Goal: Task Accomplishment & Management: Manage account settings

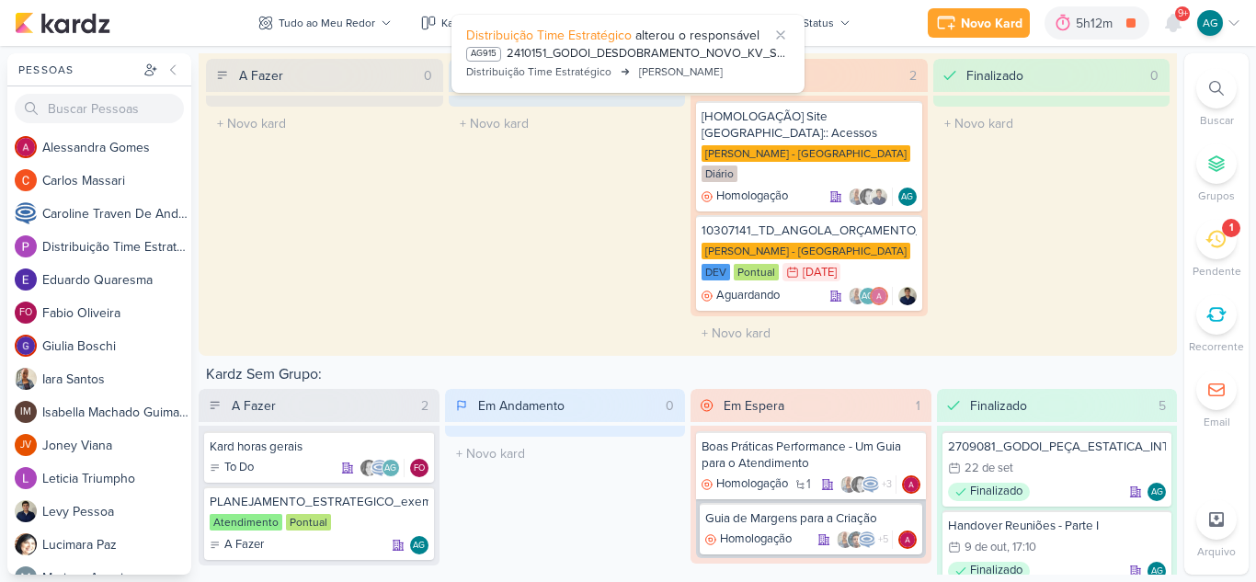
scroll to position [3536, 0]
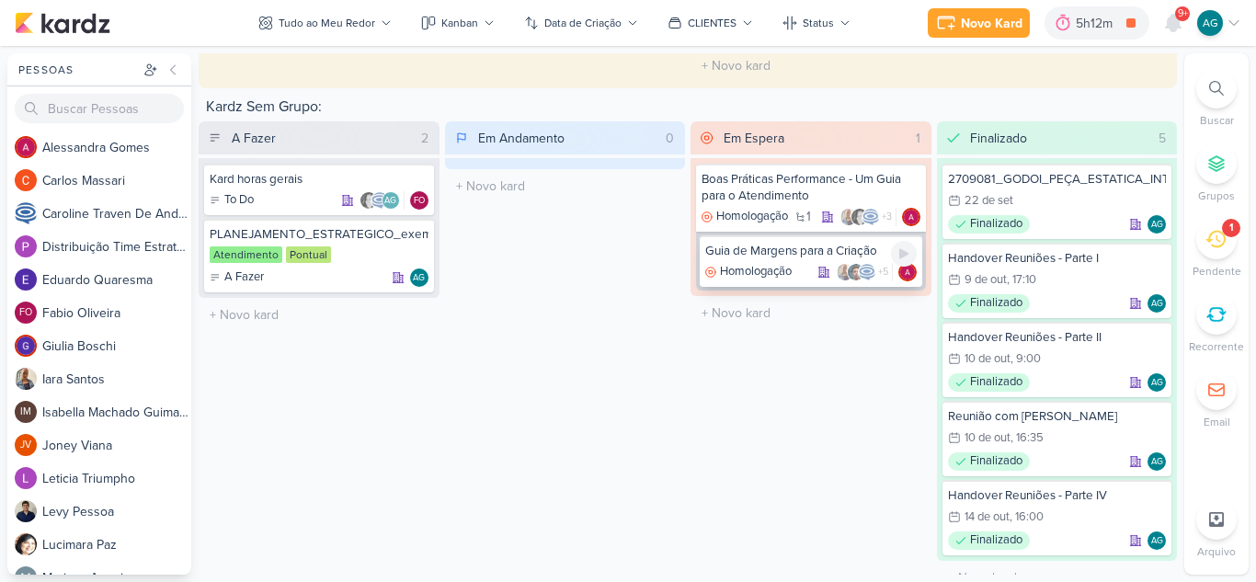
click at [774, 243] on div "Guia de Margens para a Criação" at bounding box center [810, 251] width 211 height 17
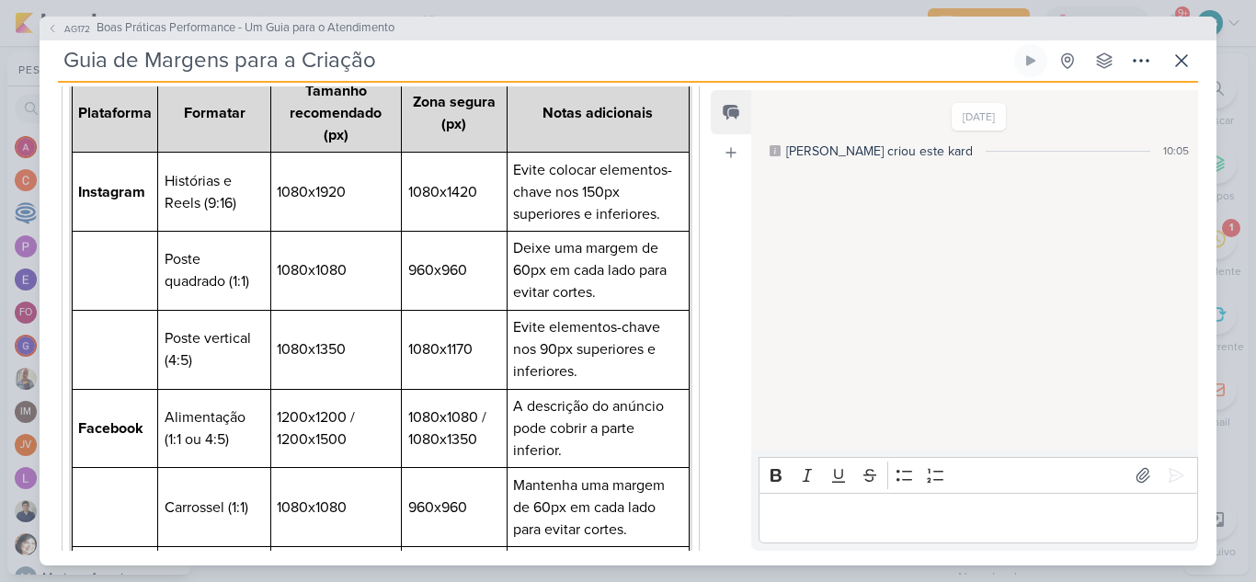
scroll to position [276, 0]
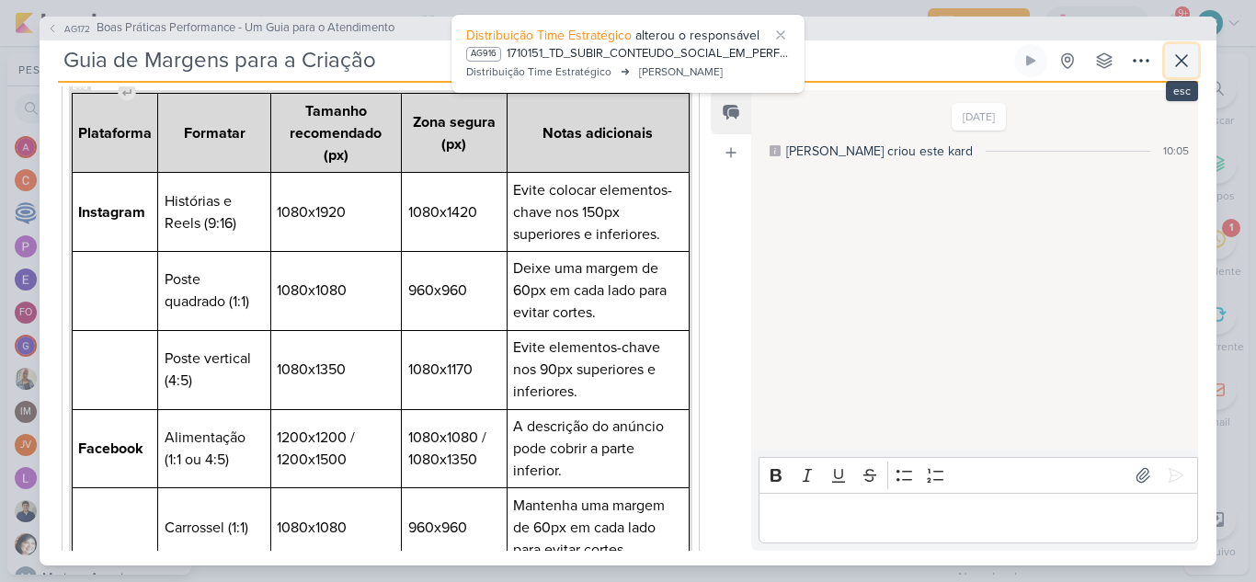
click at [1186, 60] on icon at bounding box center [1181, 61] width 22 height 22
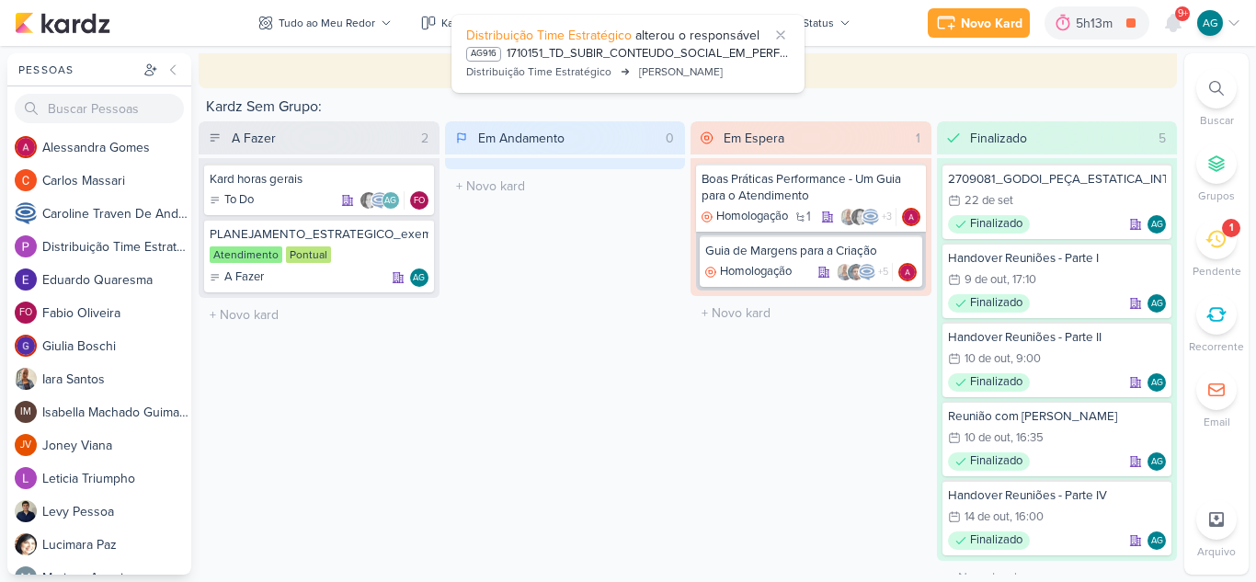
click at [1217, 244] on icon at bounding box center [1215, 239] width 20 height 20
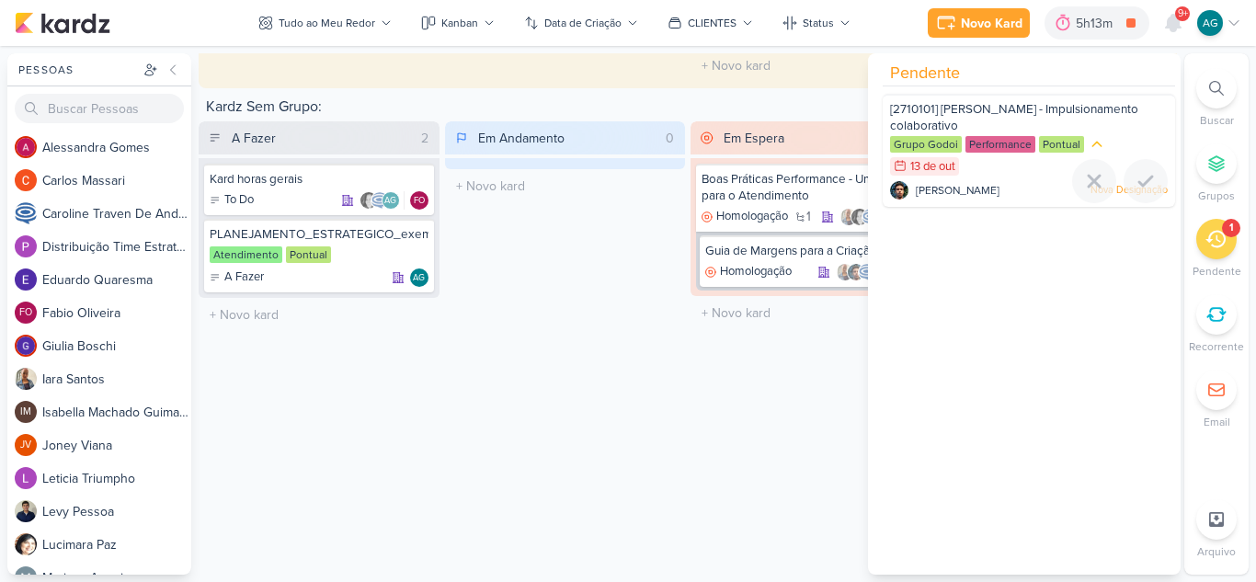
click at [1023, 187] on div "Nelito Junior Nova Designação" at bounding box center [1029, 190] width 278 height 18
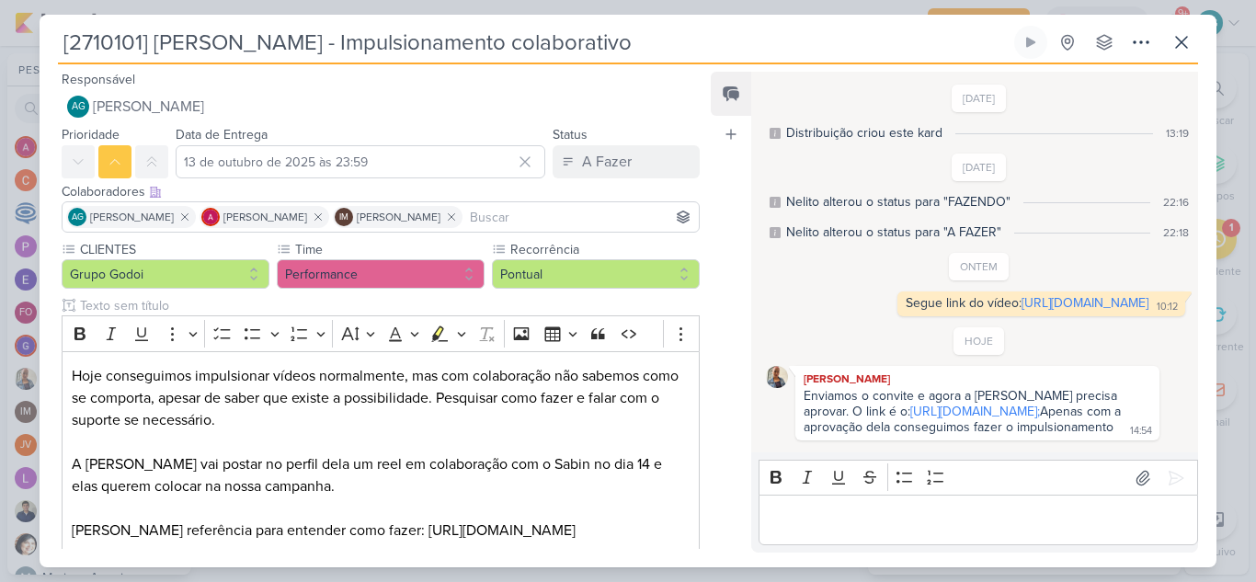
scroll to position [104, 0]
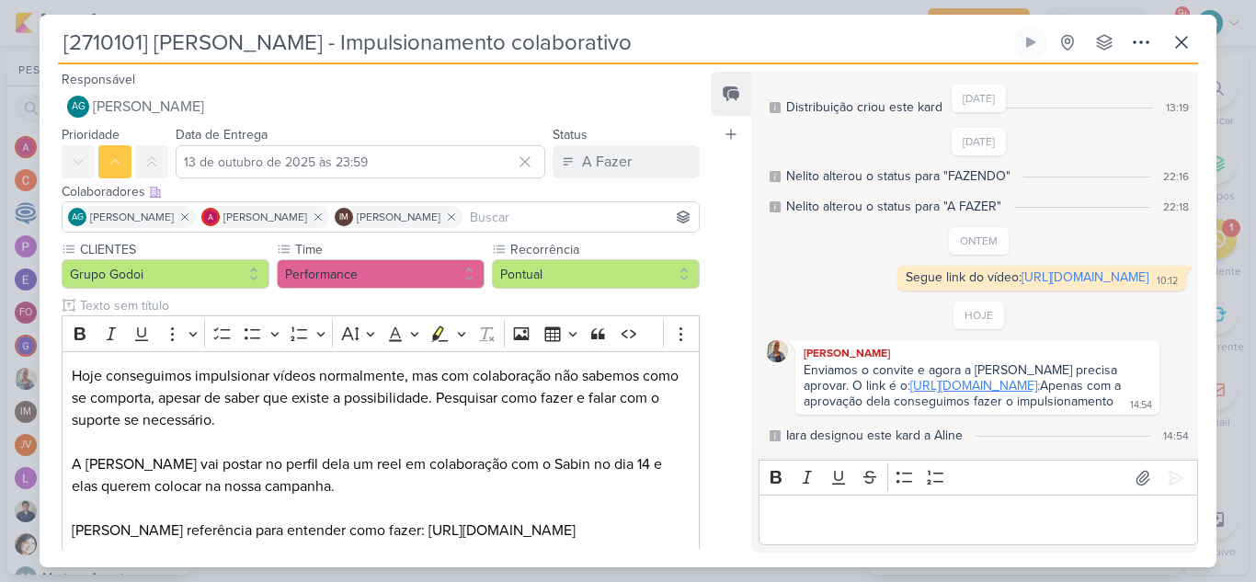
click at [976, 378] on link "https://www.instagram.com/branded_content_ad?destination=bca_permission_request…" at bounding box center [975, 386] width 130 height 16
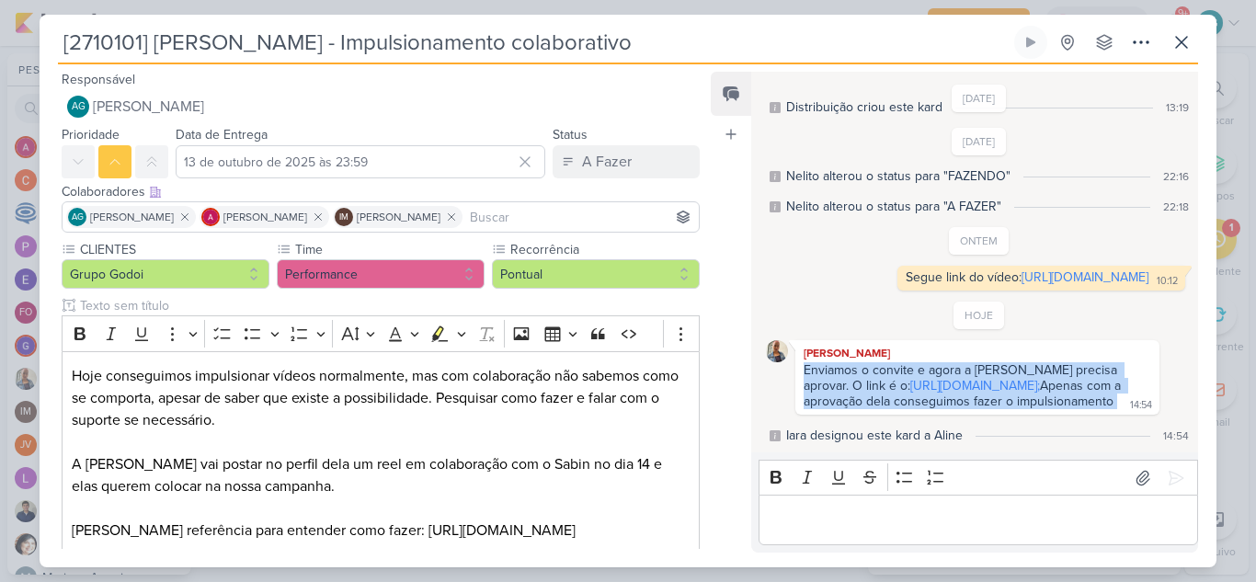
drag, startPoint x: 1027, startPoint y: 407, endPoint x: 782, endPoint y: 326, distance: 258.5
click at [782, 340] on div "Iara Santos Enviamos o convite e agora a Fernanda Gentil precisa aprovar. O lin…" at bounding box center [979, 377] width 427 height 74
copy div "Enviamos o convite e agora a Fernanda Gentil precisa aprovar. O link é o: https…"
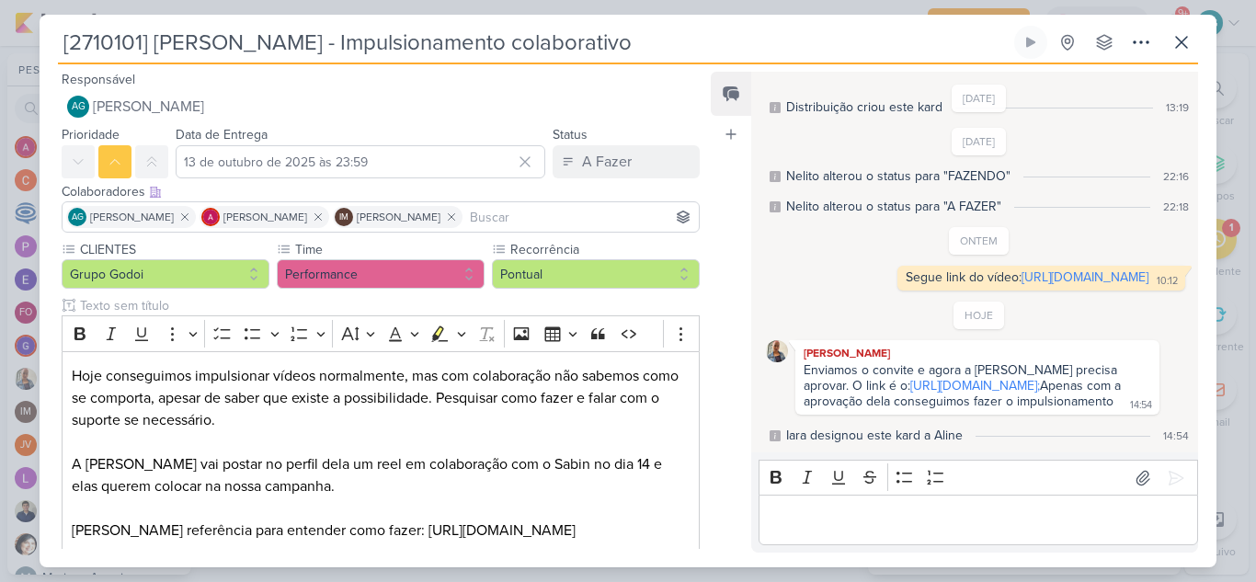
click at [1165, 420] on div "HOJE Iara Santos Enviamos o convite e agora a Fernanda Gentil precisa aprovar. …" at bounding box center [979, 373] width 427 height 143
drag, startPoint x: 963, startPoint y: 385, endPoint x: 793, endPoint y: 356, distance: 171.7
click at [793, 356] on div "Iara Santos Enviamos o convite e agora a Fernanda Gentil precisa aprovar. O lin…" at bounding box center [979, 377] width 427 height 74
copy link "https://www.instagram.com/branded_content_ad?destination=bca_permission_request…"
click at [1187, 40] on icon at bounding box center [1181, 42] width 22 height 22
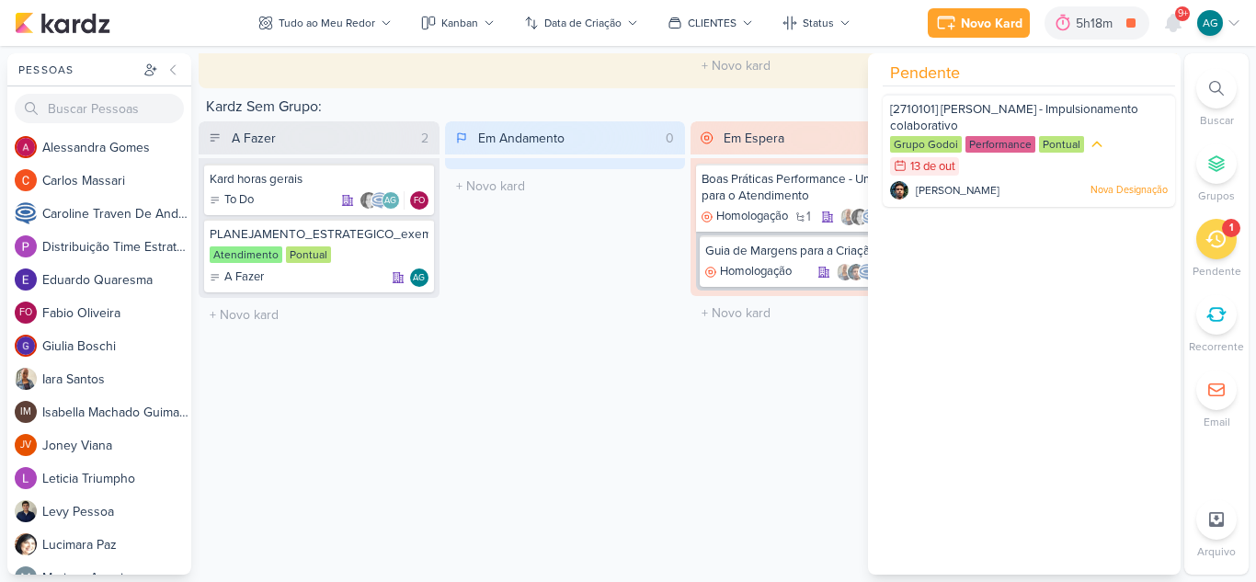
click at [718, 434] on div "Em Espera 1 Boas Práticas Performance - Um Guia para o Atendimento Homologação …" at bounding box center [810, 358] width 241 height 474
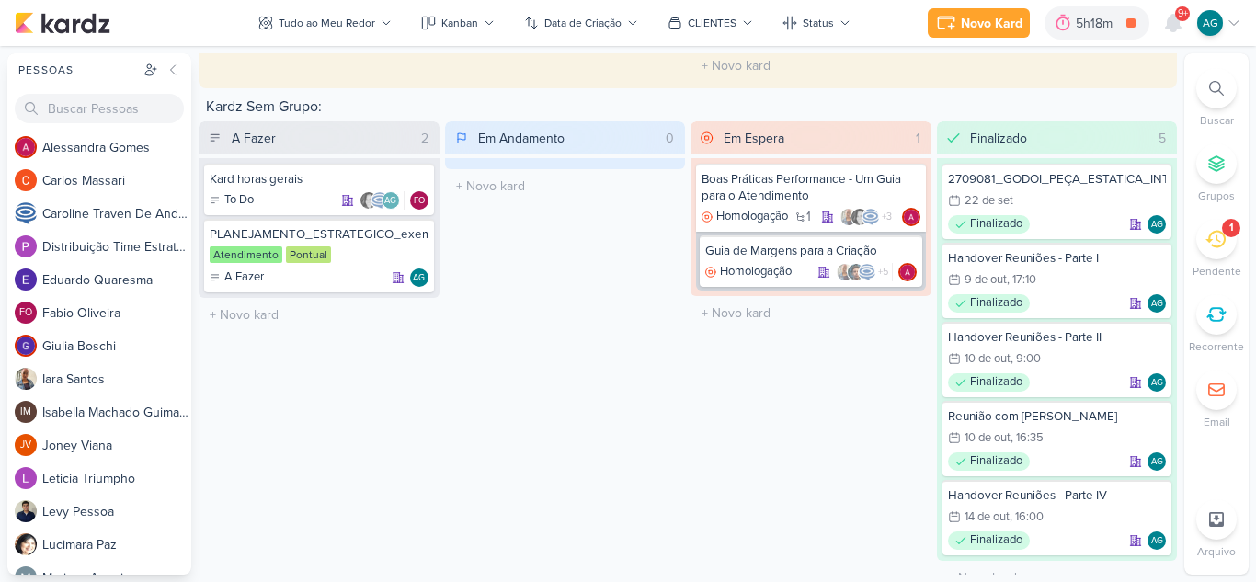
click at [1213, 88] on icon at bounding box center [1216, 88] width 15 height 15
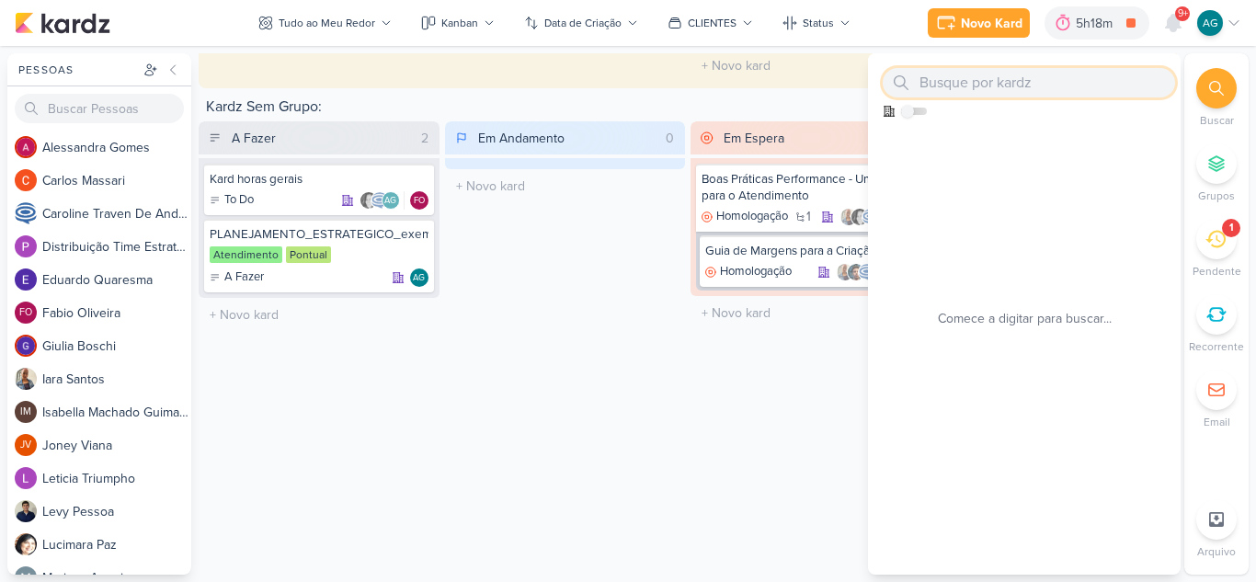
paste input "15710151"
type input "15710151"
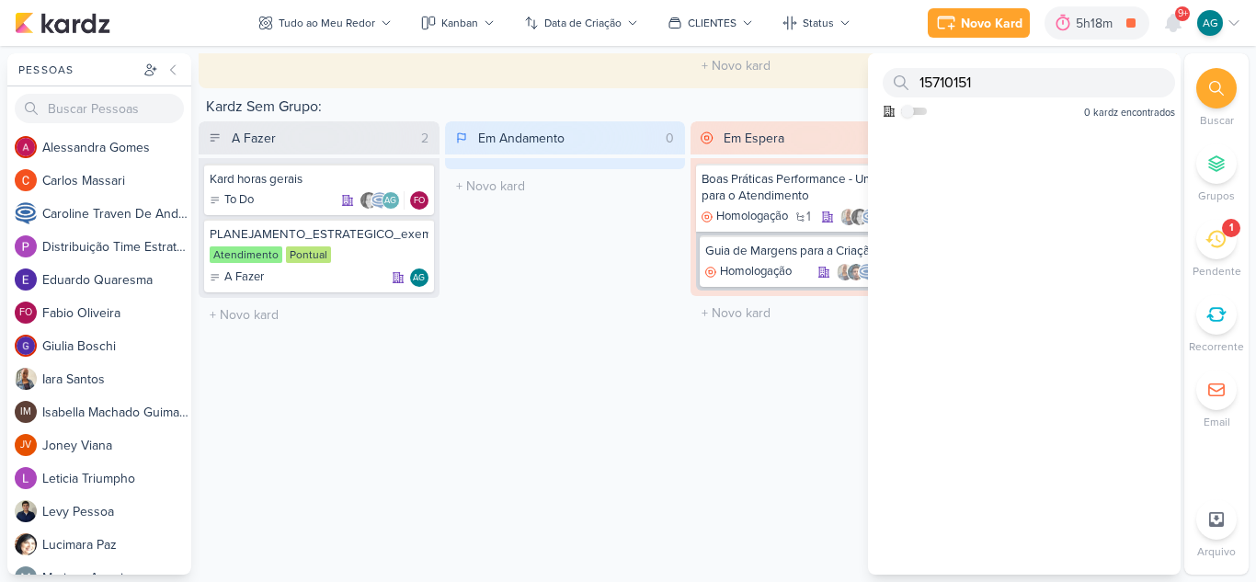
click at [916, 103] on div "15710151 Como admin, ative para buscar em todos os kardz da organização 0 kardz…" at bounding box center [1024, 89] width 313 height 72
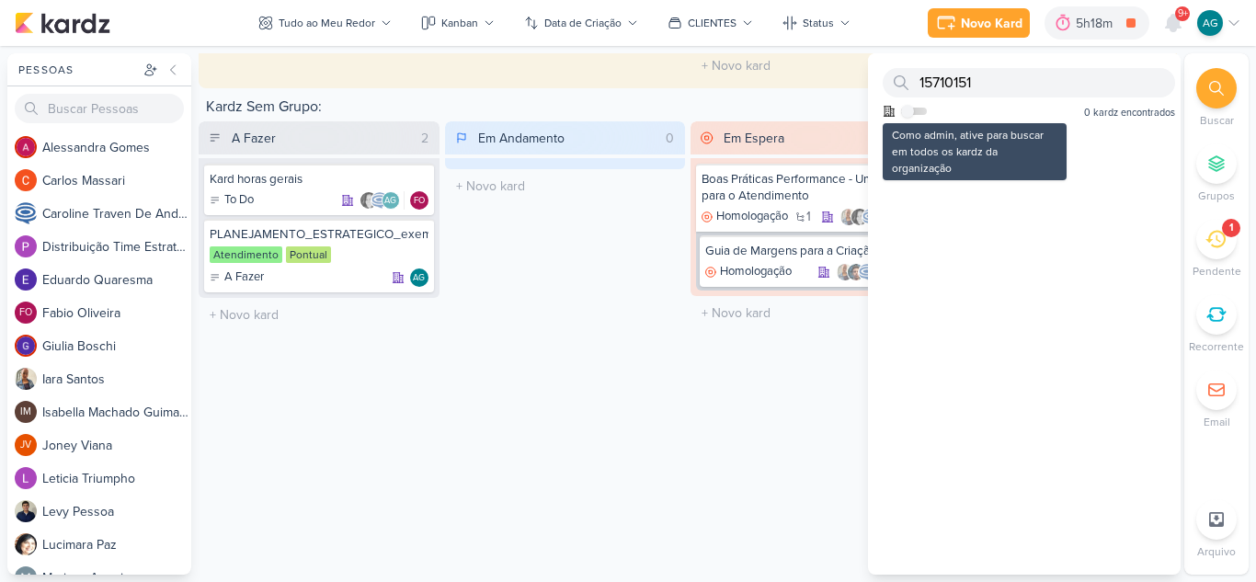
click at [919, 110] on label at bounding box center [914, 111] width 26 height 7
click at [914, 110] on input "checkbox" at bounding box center [907, 111] width 13 height 13
checkbox input "true"
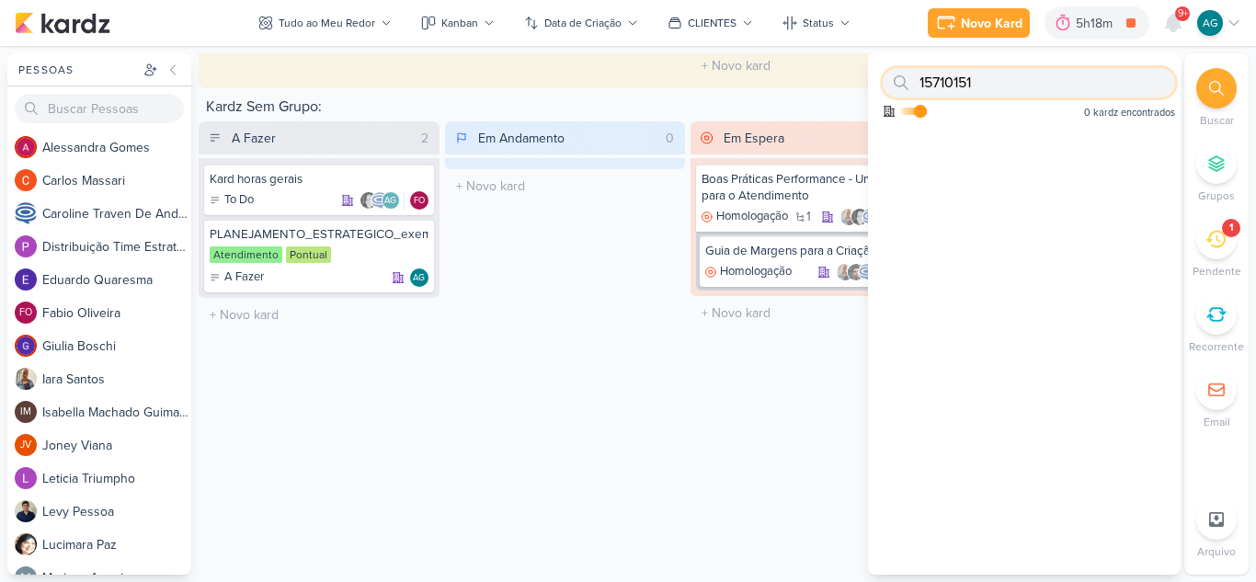
click at [1017, 86] on input "15710151" at bounding box center [1029, 82] width 292 height 29
click at [1101, 81] on input "15710151" at bounding box center [1029, 82] width 292 height 29
click at [804, 407] on div "Em Espera 1 Boas Práticas Performance - Um Guia para o Atendimento Homologação …" at bounding box center [810, 358] width 241 height 474
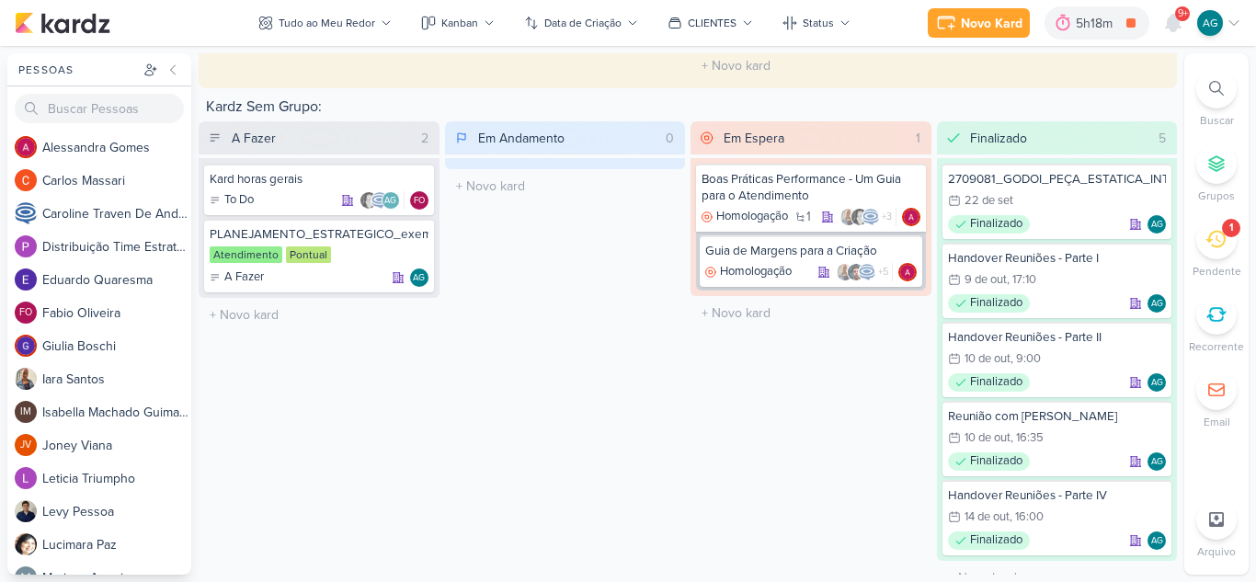
click at [1207, 242] on icon at bounding box center [1215, 239] width 20 height 20
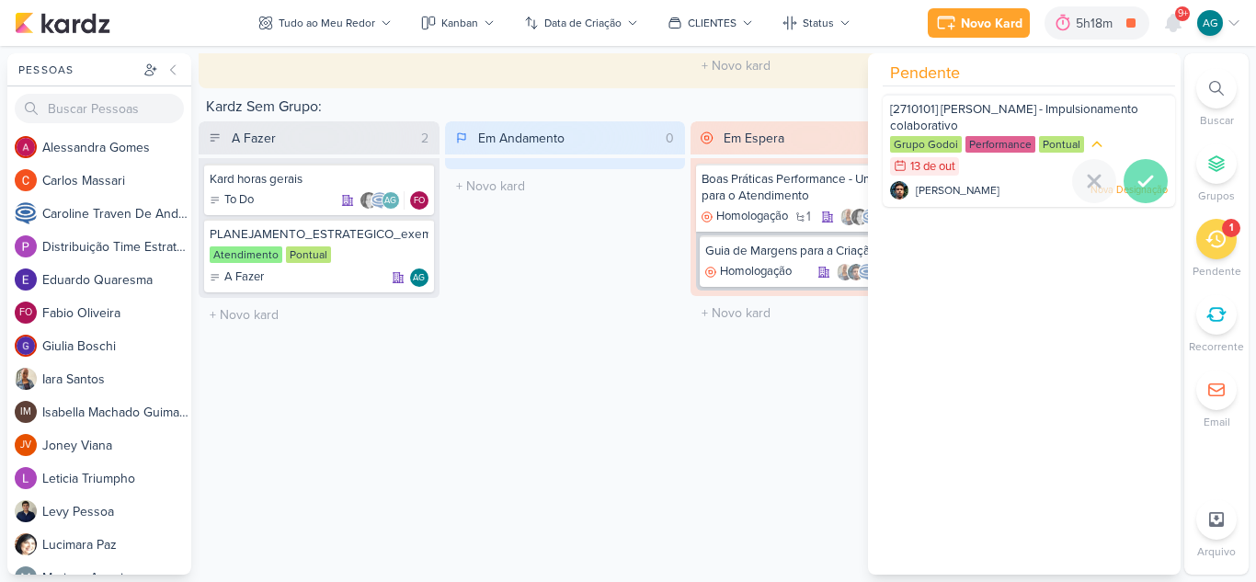
click at [1145, 177] on icon at bounding box center [1145, 181] width 13 height 9
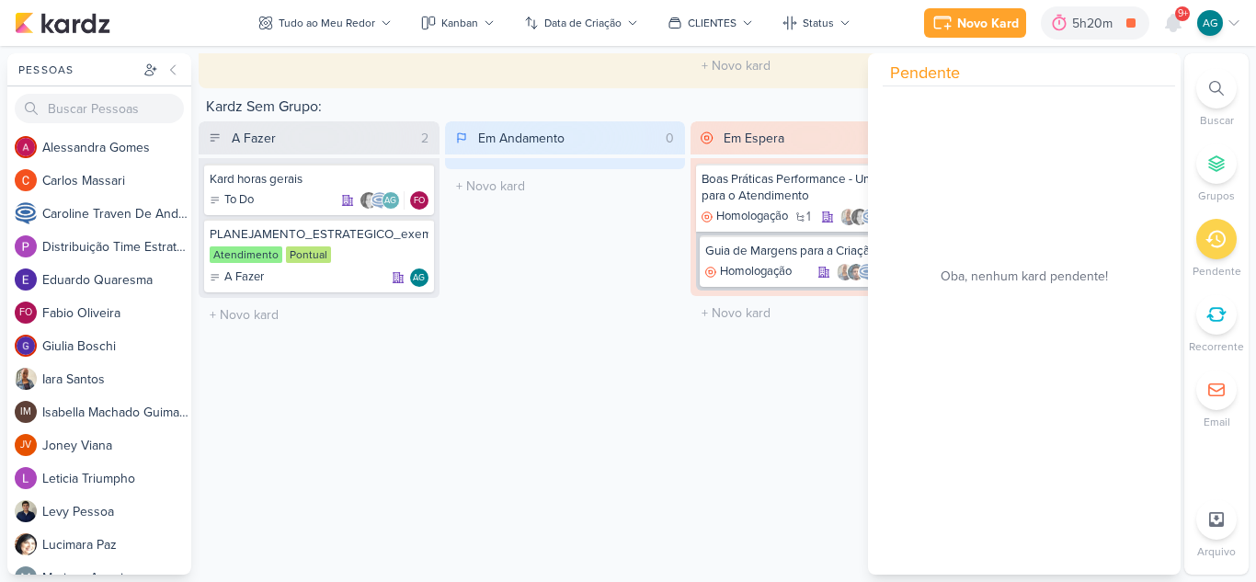
click at [612, 446] on div "Em Andamento 0 O título do kard deve ter menos que 100 caracteres" at bounding box center [565, 358] width 241 height 474
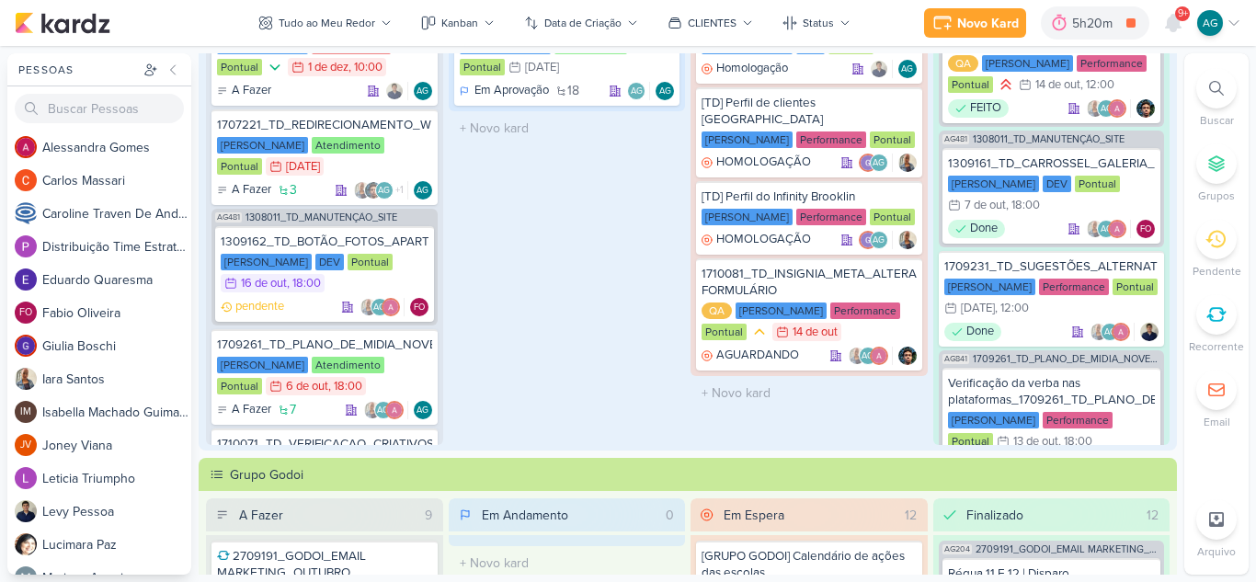
scroll to position [0, 0]
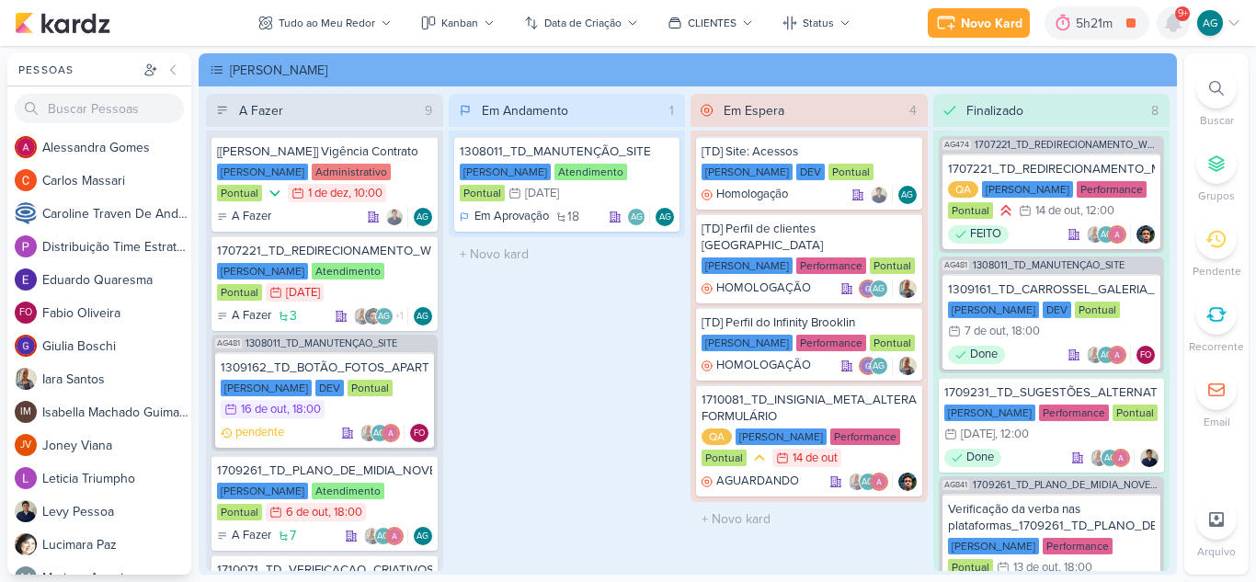
click at [1174, 22] on icon at bounding box center [1173, 23] width 15 height 17
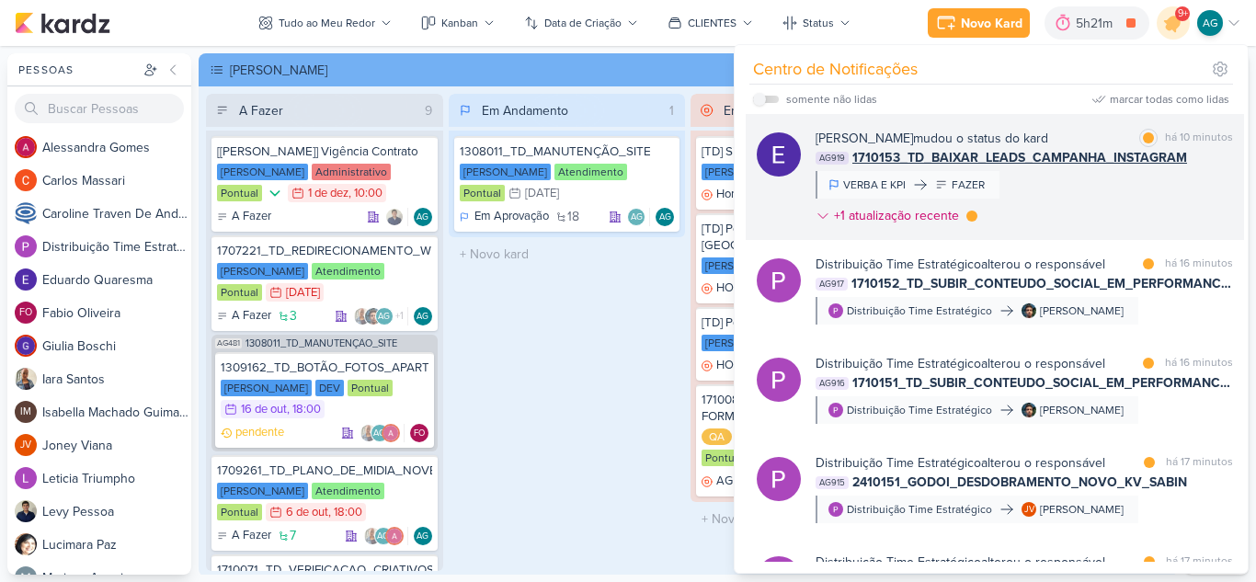
click at [1076, 219] on div "Eduardo Quaresma mudou o status do kard marcar como lida há 10 minutos AG919 17…" at bounding box center [1024, 181] width 417 height 104
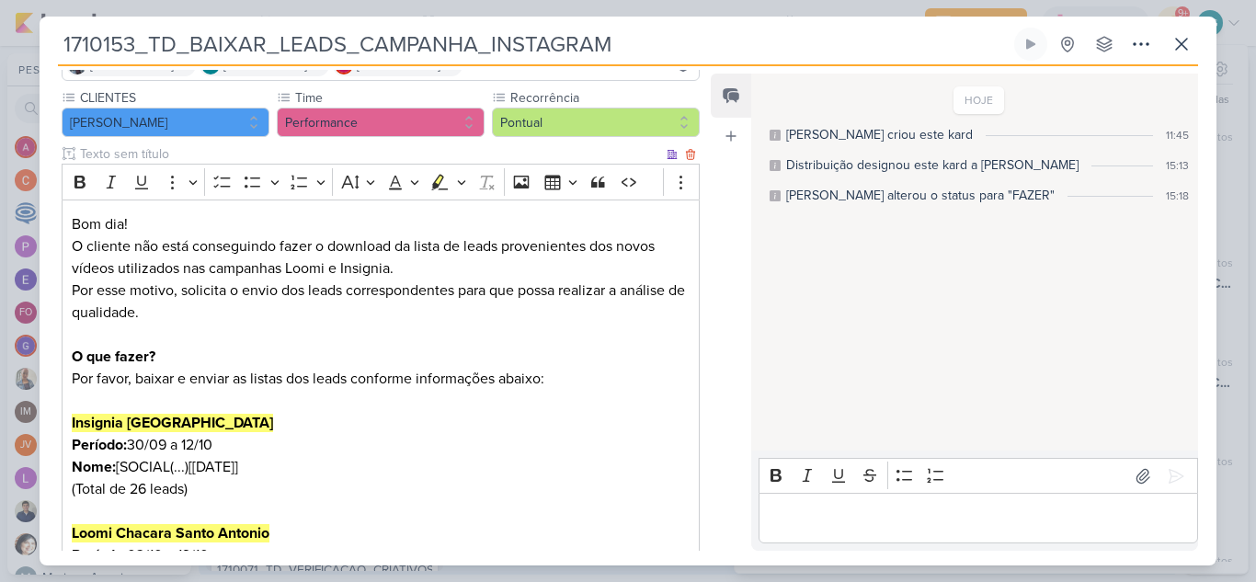
scroll to position [276, 0]
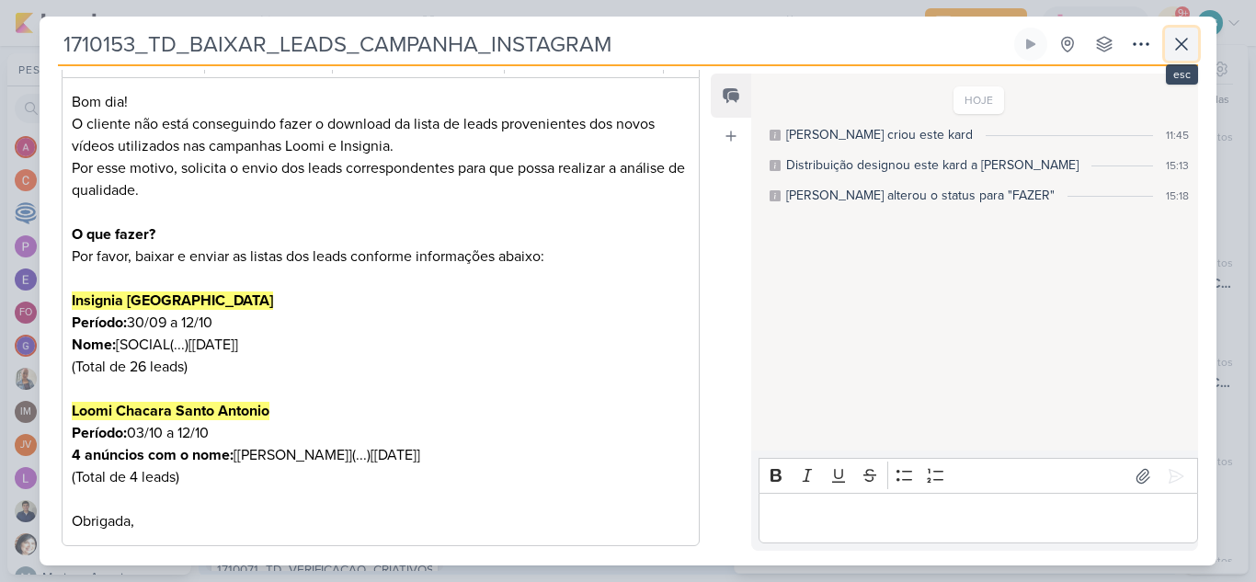
click at [1187, 40] on icon at bounding box center [1181, 44] width 11 height 11
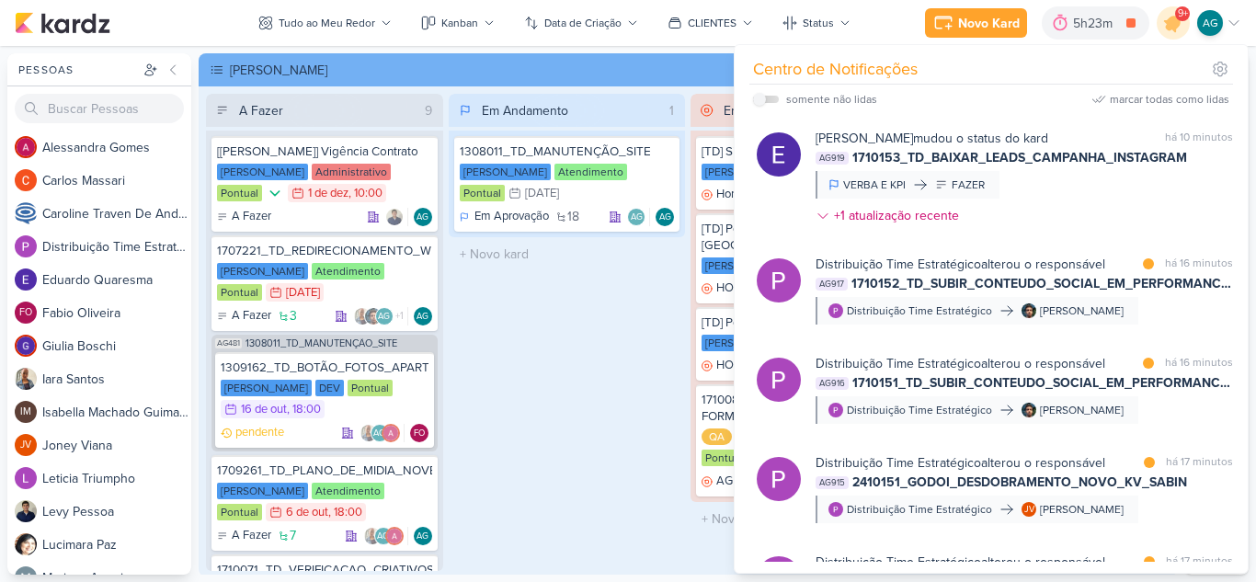
click at [581, 510] on div "Em Andamento 1 1308011_TD_MANUTENÇÃO_SITE Teixeira Duarte Atendimento Pontual 3…" at bounding box center [567, 332] width 237 height 477
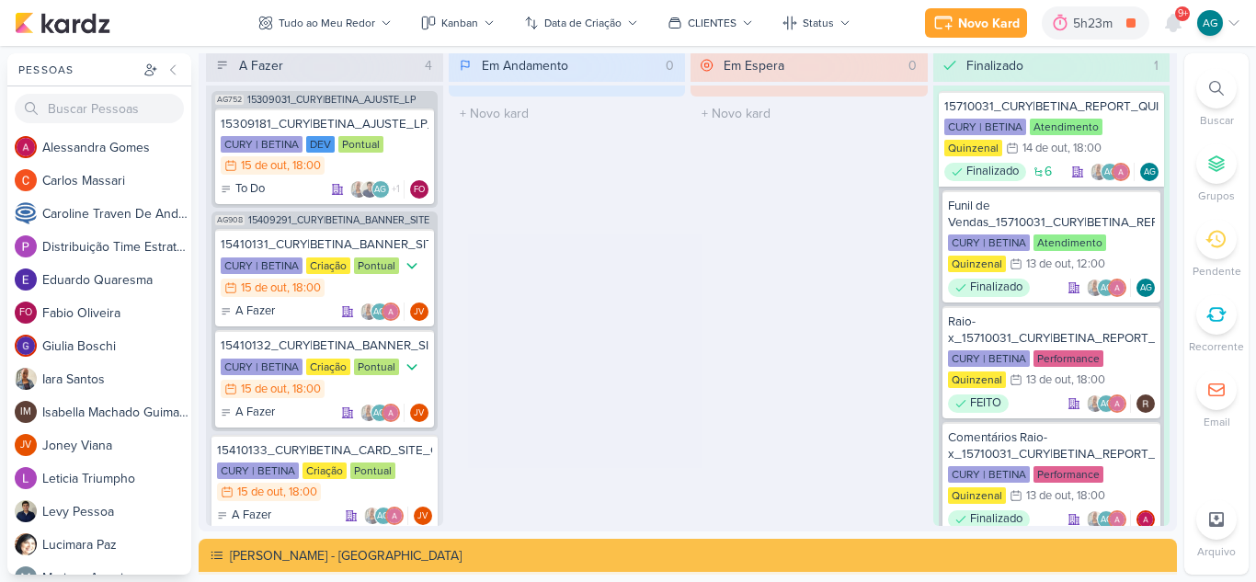
scroll to position [2758, 0]
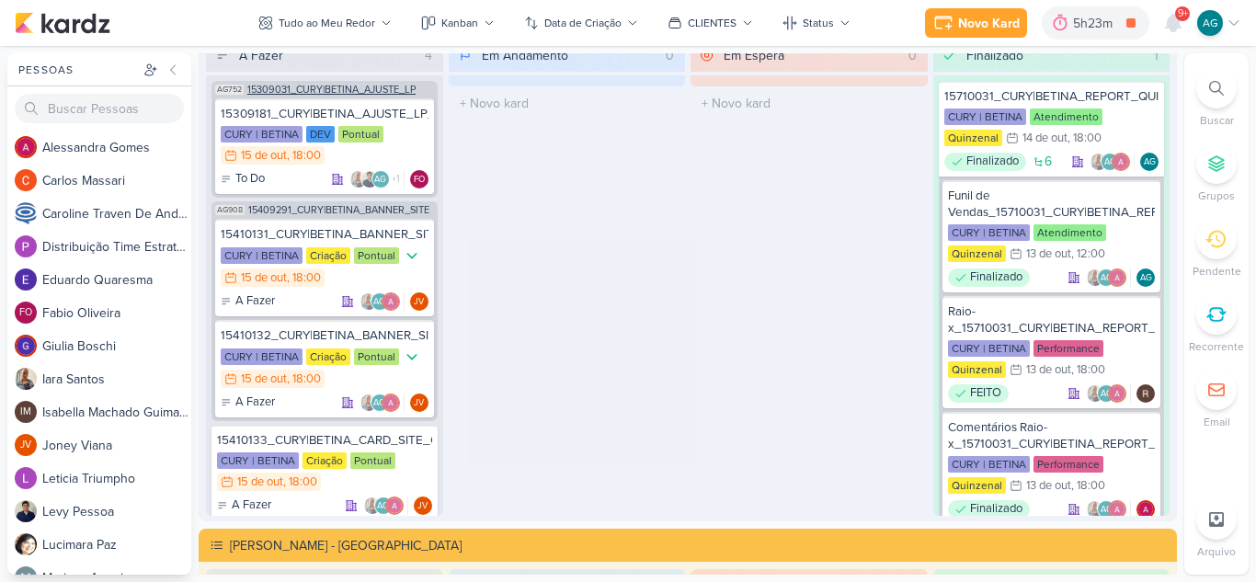
click at [370, 90] on span "15309031_CURY|BETINA_AJUSTE_LP" at bounding box center [331, 90] width 168 height 10
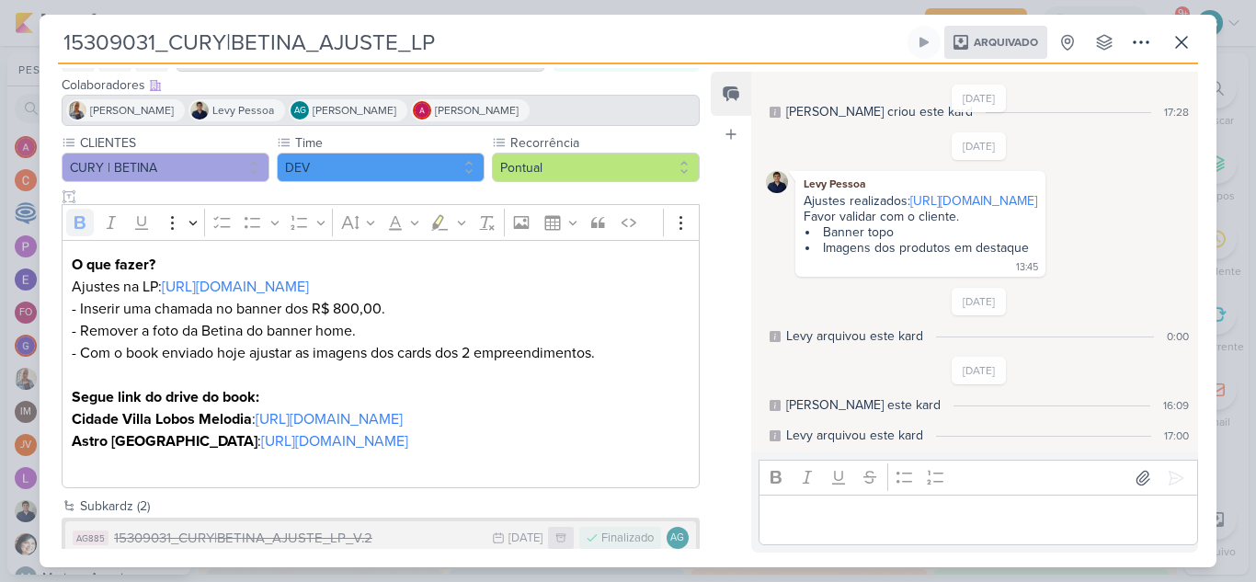
scroll to position [213, 0]
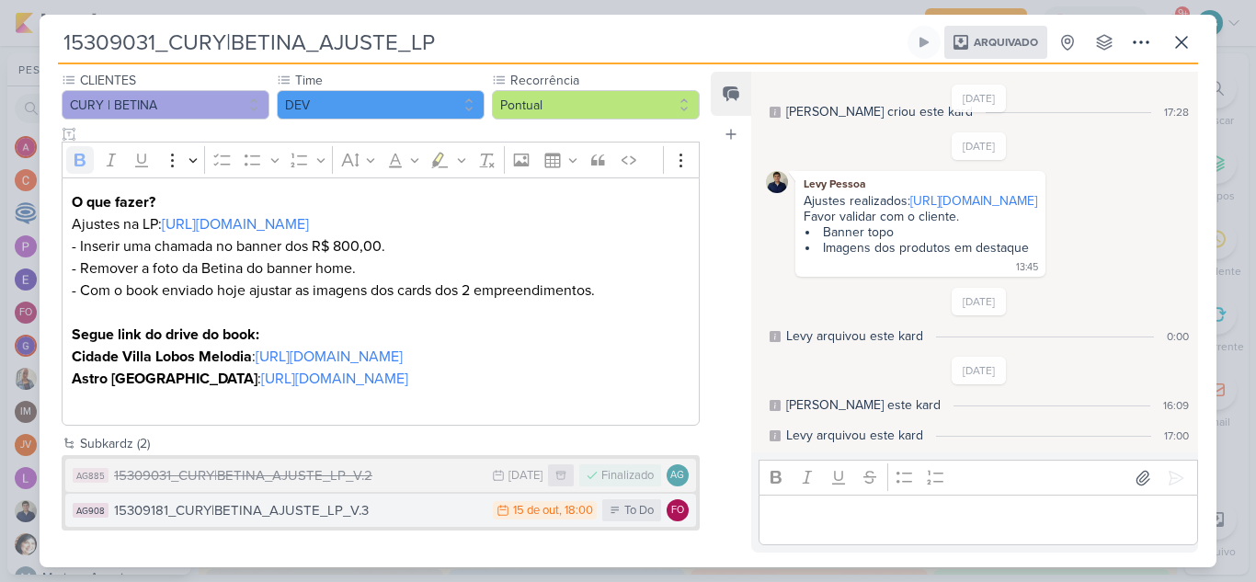
click at [347, 510] on div "15309181_CURY|BETINA_AJUSTE_LP_V.3" at bounding box center [299, 510] width 370 height 21
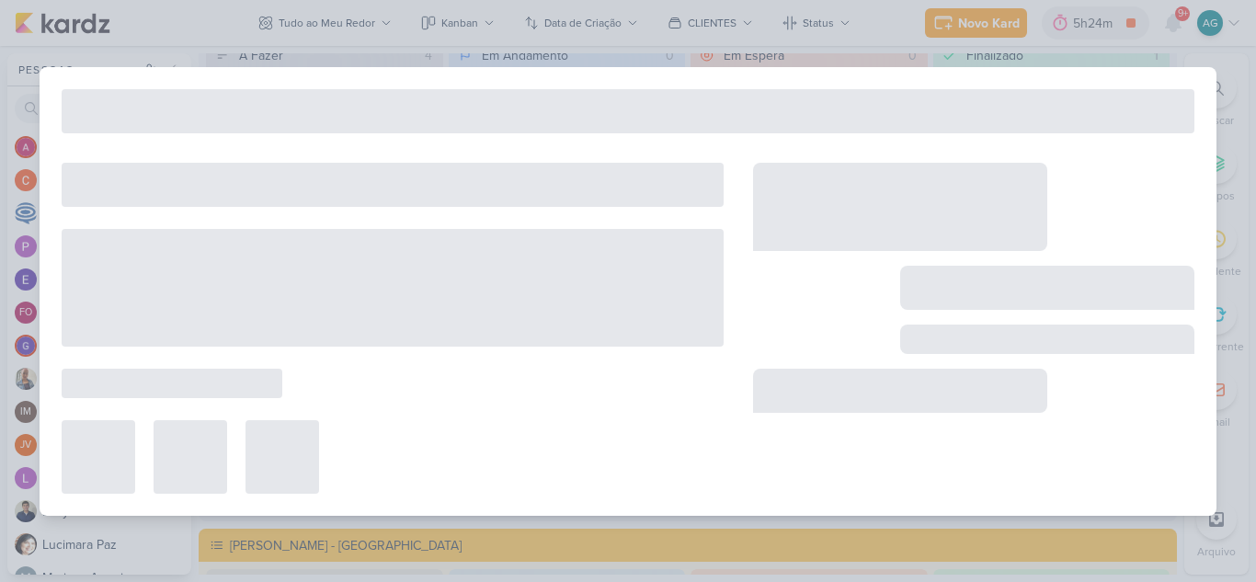
type input "15309181_CURY|BETINA_AJUSTE_LP_V.3"
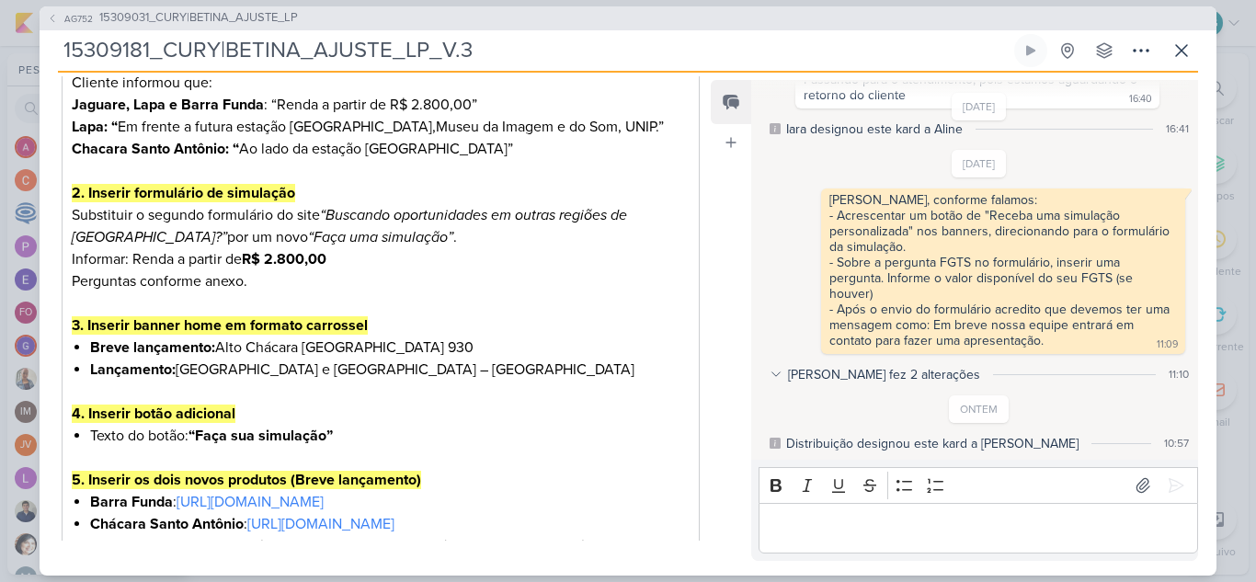
scroll to position [0, 0]
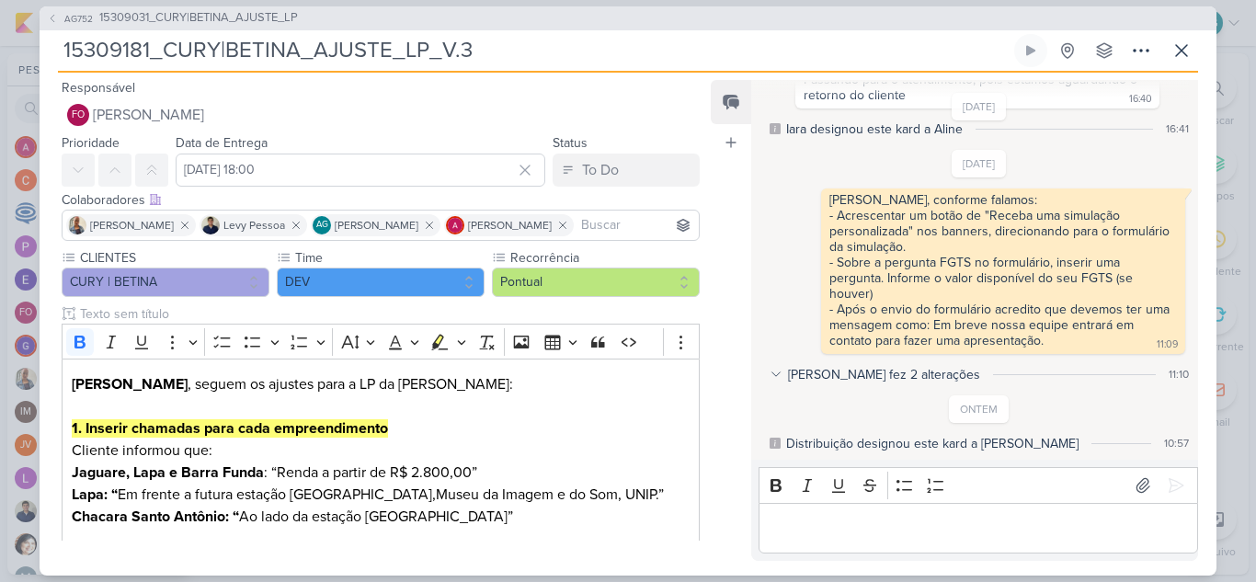
click at [777, 441] on icon at bounding box center [775, 443] width 11 height 11
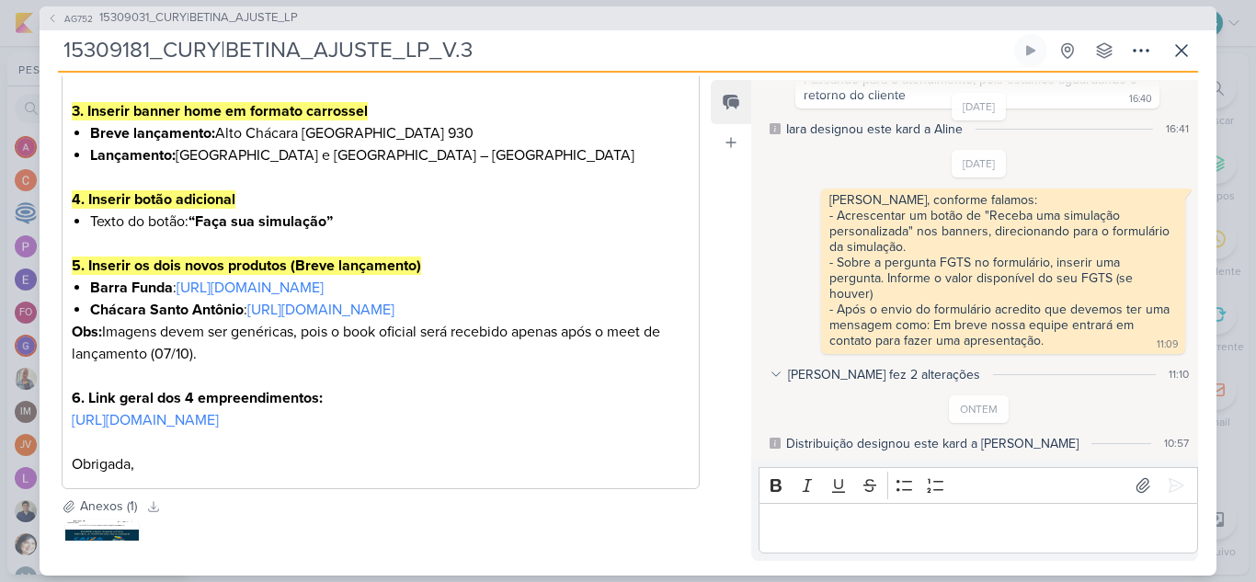
scroll to position [552, 0]
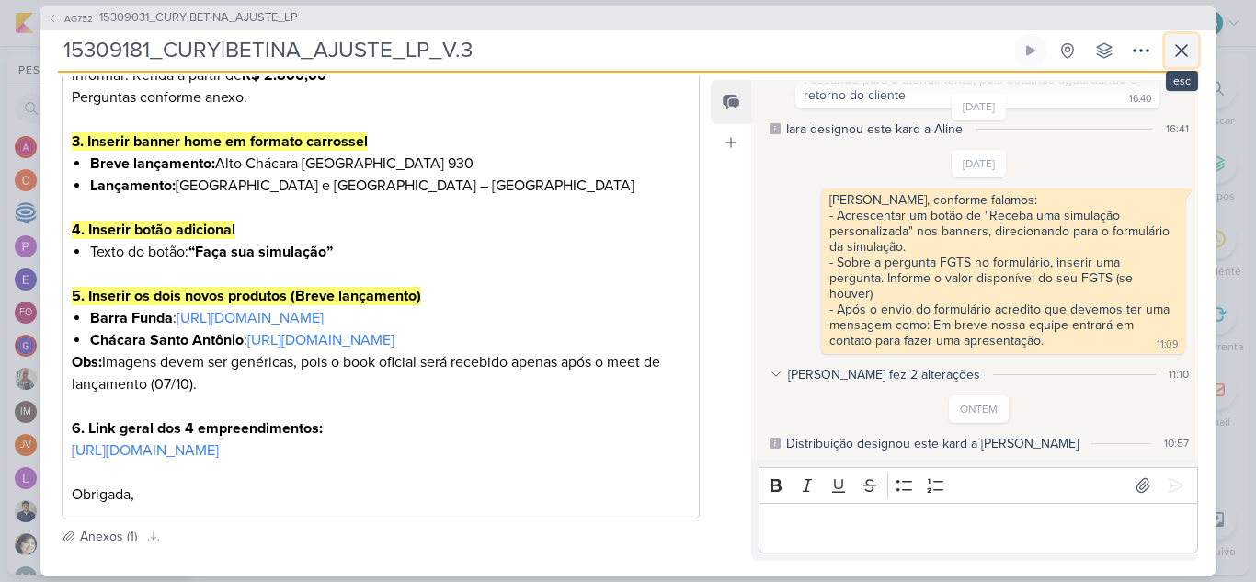
click at [1192, 51] on icon at bounding box center [1181, 51] width 22 height 22
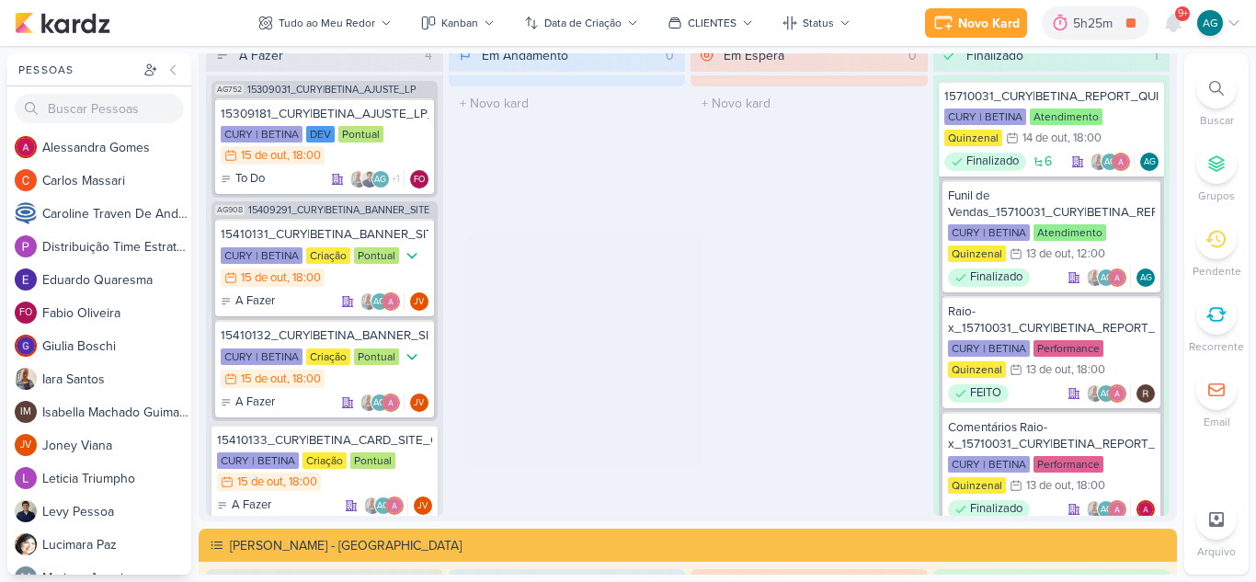
click at [1205, 83] on div at bounding box center [1216, 88] width 40 height 40
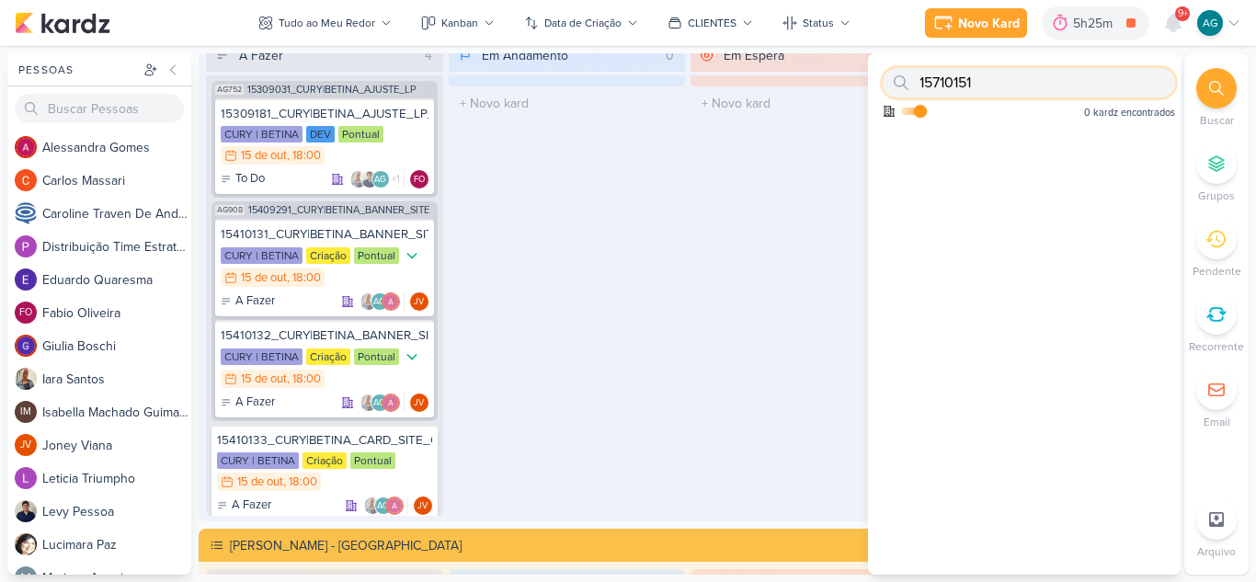
paste input "410132"
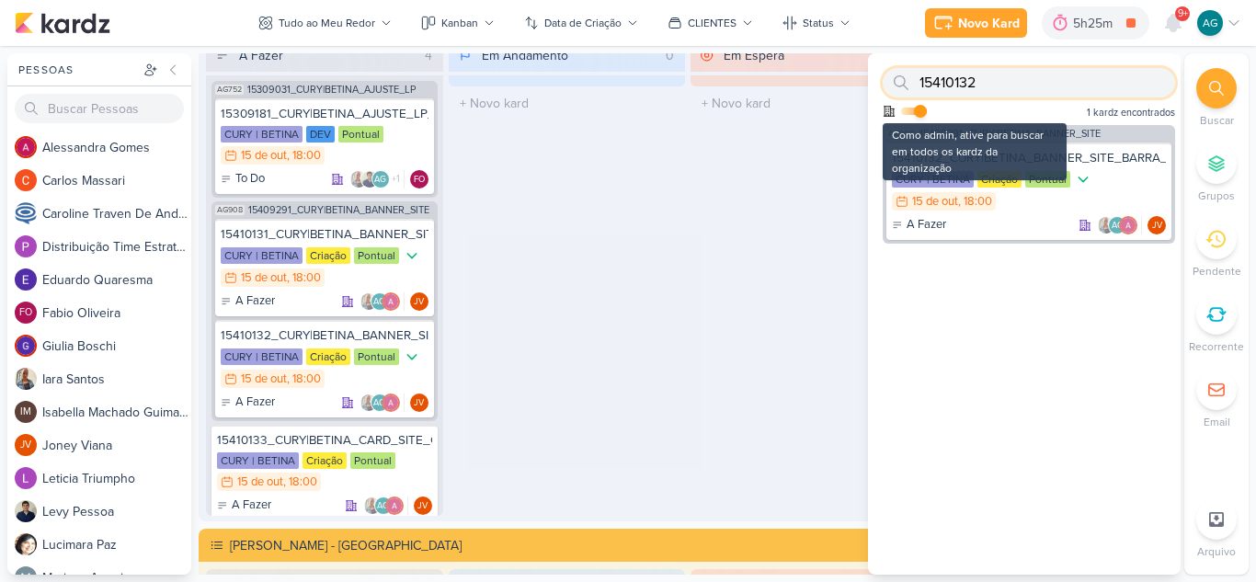
type input "15410132"
click at [920, 111] on input "checkbox" at bounding box center [920, 111] width 13 height 13
checkbox input "false"
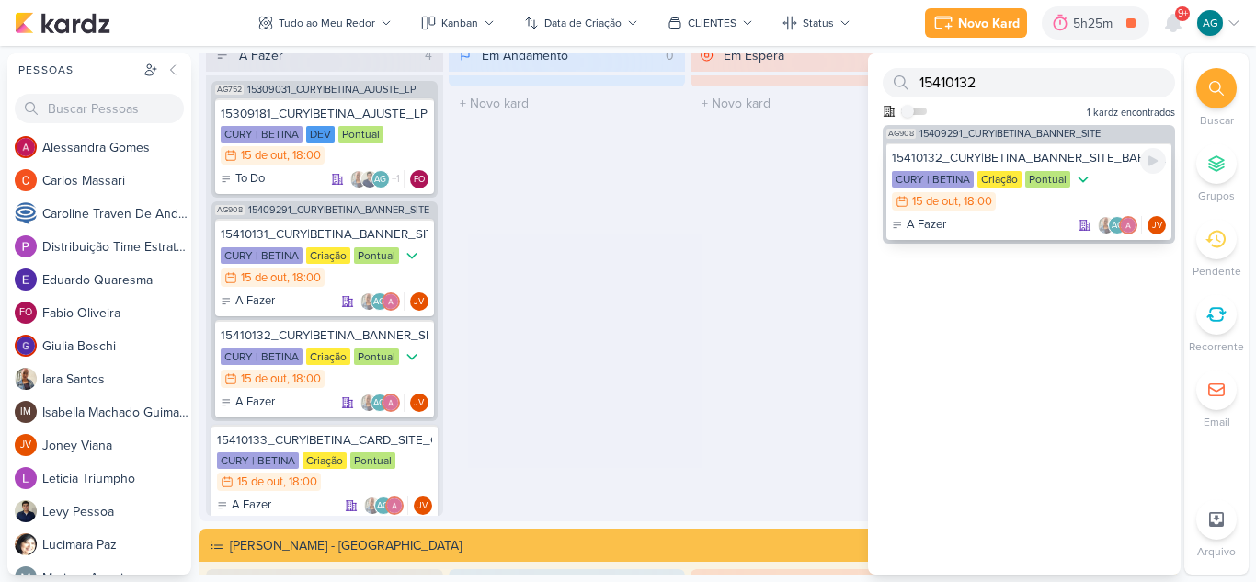
click at [978, 159] on div "15410132_CURY|BETINA_BANNER_SITE_BARRA_FUNDA" at bounding box center [1029, 158] width 274 height 17
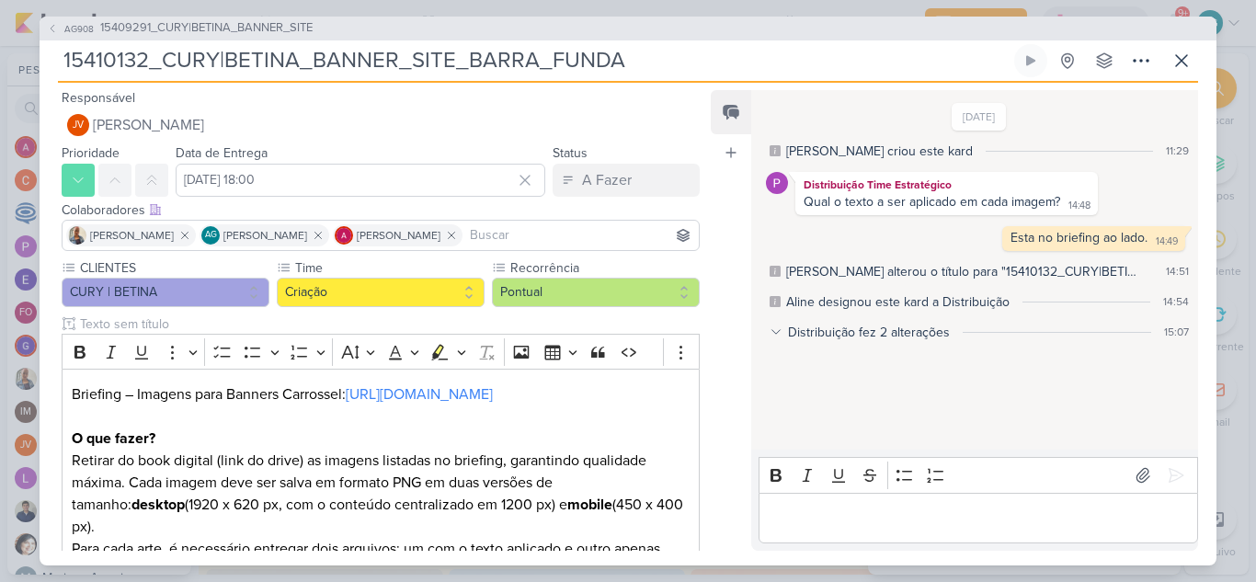
click at [780, 331] on icon at bounding box center [776, 331] width 13 height 13
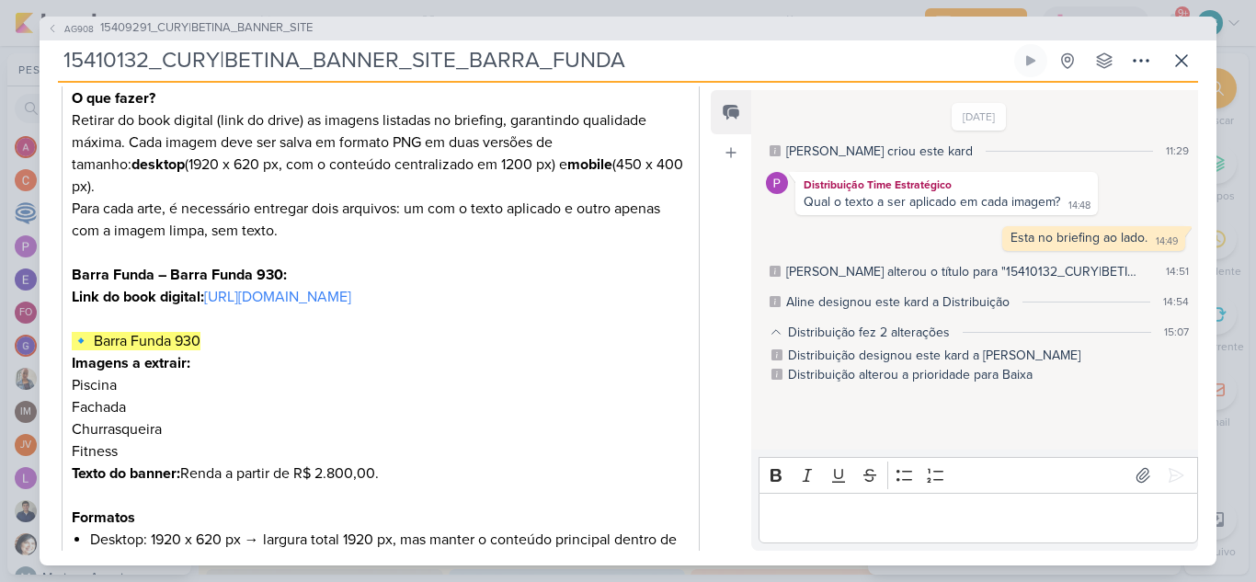
scroll to position [368, 0]
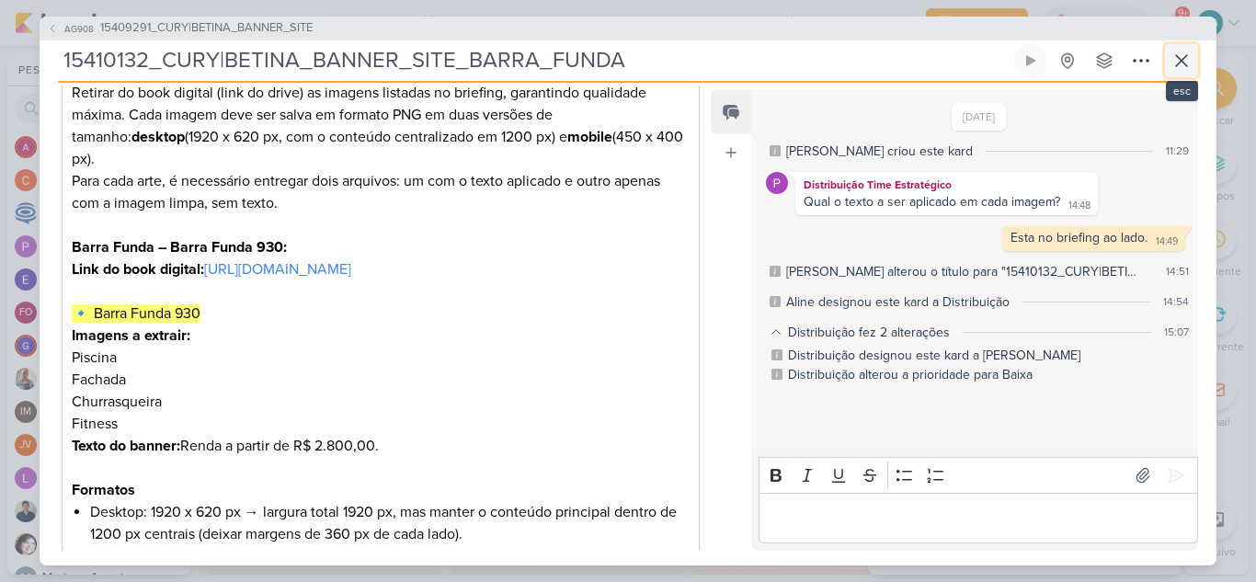
click at [1181, 61] on icon at bounding box center [1181, 60] width 11 height 11
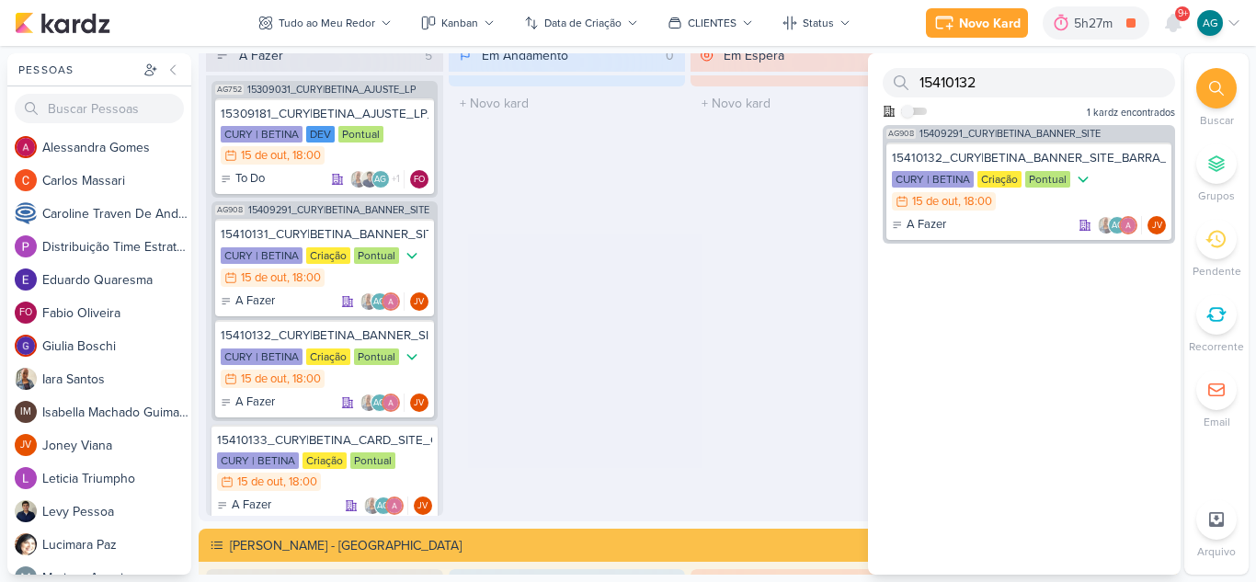
click at [702, 406] on div "Em Espera 0 O título do kard deve ter menos que 100 caracteres" at bounding box center [808, 277] width 237 height 477
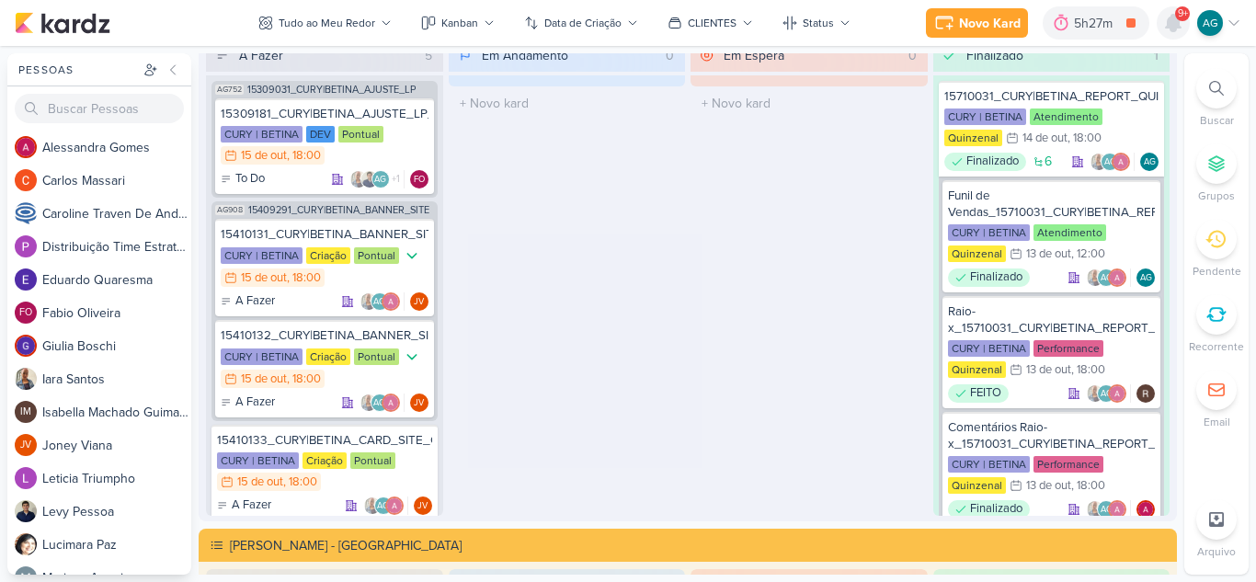
click at [1167, 30] on icon at bounding box center [1173, 23] width 22 height 22
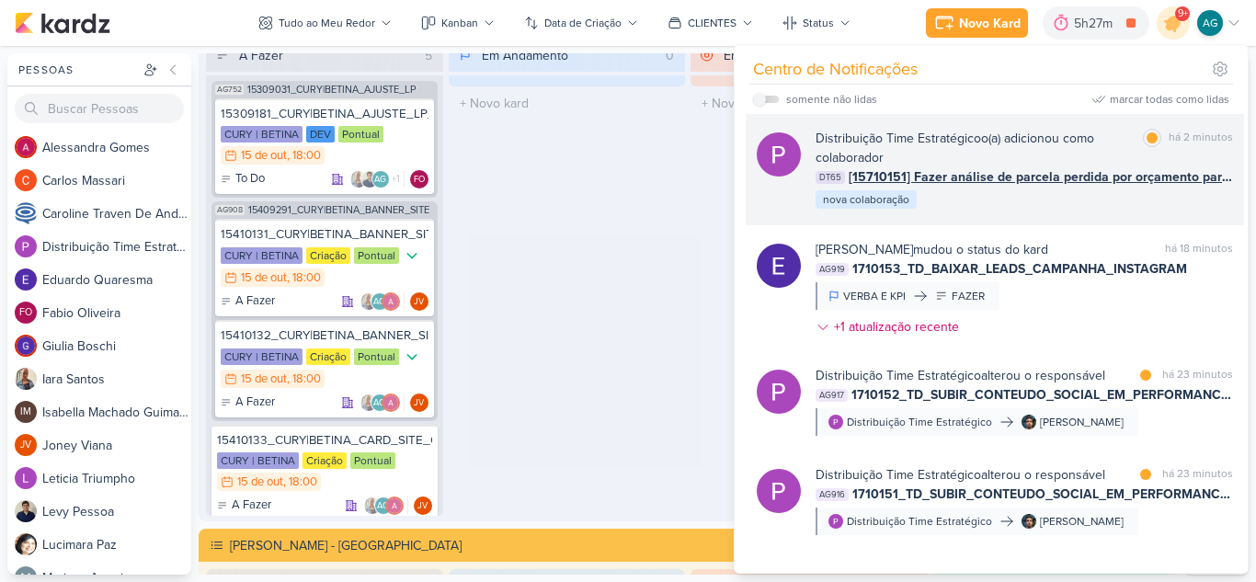
click at [988, 205] on div "Distribuição Time Estratégico o(a) adicionou como colaborador marcar como lida …" at bounding box center [1024, 170] width 417 height 82
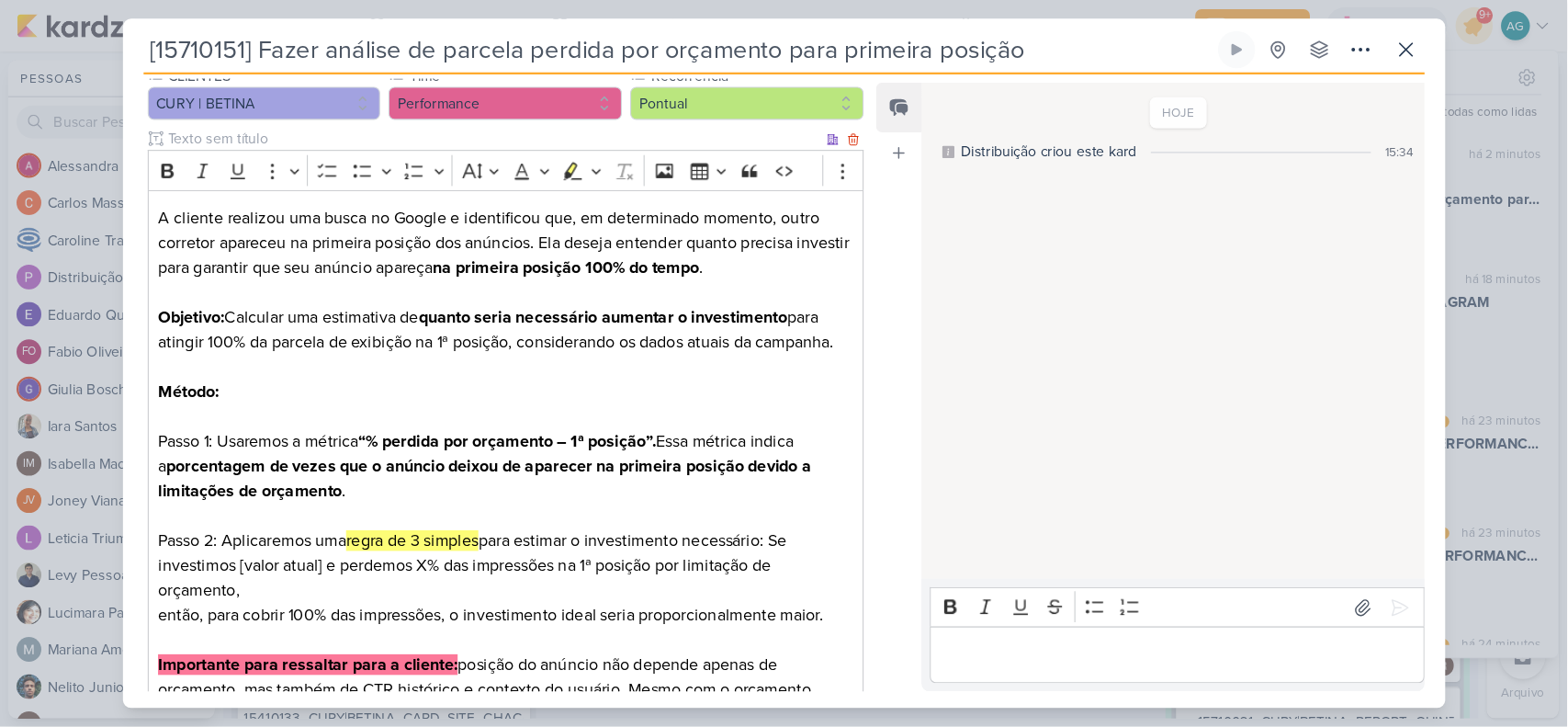
scroll to position [2758, 0]
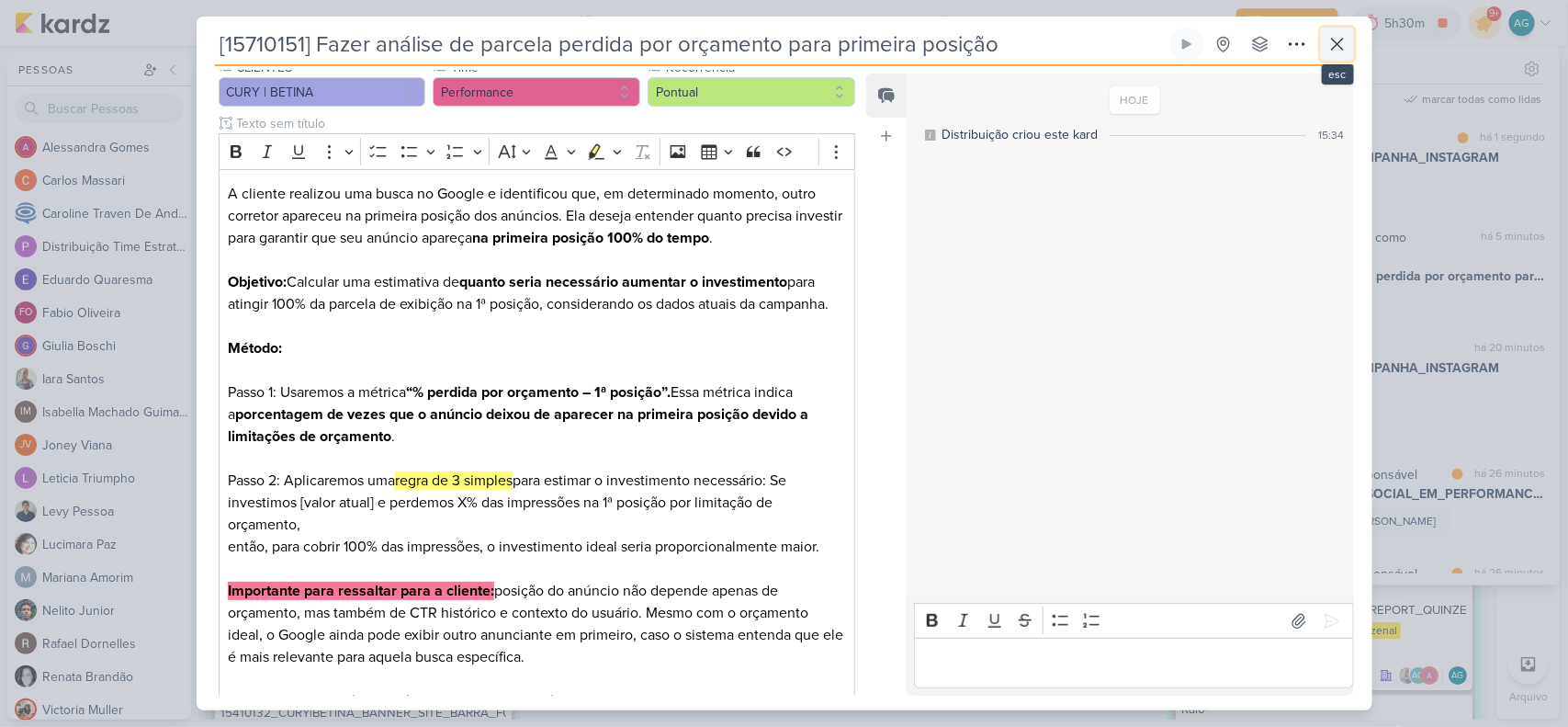
click at [1254, 49] on icon at bounding box center [1337, 44] width 11 height 11
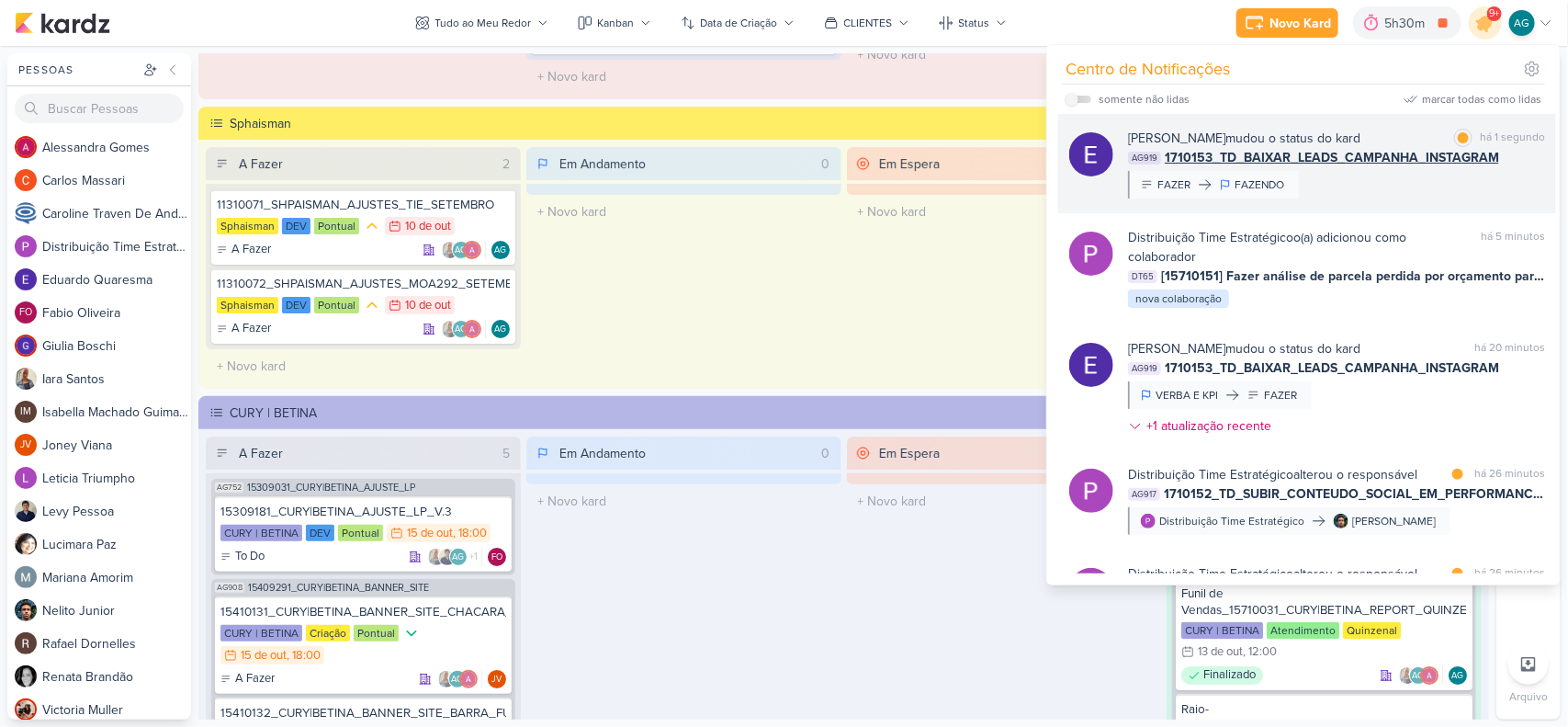
click at [1254, 194] on div "Eduardo Quaresma mudou o status do kard marcar como lida há 1 segundo AG919 171…" at bounding box center [1336, 164] width 417 height 70
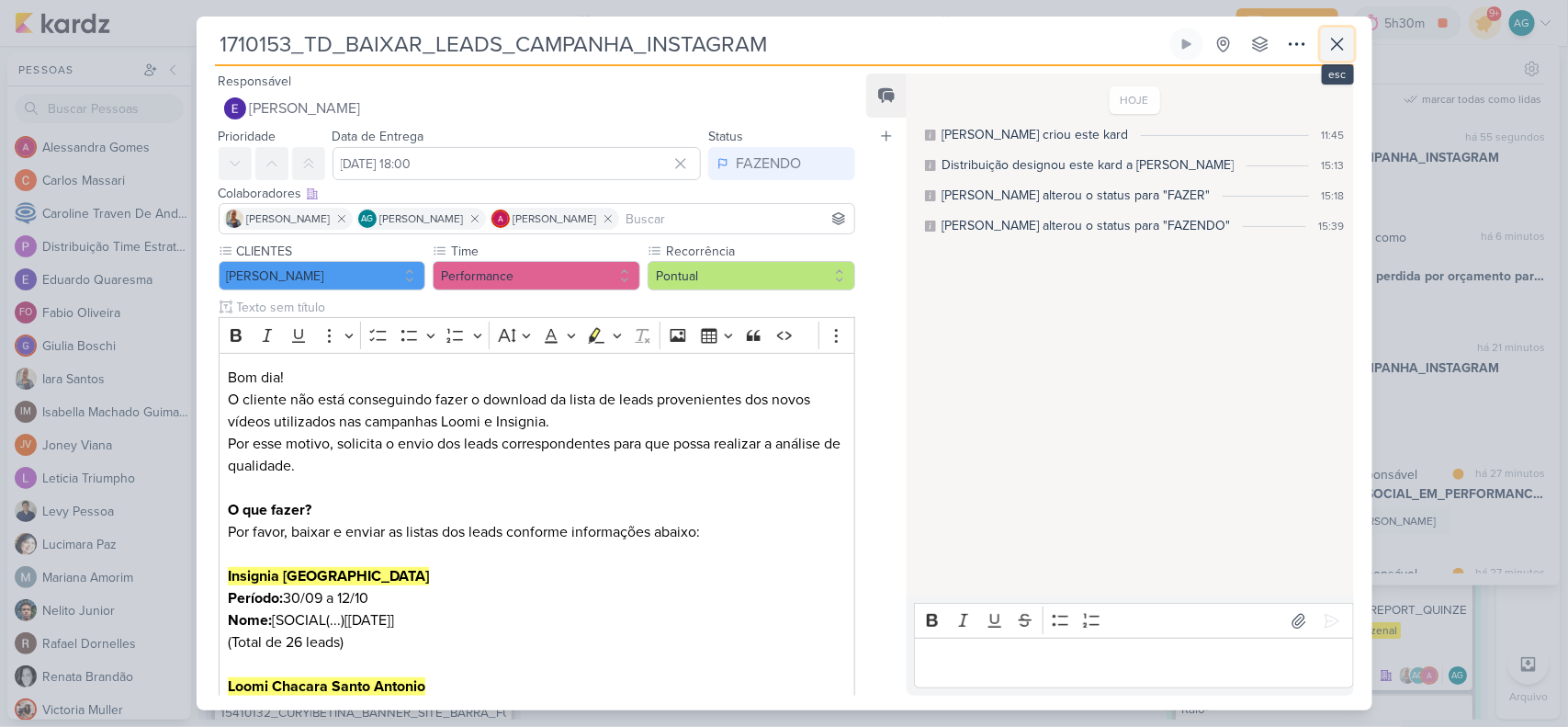
click at [1254, 37] on icon at bounding box center [1338, 44] width 22 height 22
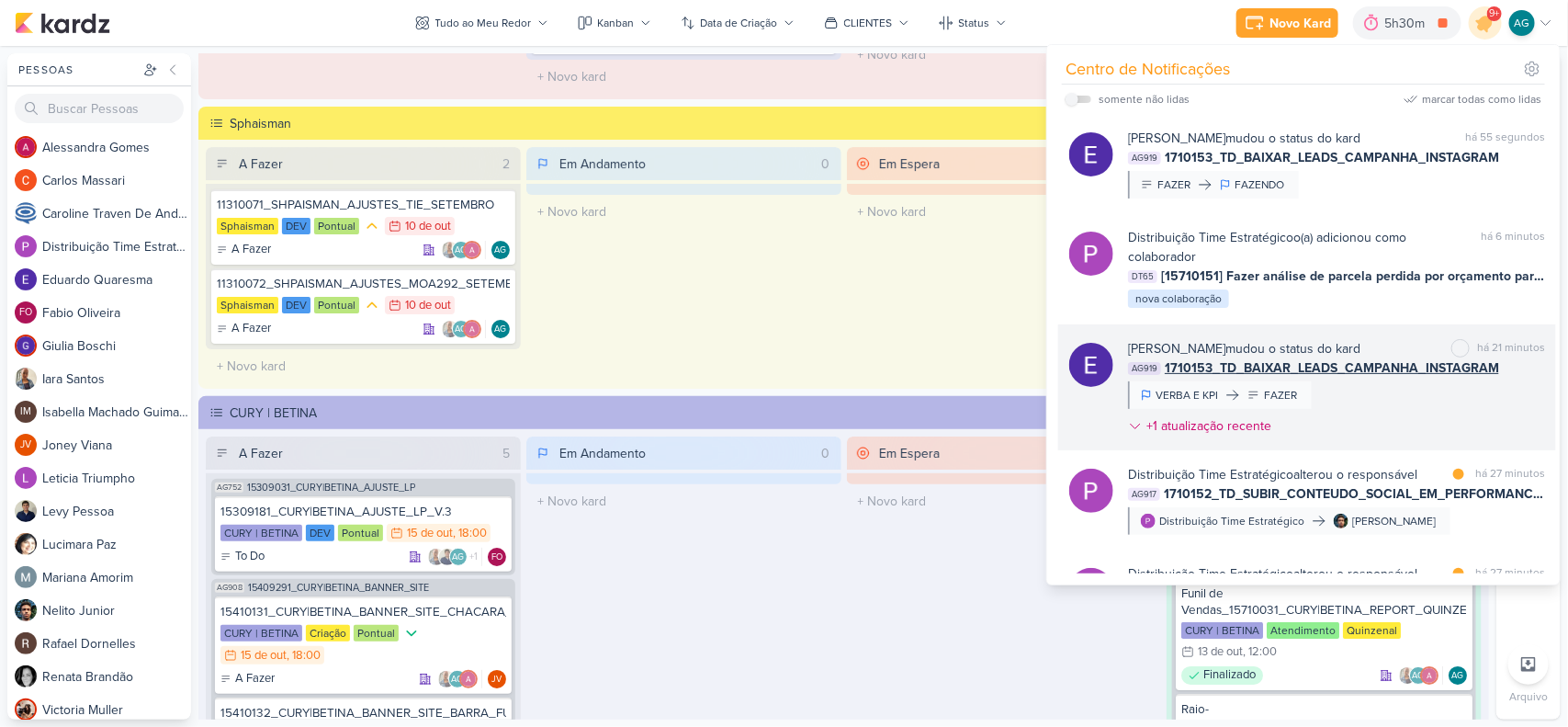
click at [1254, 406] on div "Eduardo Quaresma mudou o status do kard marcar como não lida há 21 minutos AG91…" at bounding box center [1336, 391] width 417 height 104
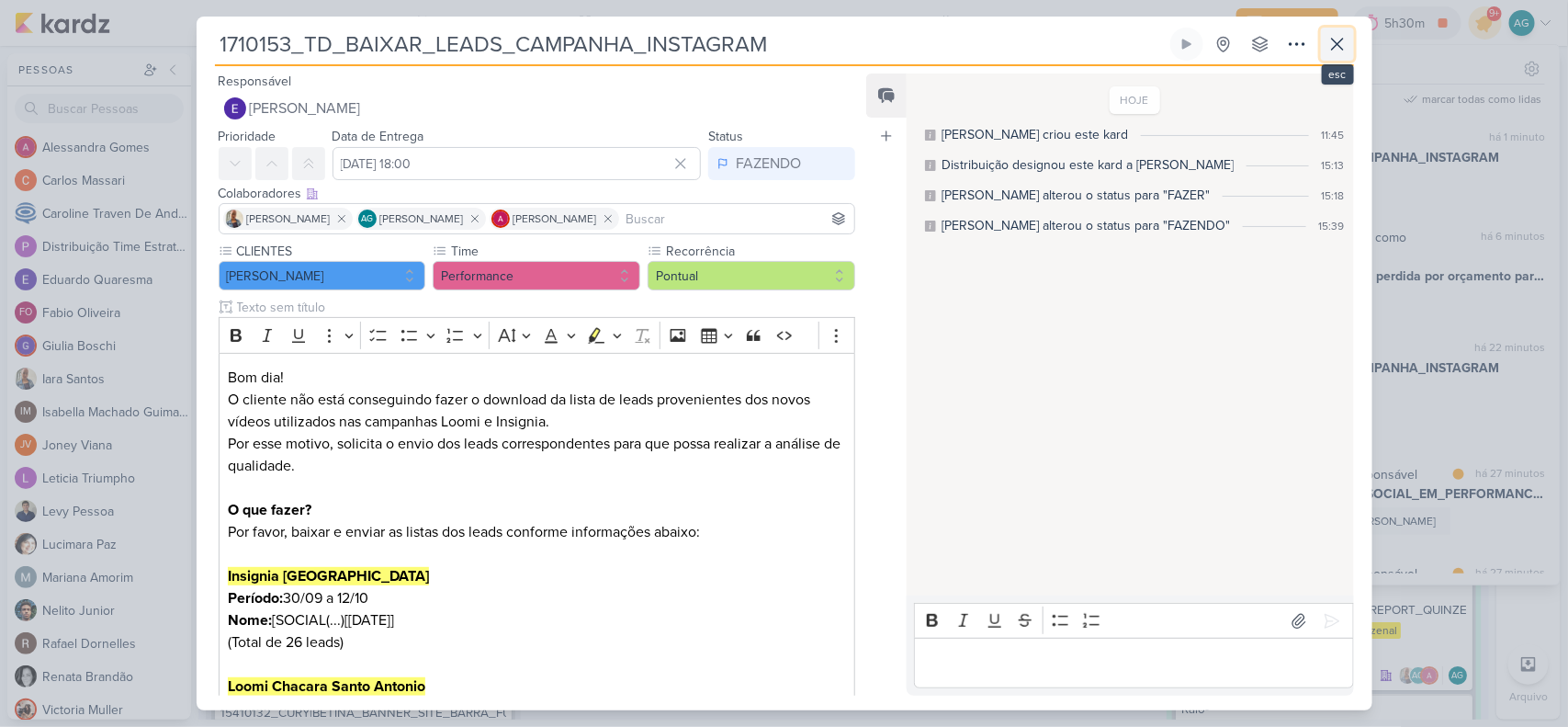
click at [1254, 49] on icon at bounding box center [1338, 44] width 22 height 22
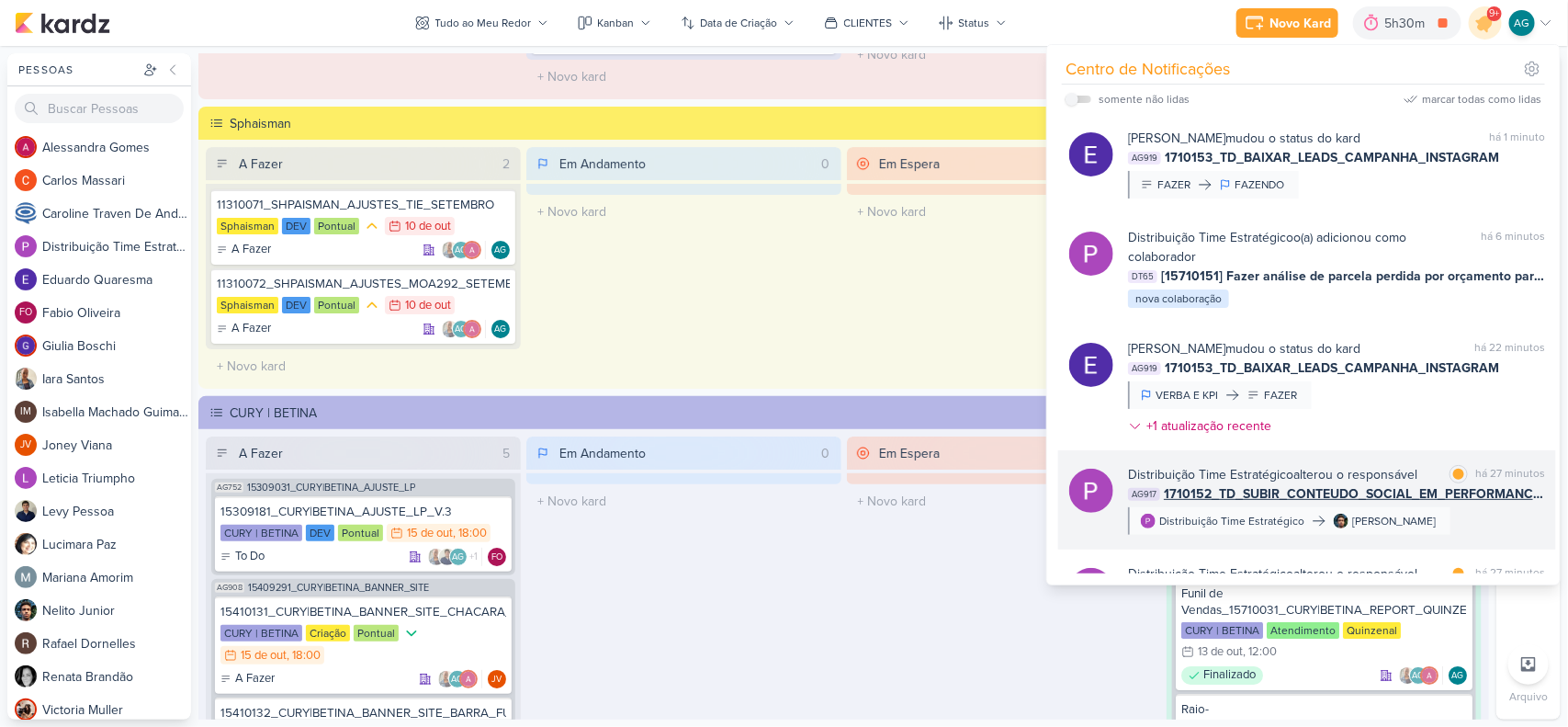
scroll to position [115, 0]
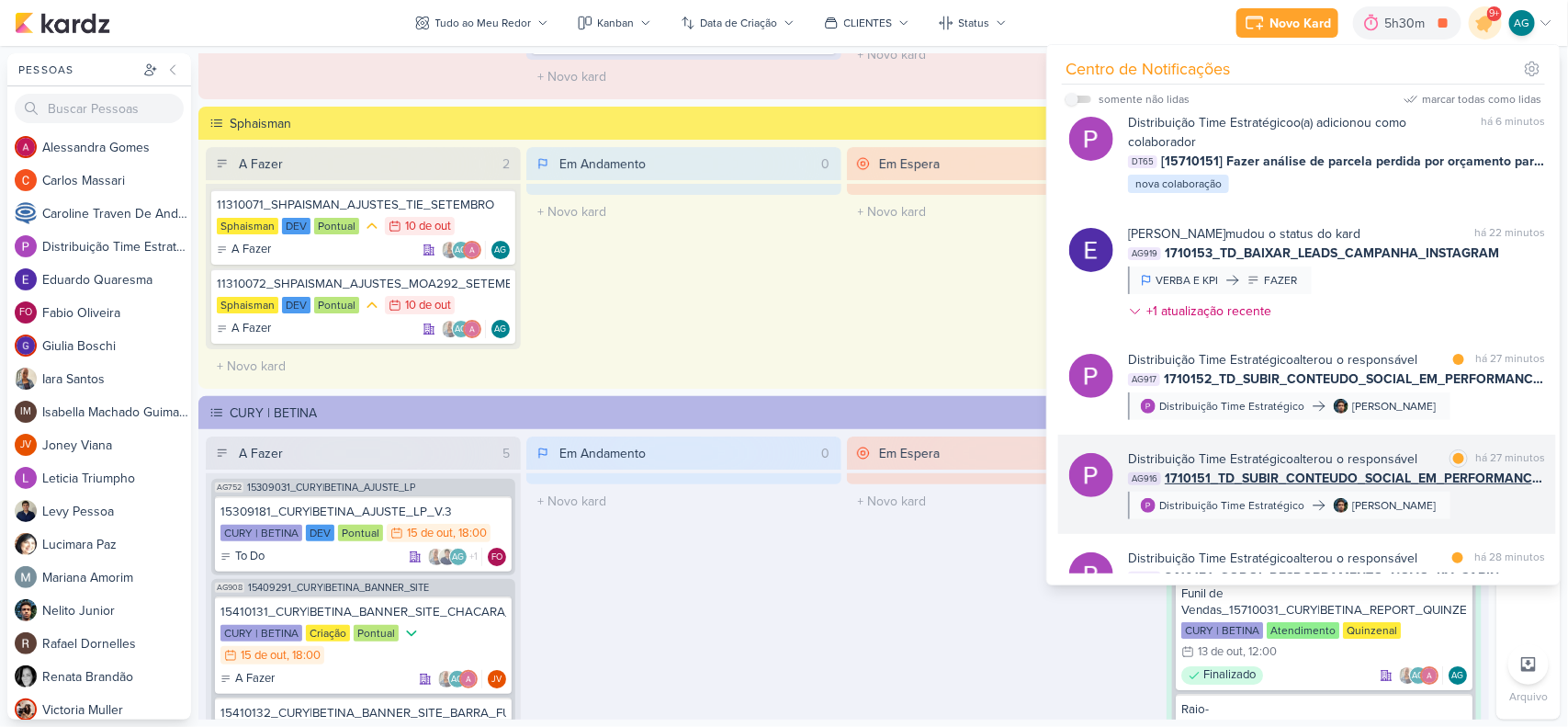
click at [1254, 516] on div "Distribuição Time Estratégico alterou o responsável marcar como lida há 27 minu…" at bounding box center [1336, 485] width 417 height 70
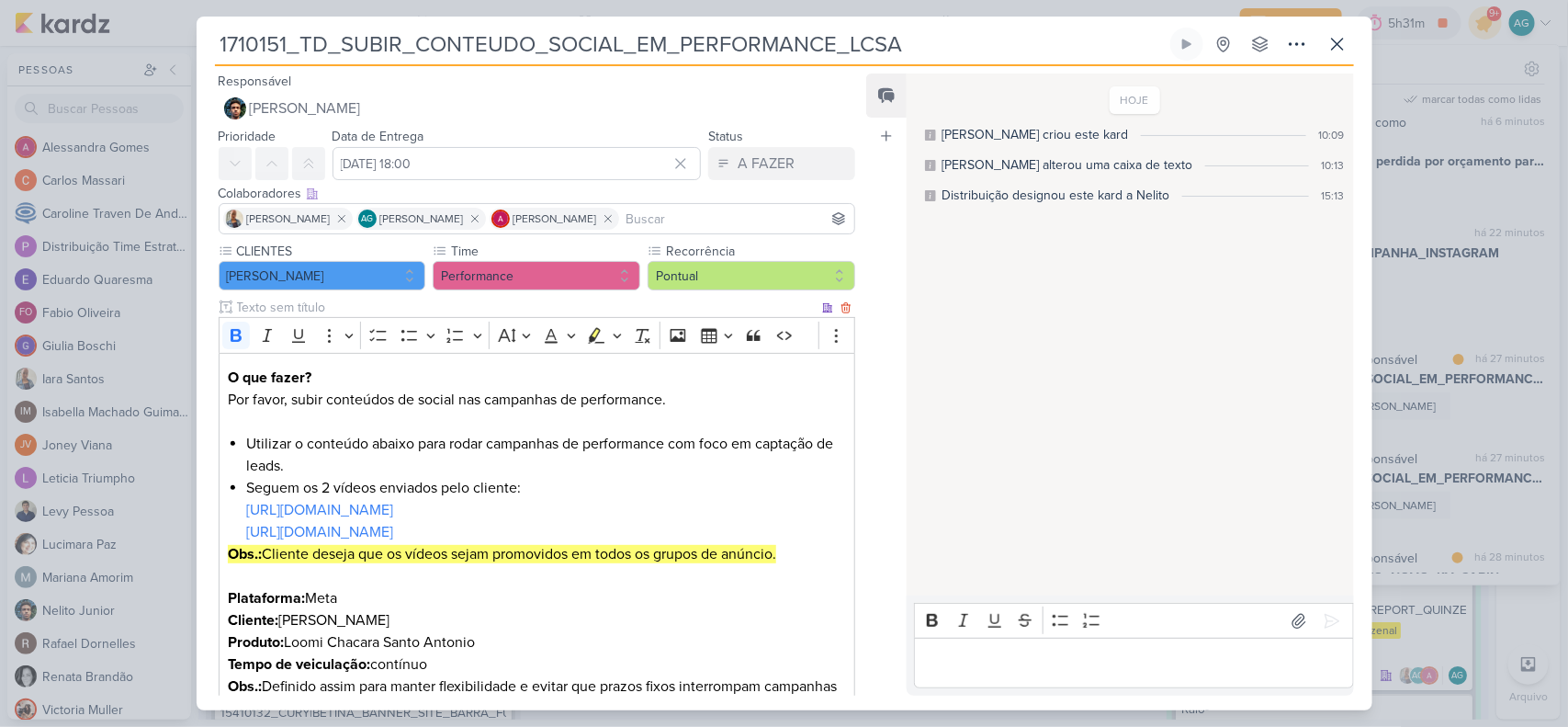
click at [831, 581] on p "Cliente: Teixeira Duarte" at bounding box center [537, 621] width 618 height 22
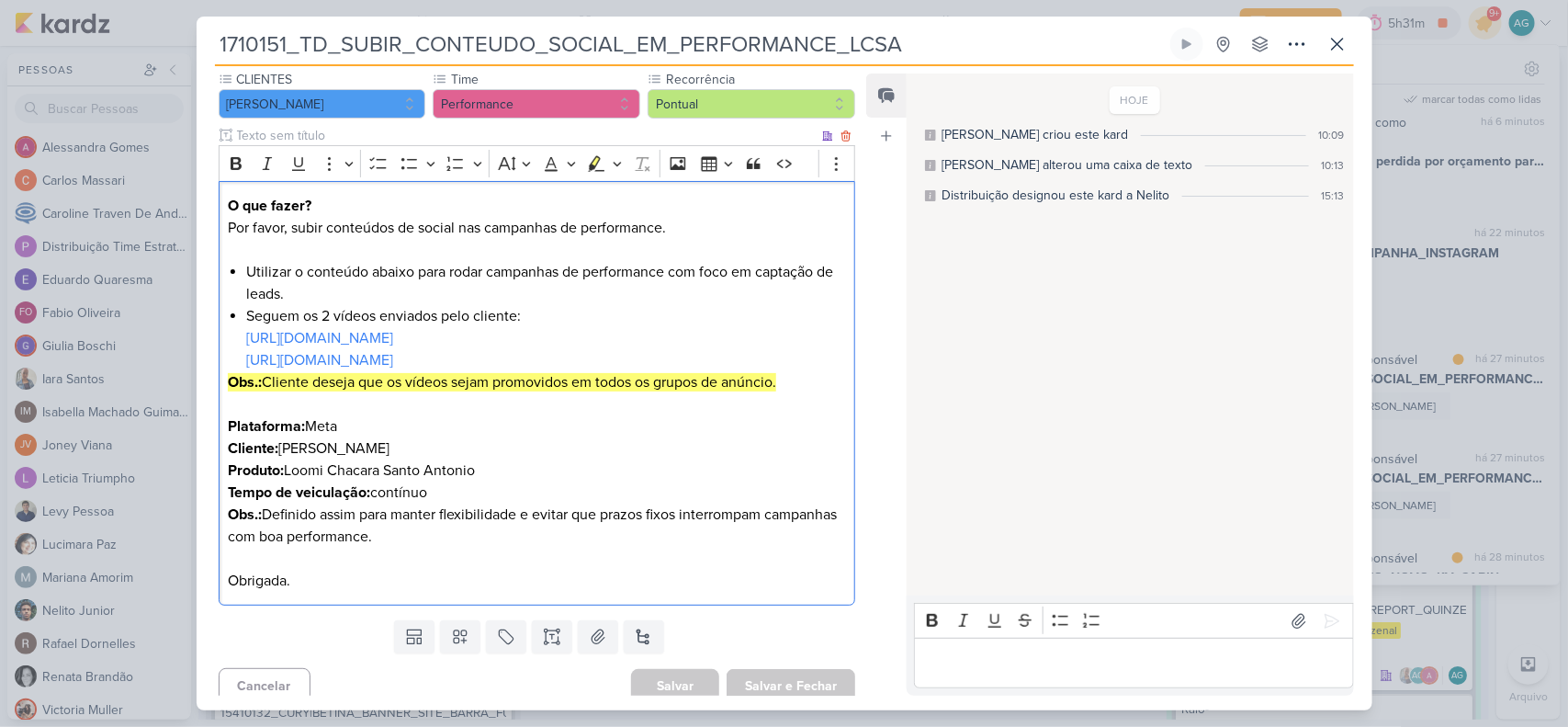
scroll to position [185, 0]
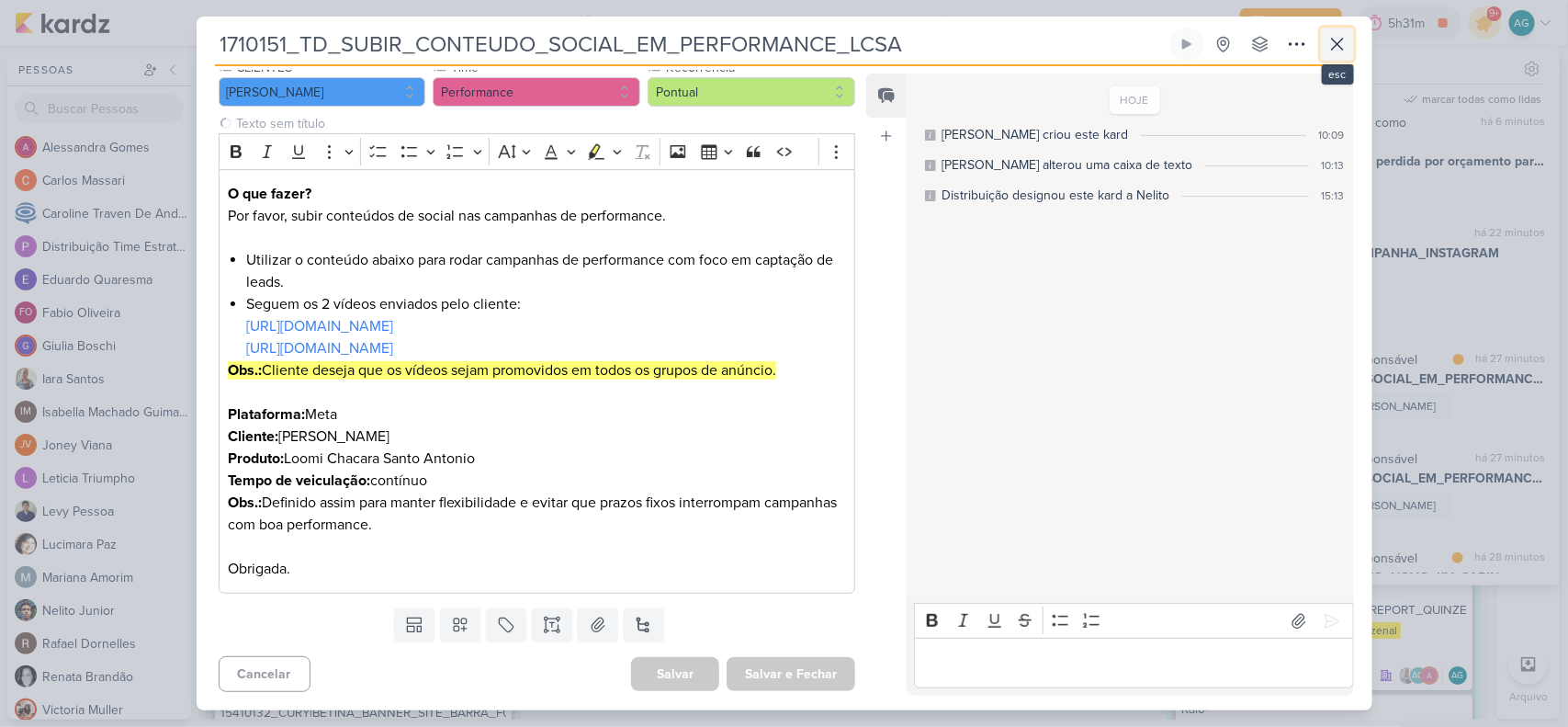
click at [1254, 51] on icon at bounding box center [1338, 44] width 22 height 22
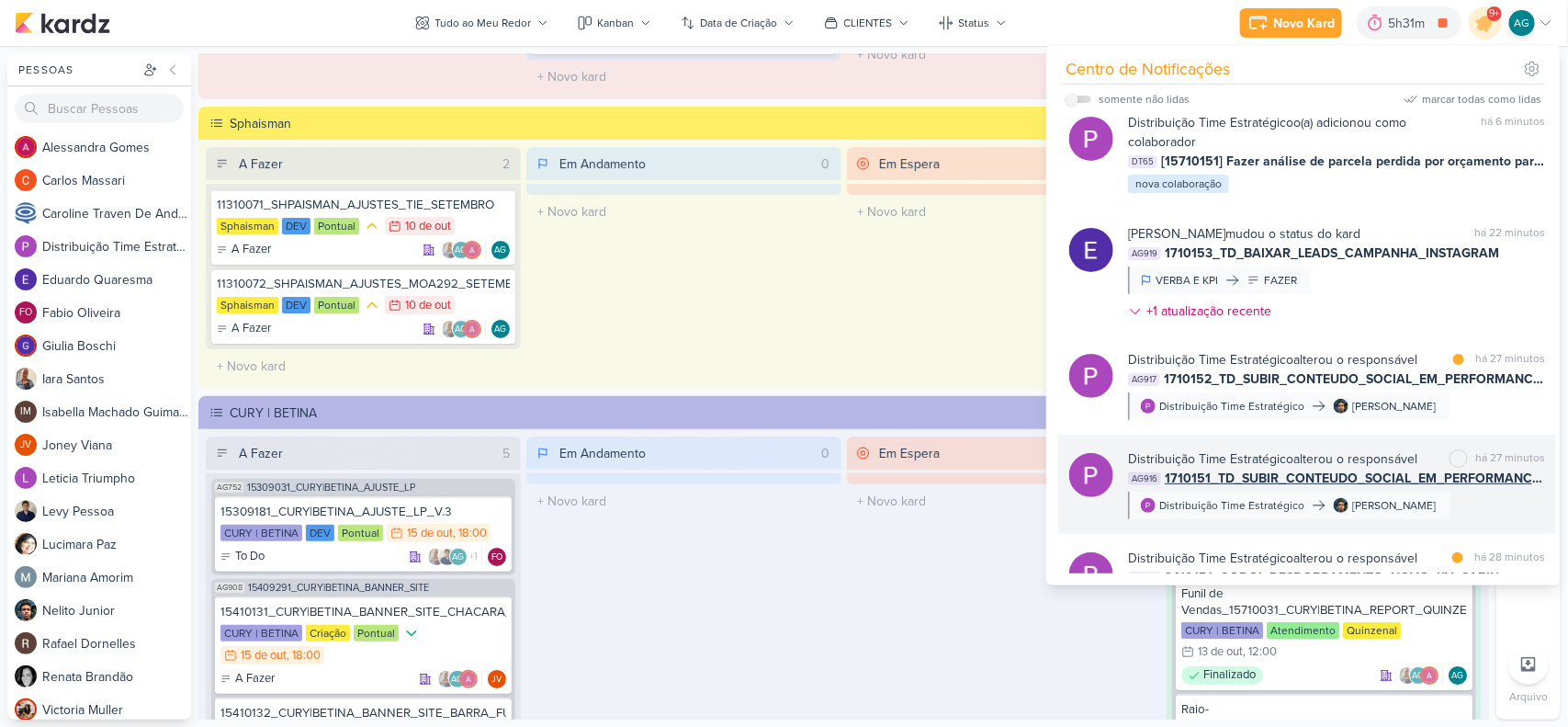
click at [1254, 502] on div "Distribuição Time Estratégico alterou o responsável marcar como não lida há 27 …" at bounding box center [1336, 485] width 417 height 70
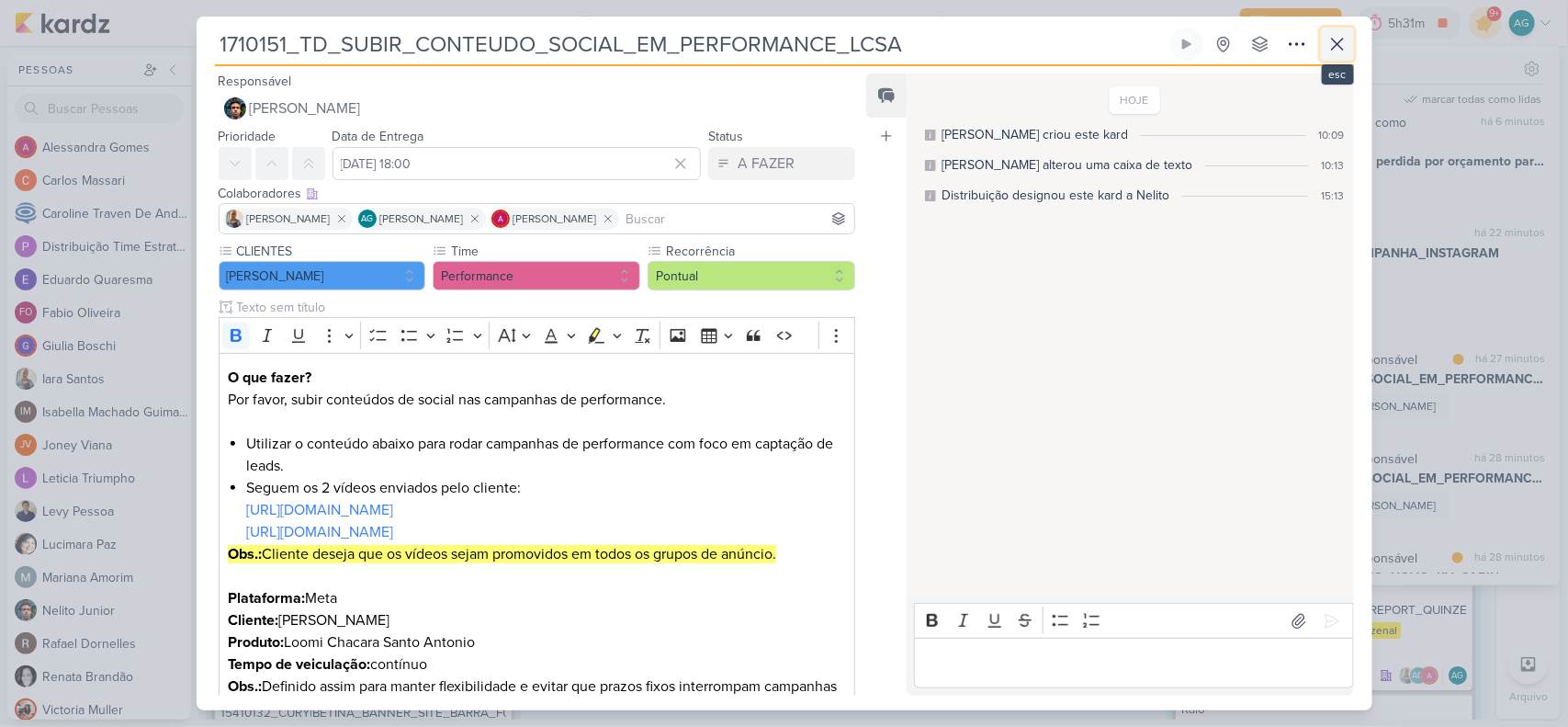
click at [1254, 47] on icon at bounding box center [1338, 44] width 22 height 22
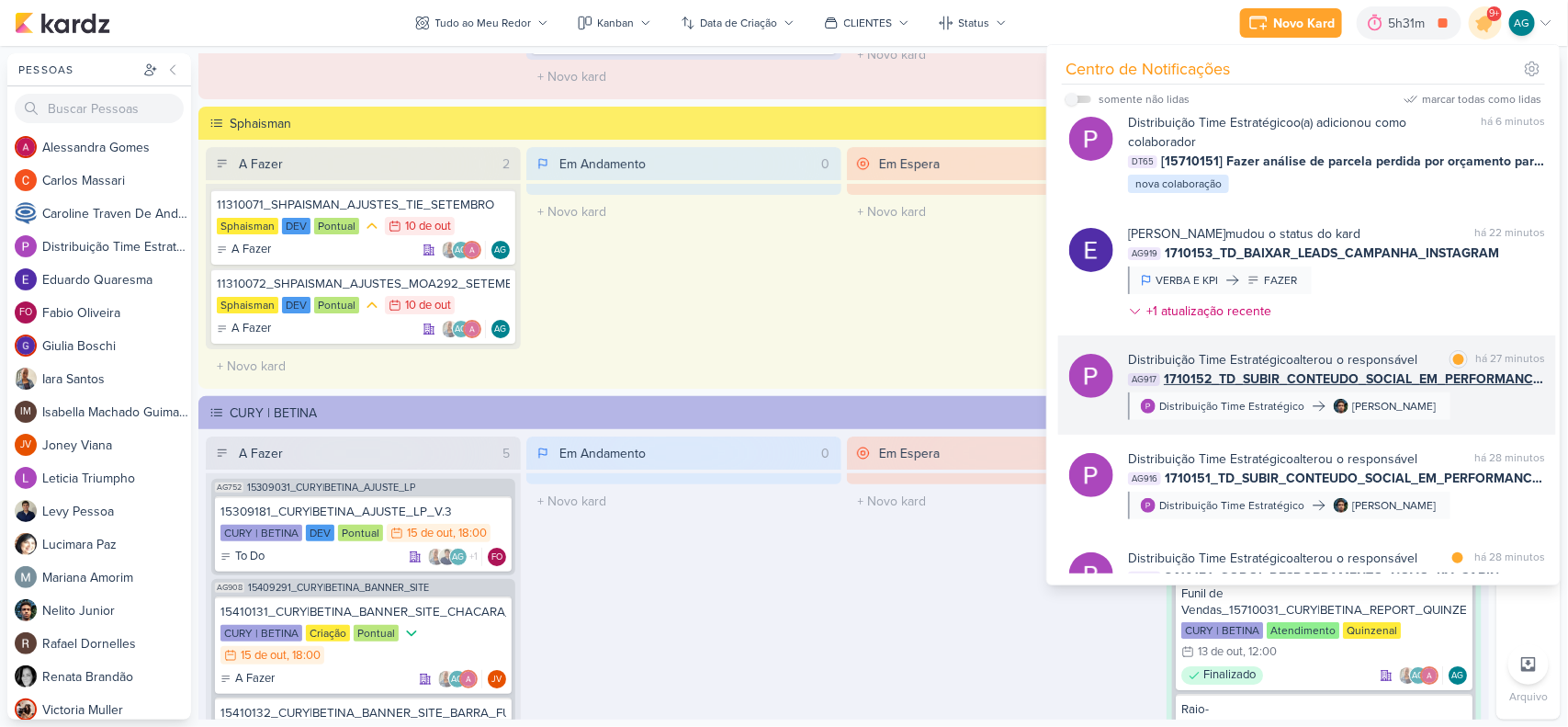
scroll to position [230, 0]
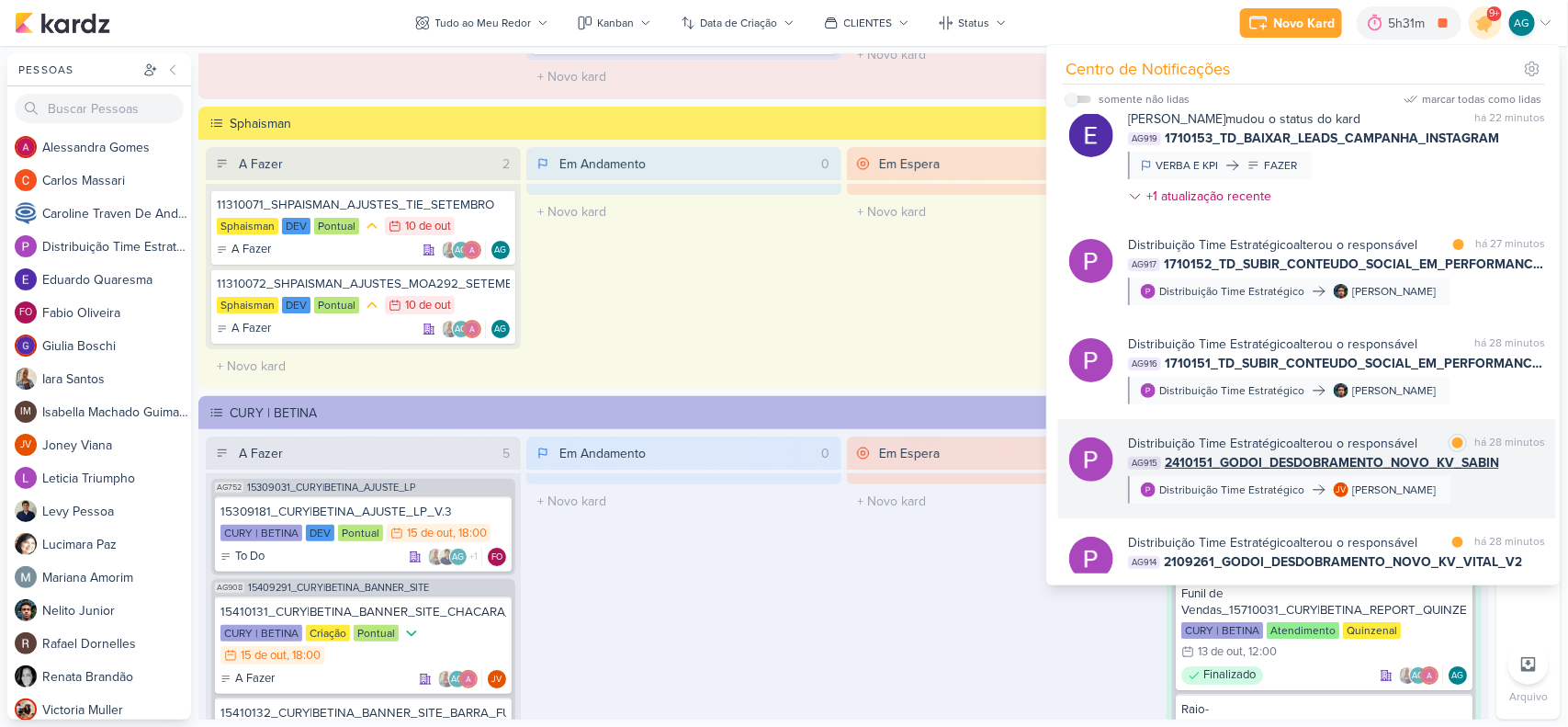
click at [1254, 499] on div "Distribuição Time Estratégico alterou o responsável marcar como lida há 28 minu…" at bounding box center [1336, 469] width 417 height 70
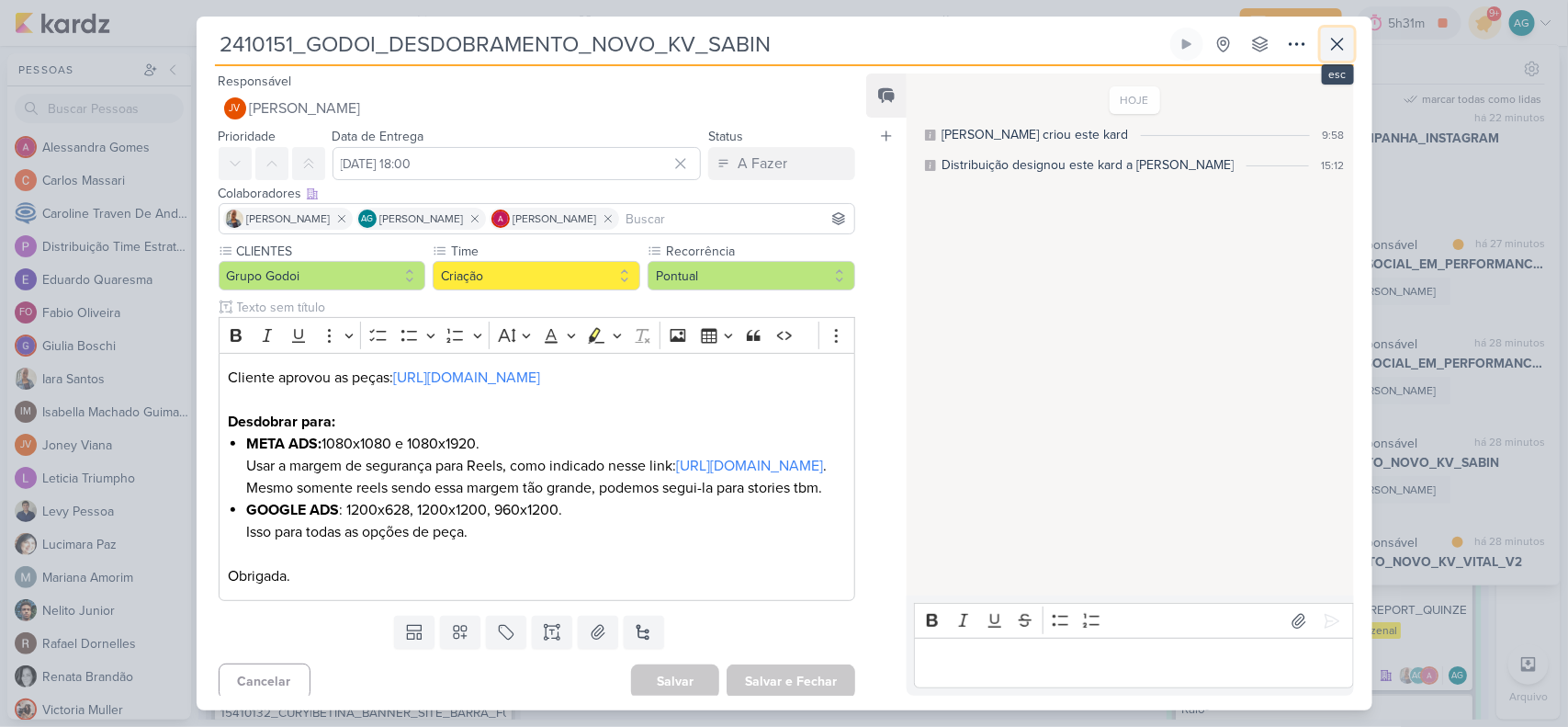
click at [1254, 47] on icon at bounding box center [1337, 44] width 11 height 11
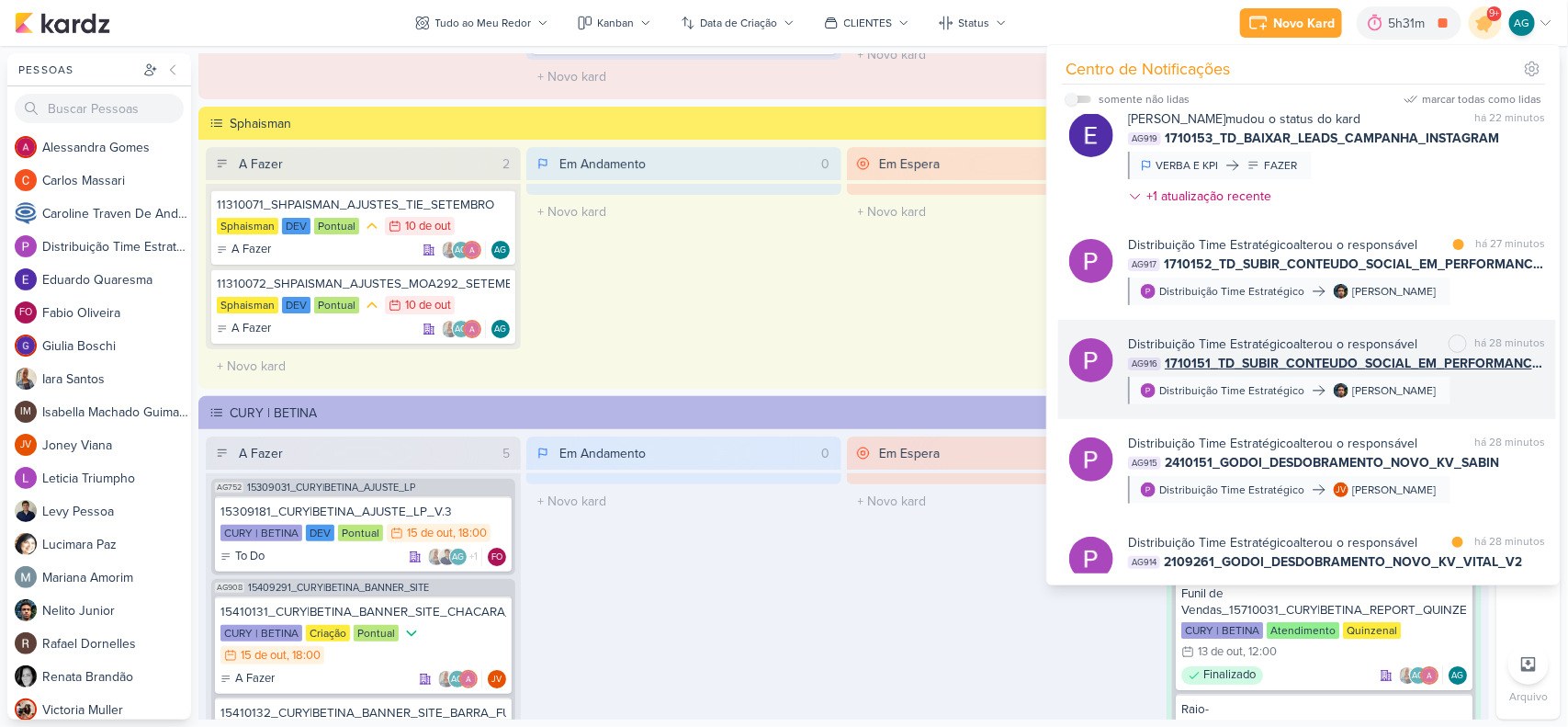
scroll to position [345, 0]
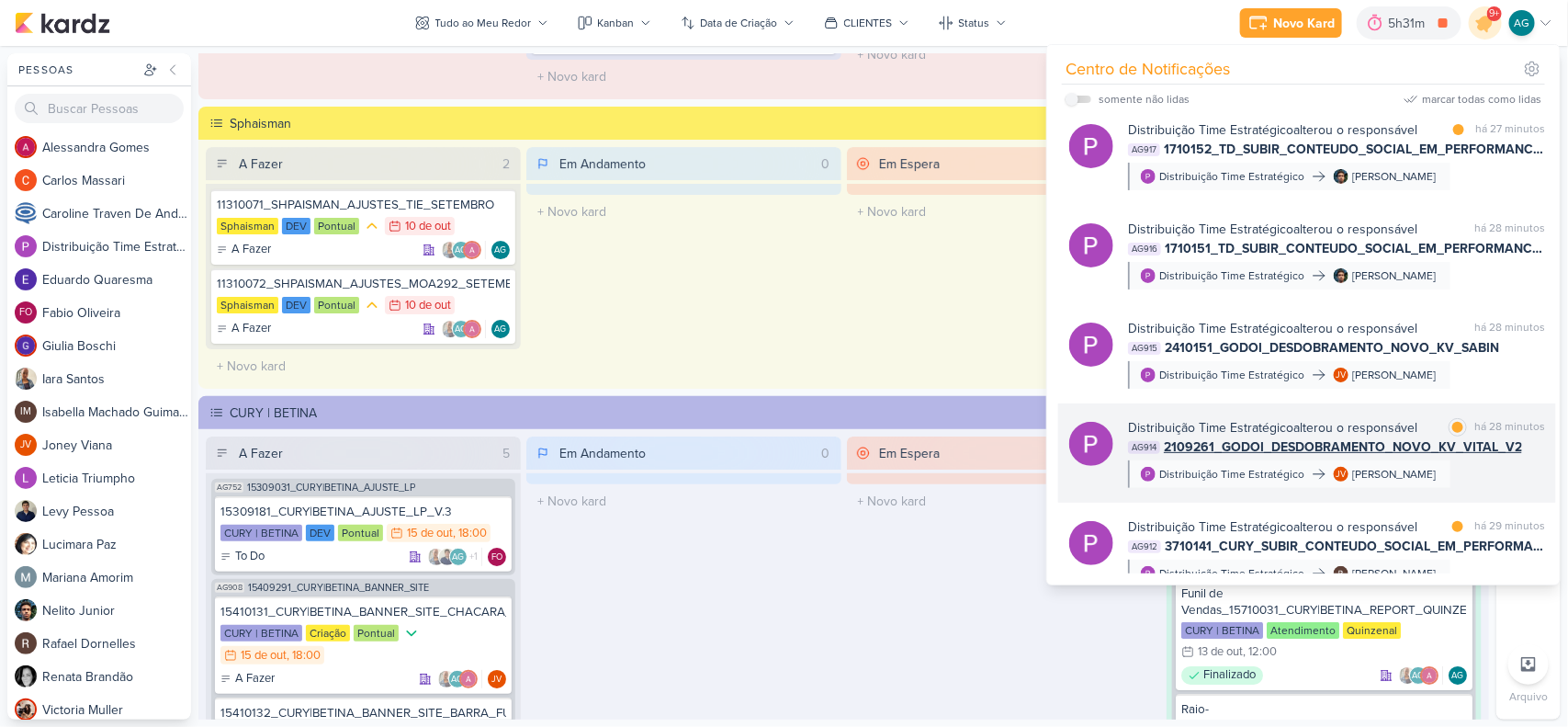
click at [1254, 461] on div "Distribuição Time Estratégico alterou o responsável marcar como lida há 28 minu…" at bounding box center [1336, 453] width 417 height 70
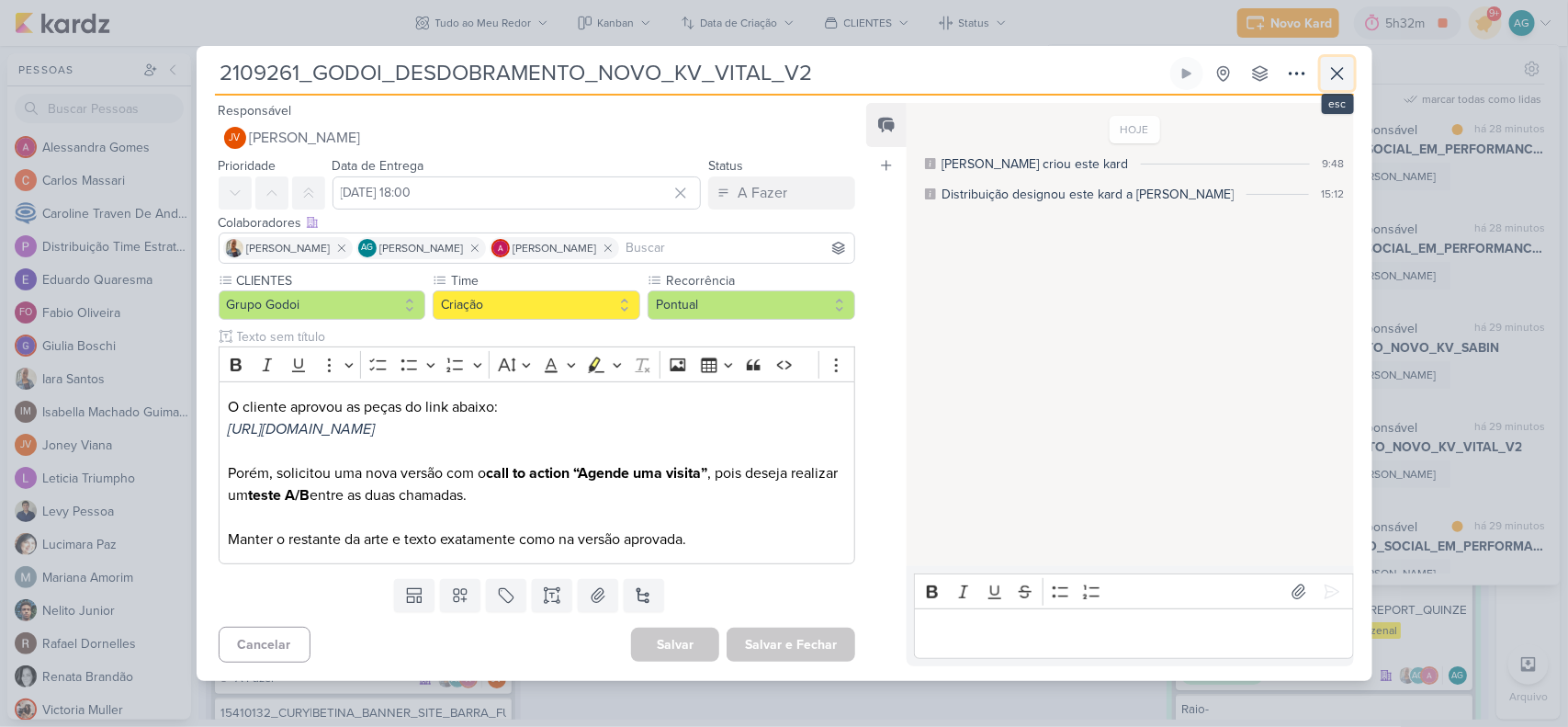
click at [1254, 78] on icon at bounding box center [1338, 74] width 22 height 22
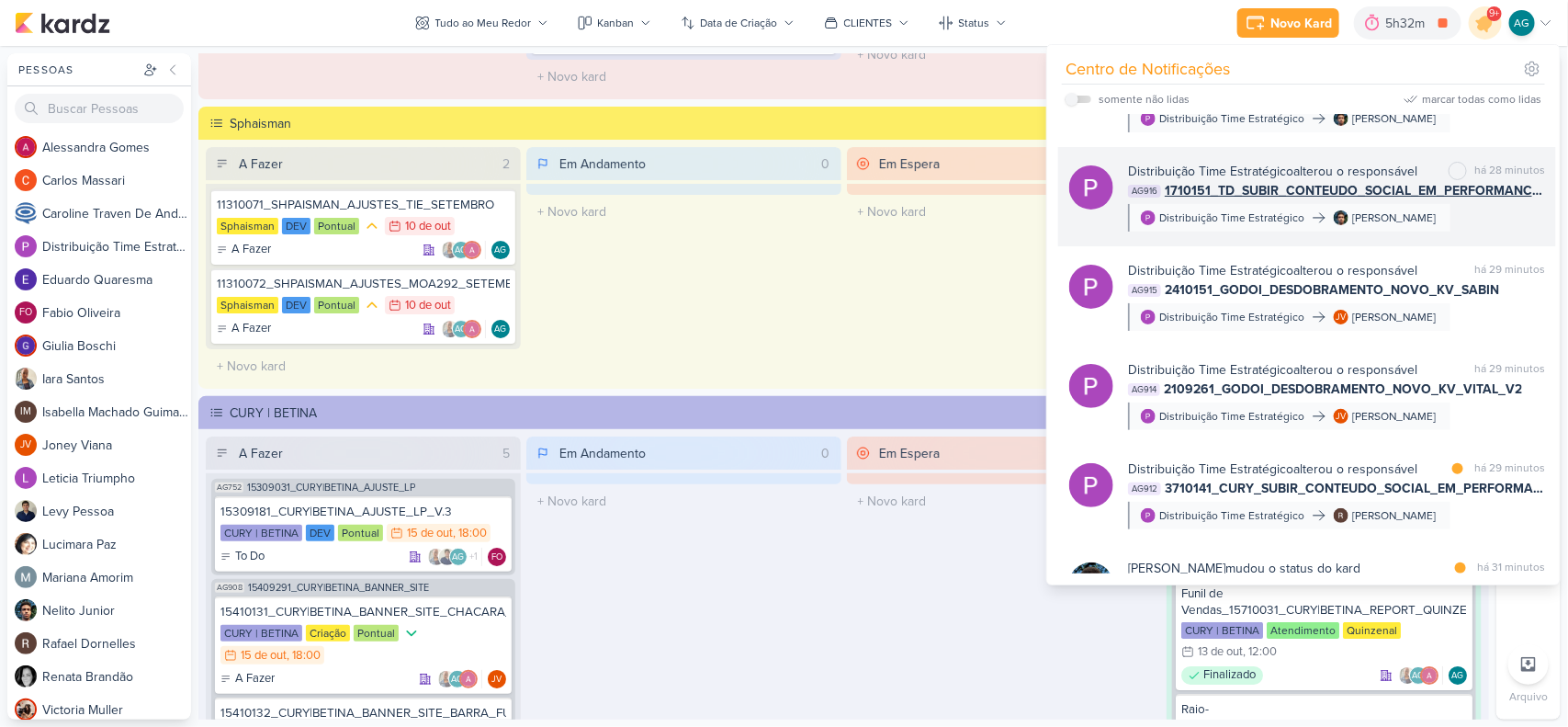
scroll to position [460, 0]
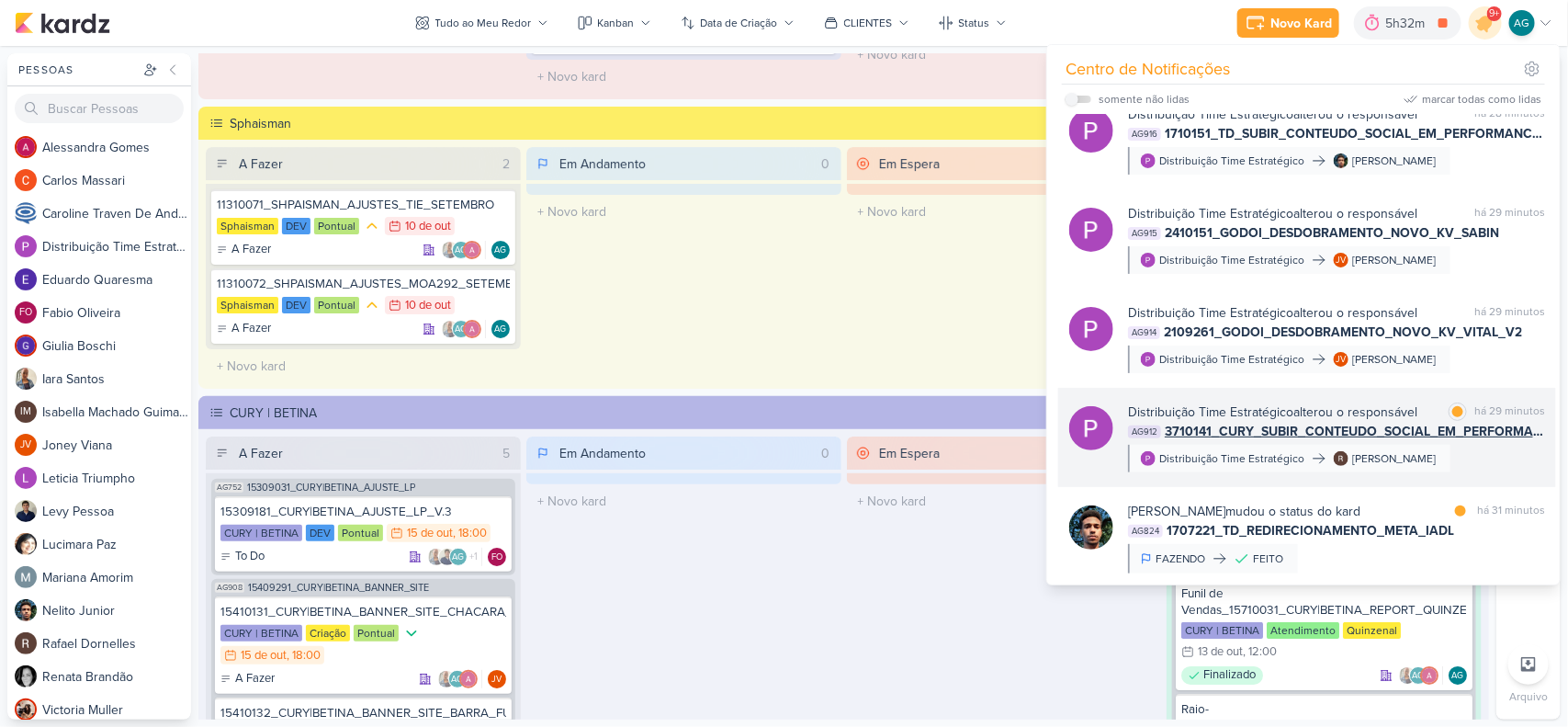
click at [1254, 456] on div "Distribuição Time Estratégico alterou o responsável marcar como lida há 29 minu…" at bounding box center [1336, 438] width 417 height 70
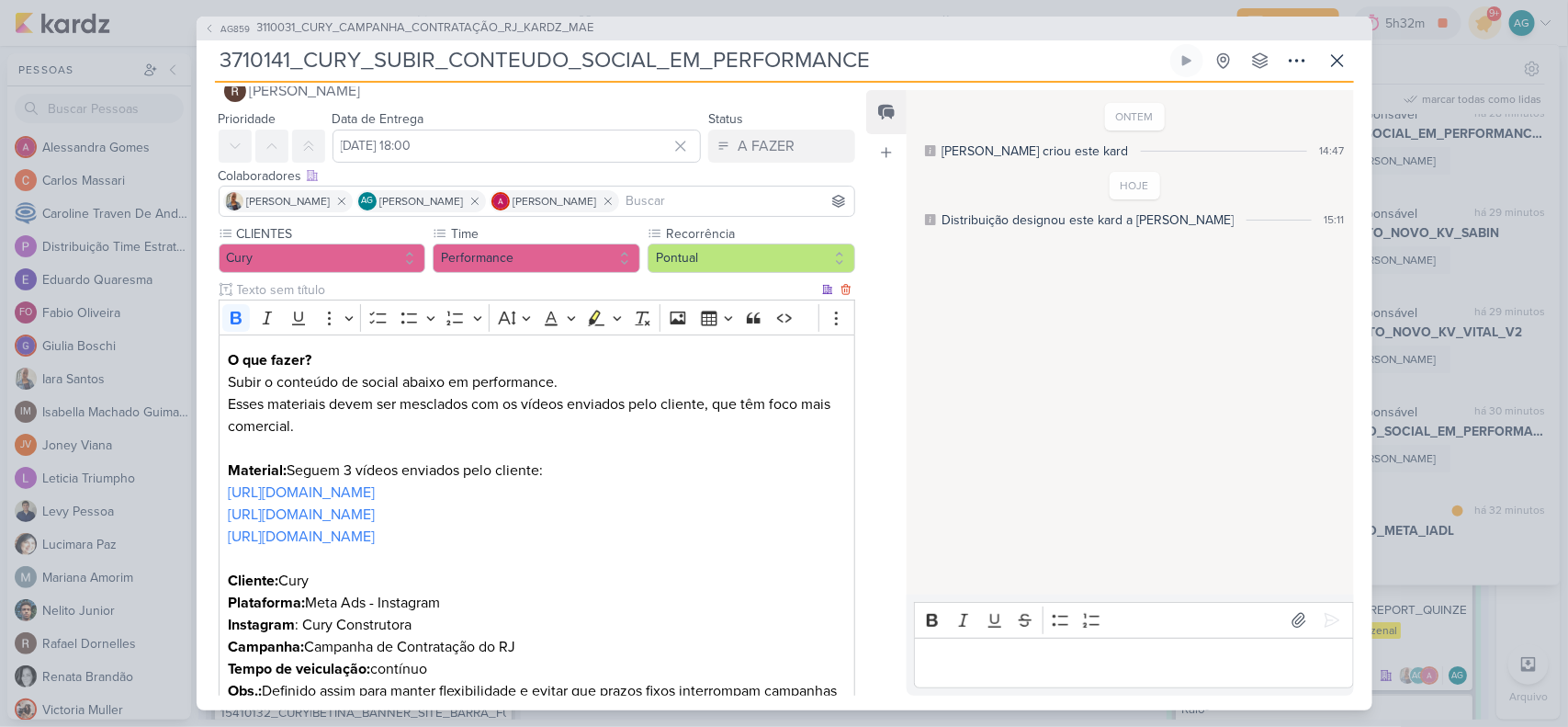
scroll to position [0, 0]
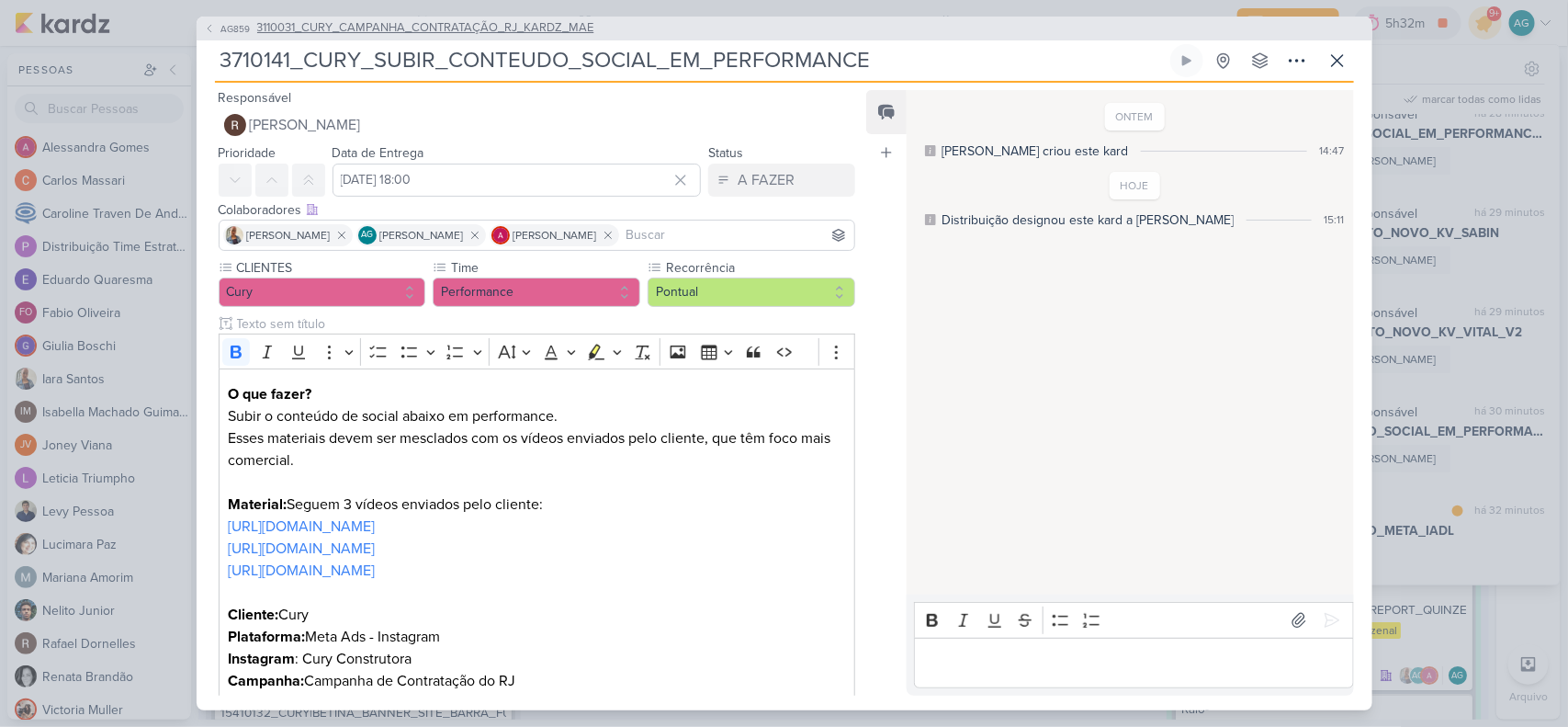
click at [576, 32] on span "3110031_CURY_CAMPANHA_CONTRATAÇÃO_RJ_KARDZ_MAE" at bounding box center [425, 28] width 337 height 18
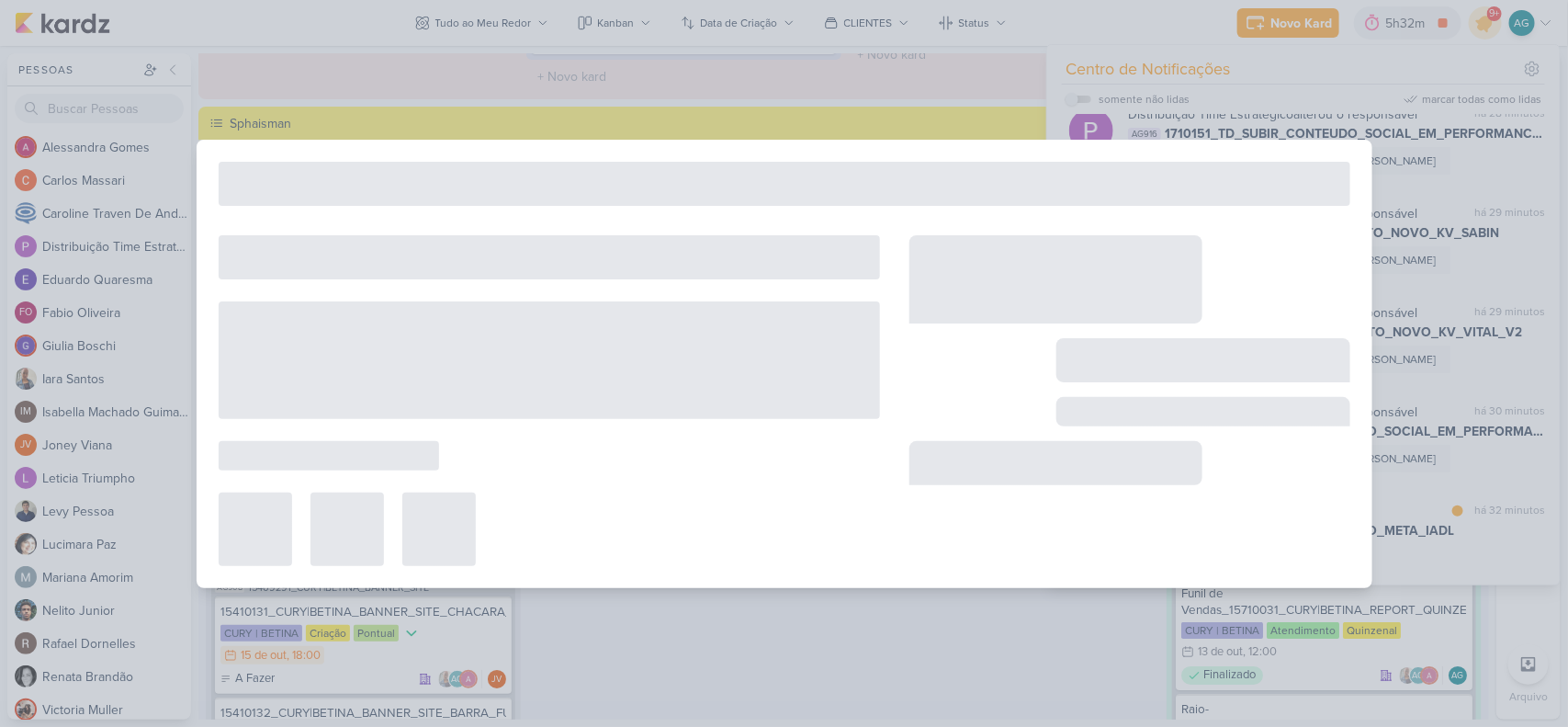
type input "3110031_CURY_CAMPANHA_CONTRATAÇÃO_RJ_KARDZ_MAE"
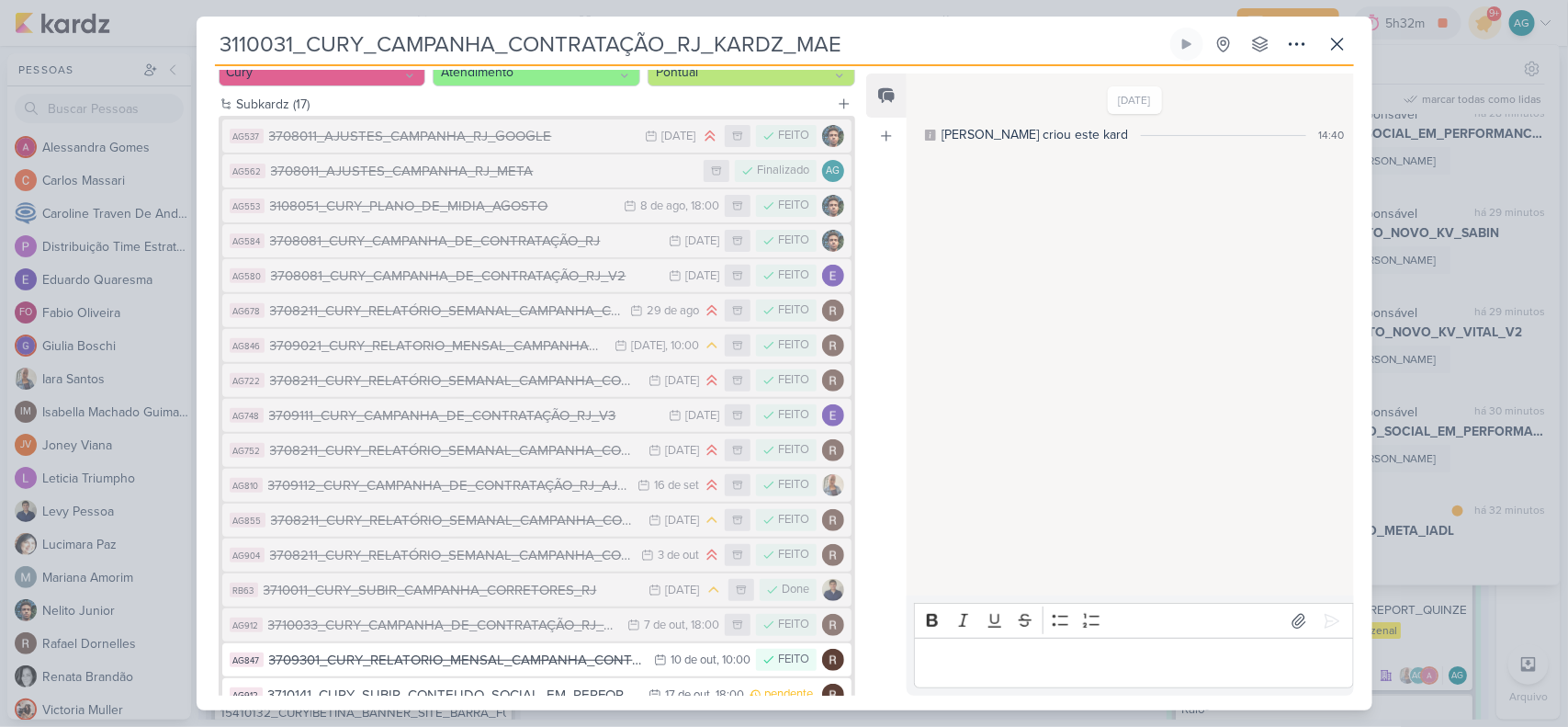
scroll to position [325, 0]
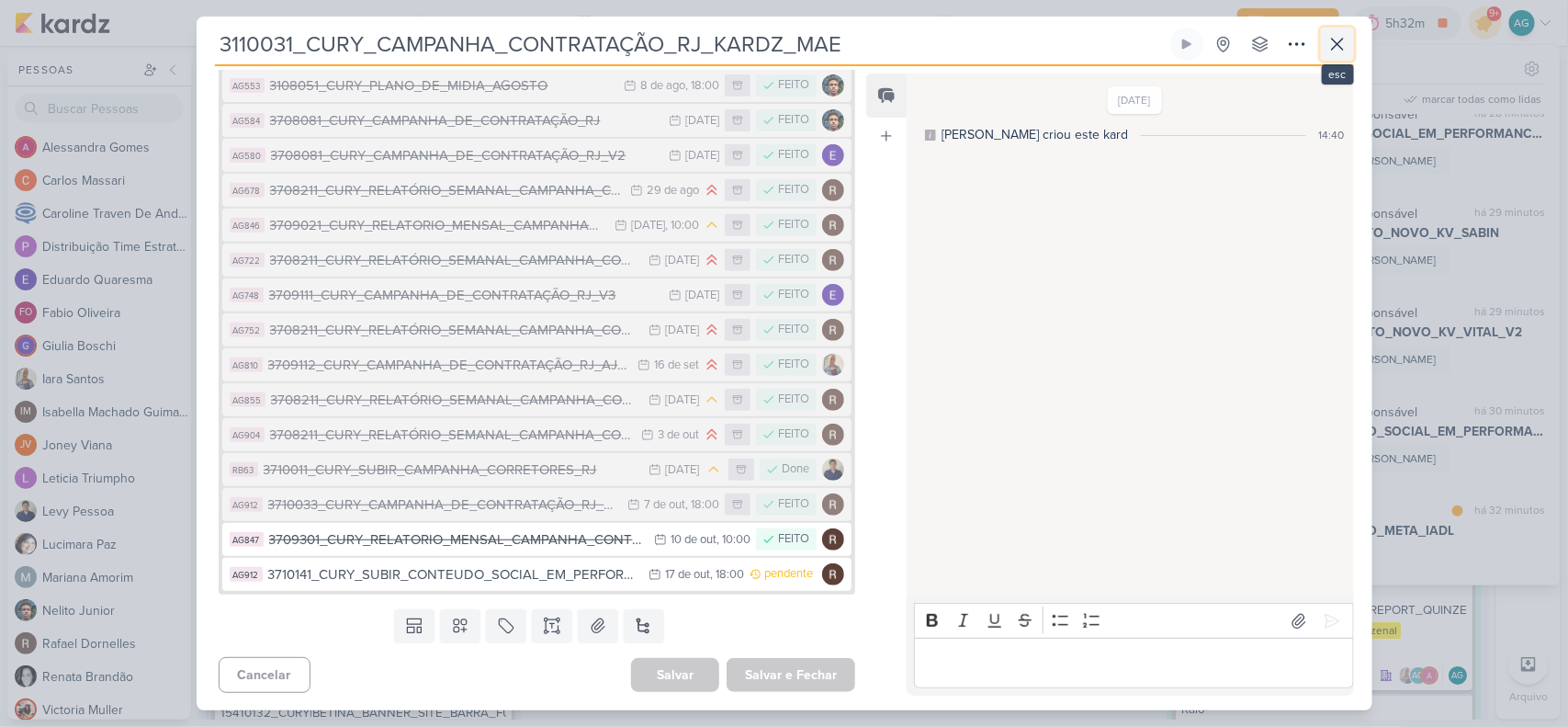
click at [1254, 43] on icon at bounding box center [1337, 44] width 11 height 11
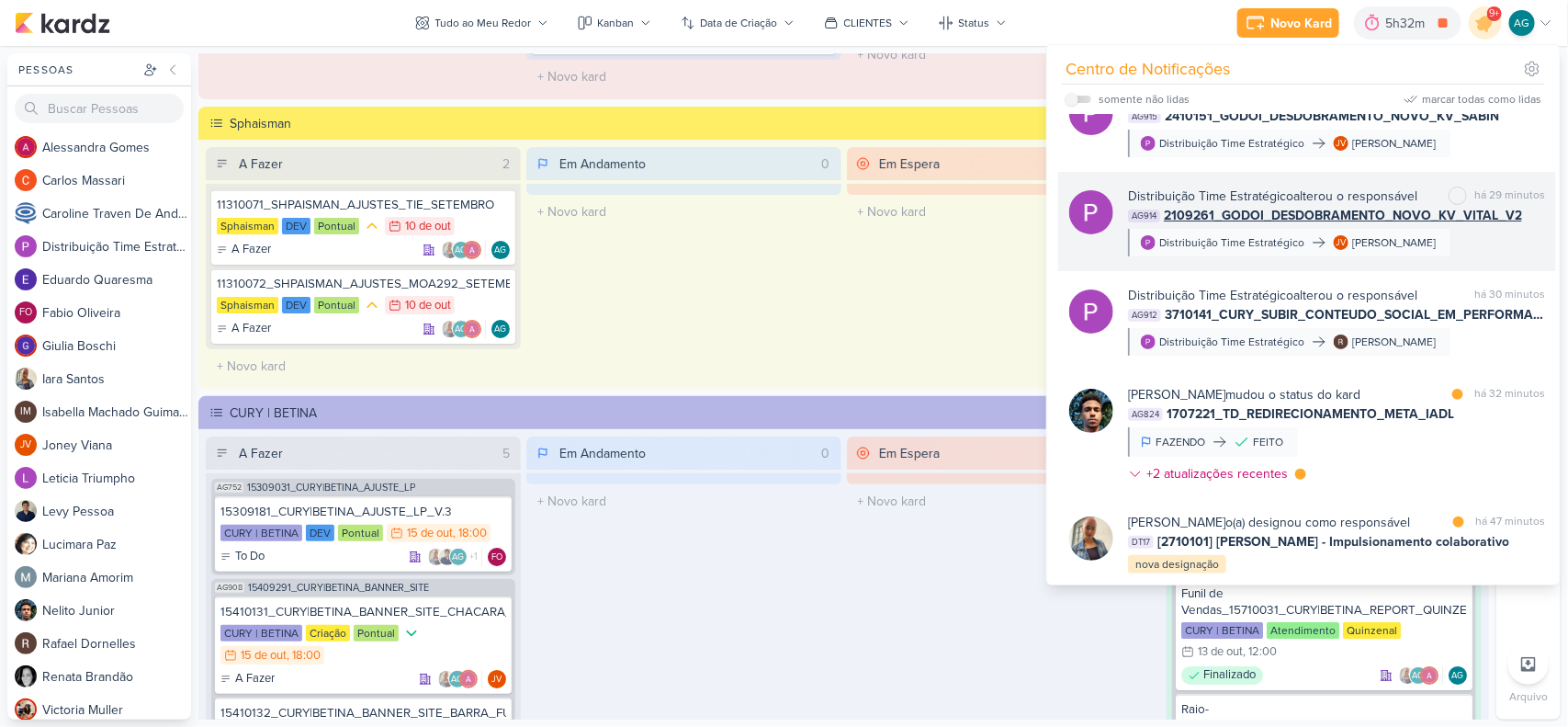
scroll to position [690, 0]
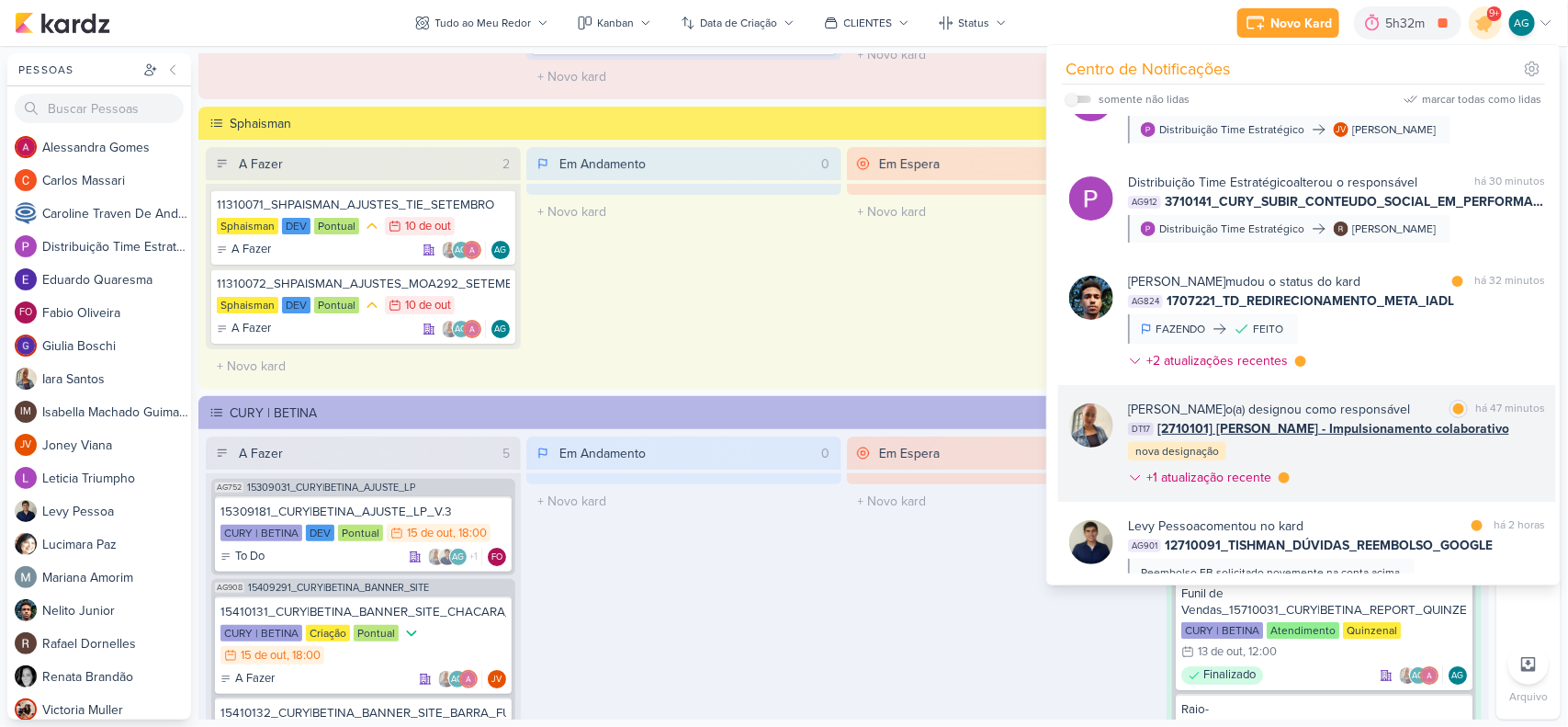
click at [1254, 478] on div "Iara Santos o(a) designou como responsável marcar como lida há 47 minutos DT17 …" at bounding box center [1336, 447] width 417 height 95
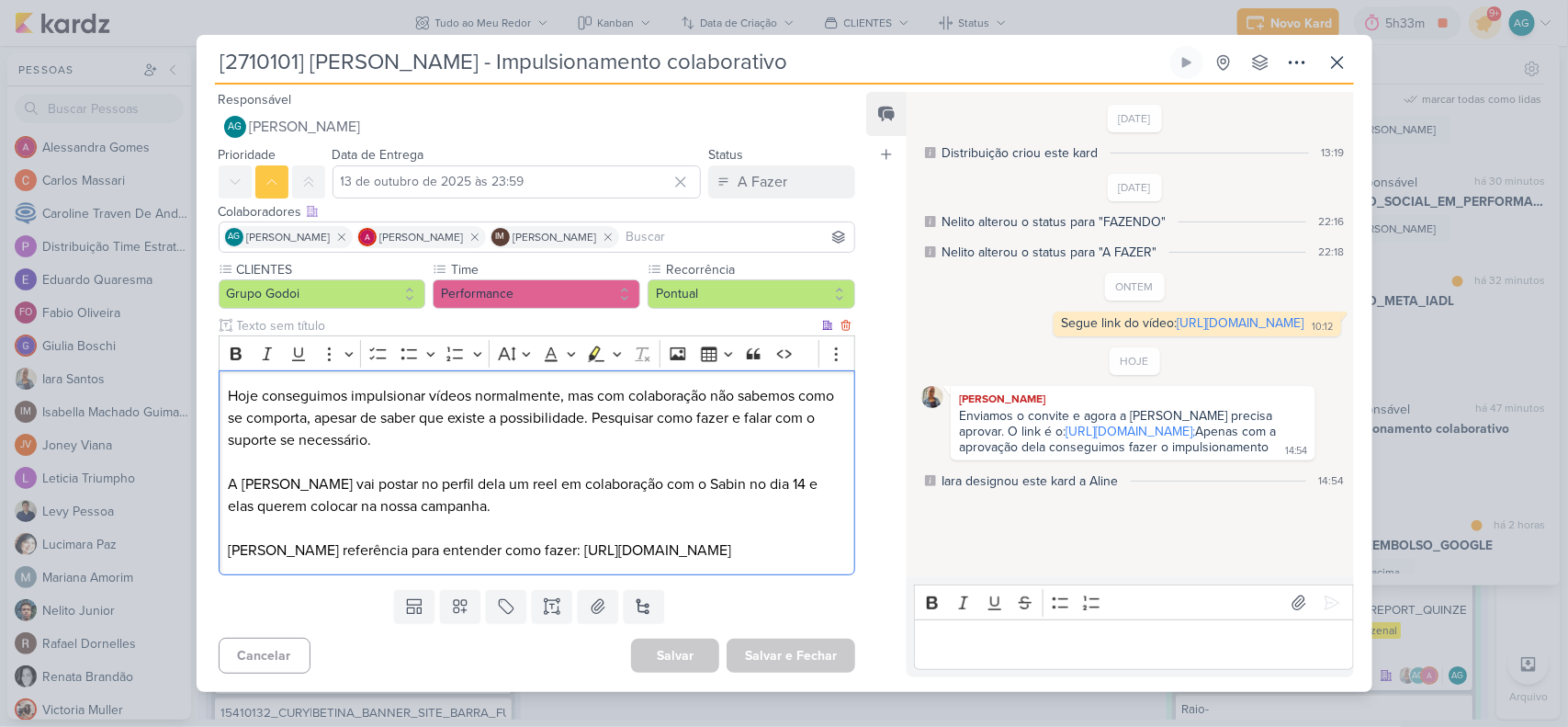
drag, startPoint x: 724, startPoint y: 565, endPoint x: 504, endPoint y: 534, distance: 222.2
click at [504, 540] on p "Uma referência para entender como fazer: https://help.instagram.com/11684466535…" at bounding box center [537, 551] width 618 height 22
copy p "https://help.instagram.com/1168446653551639/?helpref=related_articles#how-to-cr…"
click at [1254, 51] on icon at bounding box center [1338, 62] width 22 height 22
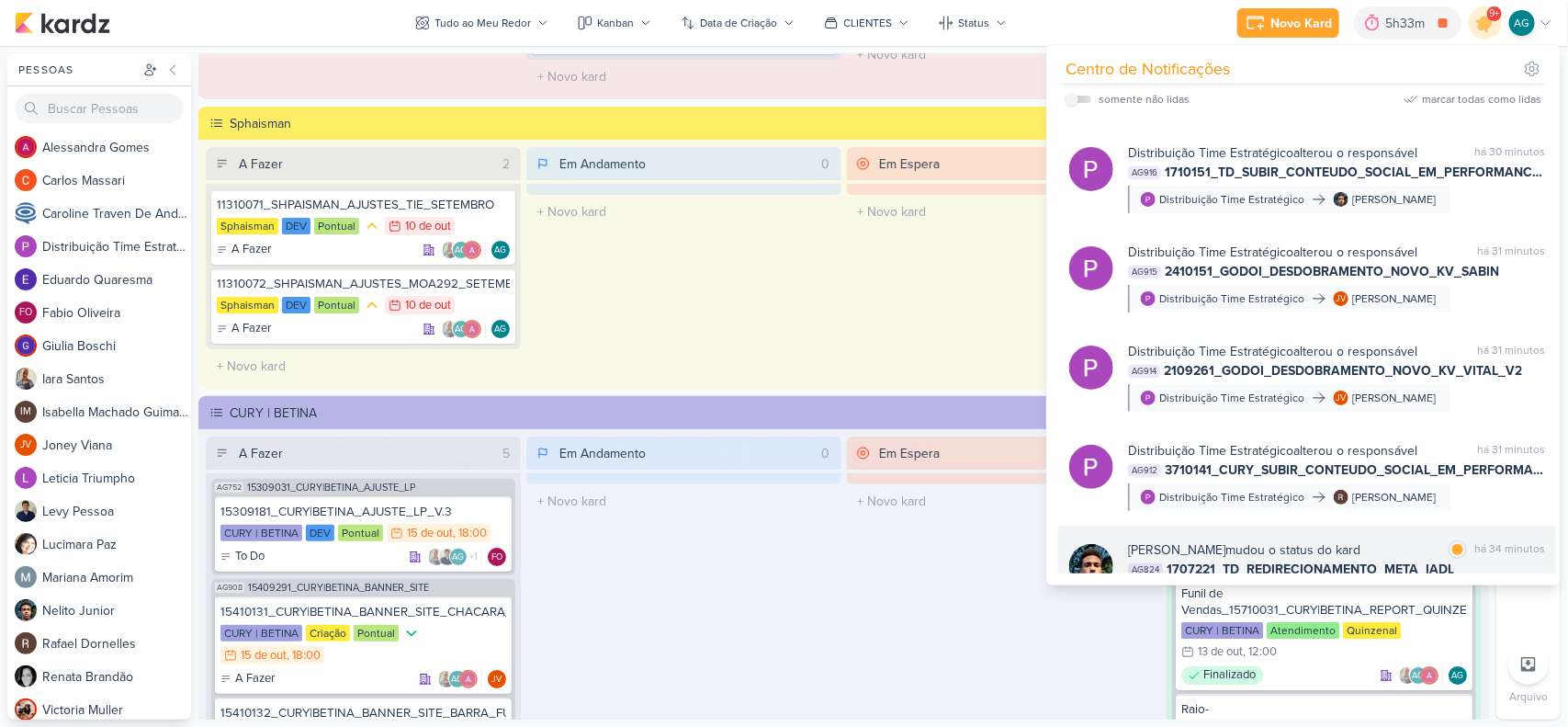
scroll to position [0, 0]
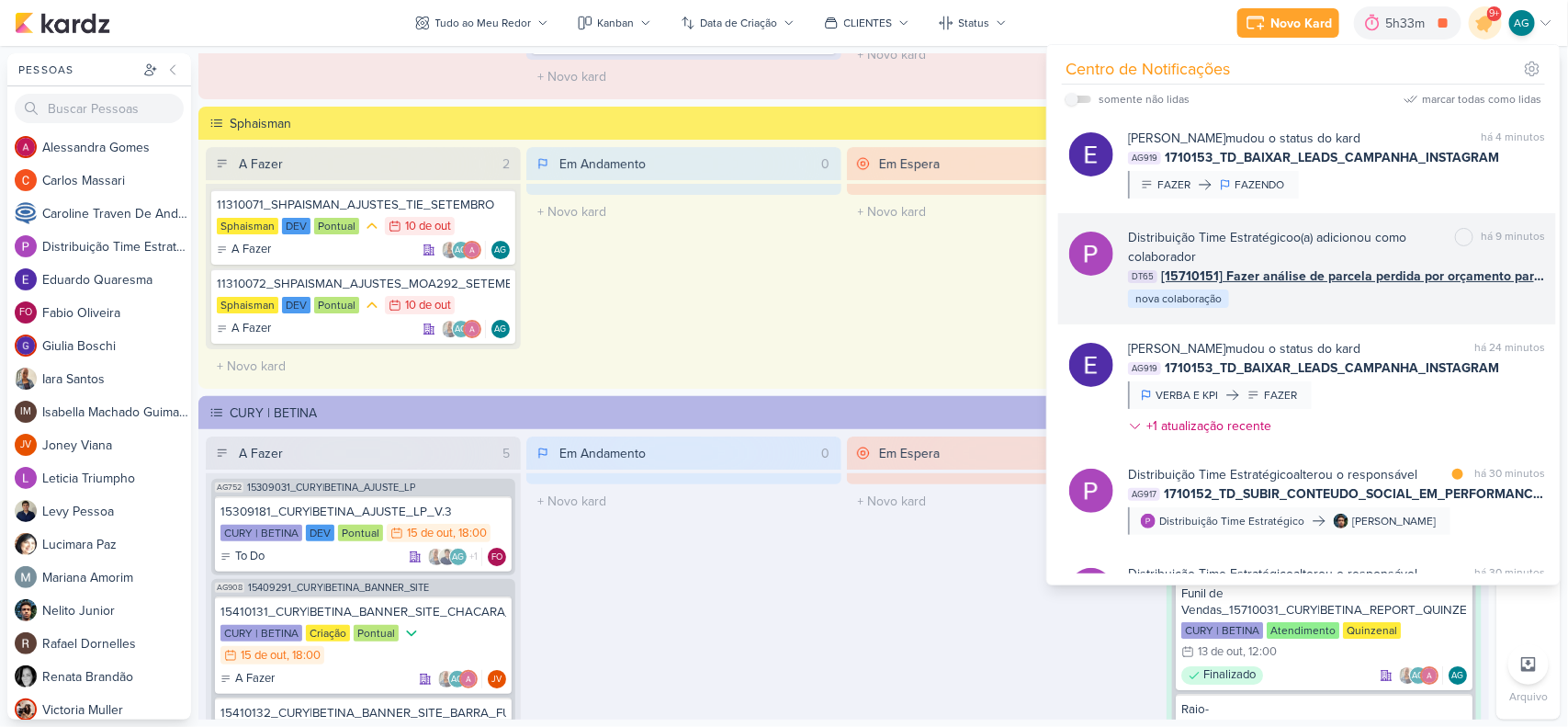
click at [1254, 304] on div "Distribuição Time Estratégico o(a) adicionou como colaborador marcar como não l…" at bounding box center [1336, 269] width 417 height 82
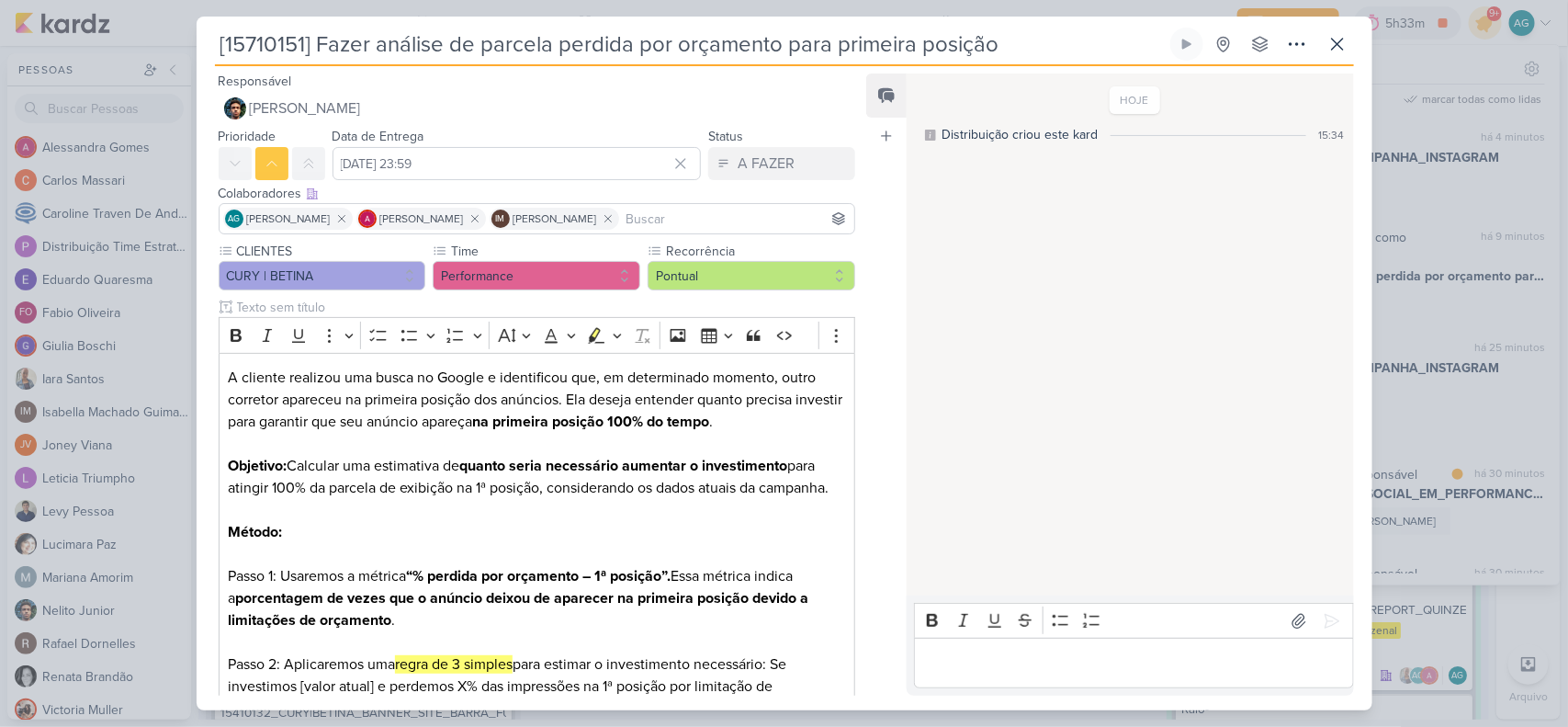
drag, startPoint x: 1043, startPoint y: 46, endPoint x: 115, endPoint y: 42, distance: 928.0
click at [115, 42] on div "[15710151] Fazer análise de parcela perdida por orçamento para primeira posição" at bounding box center [784, 363] width 1568 height 727
click at [1254, 42] on icon at bounding box center [1338, 44] width 22 height 22
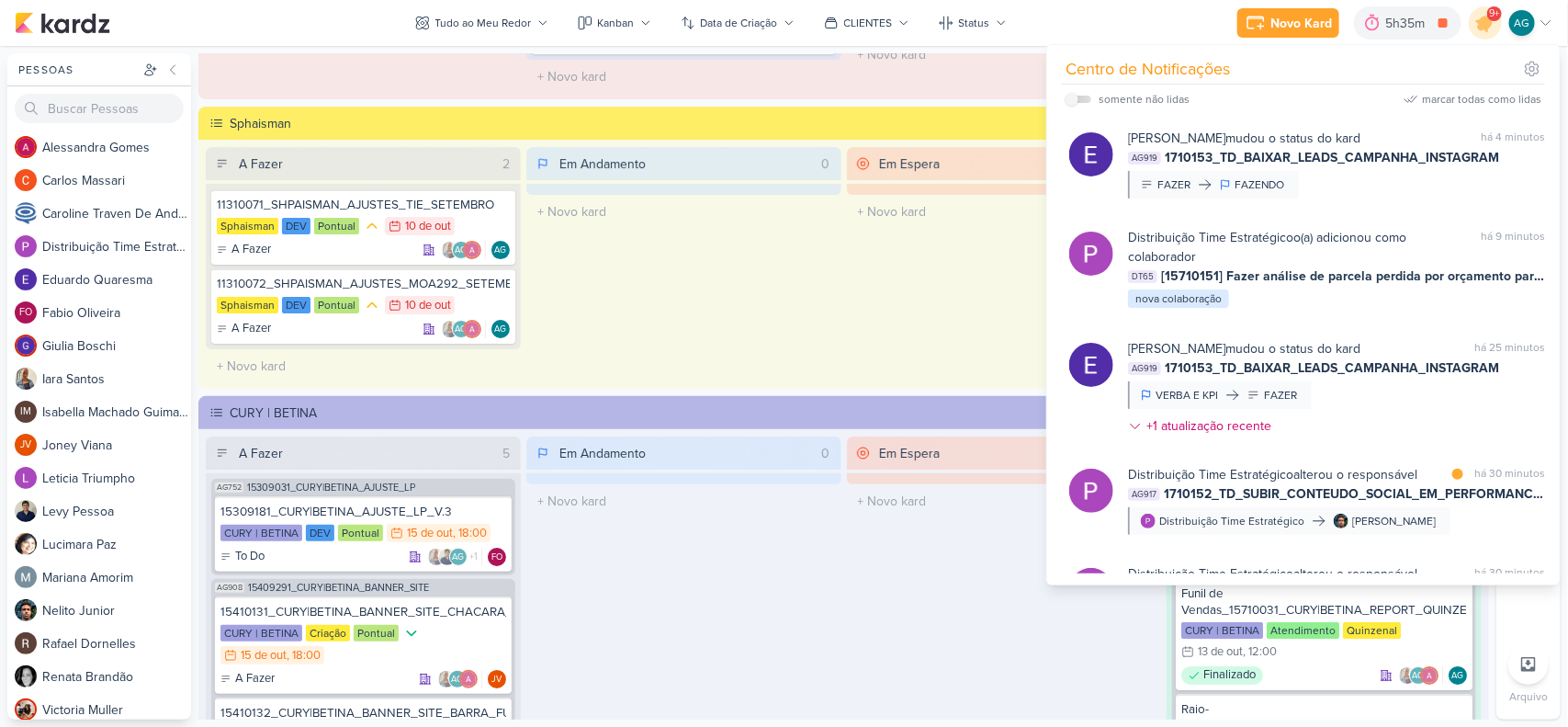
click at [841, 264] on div "A Fazer 2 11310071_SHPAISMAN_AJUSTES_TIE_SETEMBRO Sphaisman DEV Pontual 10/10 1…" at bounding box center [843, 266] width 1276 height 238
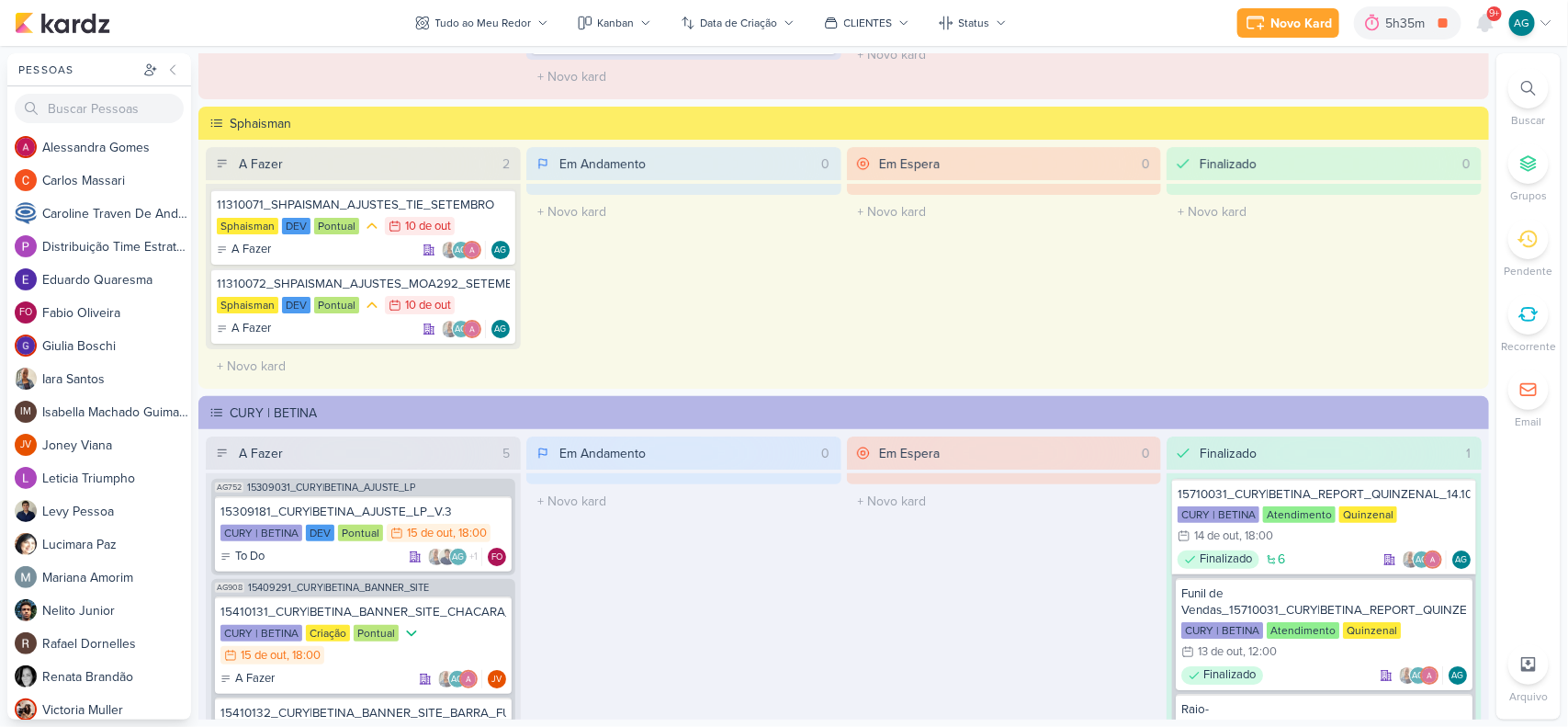
click at [1254, 81] on div at bounding box center [1529, 88] width 40 height 40
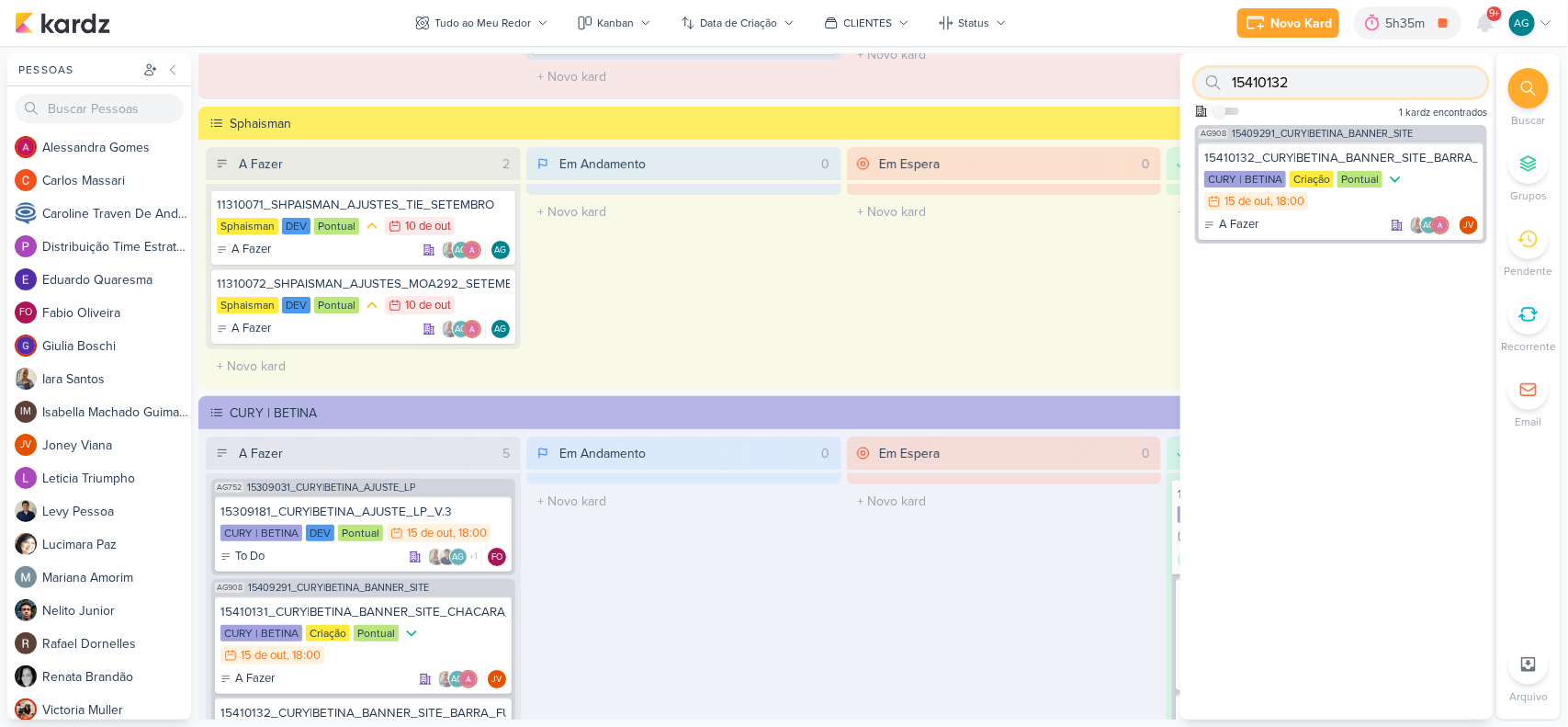
paste input "710081"
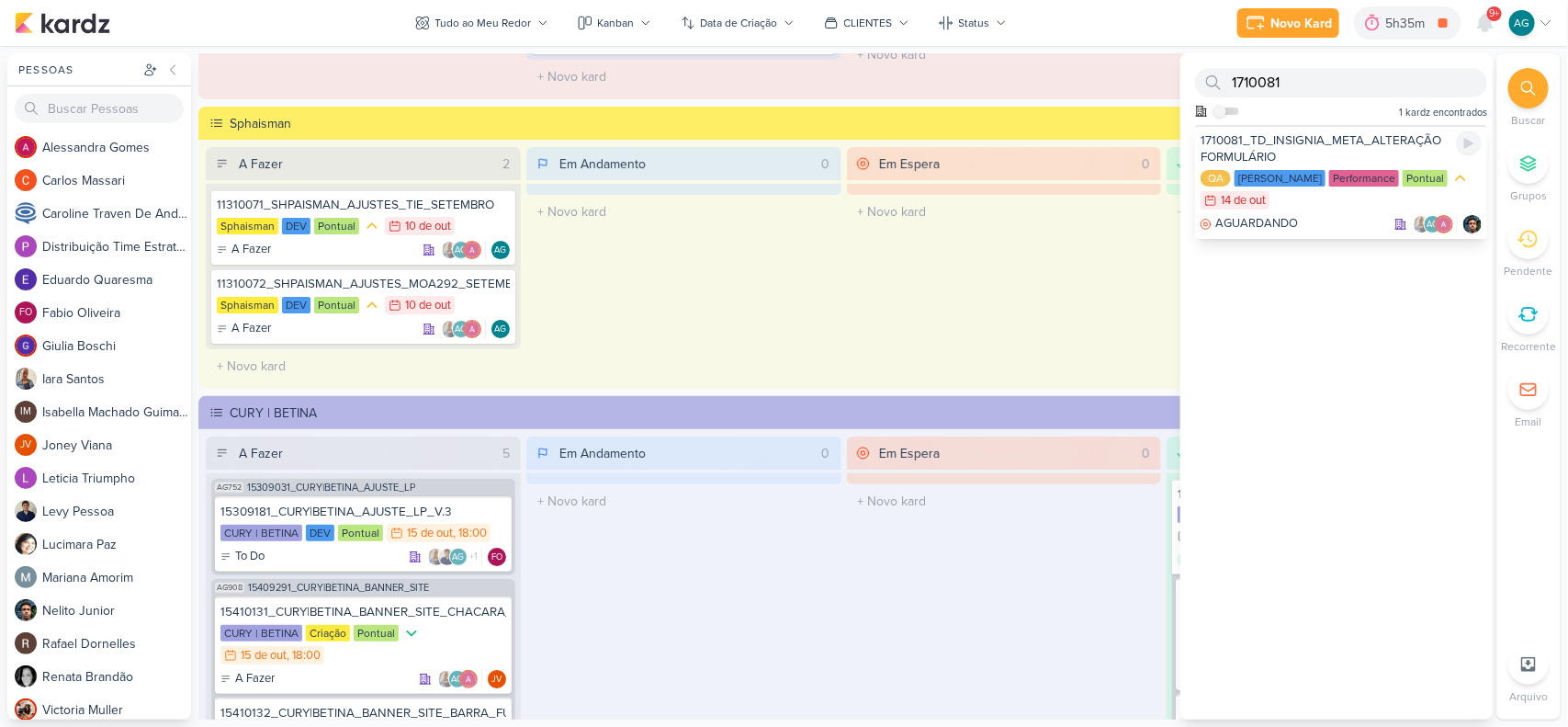
click at [1254, 140] on div "1710081_TD_INSIGNIA_META_ALTERAÇÃO FORMULÁRIO" at bounding box center [1341, 148] width 281 height 33
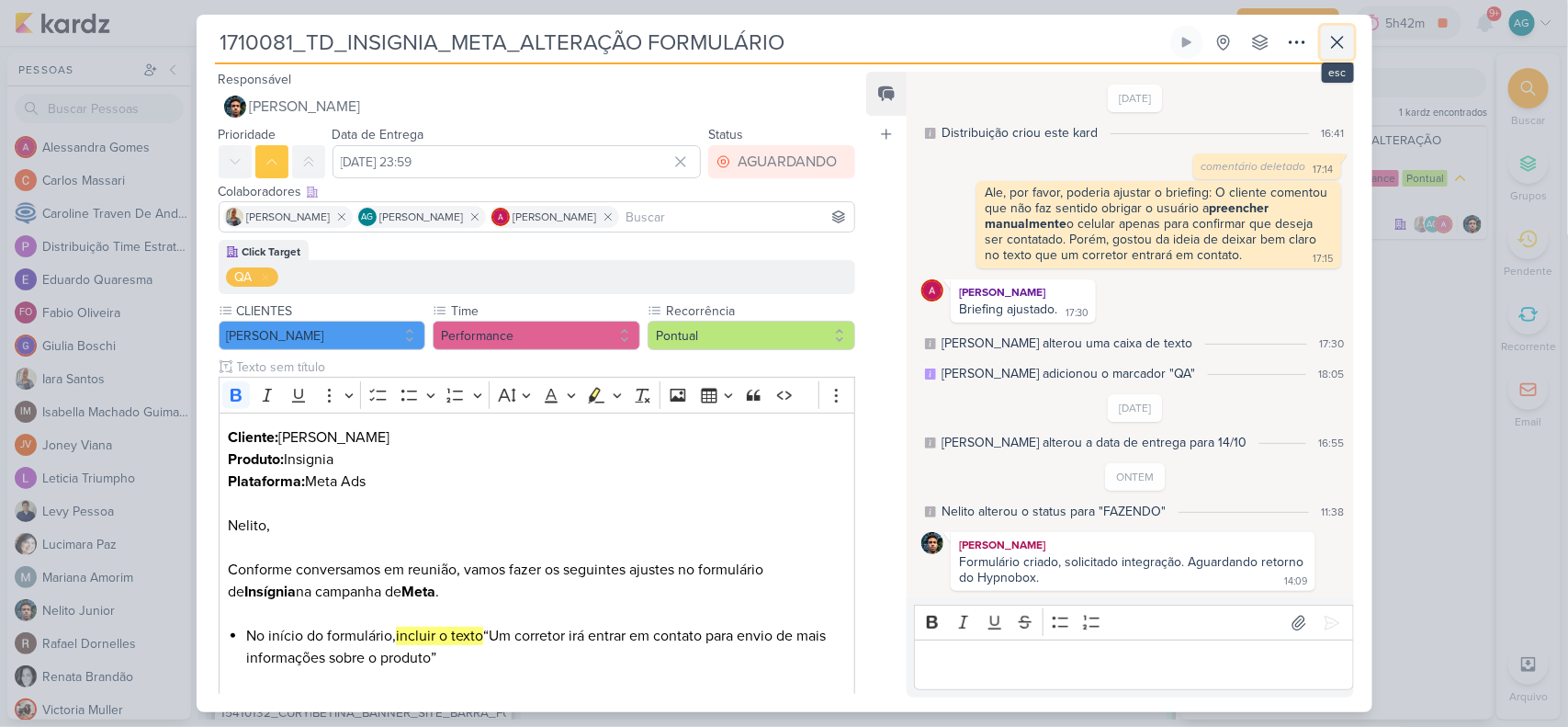
click at [1254, 44] on icon at bounding box center [1338, 42] width 22 height 22
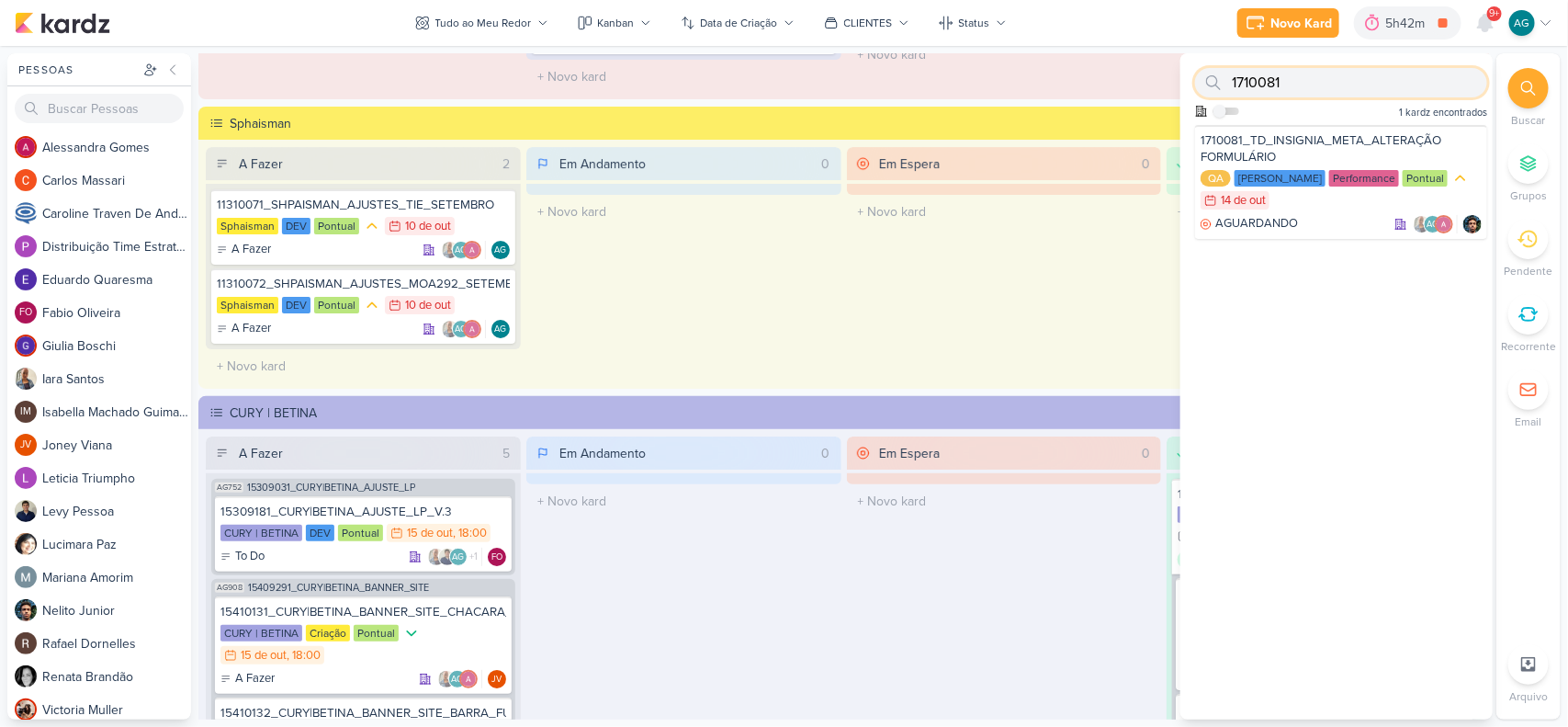
drag, startPoint x: 1320, startPoint y: 86, endPoint x: 1194, endPoint y: 80, distance: 126.1
click at [1195, 80] on div "1710081" at bounding box center [1341, 82] width 292 height 29
paste input "0722"
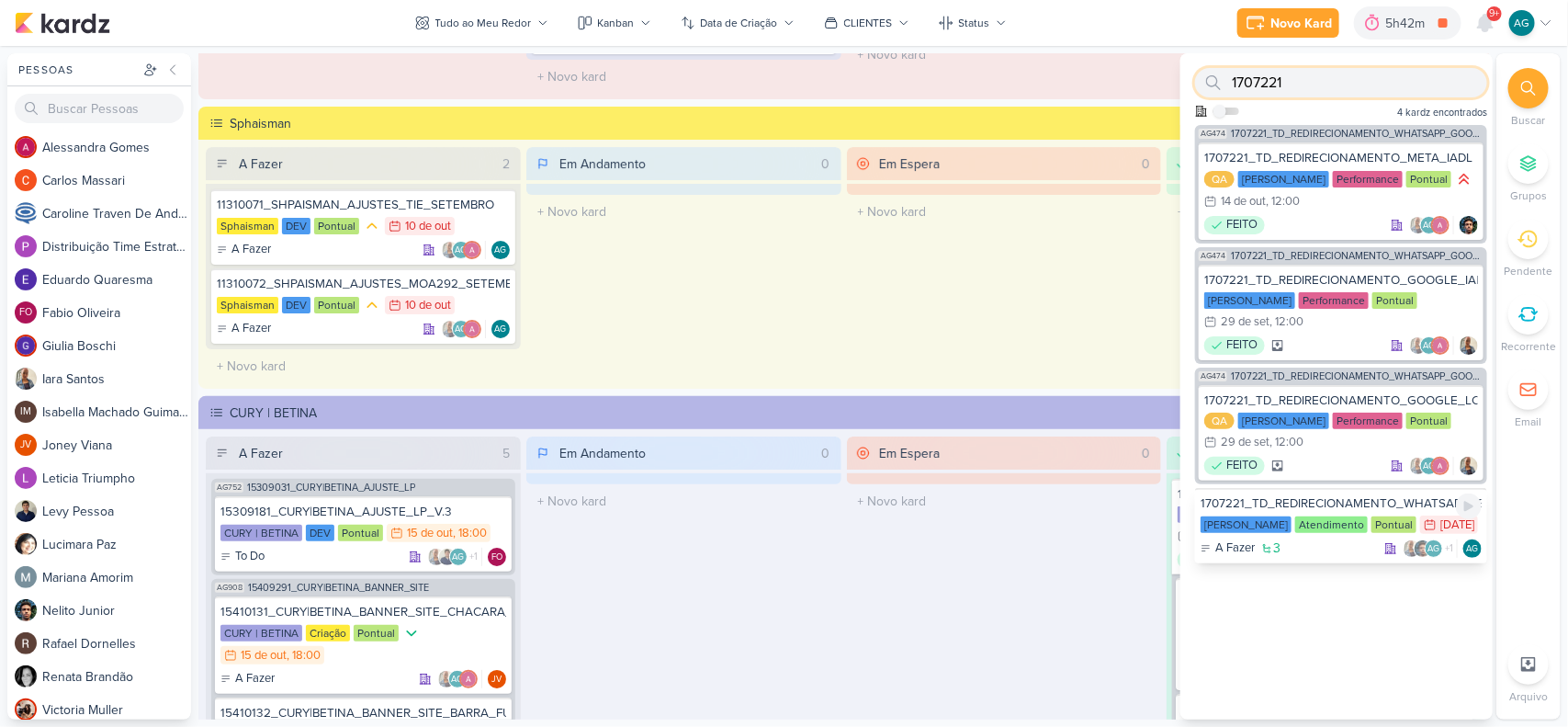
type input "1707221"
click at [1254, 496] on div "1707221_TD_REDIRECIONAMENTO_WHATSAPP_GOOGLE_E_META" at bounding box center [1341, 504] width 281 height 17
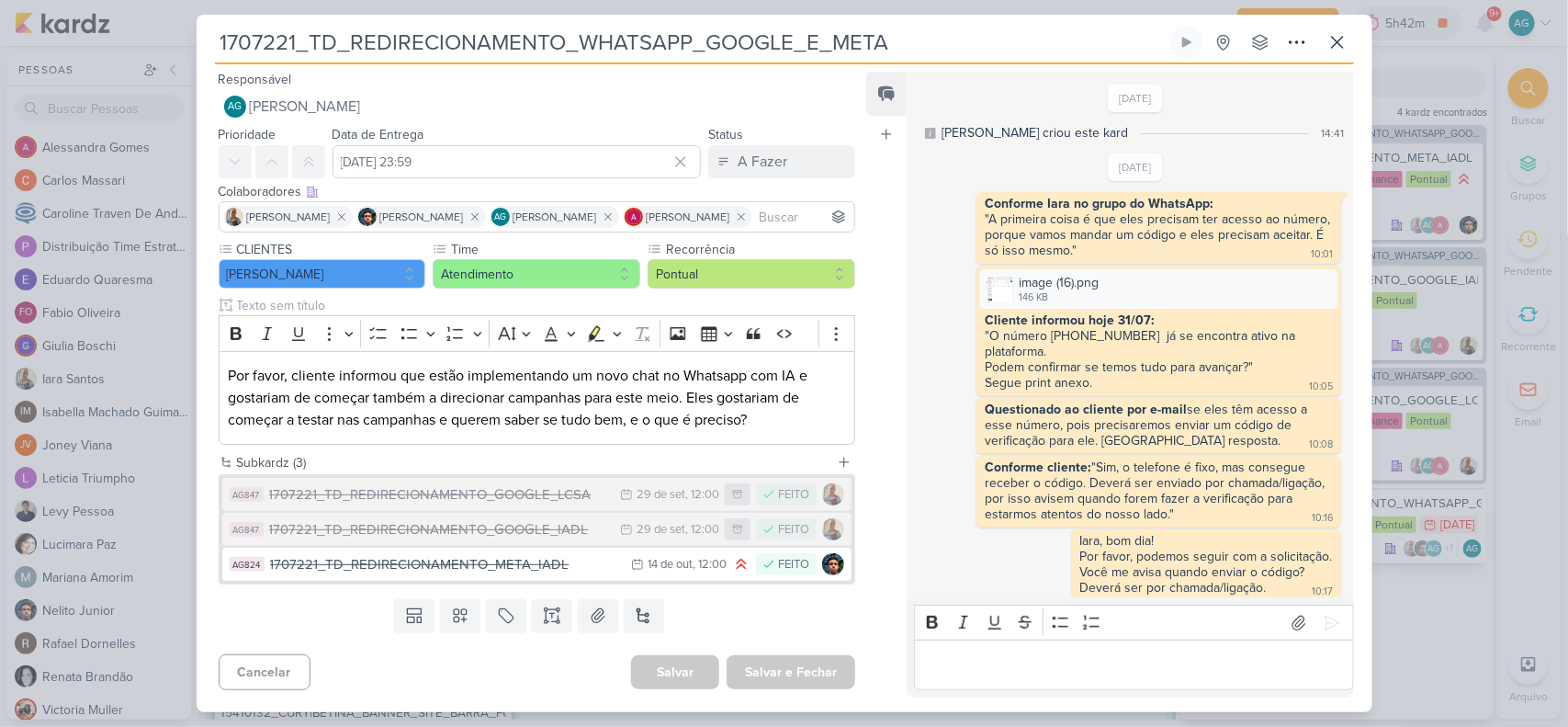
scroll to position [872, 0]
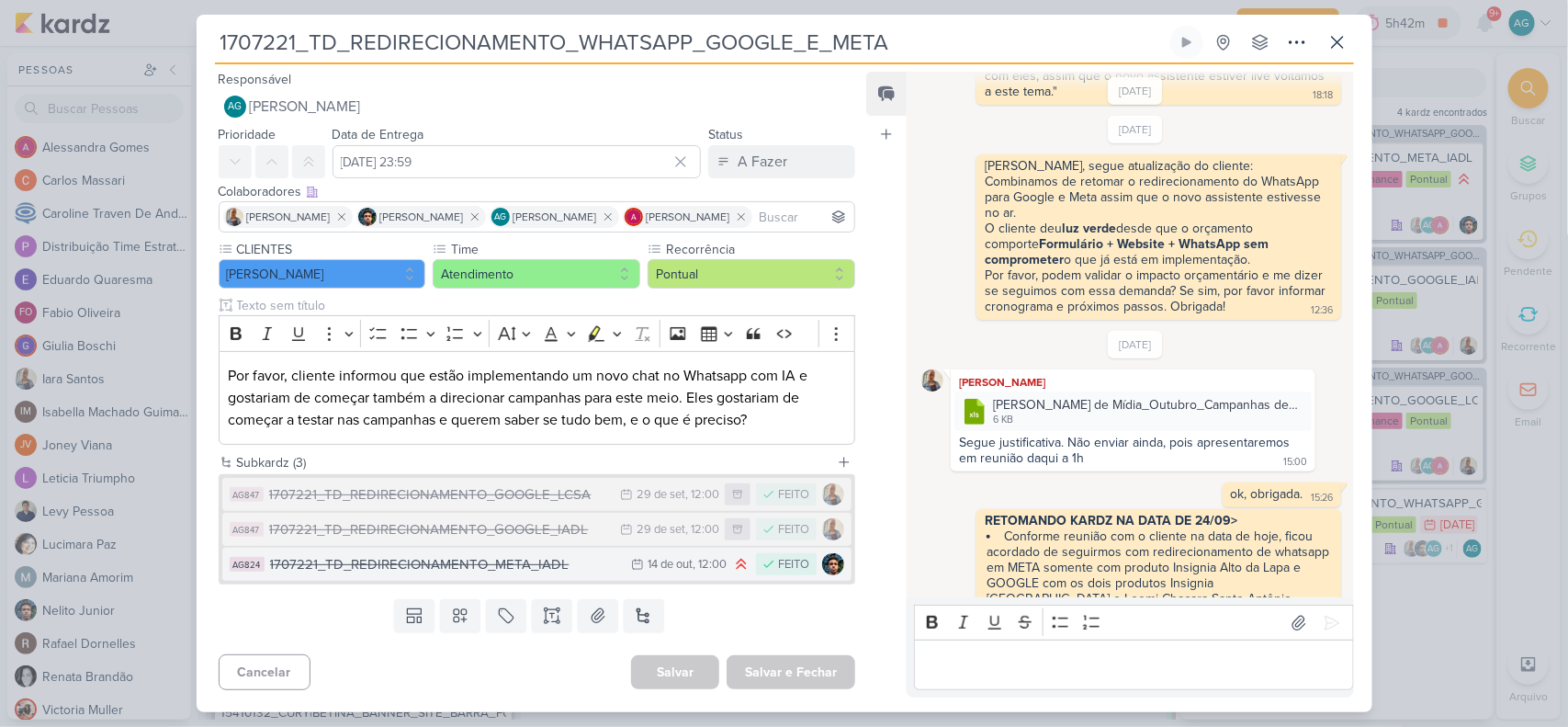
click at [513, 565] on div "1707221_TD_REDIRECIONAMENTO_META_IADL" at bounding box center [446, 564] width 353 height 21
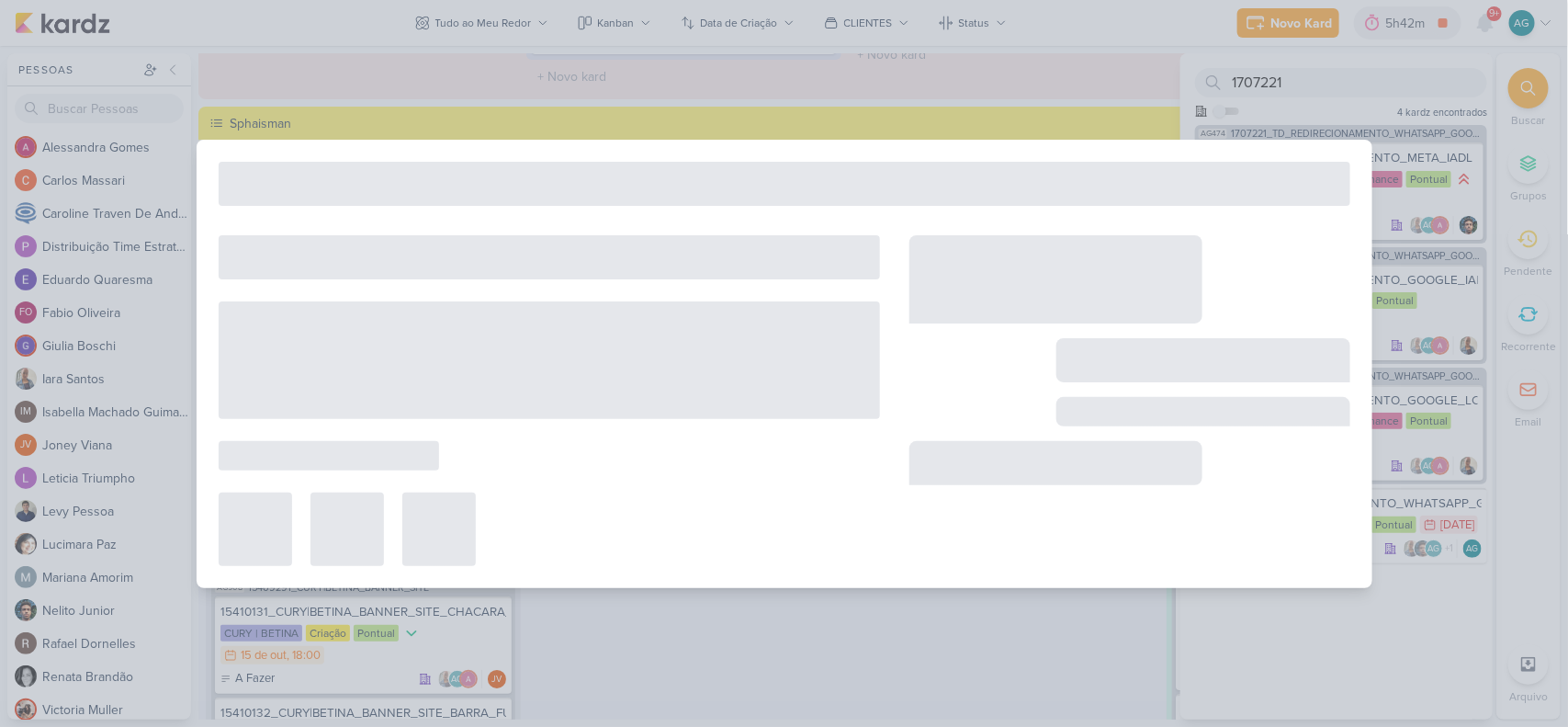
type input "1707221_TD_REDIRECIONAMENTO_META_IADL"
type input "14 de outubro de 2025 às 12:00"
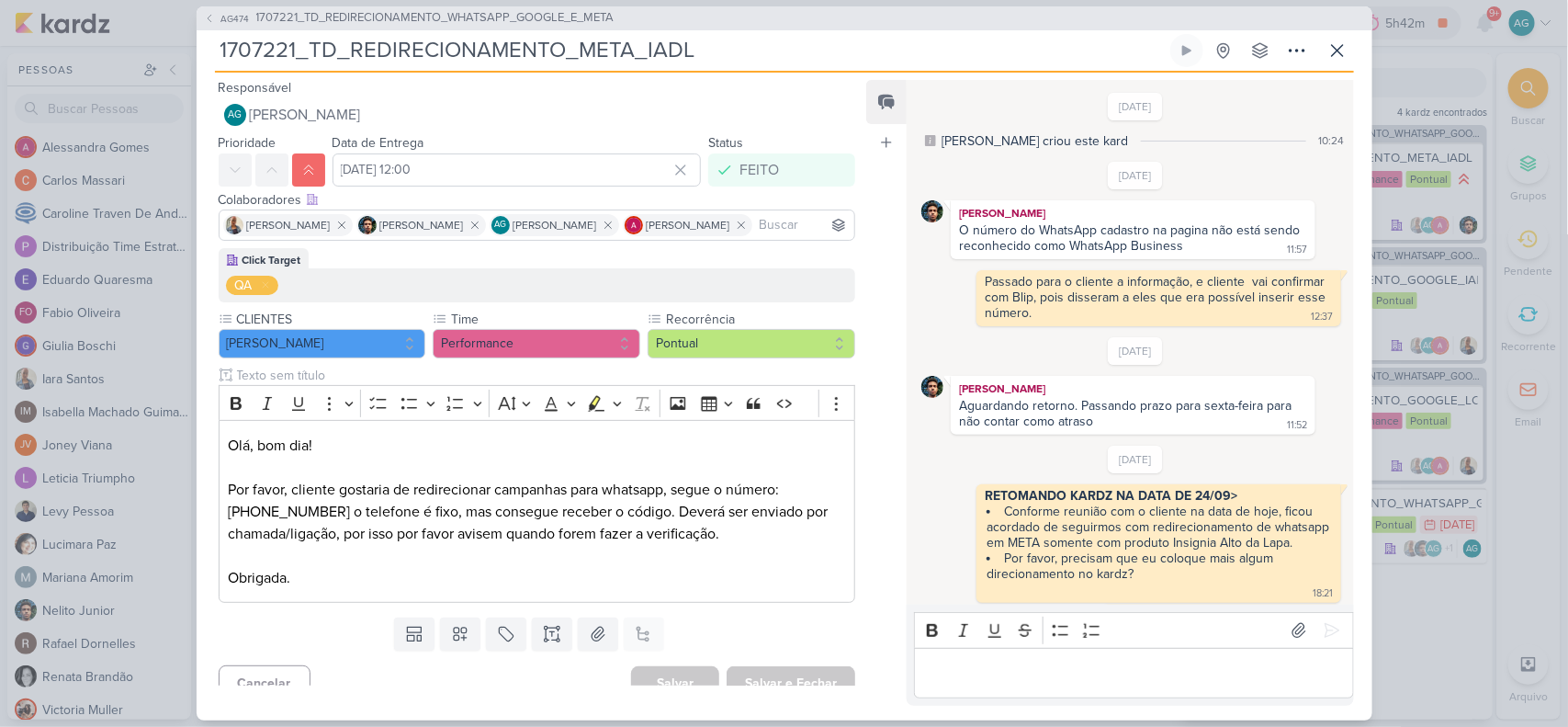
scroll to position [930, 0]
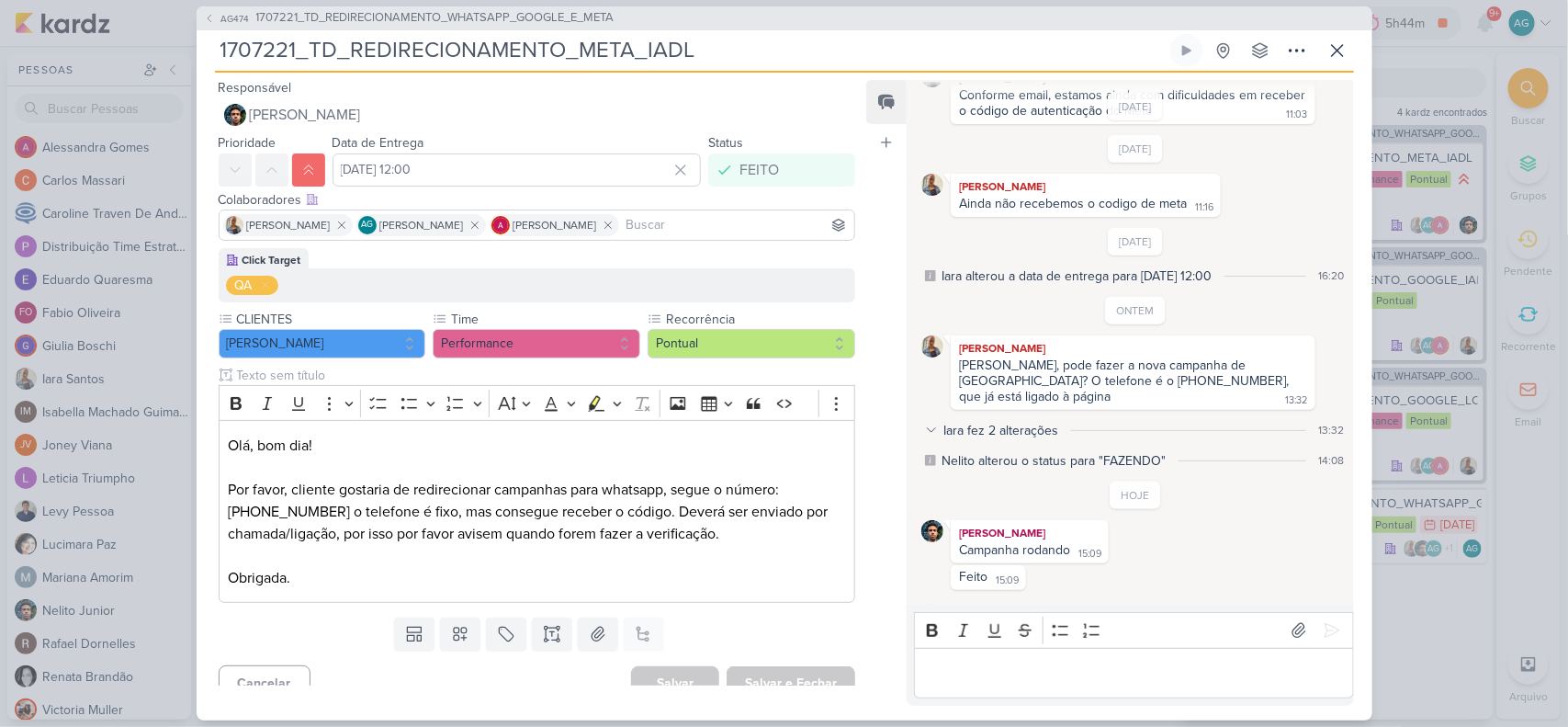
drag, startPoint x: 731, startPoint y: 51, endPoint x: 173, endPoint y: 40, distance: 558.1
click at [173, 40] on div "AG474 1707221_TD_REDIRECIONAMENTO_WHATSAPP_GOOGLE_E_META 1707221_TD_REDIRECIONA…" at bounding box center [784, 363] width 1568 height 727
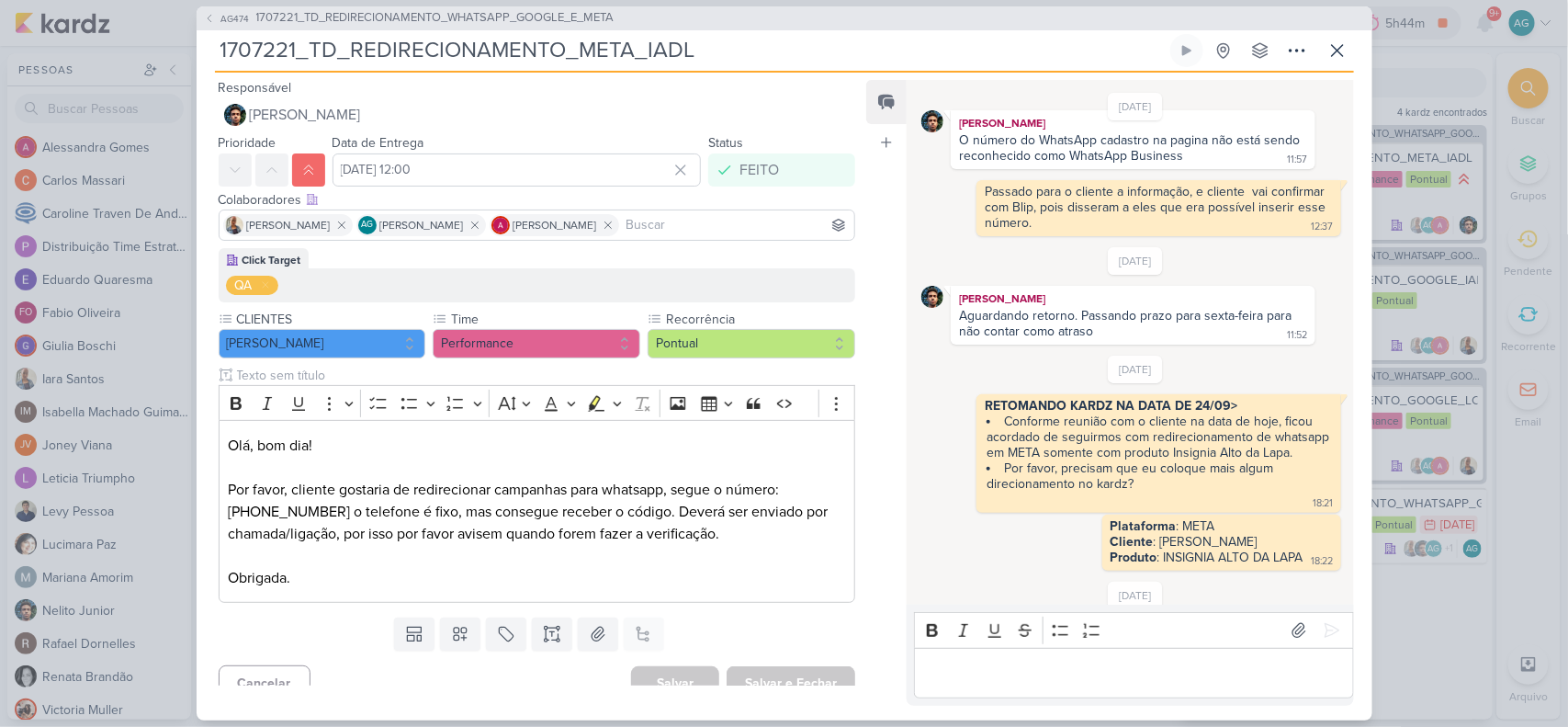
scroll to position [230, 0]
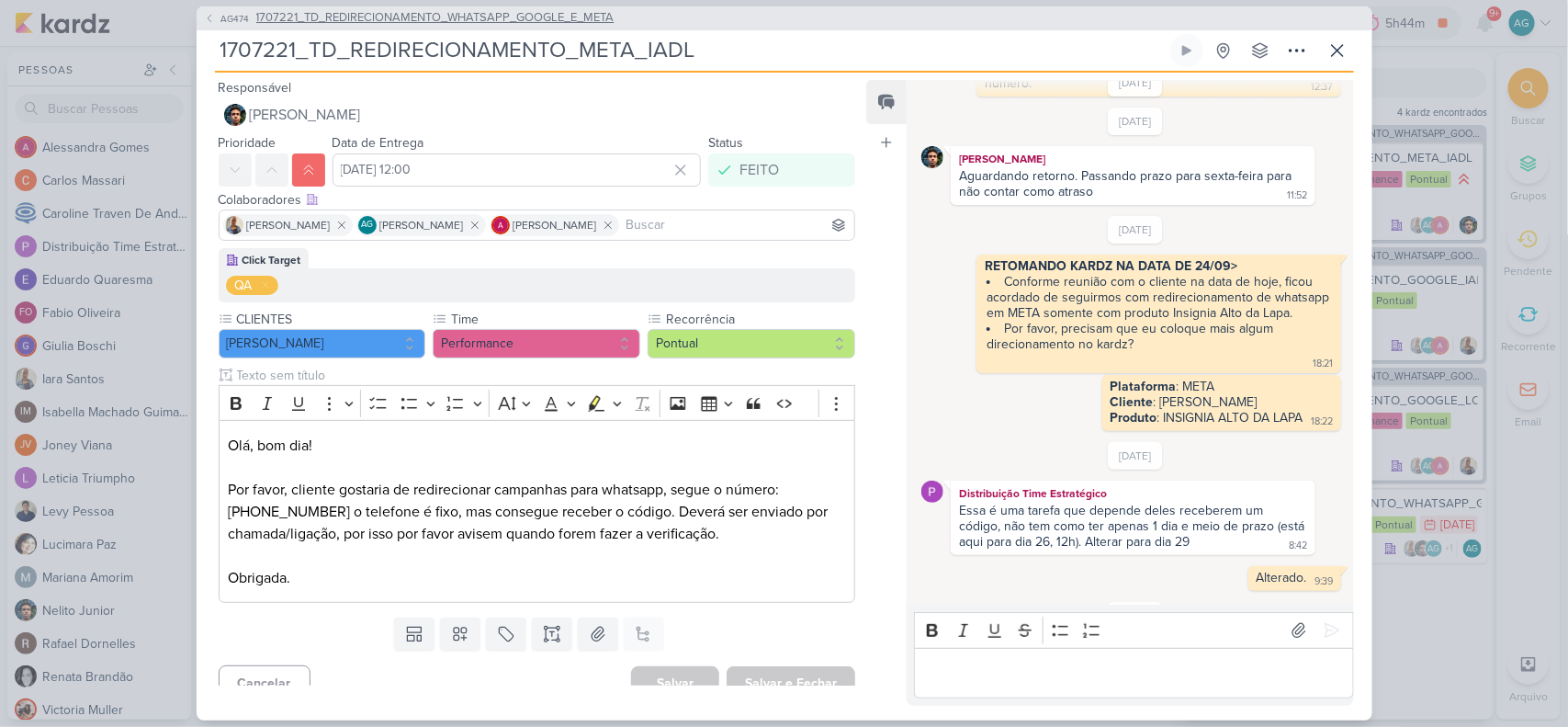
click at [576, 23] on span "1707221_TD_REDIRECIONAMENTO_WHATSAPP_GOOGLE_E_META" at bounding box center [436, 18] width 359 height 18
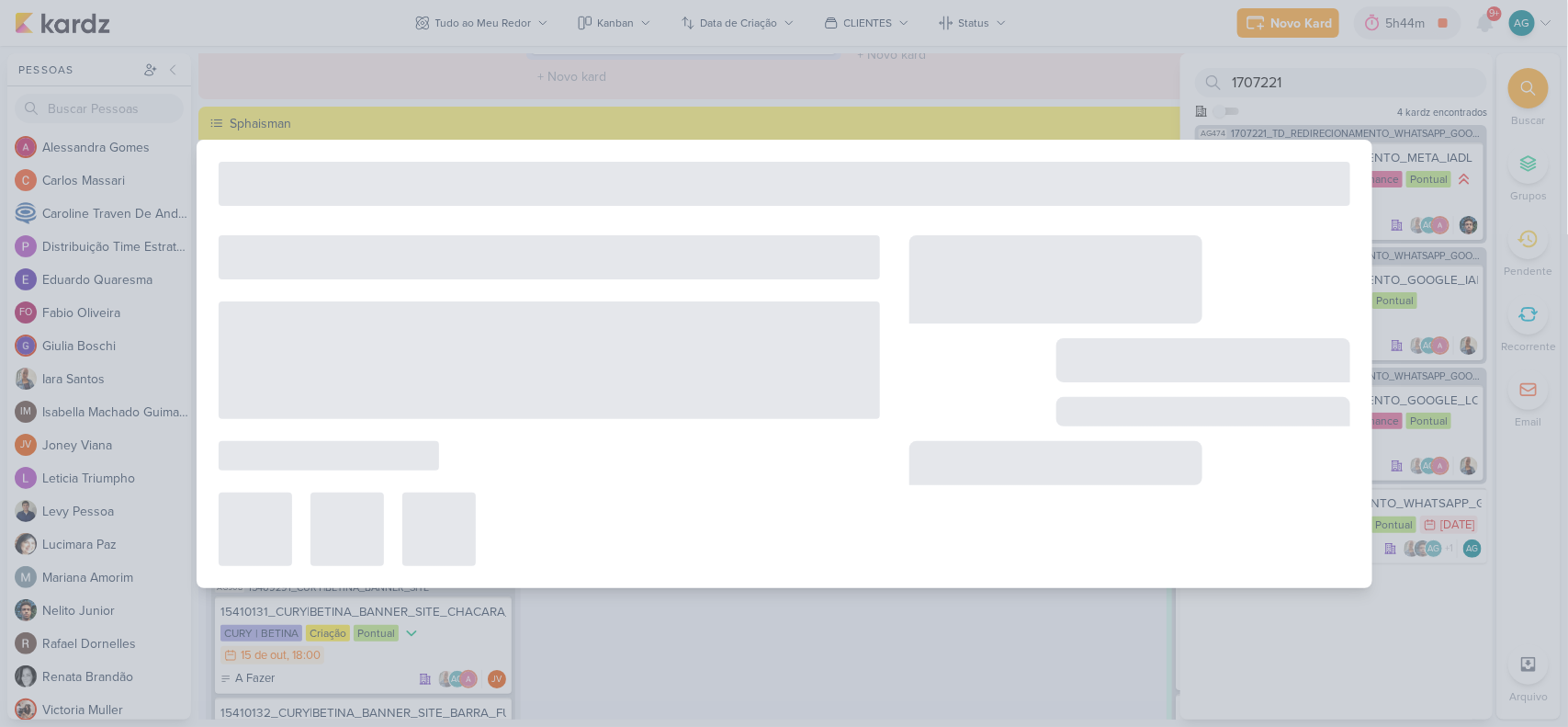
type input "1707221_TD_REDIRECIONAMENTO_WHATSAPP_GOOGLE_E_META"
type input "26 de setembro de 2025 às 23:59"
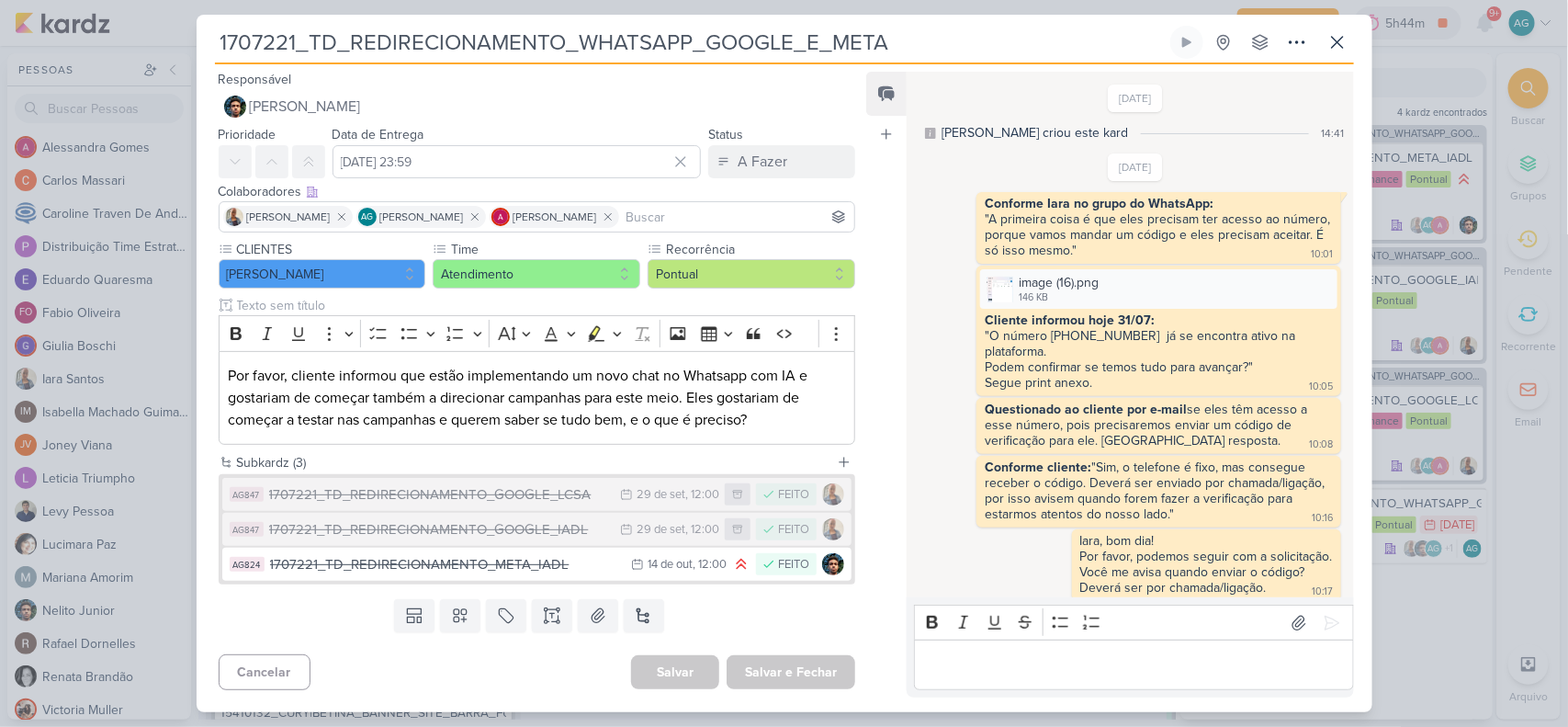
scroll to position [872, 0]
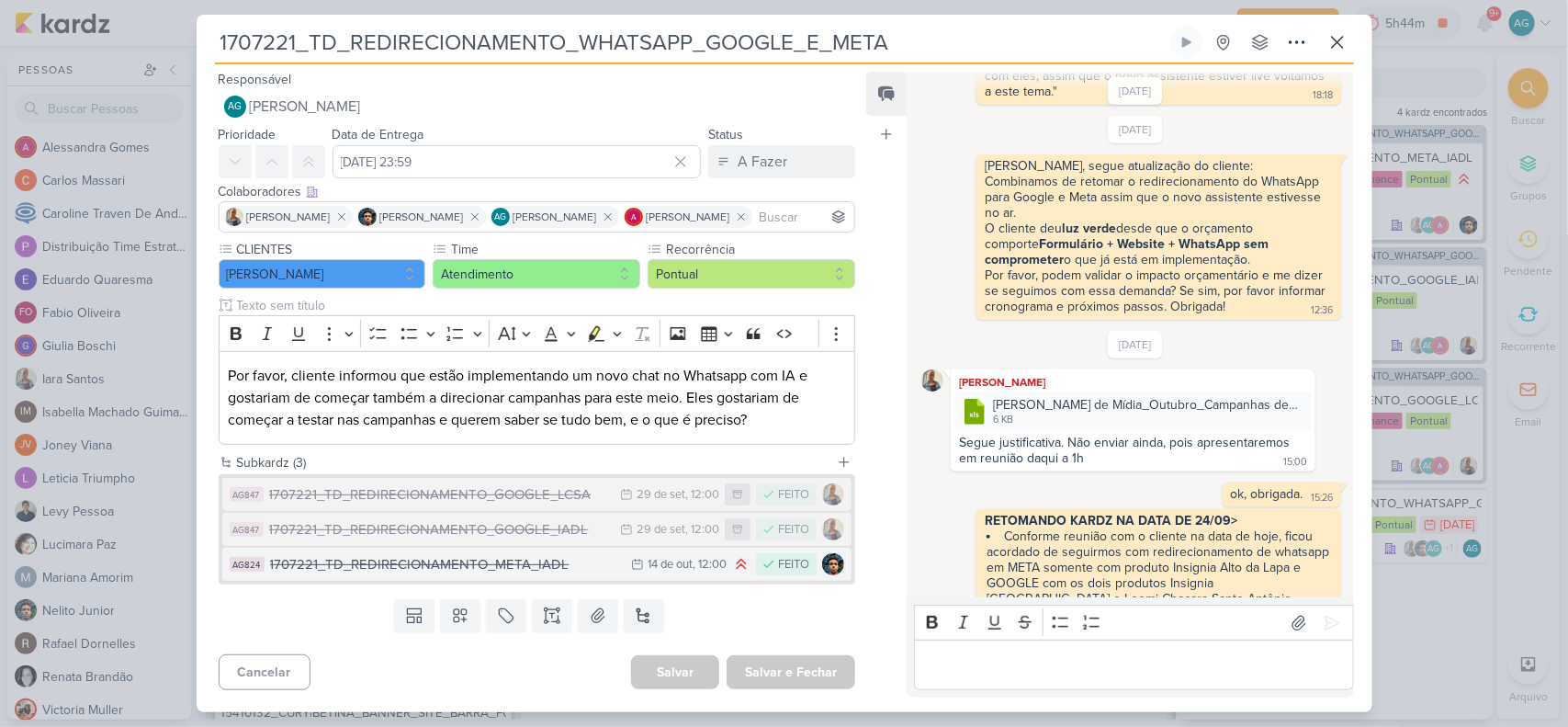
click at [516, 570] on div "1707221_TD_REDIRECIONAMENTO_META_IADL" at bounding box center [446, 564] width 353 height 21
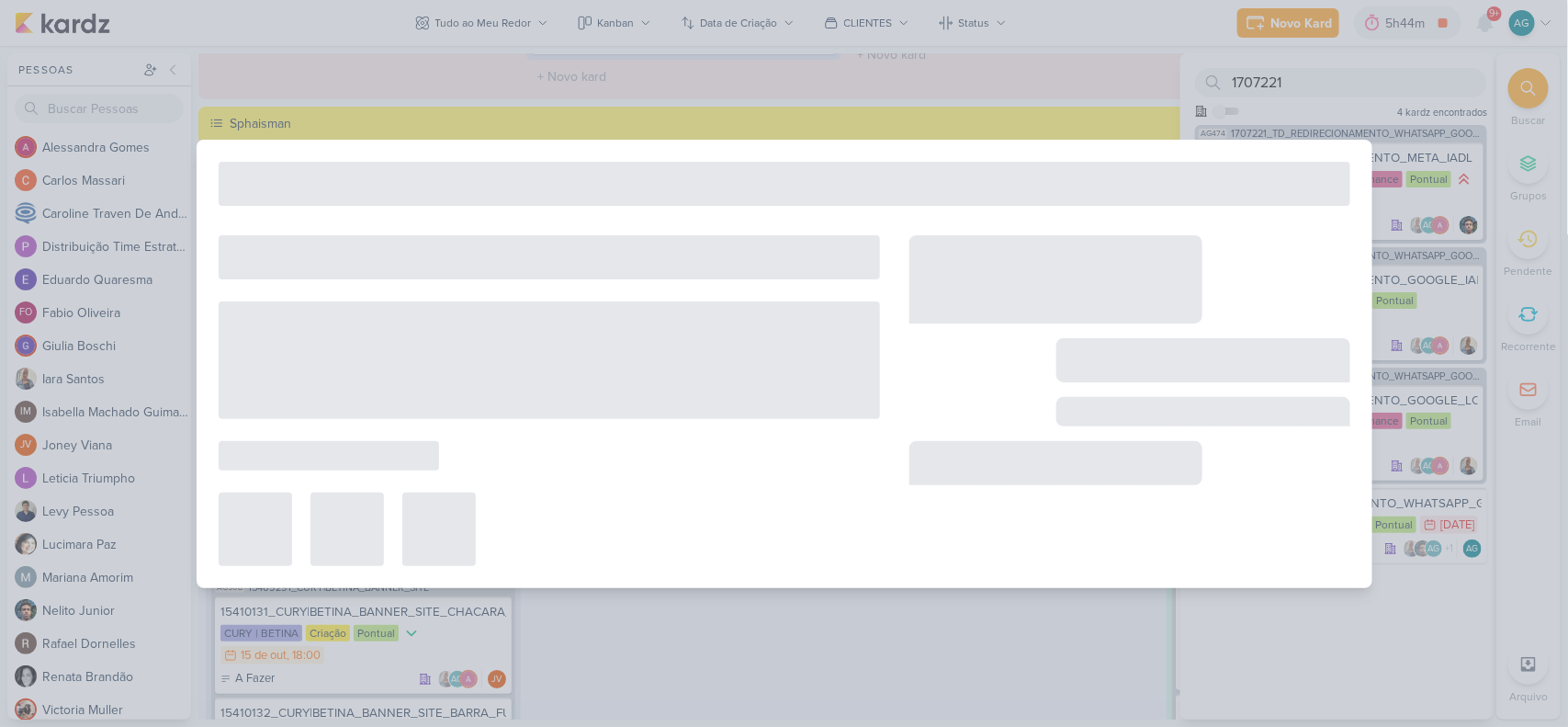
type input "1707221_TD_REDIRECIONAMENTO_META_IADL"
type input "14 de outubro de 2025 às 12:00"
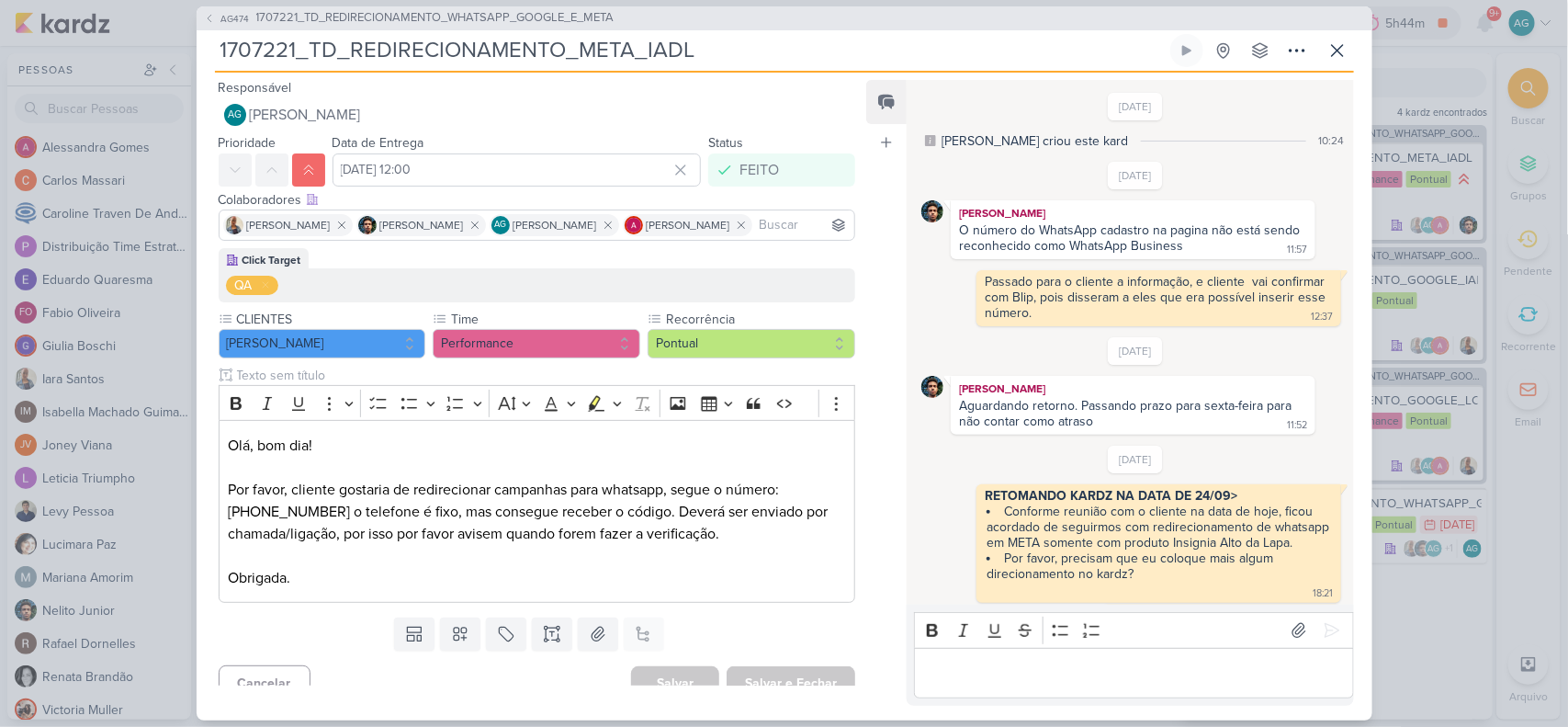
scroll to position [930, 0]
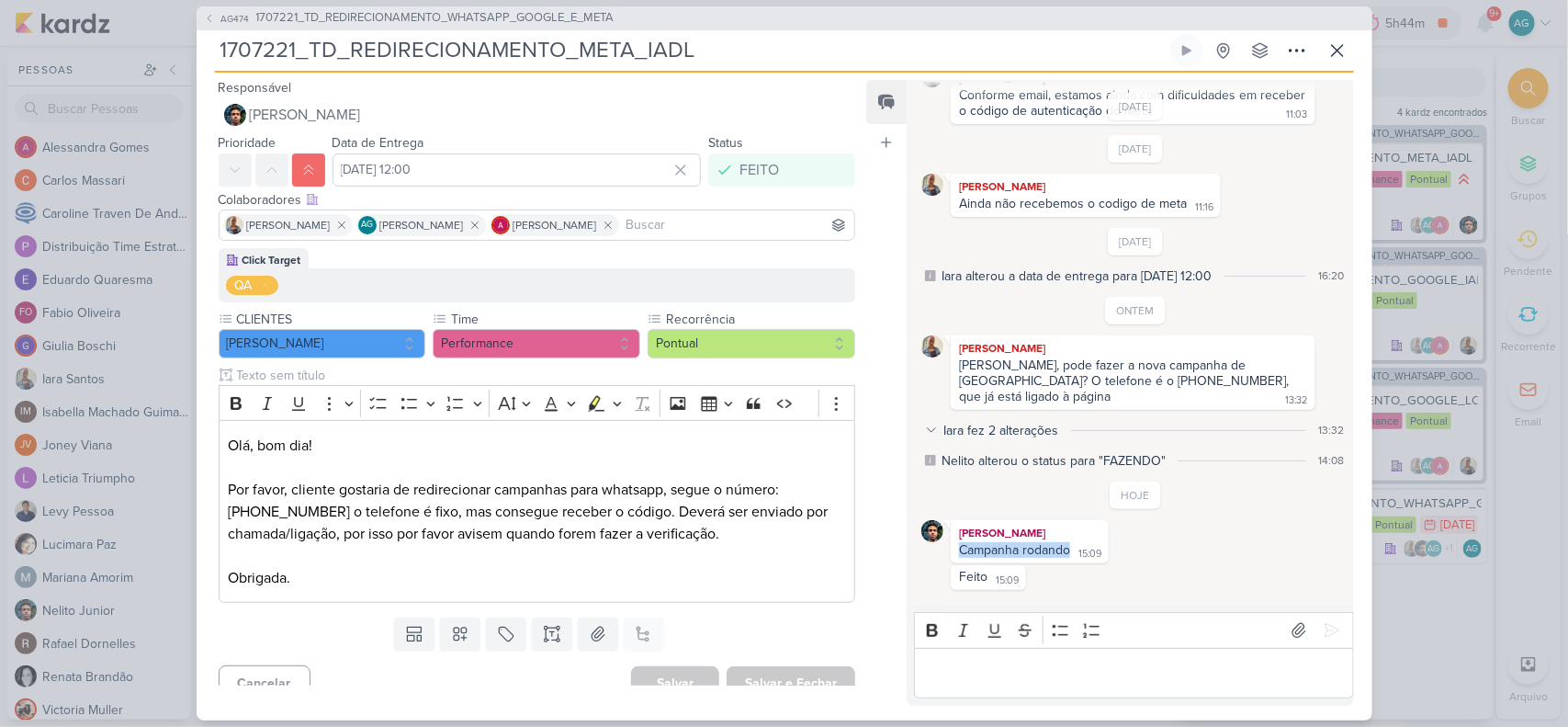
drag, startPoint x: 958, startPoint y: 529, endPoint x: 1071, endPoint y: 526, distance: 113.0
click at [1071, 542] on div "Campanha rodando 15:09" at bounding box center [1029, 550] width 151 height 17
copy div "Campanha rodando"
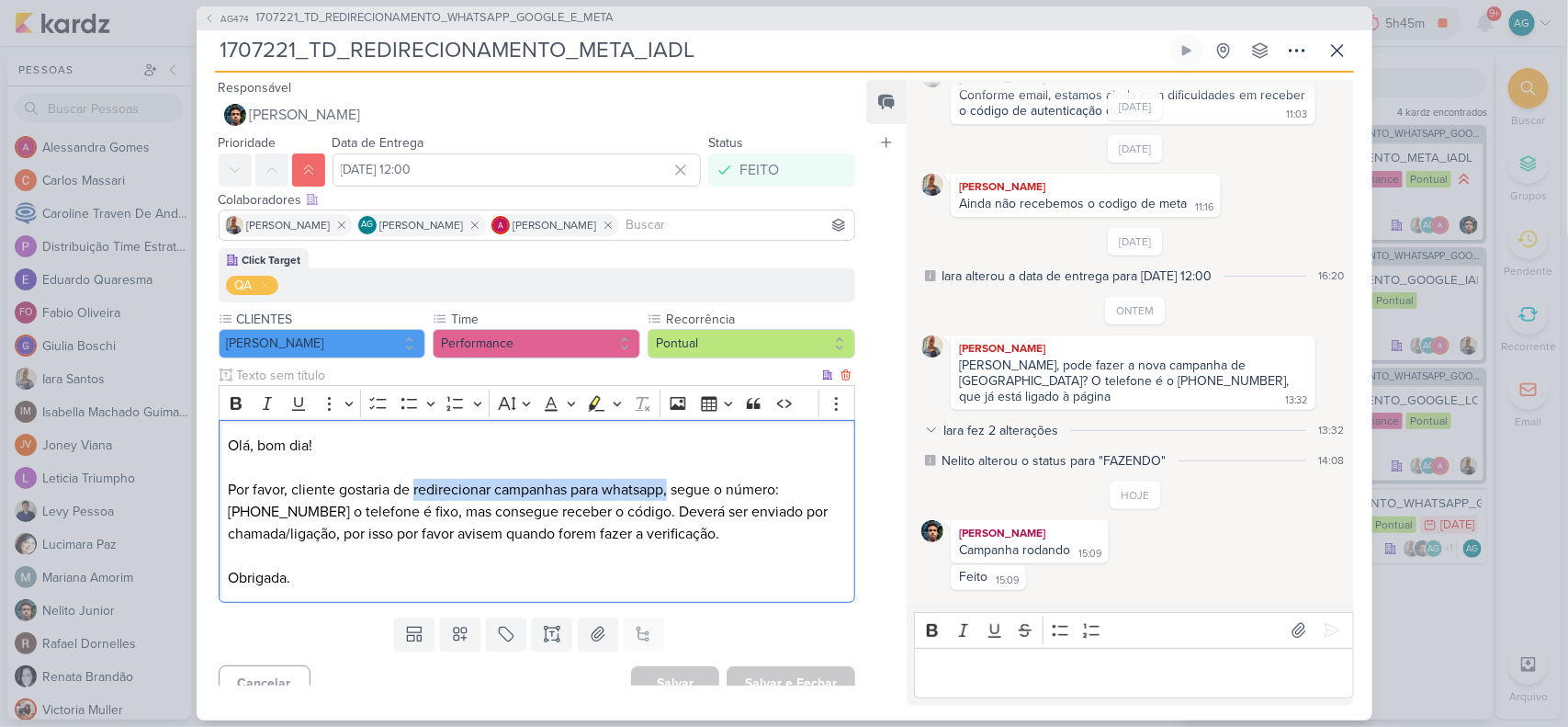
drag, startPoint x: 417, startPoint y: 488, endPoint x: 673, endPoint y: 488, distance: 256.0
click at [673, 488] on p "Olá, bom dia! Por favor, cliente gostaria de redirecionar campanhas para whatsa…" at bounding box center [537, 512] width 618 height 154
copy p "redirecionar campanhas para whatsapp,"
click at [1254, 51] on icon at bounding box center [1338, 51] width 22 height 22
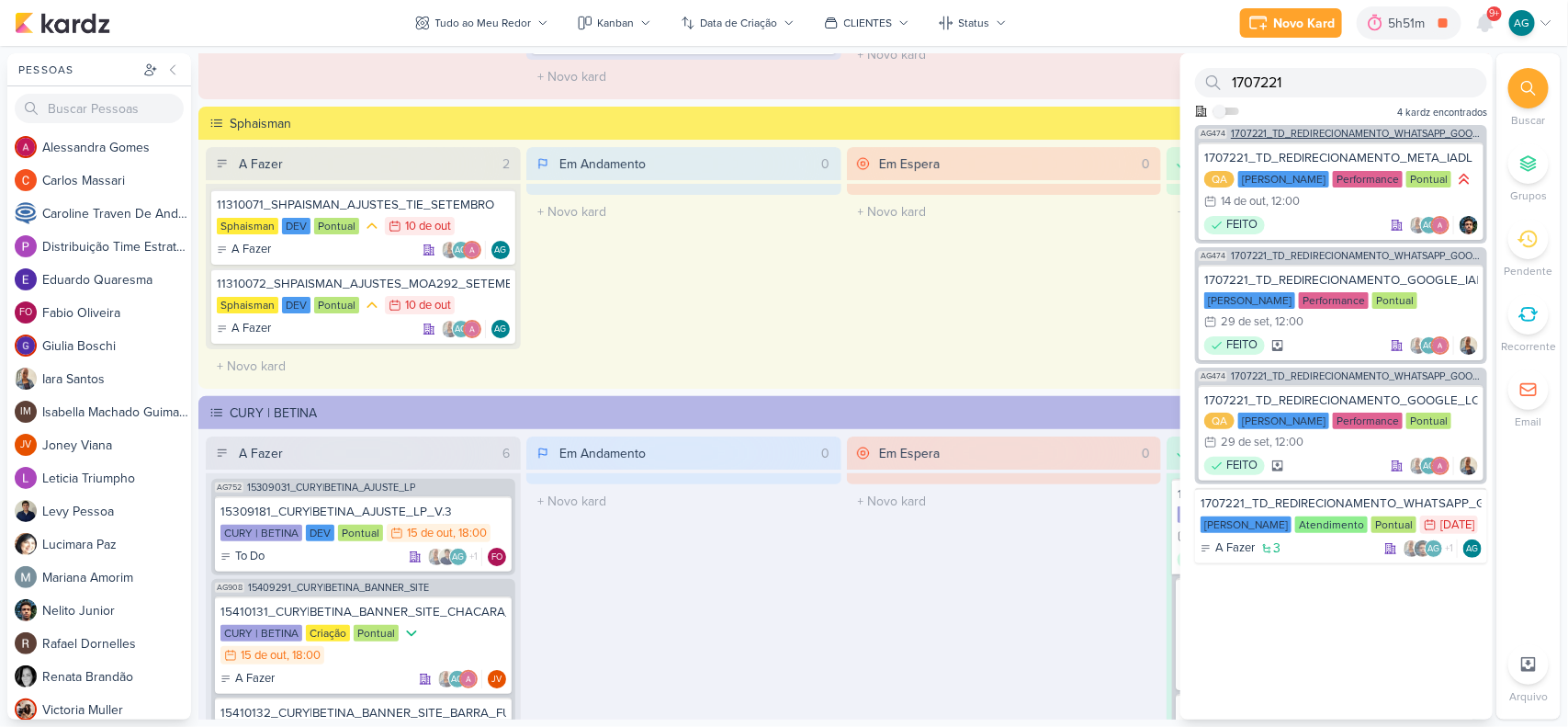
click at [1254, 134] on span "1707221_TD_REDIRECIONAMENTO_WHATSAPP_GOOGLE_E_META" at bounding box center [1357, 134] width 253 height 10
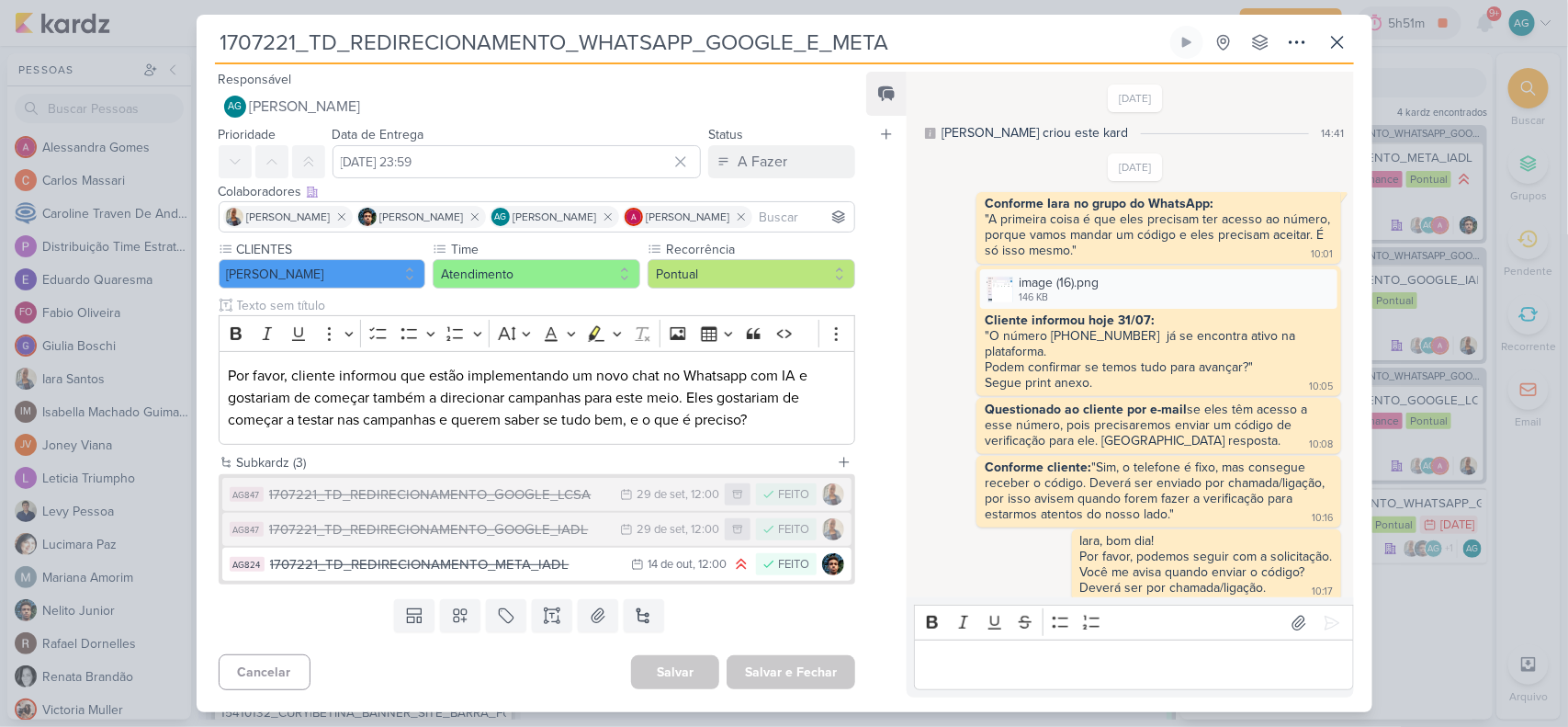
scroll to position [872, 0]
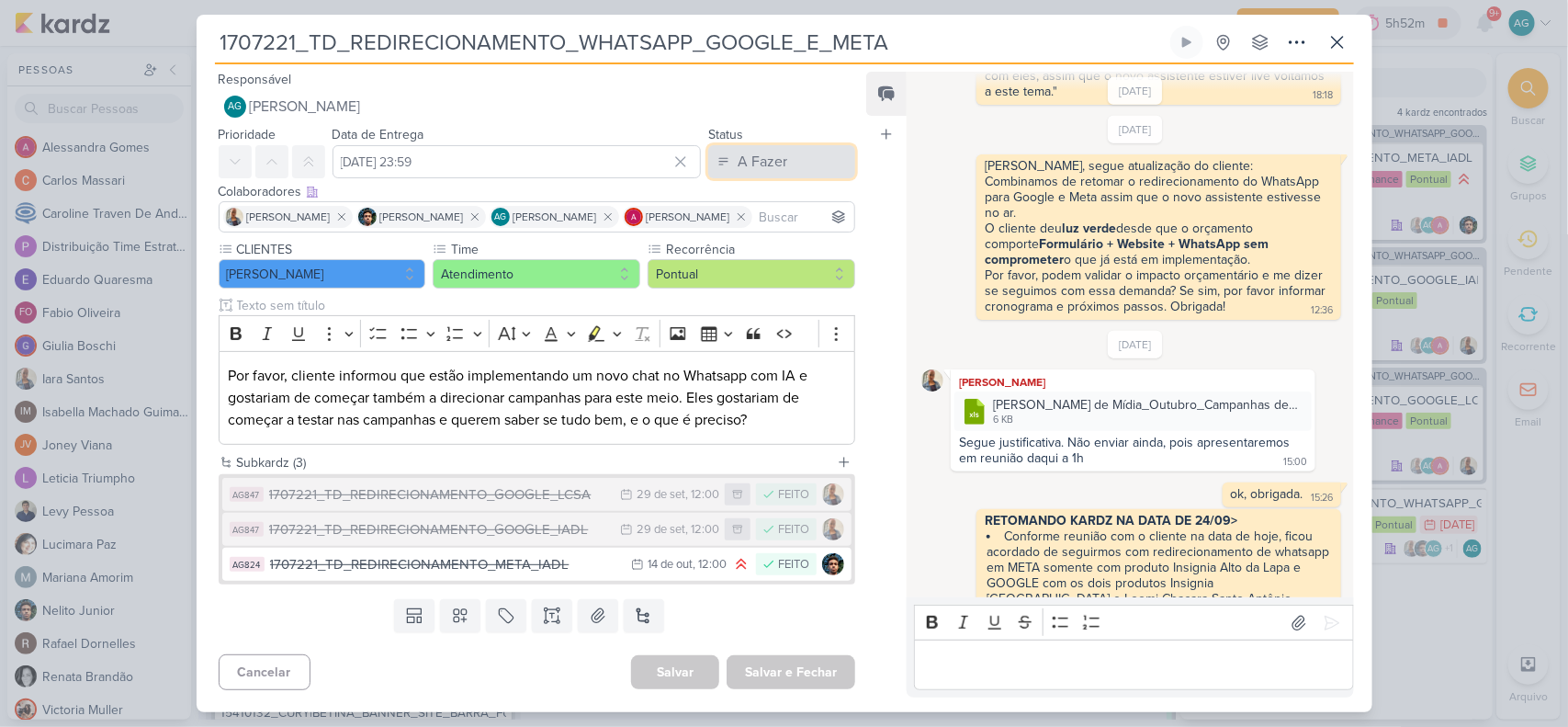
click at [773, 172] on div "A Fazer" at bounding box center [763, 162] width 50 height 22
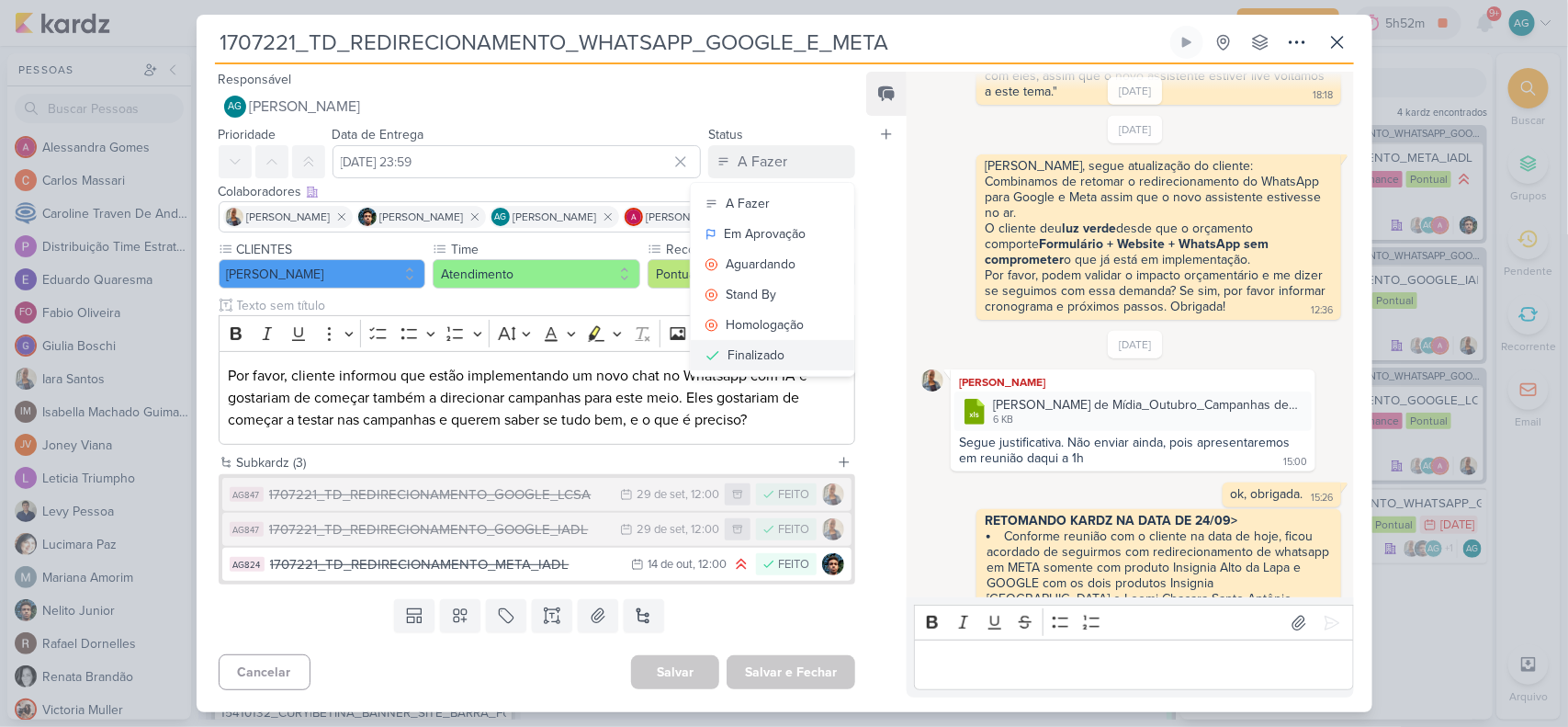
click at [794, 359] on button "Finalizado" at bounding box center [773, 355] width 164 height 30
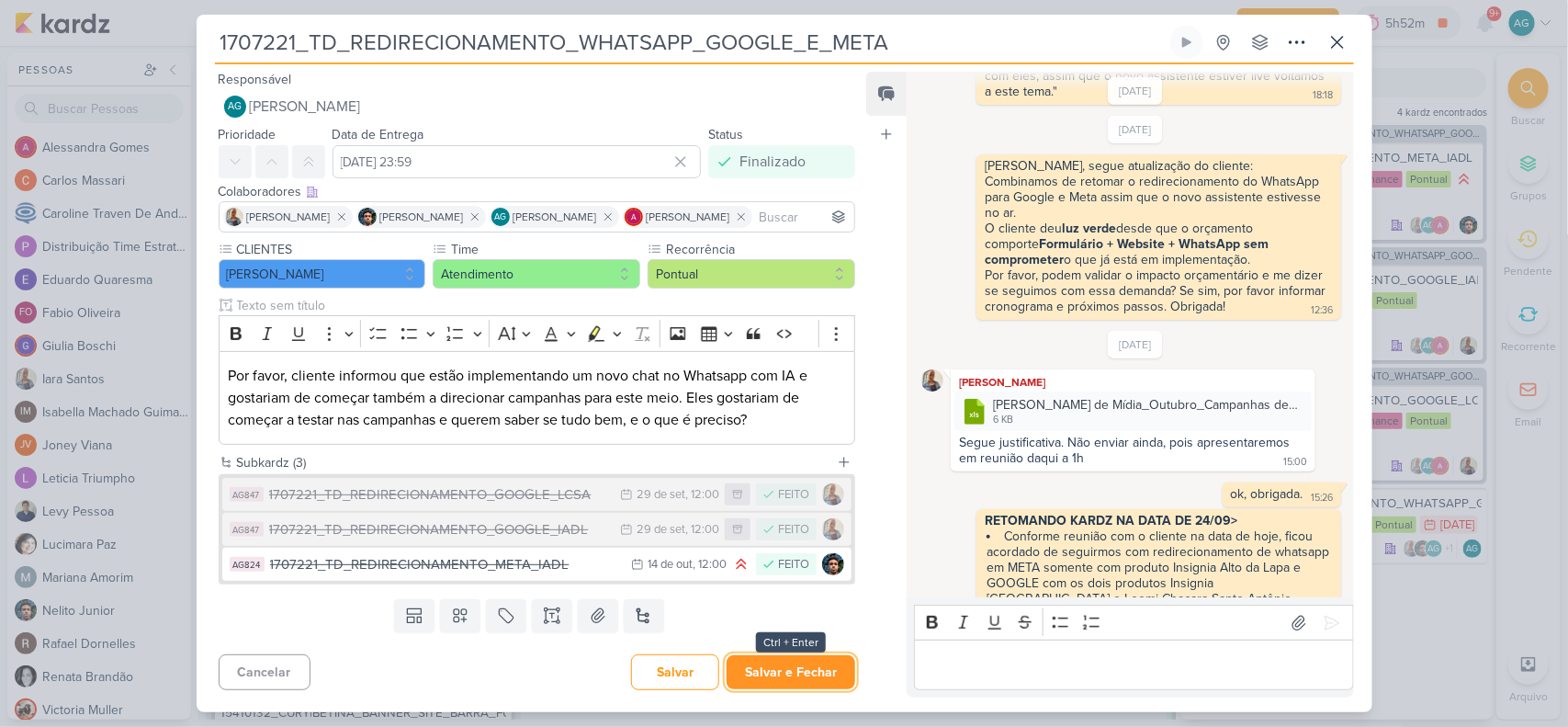
click at [800, 581] on button "Salvar e Fechar" at bounding box center [790, 673] width 129 height 34
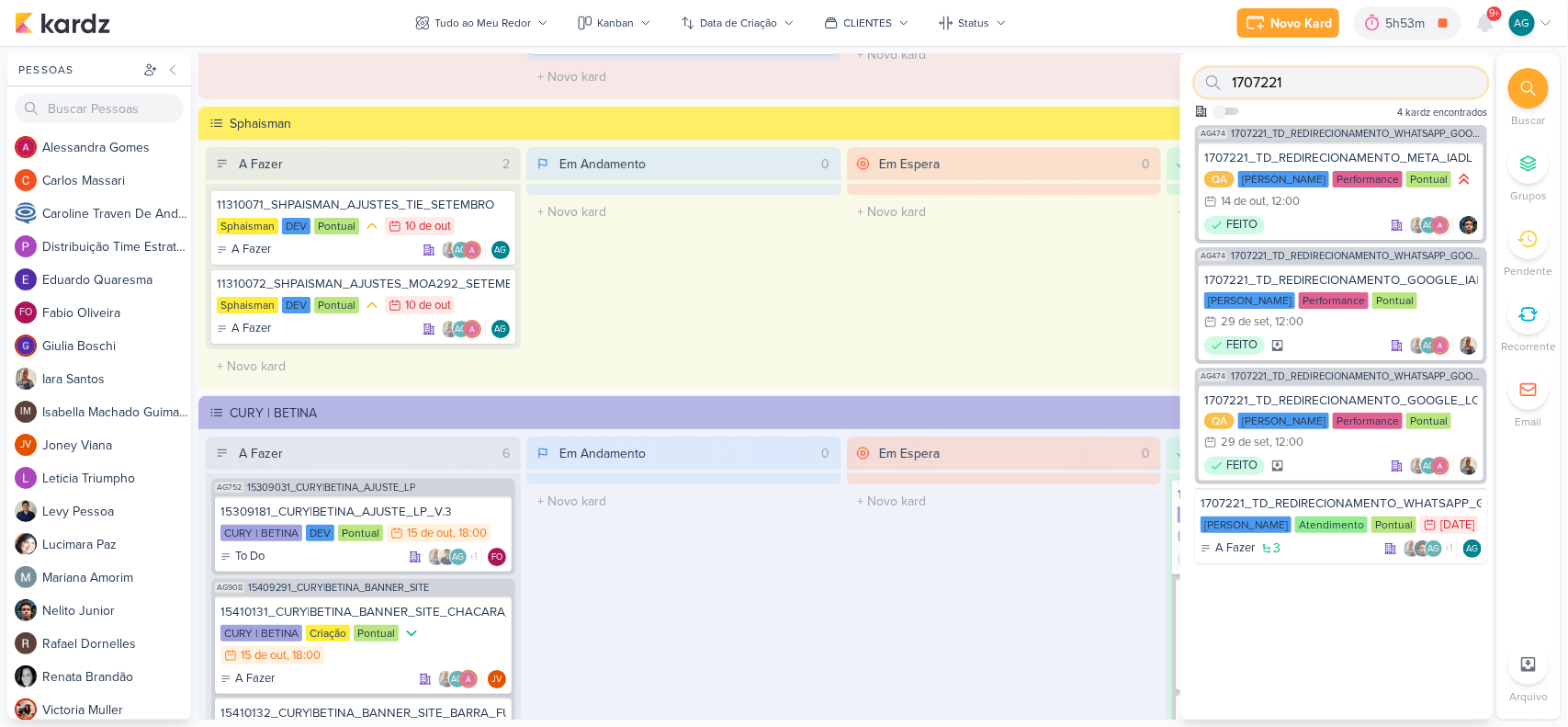
drag, startPoint x: 1288, startPoint y: 83, endPoint x: 1194, endPoint y: 75, distance: 94.3
click at [1195, 75] on div "1707221" at bounding box center [1341, 82] width 292 height 29
paste input "30916"
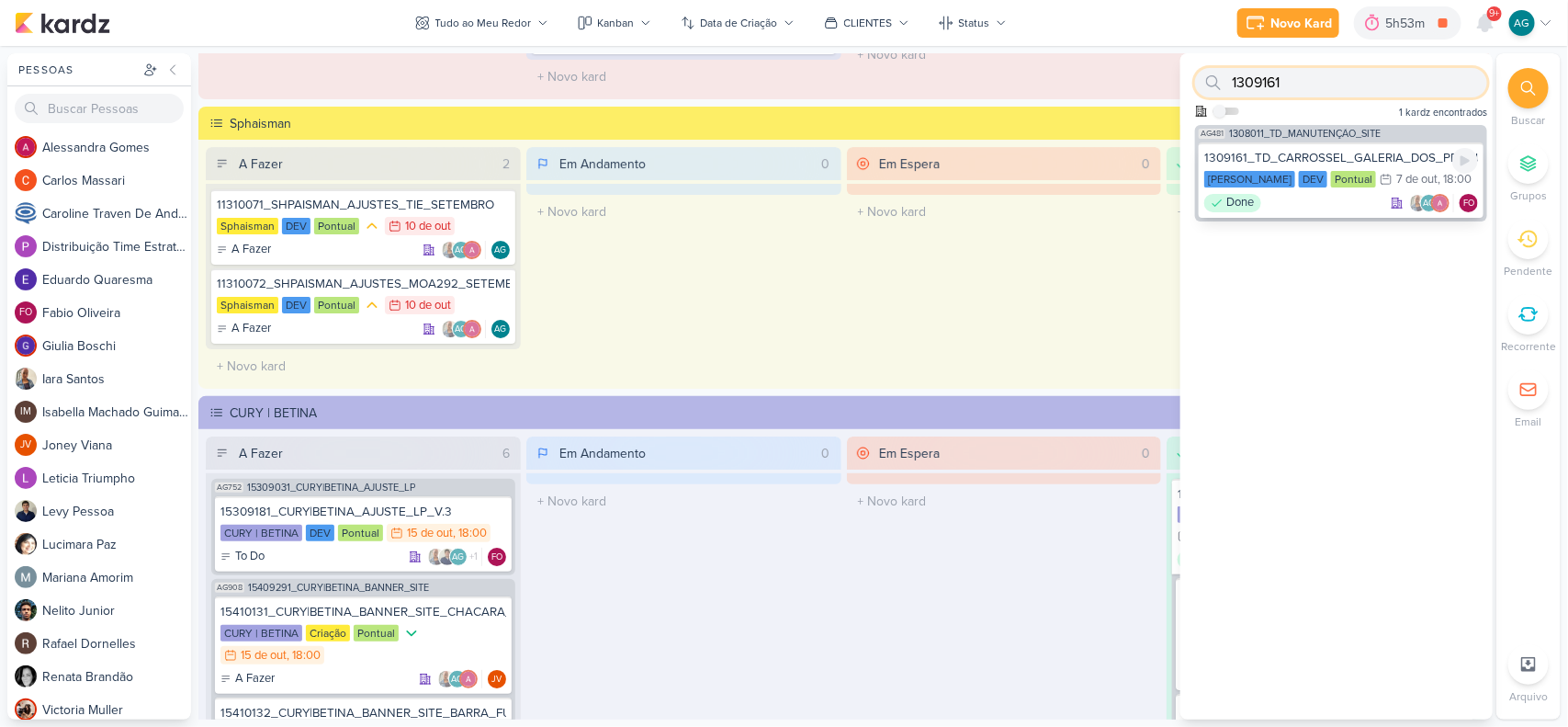
type input "1309161"
click at [1254, 212] on div "1309161_TD_CARROSSEL_GALERIA_DOS_PRODUTOS Teixeira Duarte DEV Pontual 7/10 7 de…" at bounding box center [1341, 180] width 285 height 75
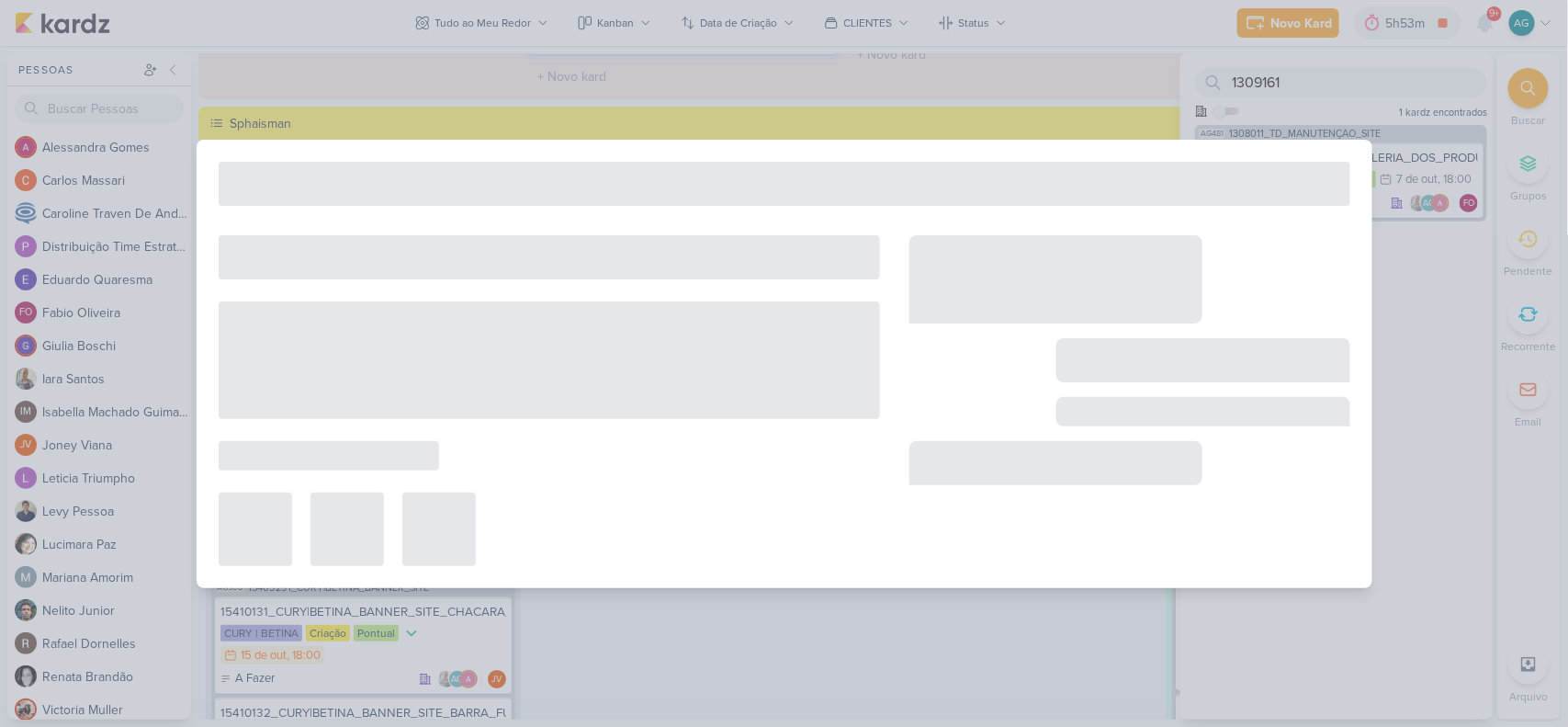
type input "1309161_TD_CARROSSEL_GALERIA_DOS_PRODUTOS"
type input "7 de outubro de 2025 às 18:00"
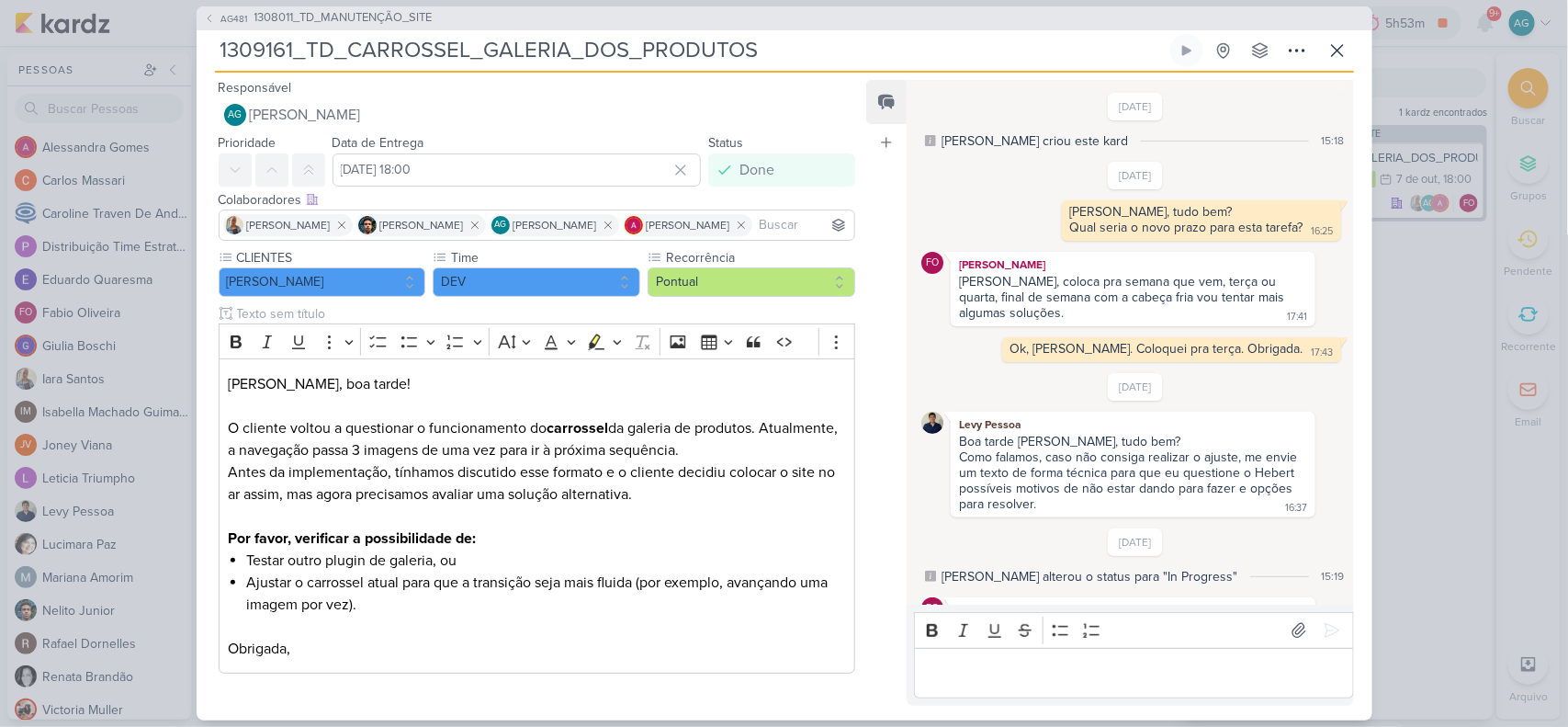
scroll to position [251, 0]
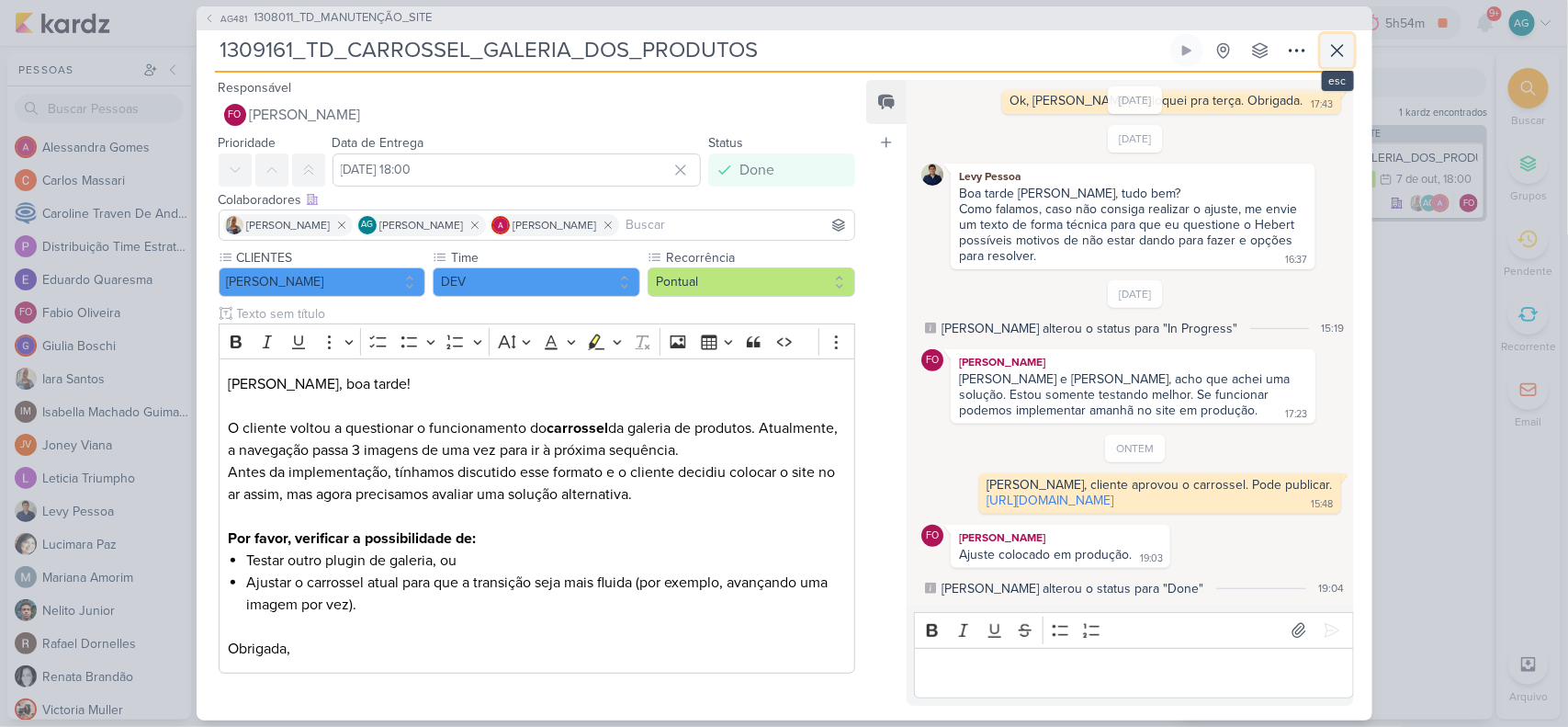
click at [1254, 56] on icon at bounding box center [1337, 50] width 11 height 11
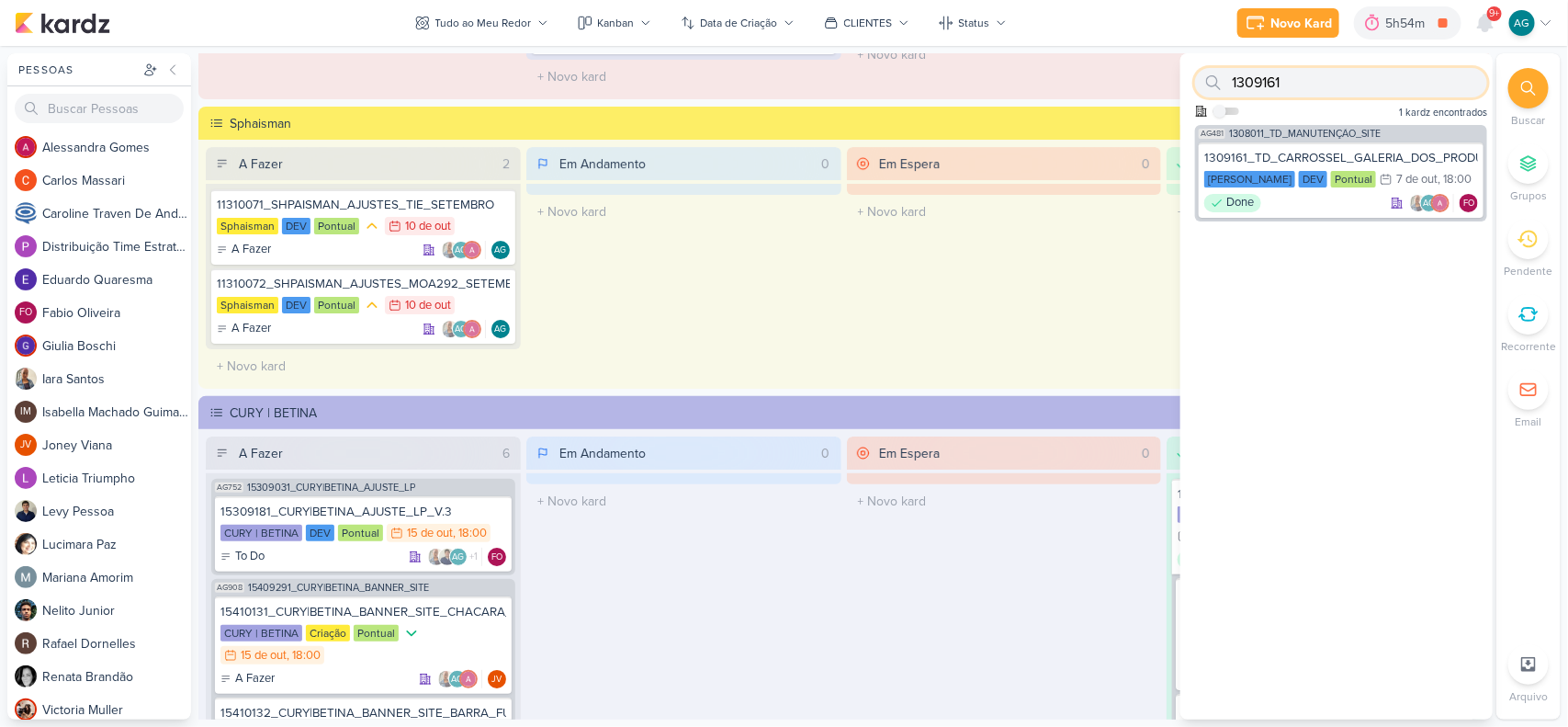
drag, startPoint x: 1181, startPoint y: 74, endPoint x: 1149, endPoint y: 72, distance: 32.1
click at [1149, 72] on div "Pessoas Pessoas A l e s s a n d r a G o m e s C a r l o s M a s s a r i C a r o…" at bounding box center [784, 386] width 1568 height 667
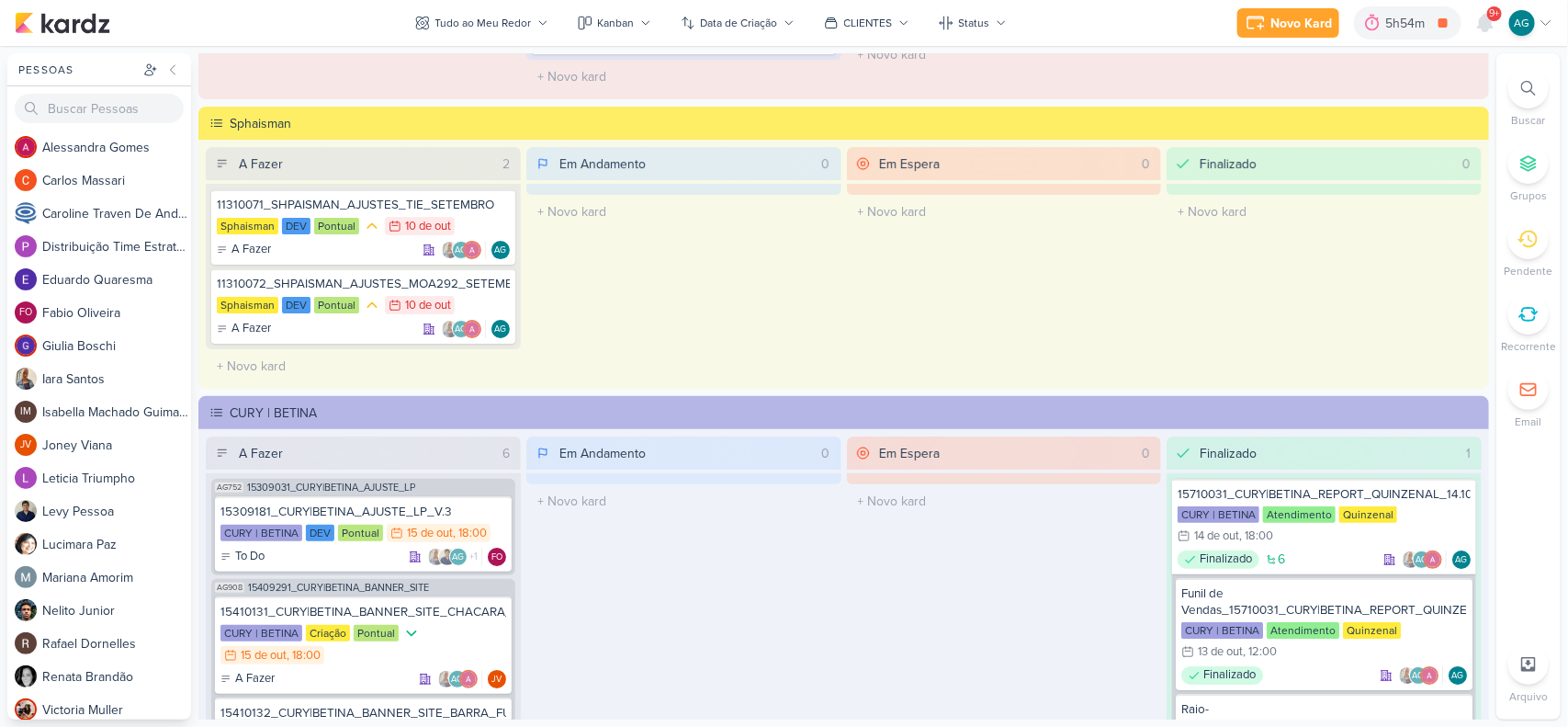
click at [1254, 83] on div at bounding box center [1529, 88] width 40 height 40
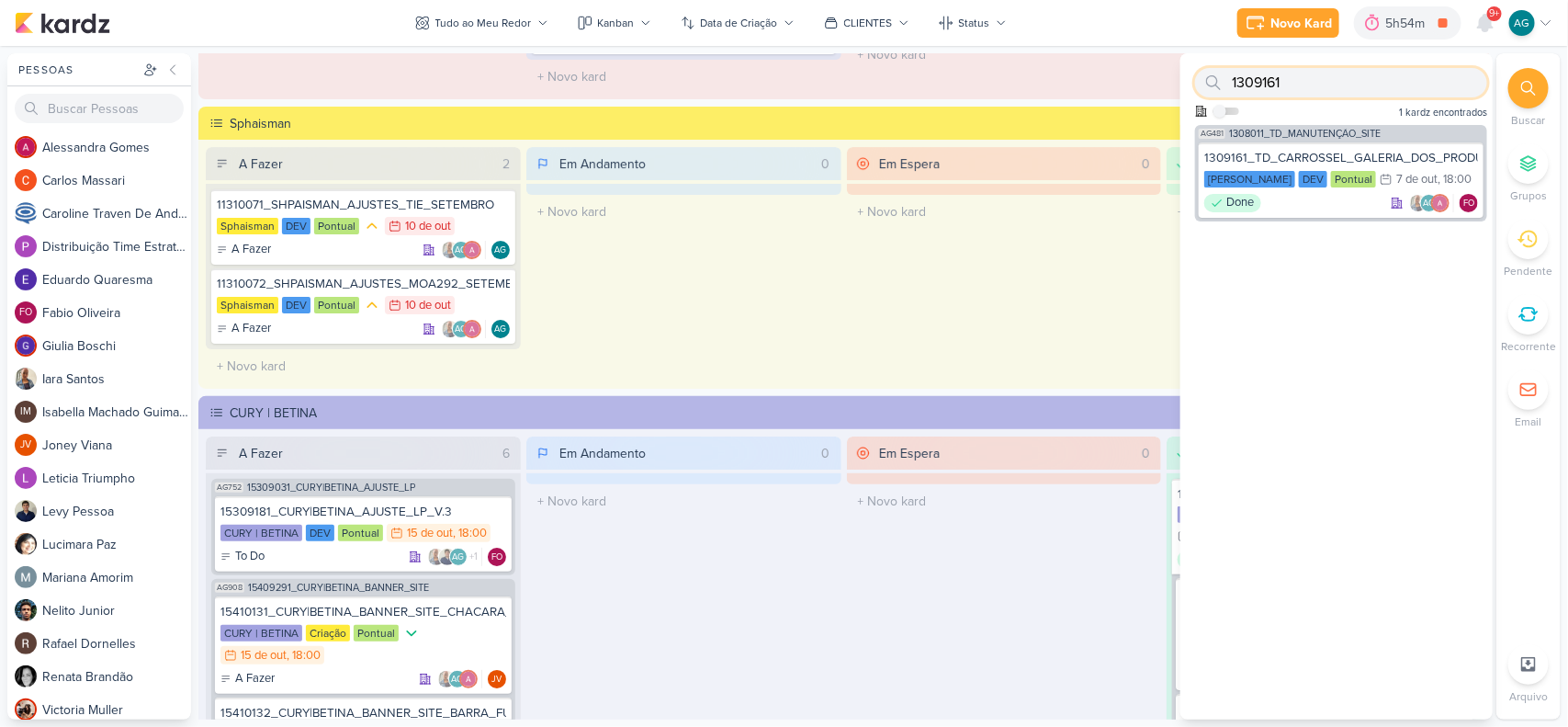
paste input "2"
drag, startPoint x: 1246, startPoint y: 78, endPoint x: 1176, endPoint y: 74, distance: 70.1
click at [1176, 74] on div "Pessoas Pessoas A l e s s a n d r a G o m e s C a r l o s M a s s a r i C a r o…" at bounding box center [784, 386] width 1568 height 667
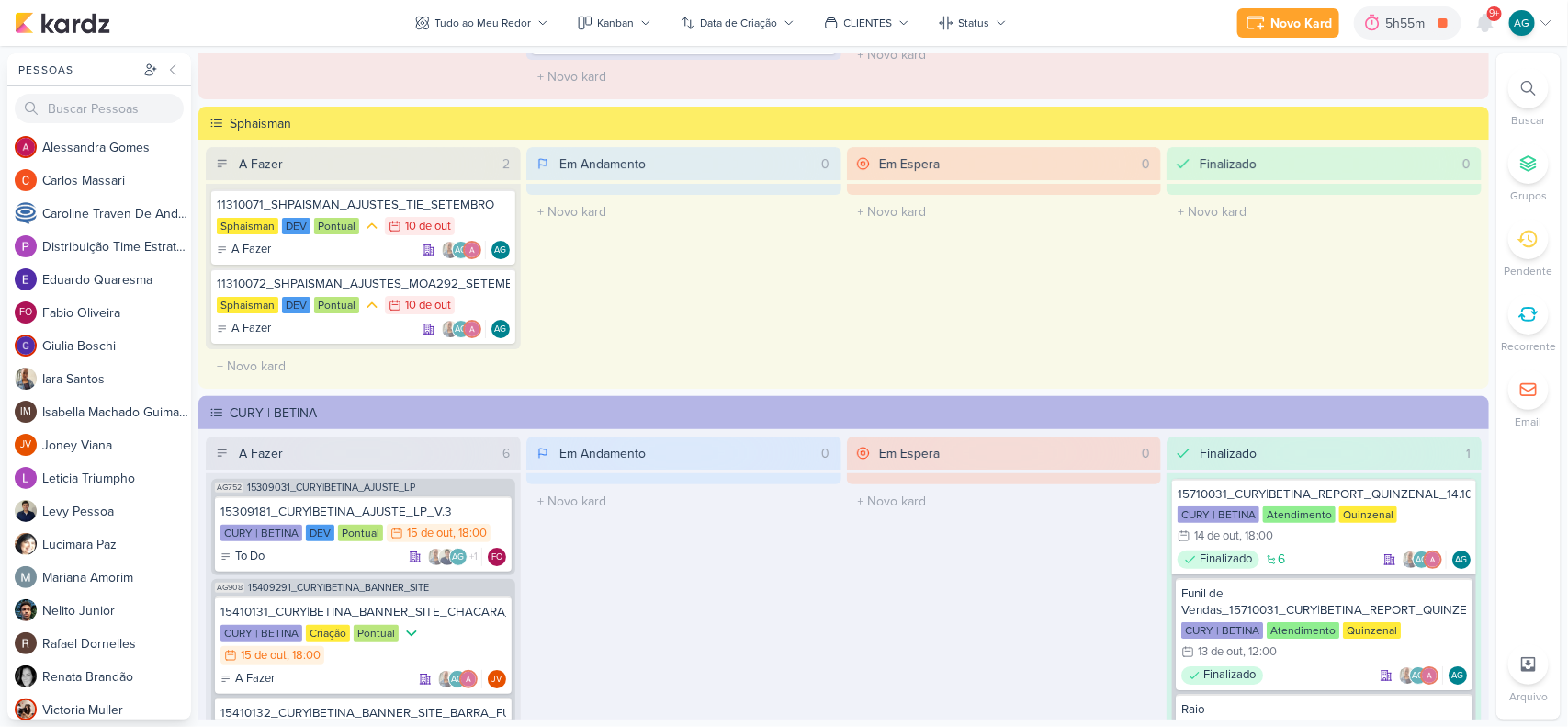
click at [1254, 83] on icon at bounding box center [1529, 88] width 15 height 15
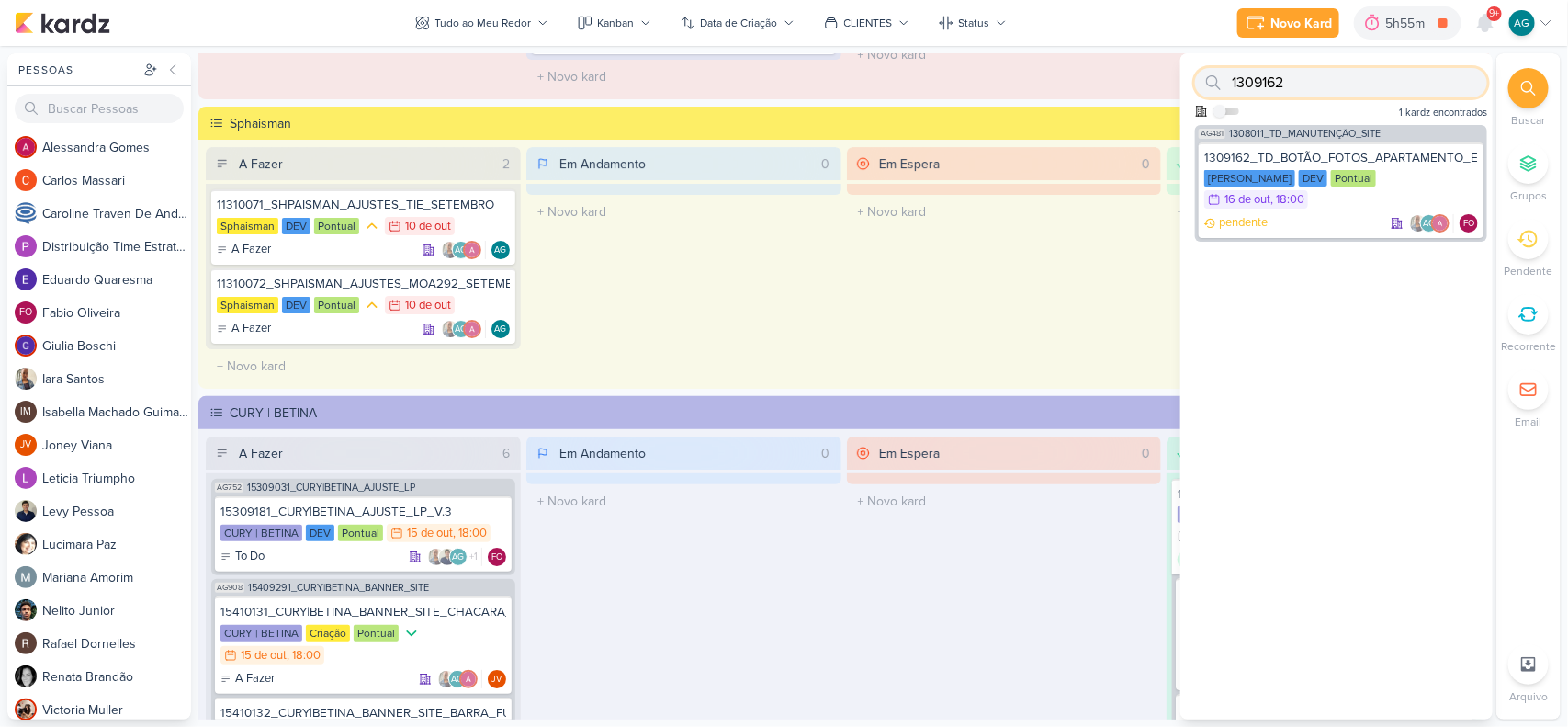
paste input "709231"
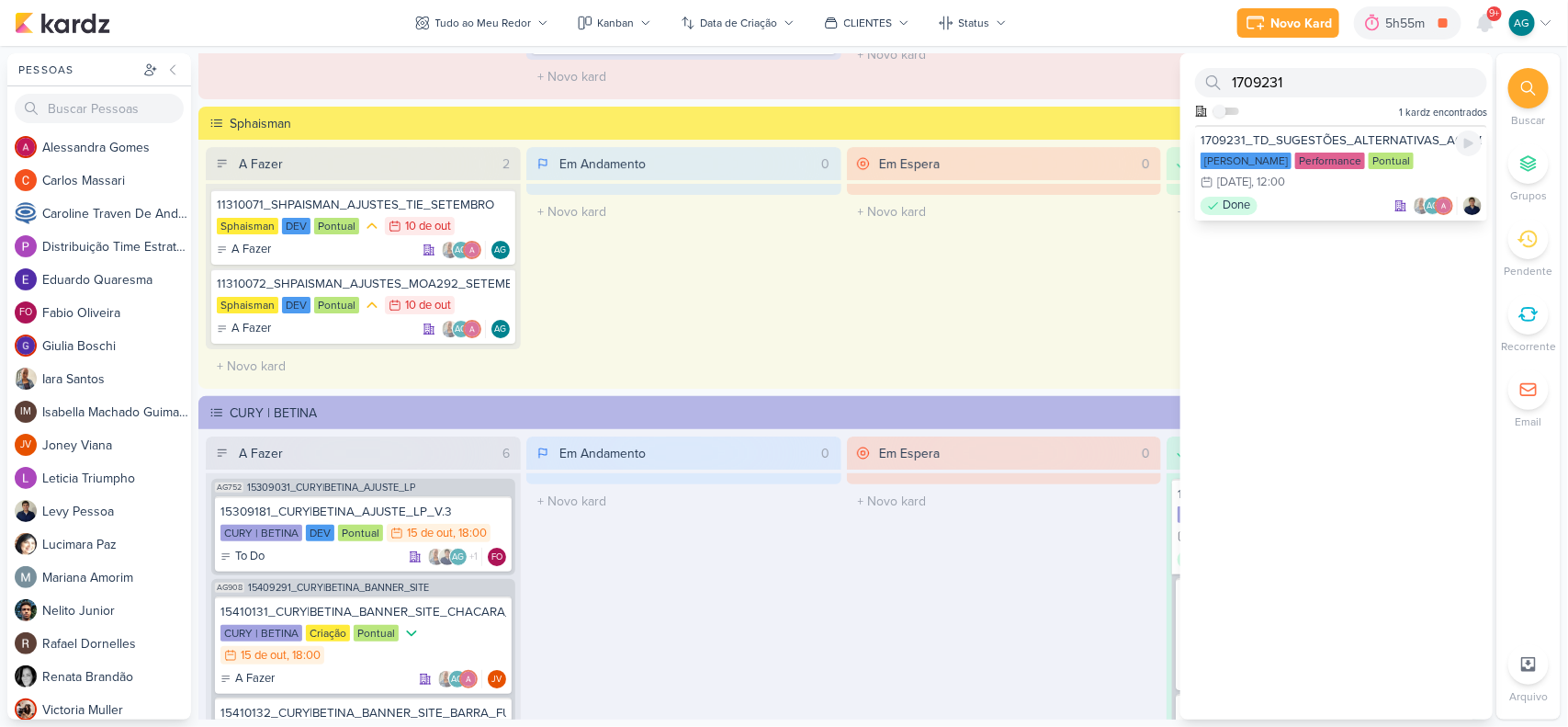
click at [1254, 203] on div "Done AG" at bounding box center [1341, 206] width 281 height 18
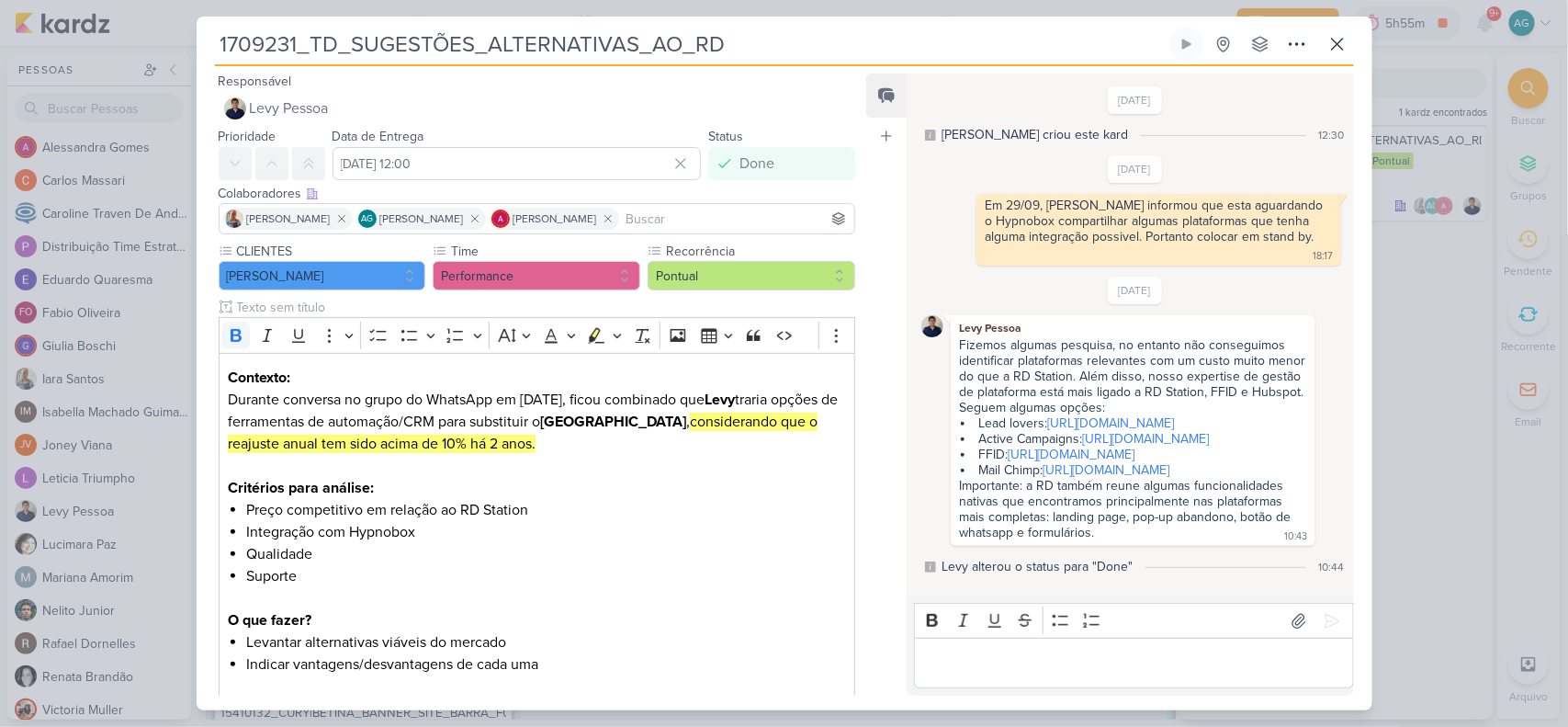
drag, startPoint x: 734, startPoint y: 43, endPoint x: 184, endPoint y: 34, distance: 550.1
click at [184, 34] on div "1709231_TD_SUGESTÕES_ALTERNATIVAS_AO_RD Criado por mim" at bounding box center [784, 363] width 1568 height 727
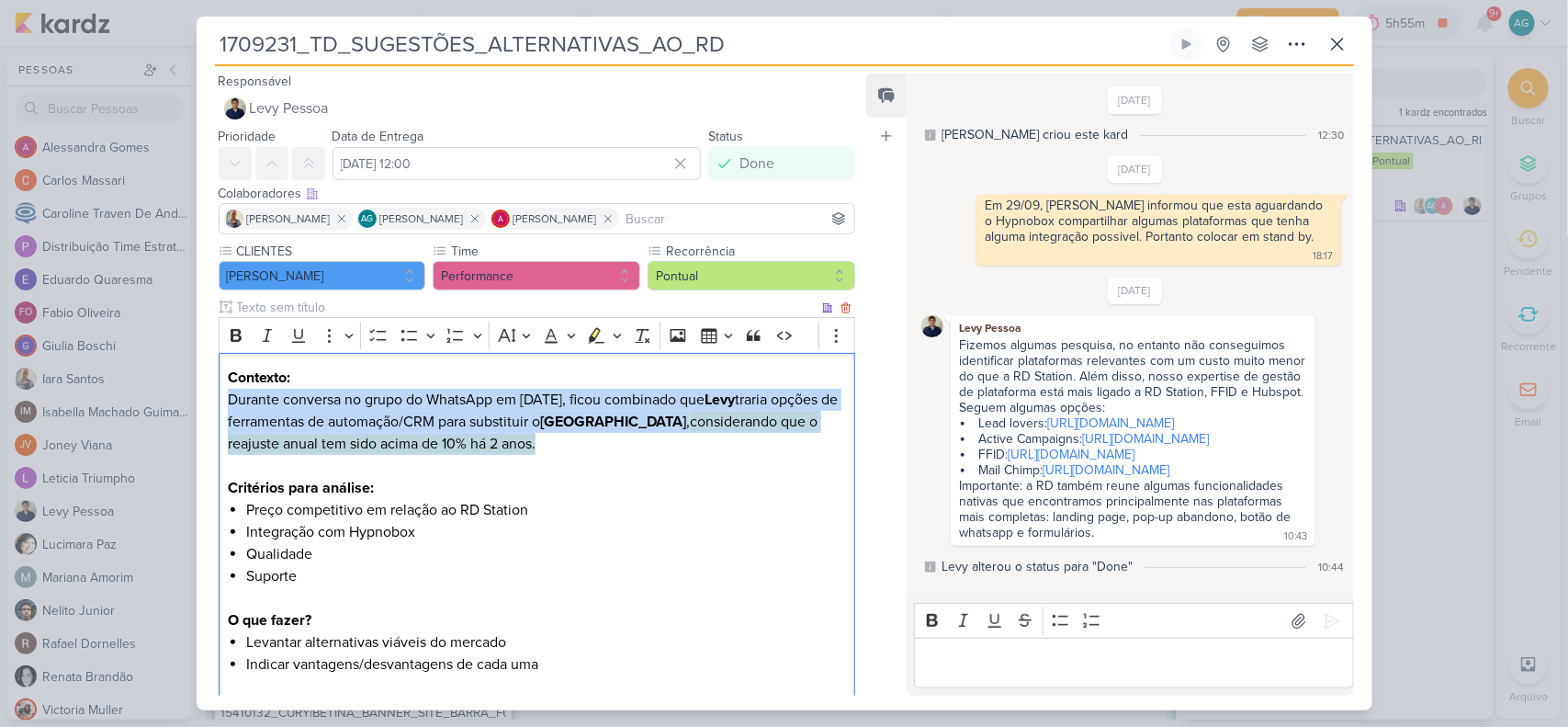
drag, startPoint x: 226, startPoint y: 393, endPoint x: 646, endPoint y: 442, distance: 422.8
click at [646, 442] on div "Contexto: Durante conversa no grupo do WhatsApp em 19/09/2025, ficou combinado …" at bounding box center [538, 544] width 638 height 382
copy p "Durante conversa no grupo do WhatsApp em 19/09/2025, ficou combinado que Levy t…"
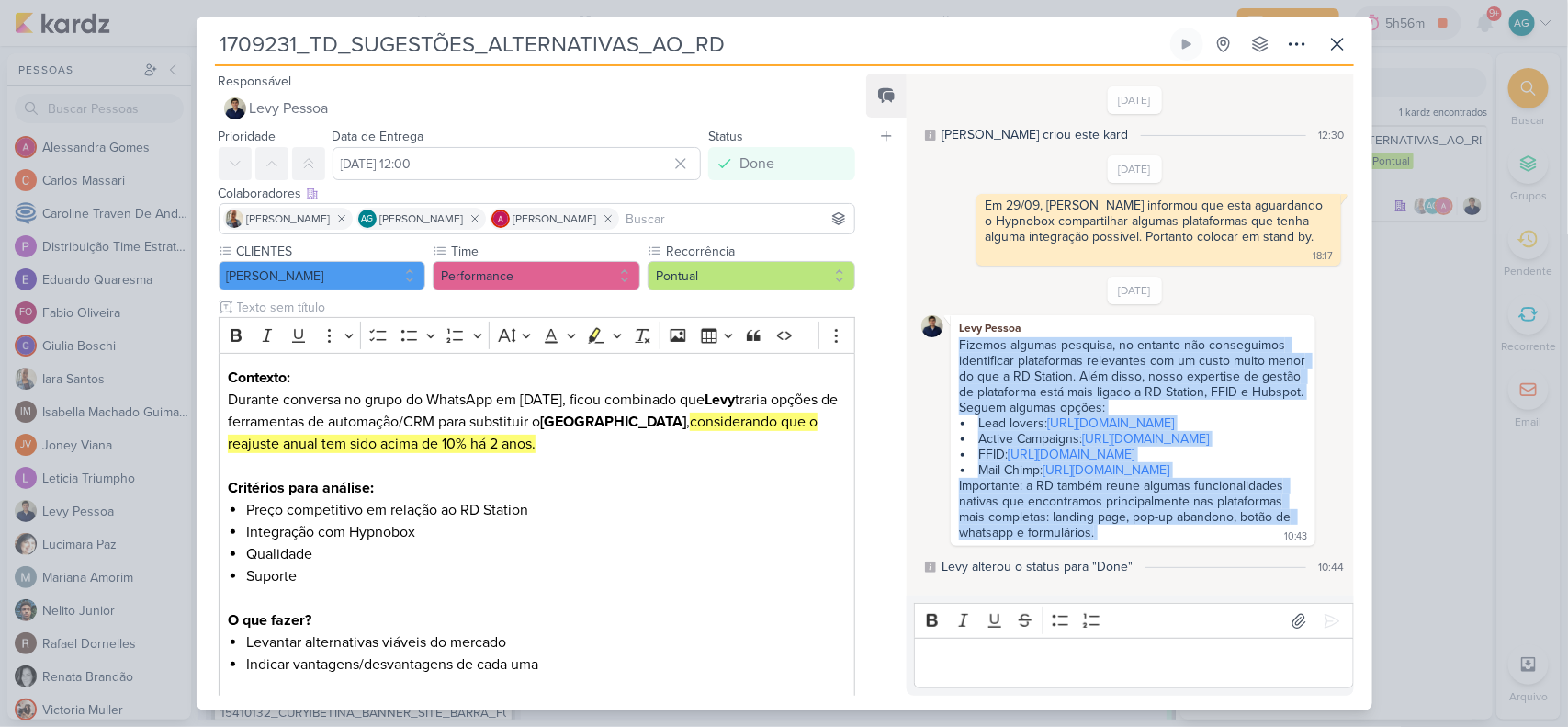
drag, startPoint x: 958, startPoint y: 323, endPoint x: 1133, endPoint y: 538, distance: 277.2
click at [1133, 538] on div "Fizemos algumas pesquisa, no entanto não conseguimos identificar plataformas re…" at bounding box center [1132, 439] width 357 height 205
copy div "Fizemos algumas pesquisa, no entanto não conseguimos identificar plataformas re…"
click at [1108, 478] on li "Mail Chimp: https://mailchimp.com/pt-br/automations/?currency=BRL" at bounding box center [1134, 470] width 346 height 16
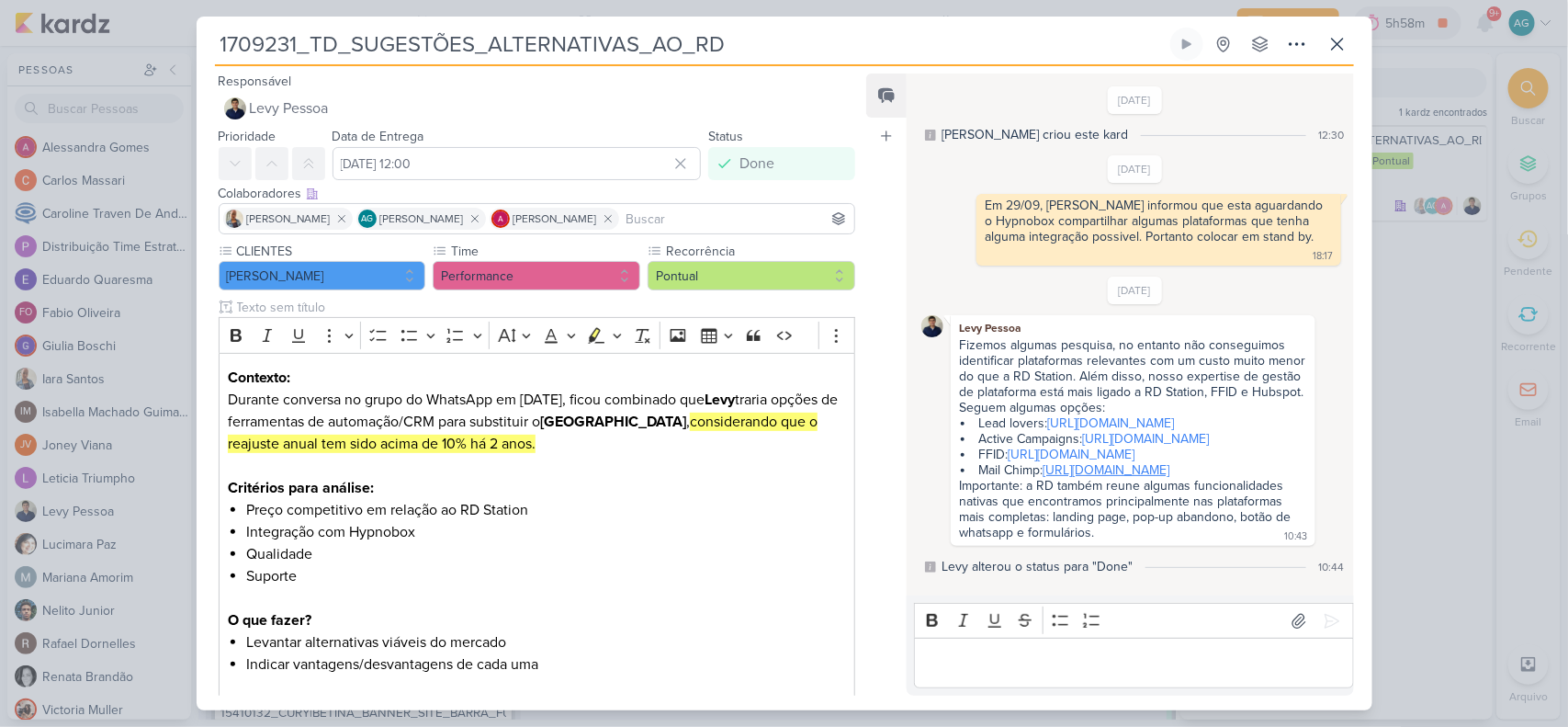
drag, startPoint x: 1044, startPoint y: 479, endPoint x: 1047, endPoint y: 465, distance: 14.3
click at [1047, 465] on li "Mail Chimp: https://mailchimp.com/pt-br/automations/?currency=BRL" at bounding box center [1134, 470] width 346 height 16
copy link "https://mailchimp.com/pt-br/automations/?currency=BRL"
click at [1254, 46] on icon at bounding box center [1337, 44] width 11 height 11
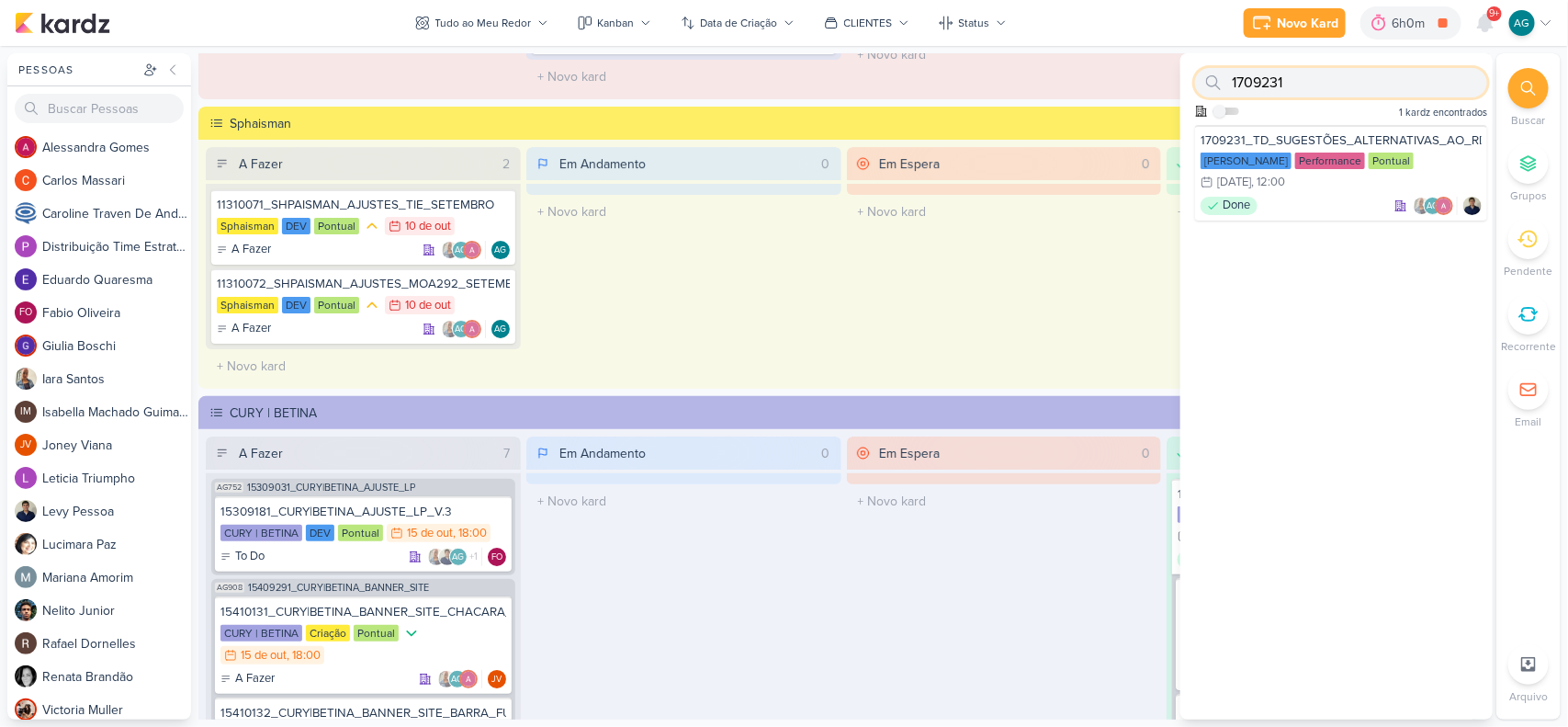
drag, startPoint x: 1283, startPoint y: 84, endPoint x: 1224, endPoint y: 81, distance: 59.1
click at [1224, 81] on div "1709231" at bounding box center [1341, 82] width 292 height 29
paste input "210926"
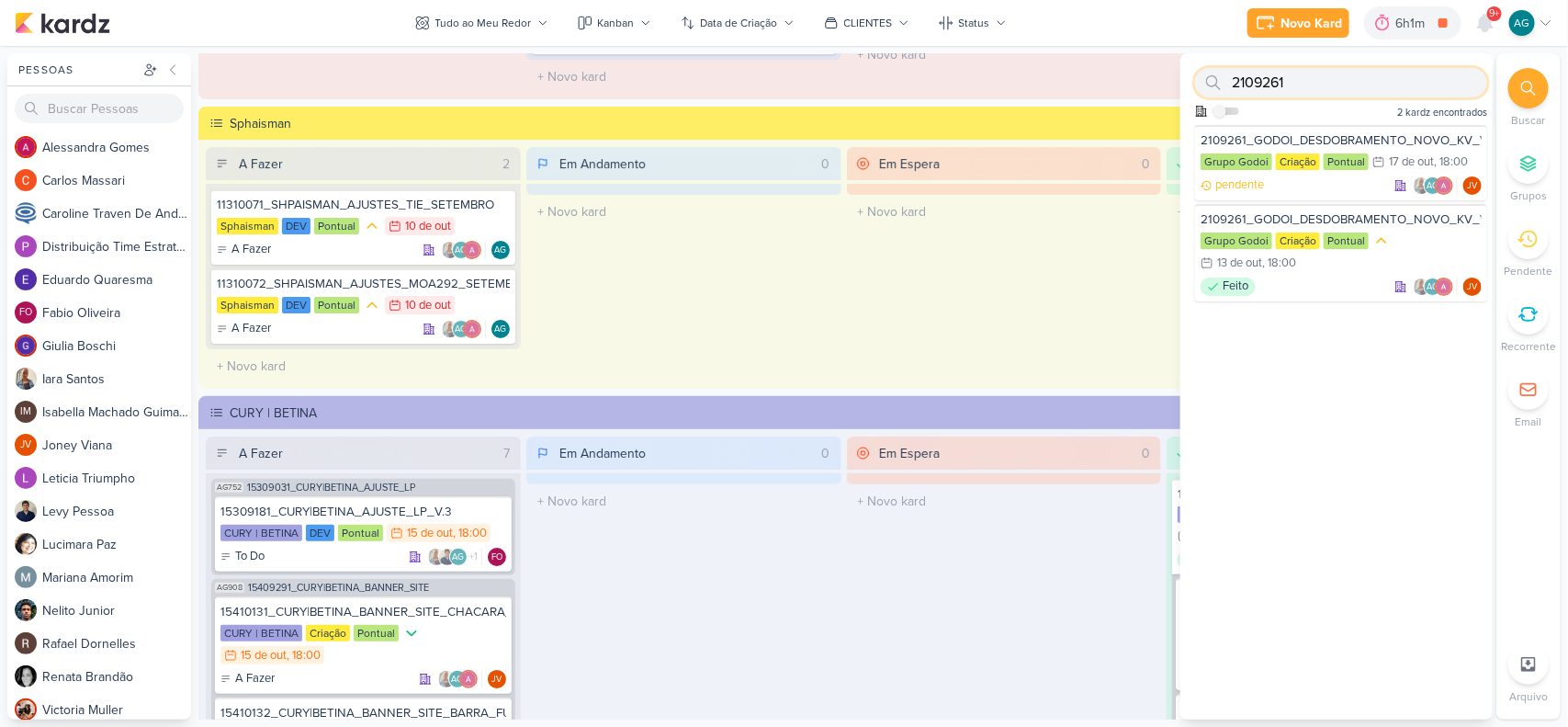
drag, startPoint x: 1301, startPoint y: 86, endPoint x: 1186, endPoint y: 76, distance: 115.4
click at [1186, 76] on div "2109261 Como admin, ative para buscar em todos os kardz da organização 2 kardz …" at bounding box center [1336, 89] width 313 height 72
paste input "4"
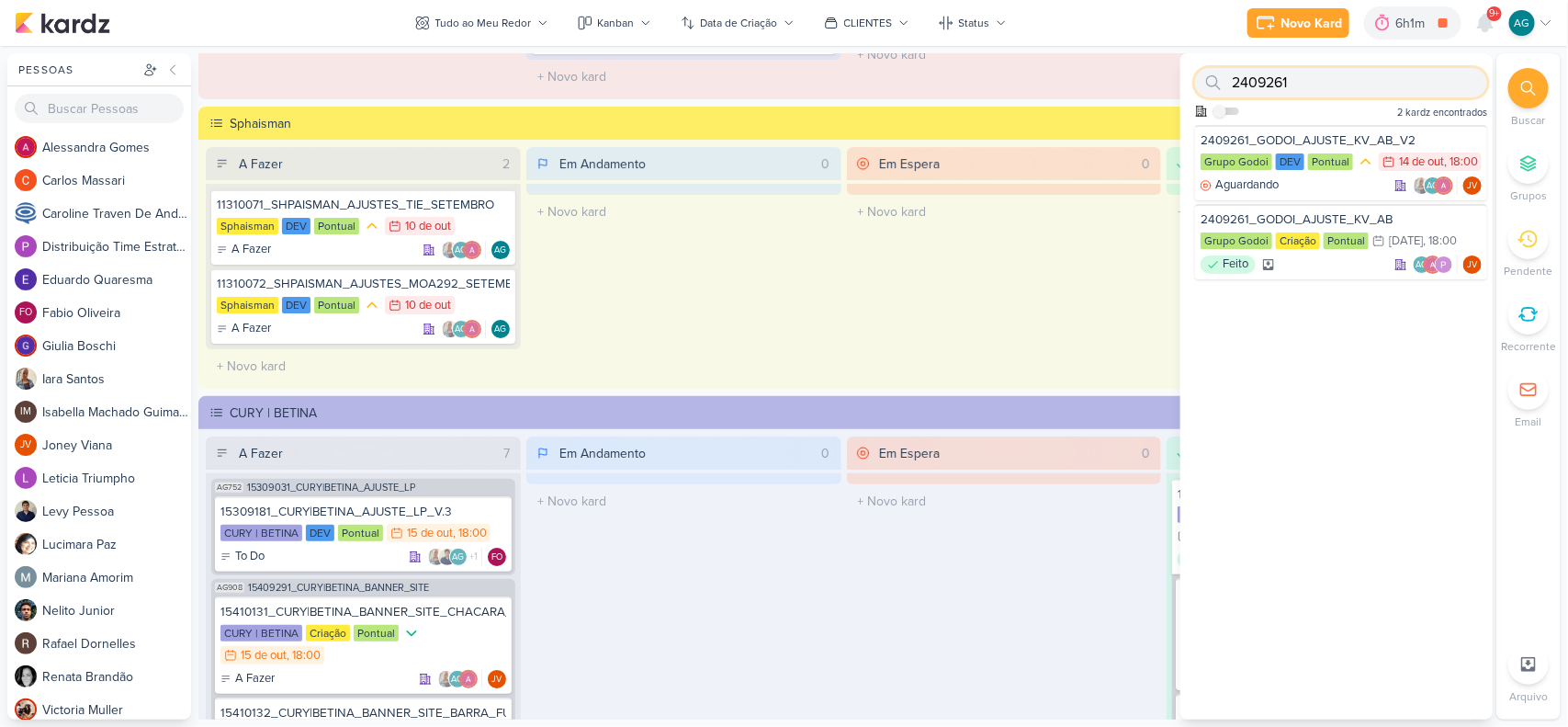
drag, startPoint x: 1337, startPoint y: 84, endPoint x: 1217, endPoint y: 74, distance: 120.4
click at [1217, 74] on div "2409261" at bounding box center [1341, 82] width 292 height 29
paste input "2"
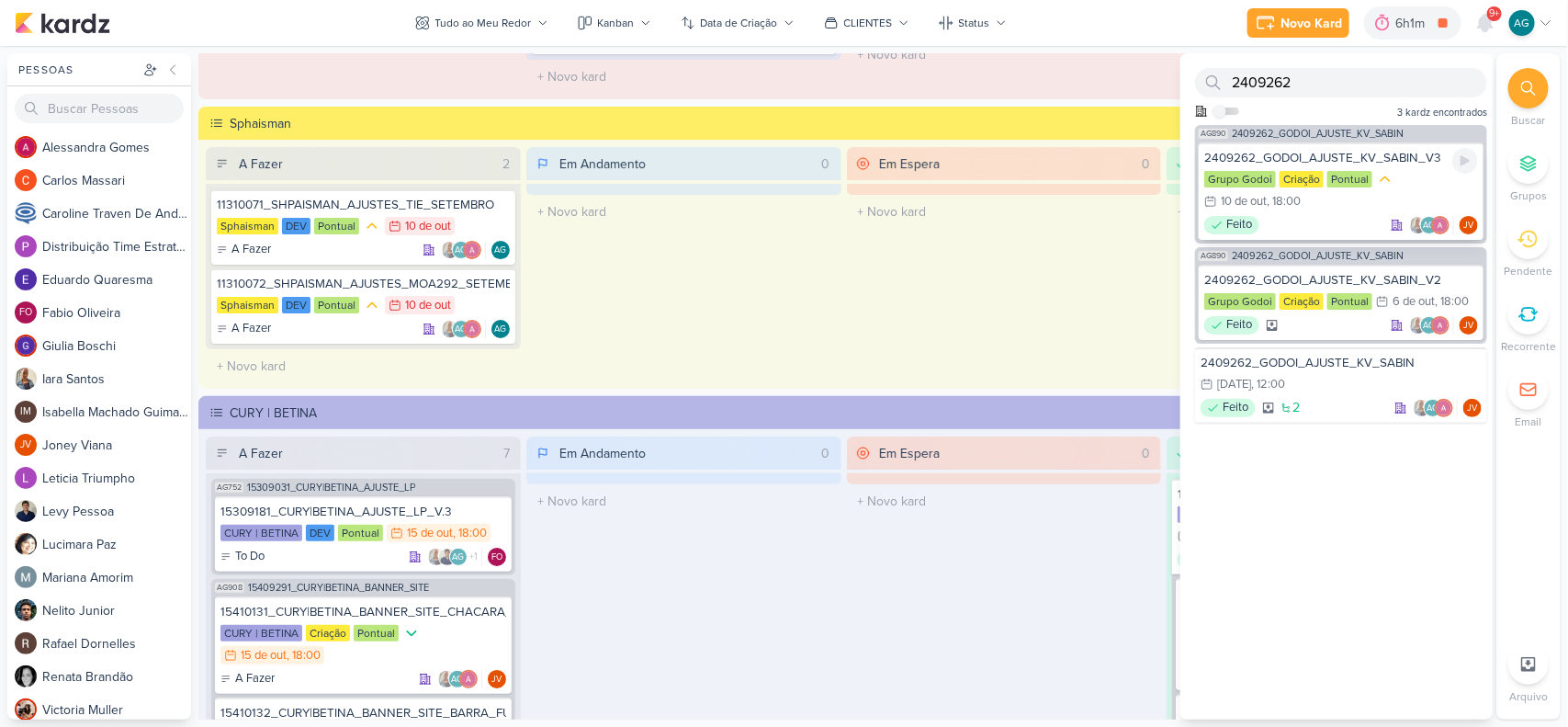
click at [1254, 213] on div "2409262_GODOI_AJUSTE_KV_SABIN_V3 Grupo Godoi Criação Pontual 10/10 10 de out , …" at bounding box center [1341, 191] width 285 height 97
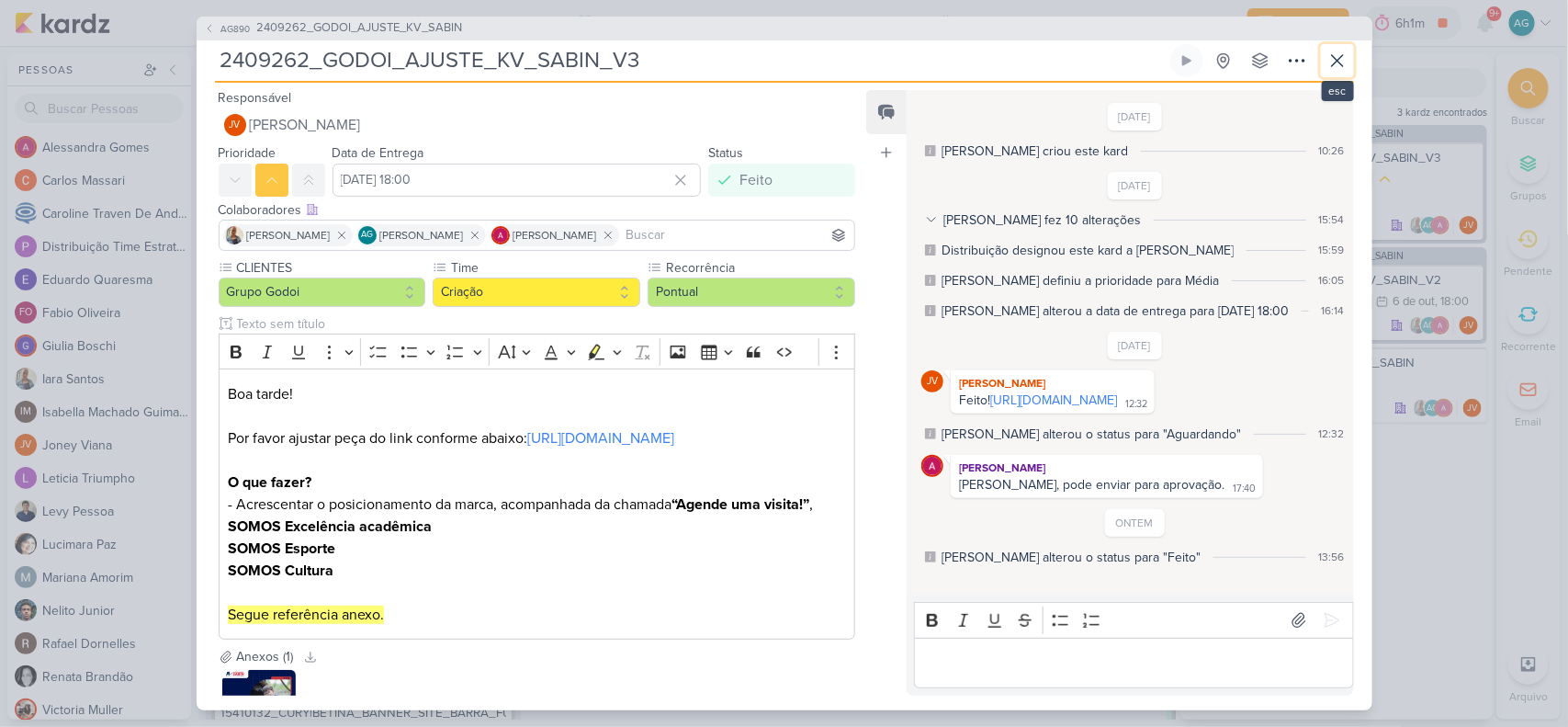
click at [1254, 57] on icon at bounding box center [1338, 61] width 22 height 22
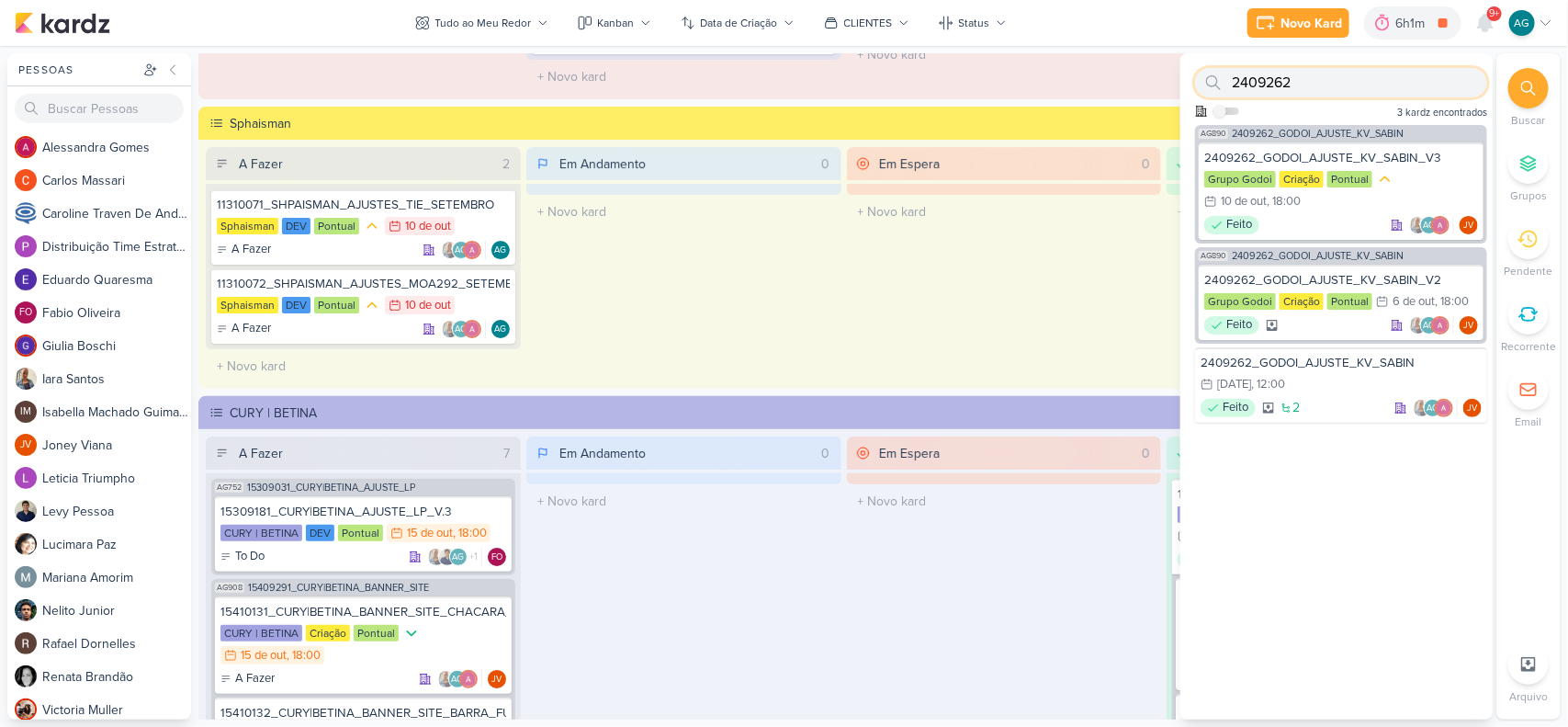
drag, startPoint x: 1303, startPoint y: 80, endPoint x: 1217, endPoint y: 80, distance: 86.0
click at [1217, 80] on div "2409262" at bounding box center [1341, 82] width 292 height 29
paste input "12710091"
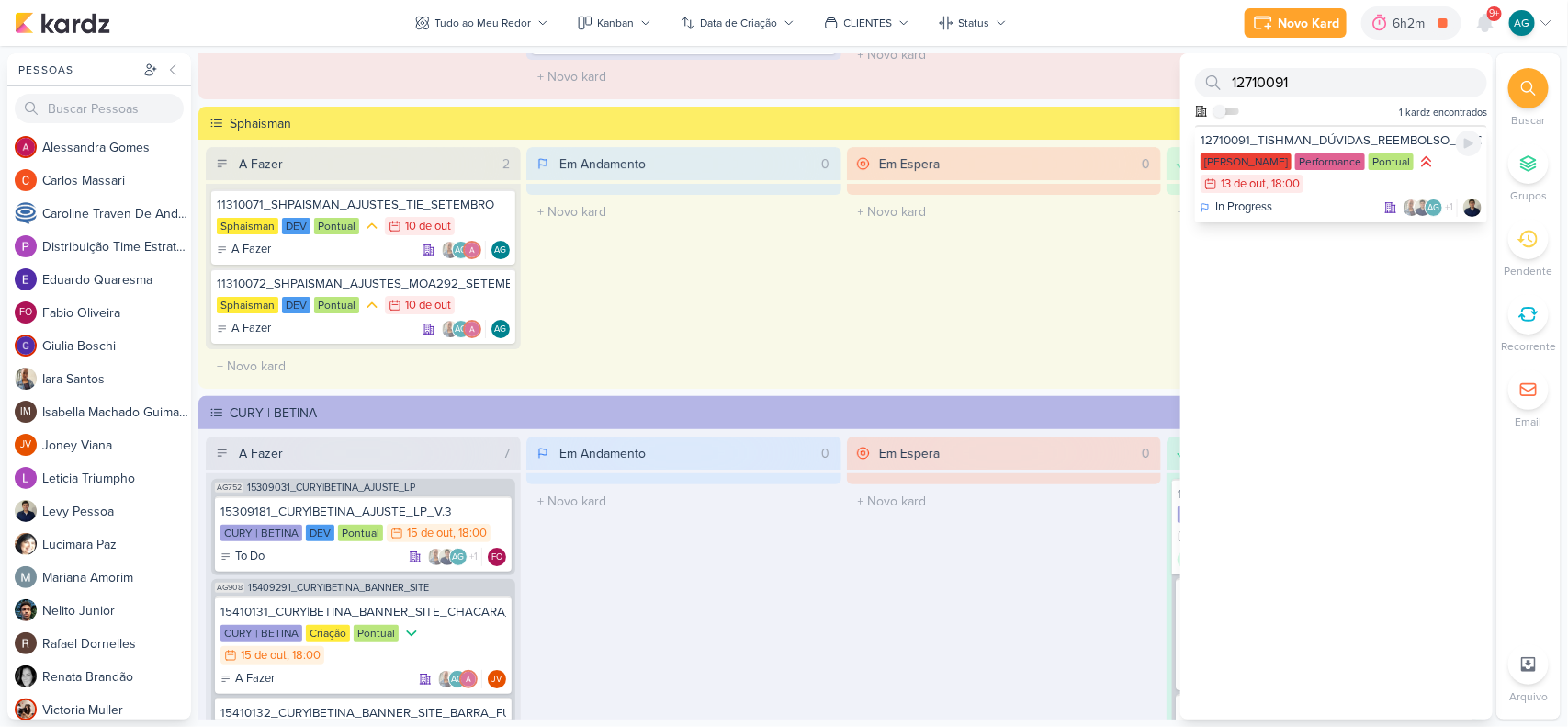
click at [1254, 214] on div "In Progress AG +1" at bounding box center [1341, 208] width 281 height 18
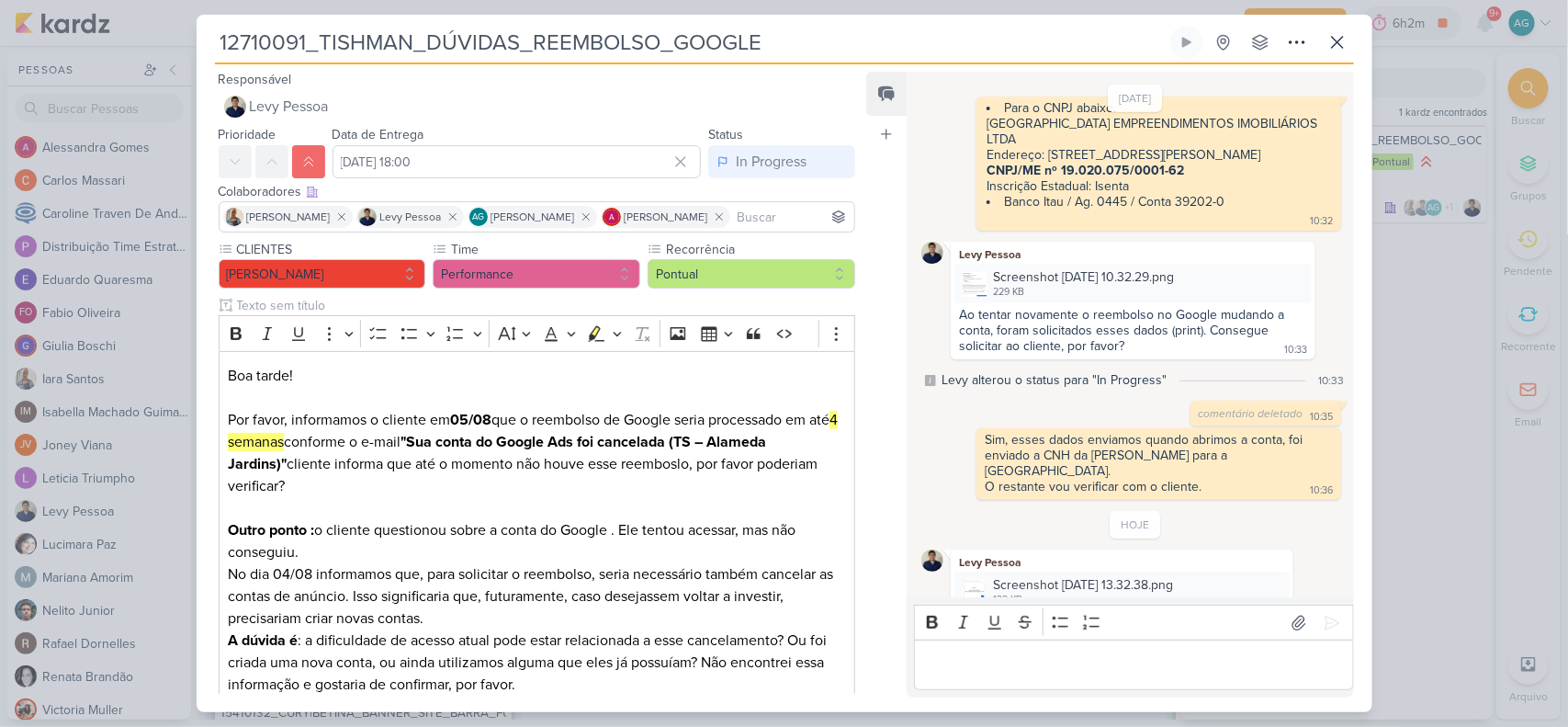
scroll to position [530, 0]
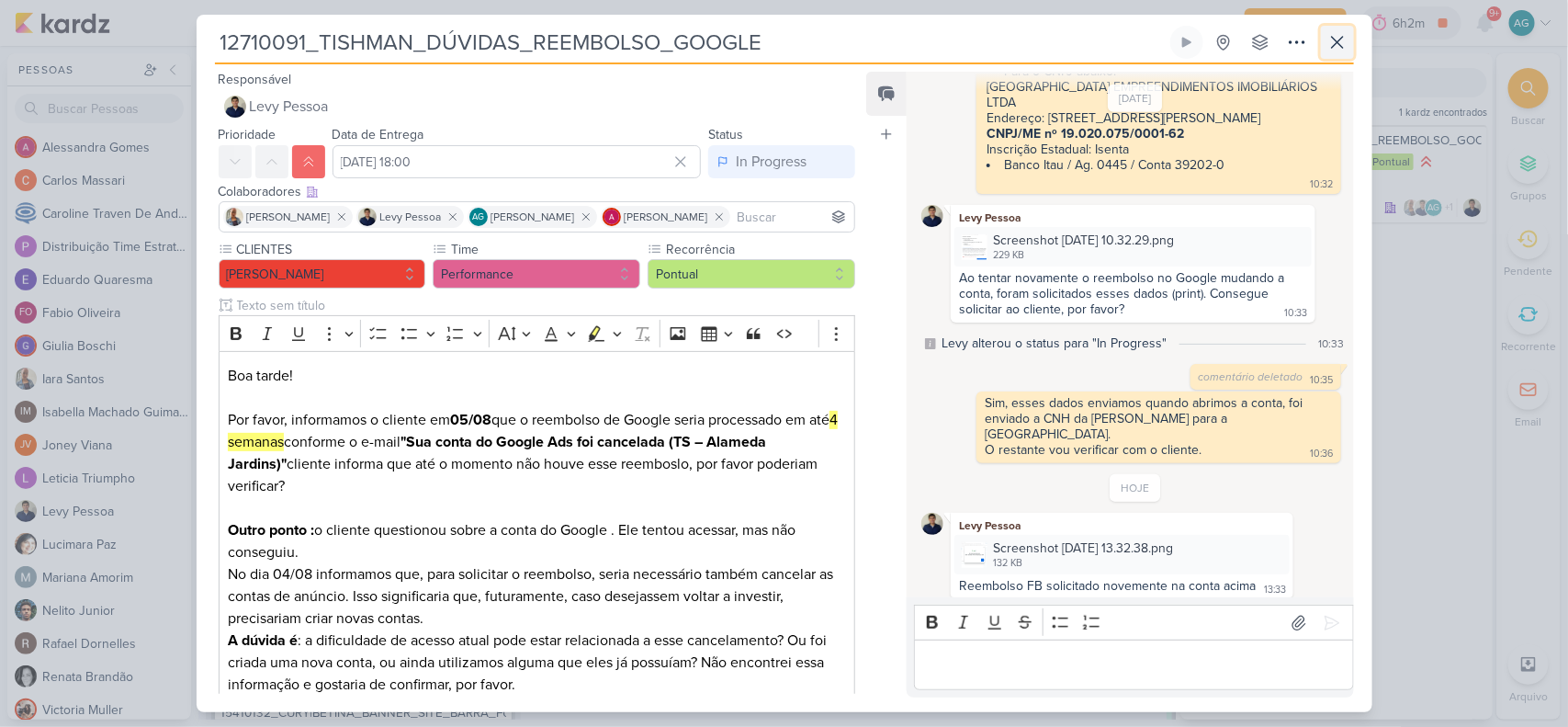
click at [1254, 51] on icon at bounding box center [1338, 42] width 22 height 22
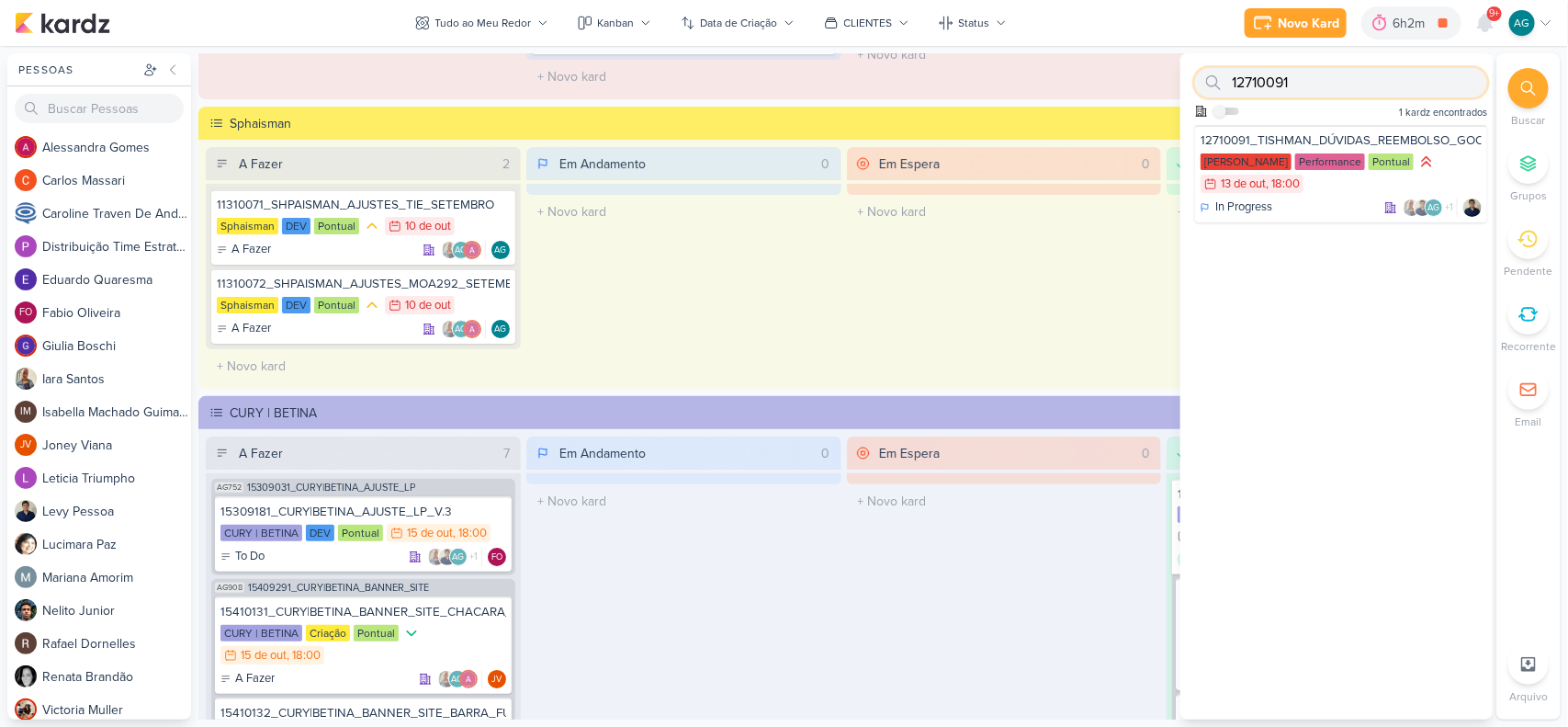
drag, startPoint x: 1288, startPoint y: 80, endPoint x: 1232, endPoint y: 78, distance: 56.0
click at [1232, 78] on input "12710091" at bounding box center [1341, 82] width 292 height 29
paste input "text"
click at [1254, 205] on div "To Do AG" at bounding box center [1341, 208] width 281 height 18
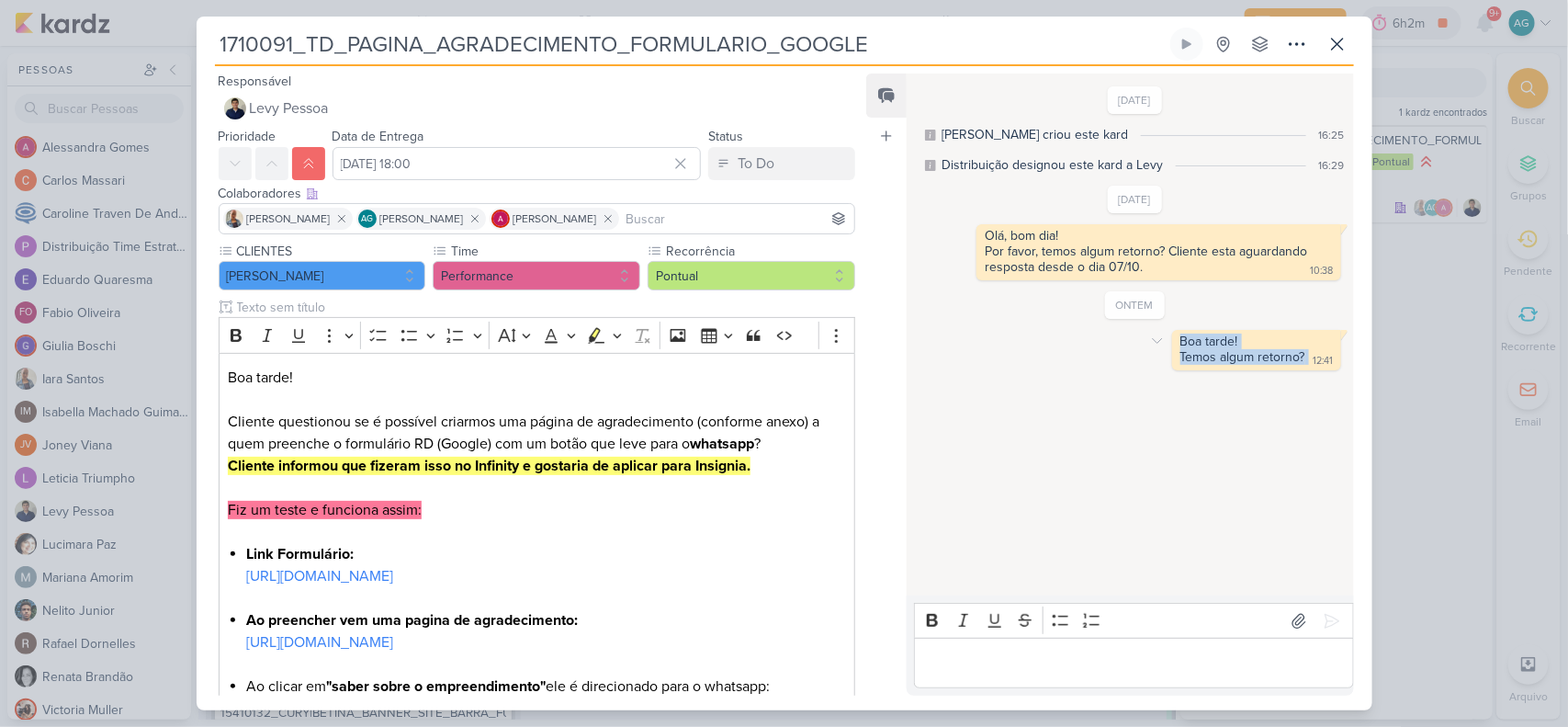
drag, startPoint x: 1301, startPoint y: 355, endPoint x: 1171, endPoint y: 338, distance: 131.1
click at [1176, 338] on div "Boa tarde! Temos algum retorno? 12:41" at bounding box center [1257, 350] width 162 height 33
copy div "Boa tarde! Temos algum retorno?"
click at [1171, 581] on p "Editor editing area: main" at bounding box center [1134, 664] width 420 height 22
click at [1008, 581] on p "Temos algum retorno?" at bounding box center [1134, 664] width 420 height 22
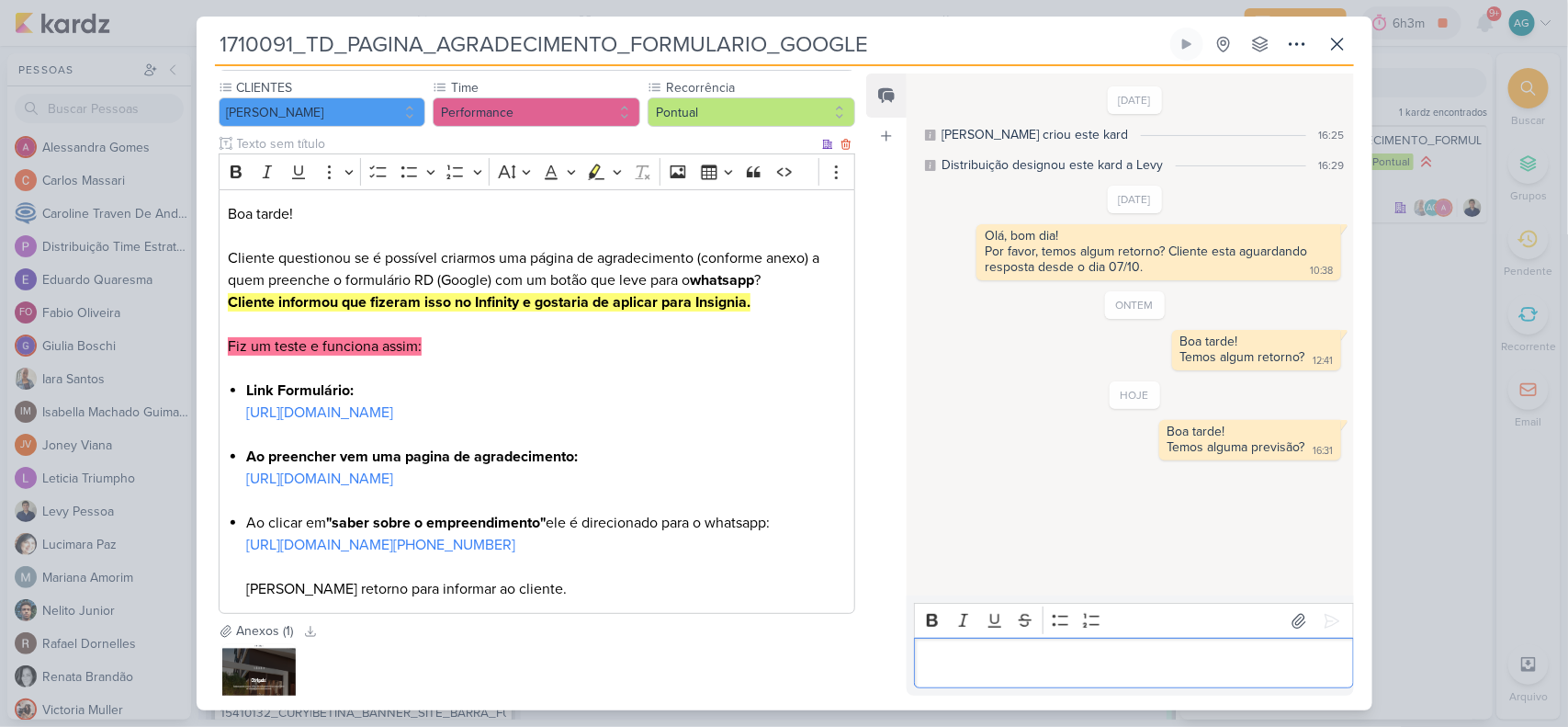
scroll to position [0, 0]
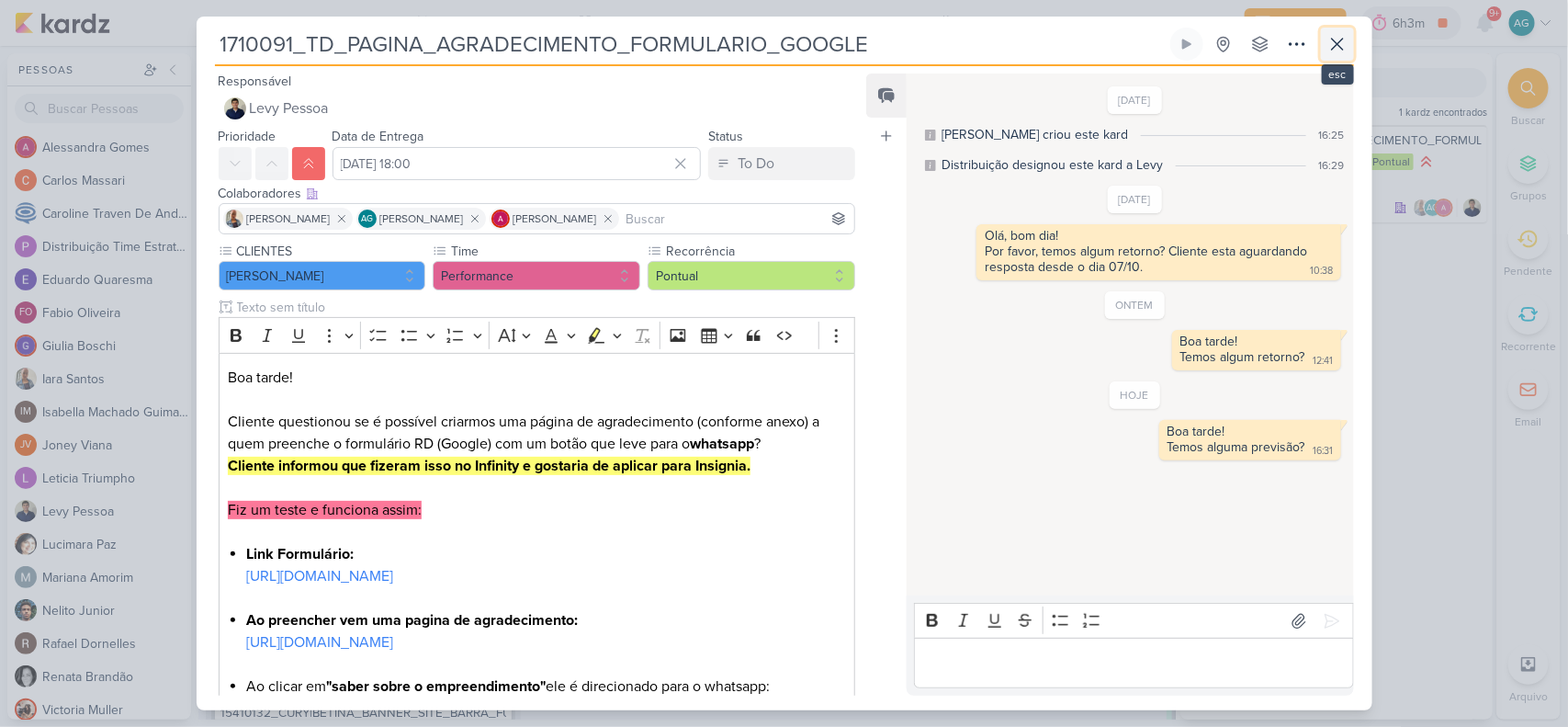
click at [1254, 44] on icon at bounding box center [1338, 44] width 22 height 22
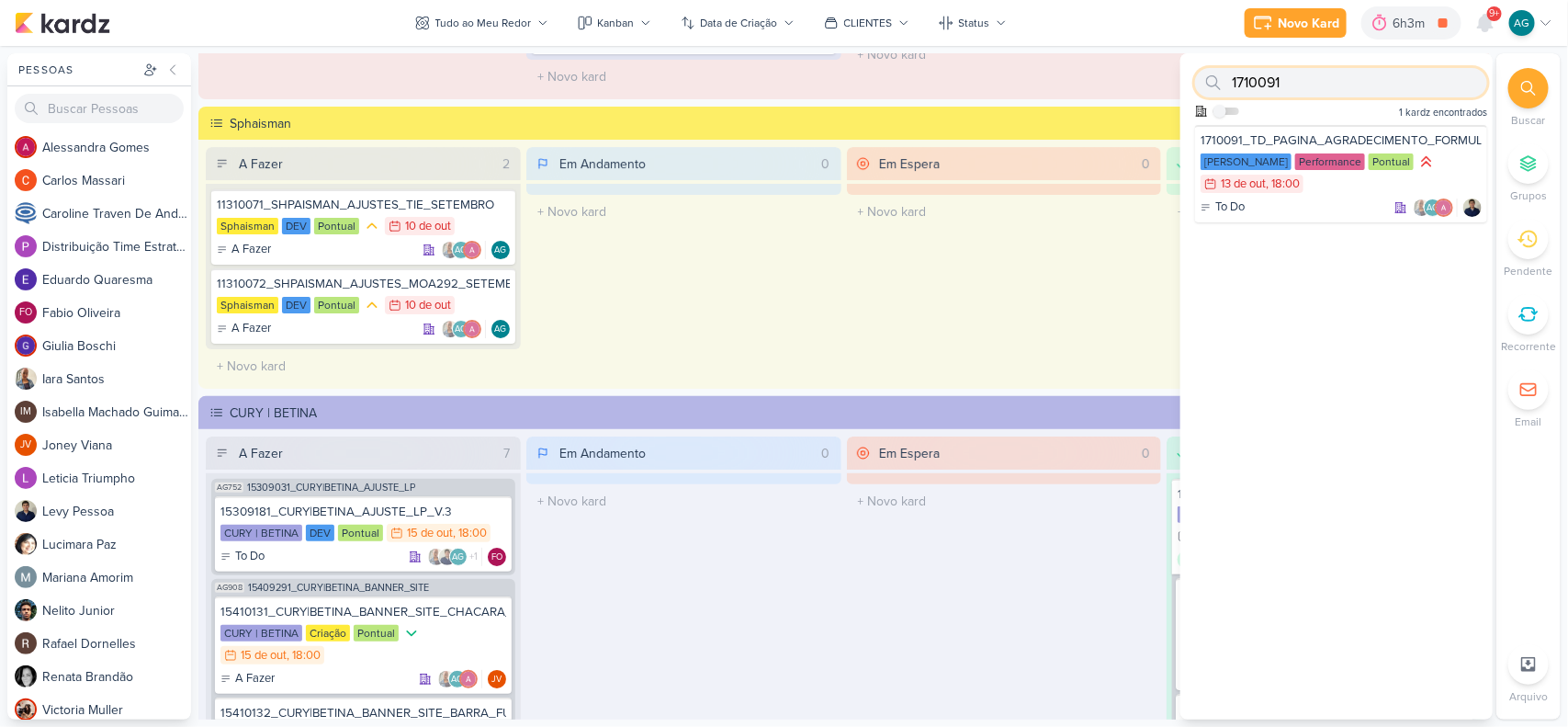
drag, startPoint x: 1296, startPoint y: 79, endPoint x: 1190, endPoint y: 74, distance: 106.1
click at [1190, 74] on div "1710091 Como admin, ative para buscar em todos os kardz da organização 1 kardz …" at bounding box center [1336, 89] width 313 height 72
paste input "2710103"
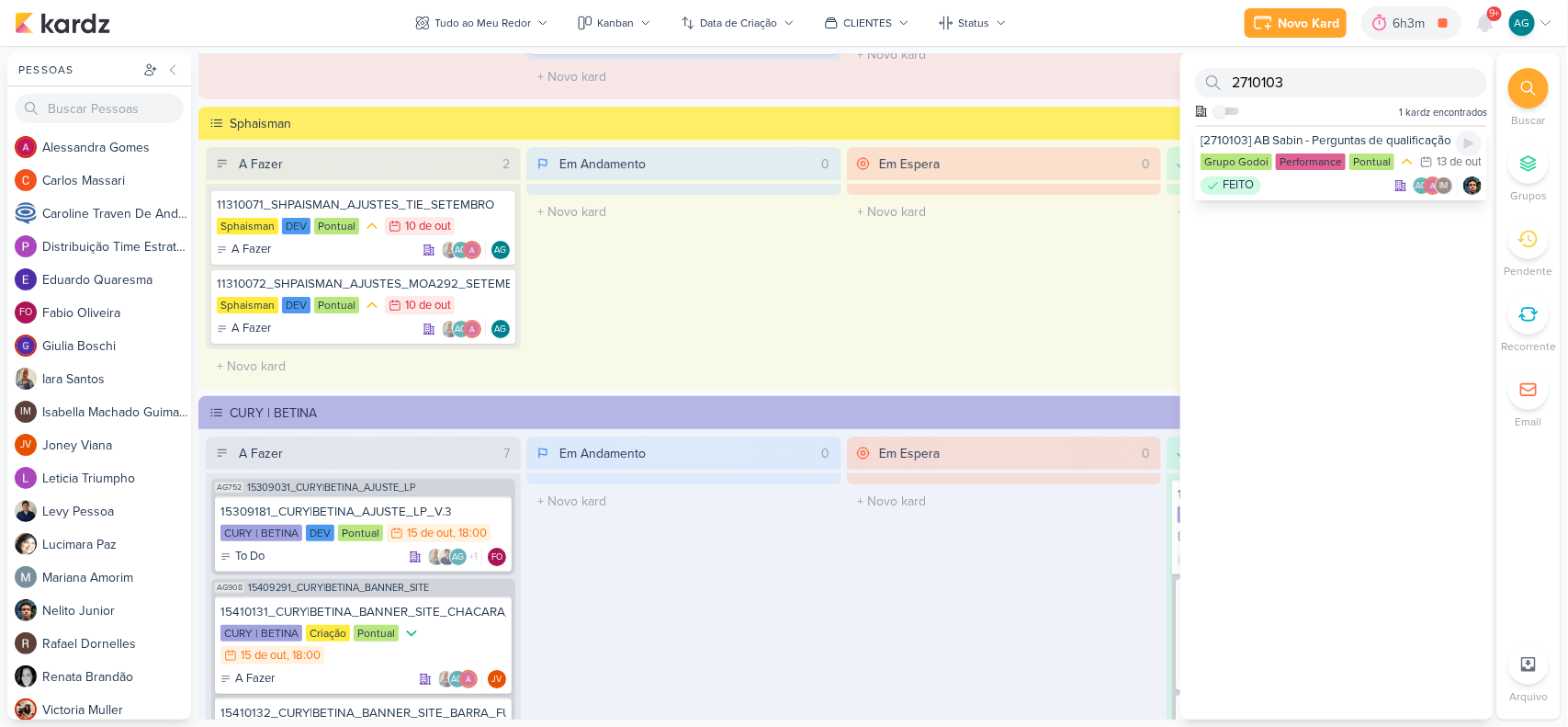
click at [1254, 194] on div "[2710103] AB Sabin - Perguntas de qualificação Grupo Godoi Performance Pontual …" at bounding box center [1341, 162] width 292 height 75
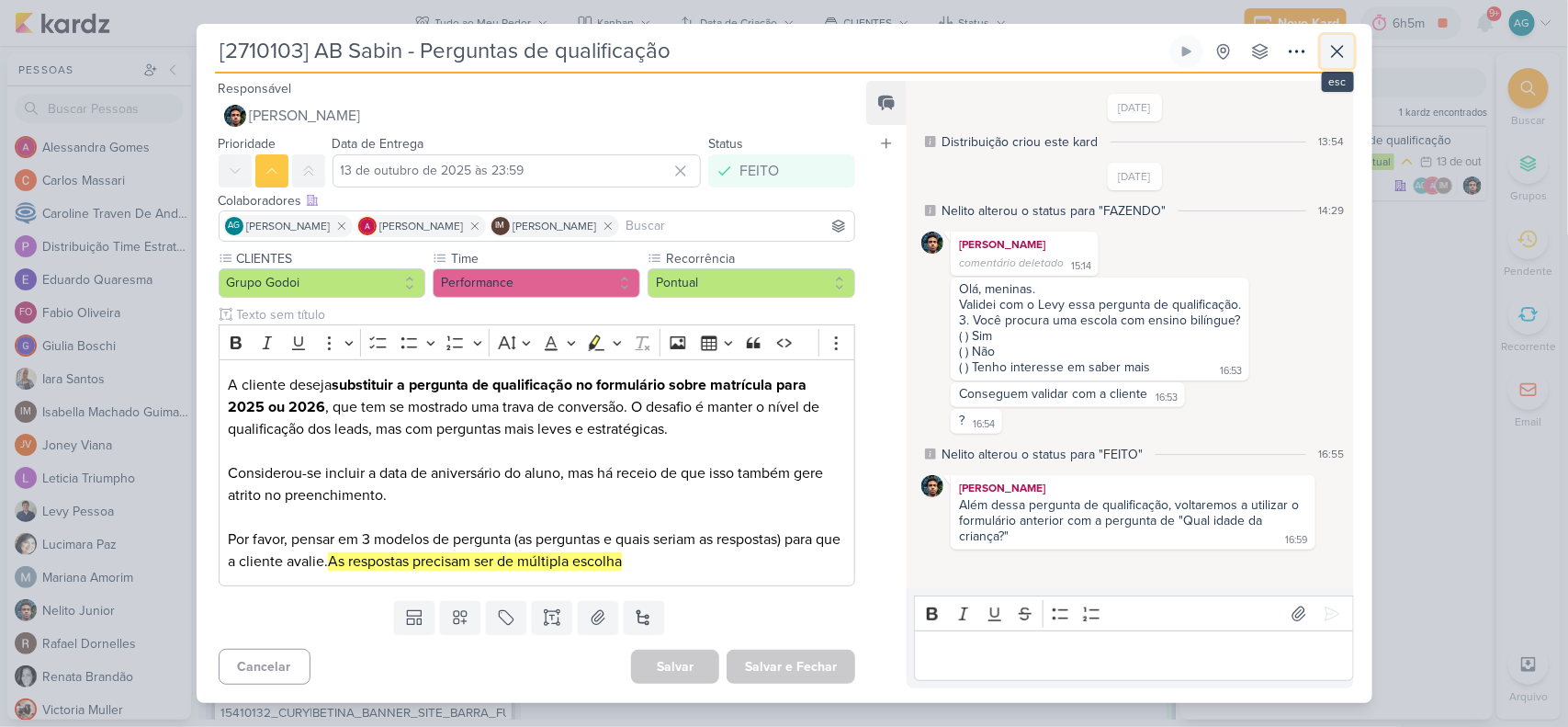
click at [1254, 48] on icon at bounding box center [1338, 51] width 22 height 22
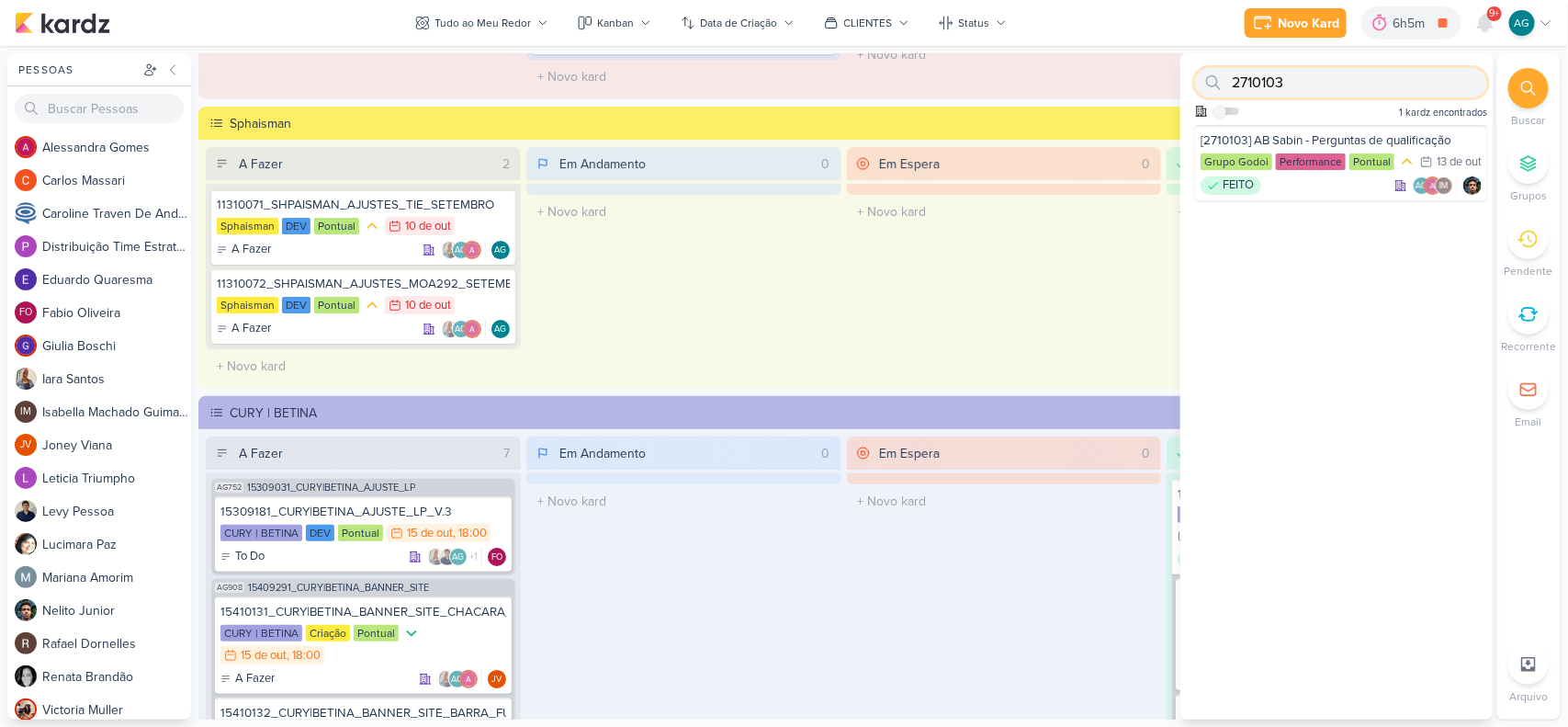
drag, startPoint x: 1236, startPoint y: 79, endPoint x: 1214, endPoint y: 78, distance: 22.0
click at [1214, 78] on div "2710103" at bounding box center [1341, 82] width 292 height 29
paste input "1"
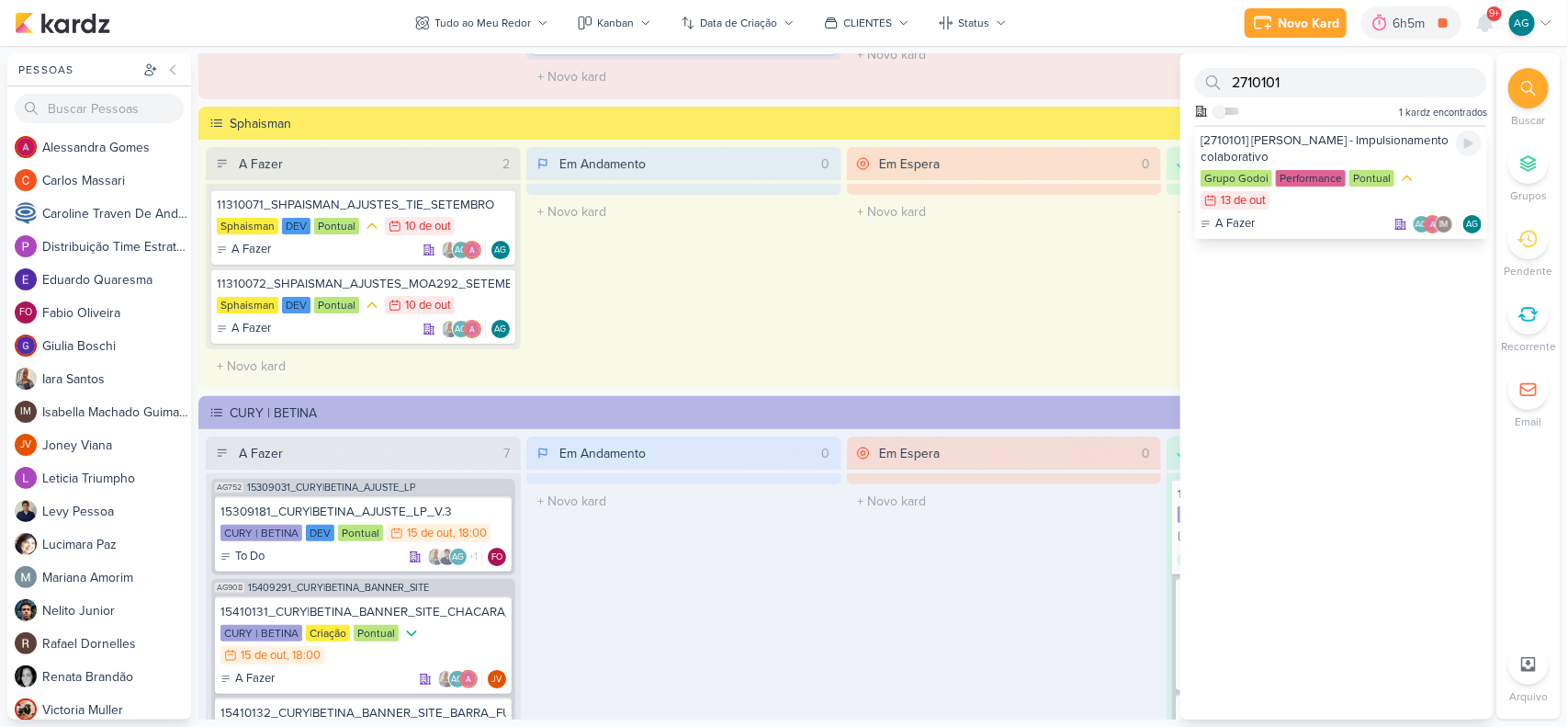
click at [1254, 222] on div "A Fazer AG IM AG" at bounding box center [1341, 224] width 281 height 18
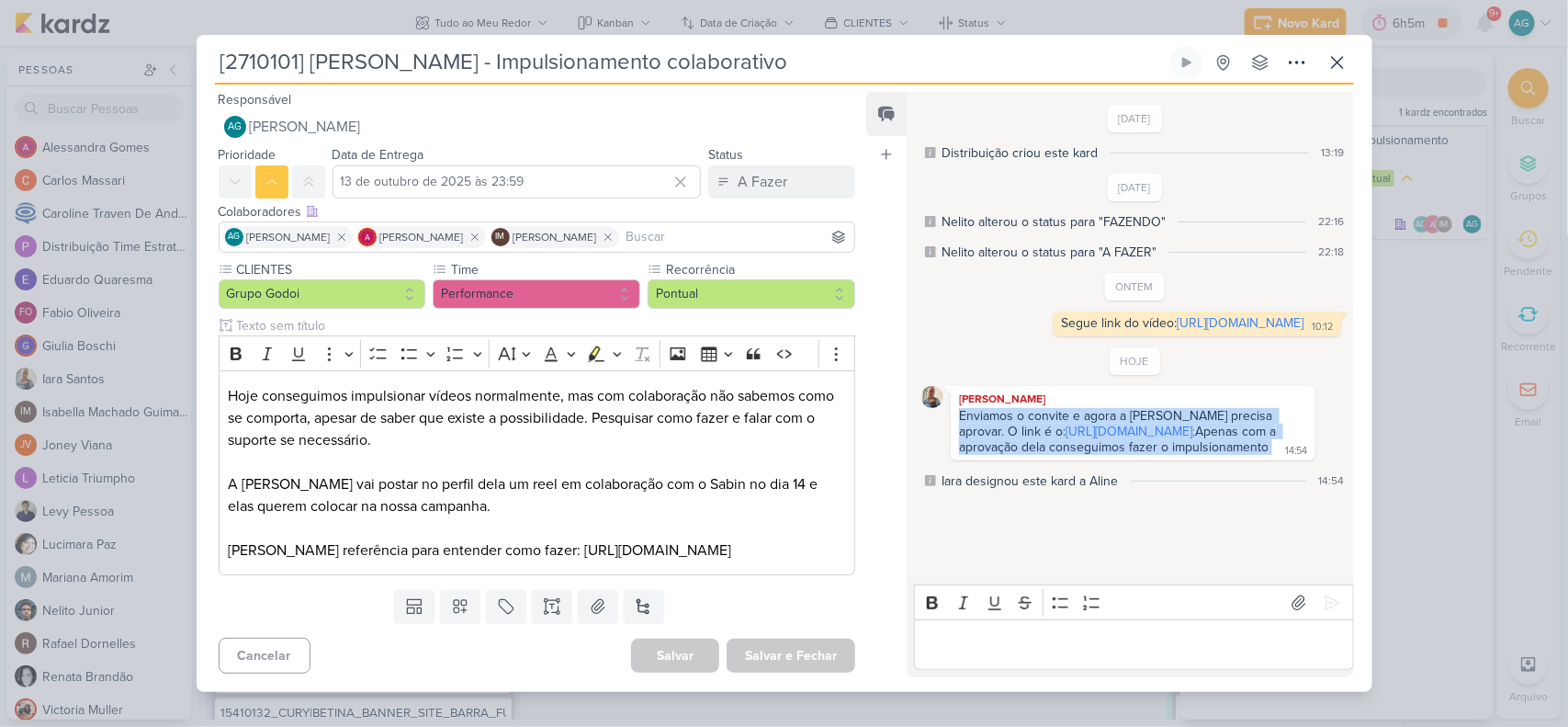
drag, startPoint x: 1187, startPoint y: 506, endPoint x: 949, endPoint y: 437, distance: 247.8
click at [949, 437] on div "Iara Santos Enviamos o convite e agora a Fernanda Gentil precisa aprovar. O lin…" at bounding box center [1134, 423] width 427 height 74
copy div "Enviamos o convite e agora a Fernanda Gentil precisa aprovar. O link é o: https…"
click at [1254, 53] on icon at bounding box center [1338, 62] width 22 height 22
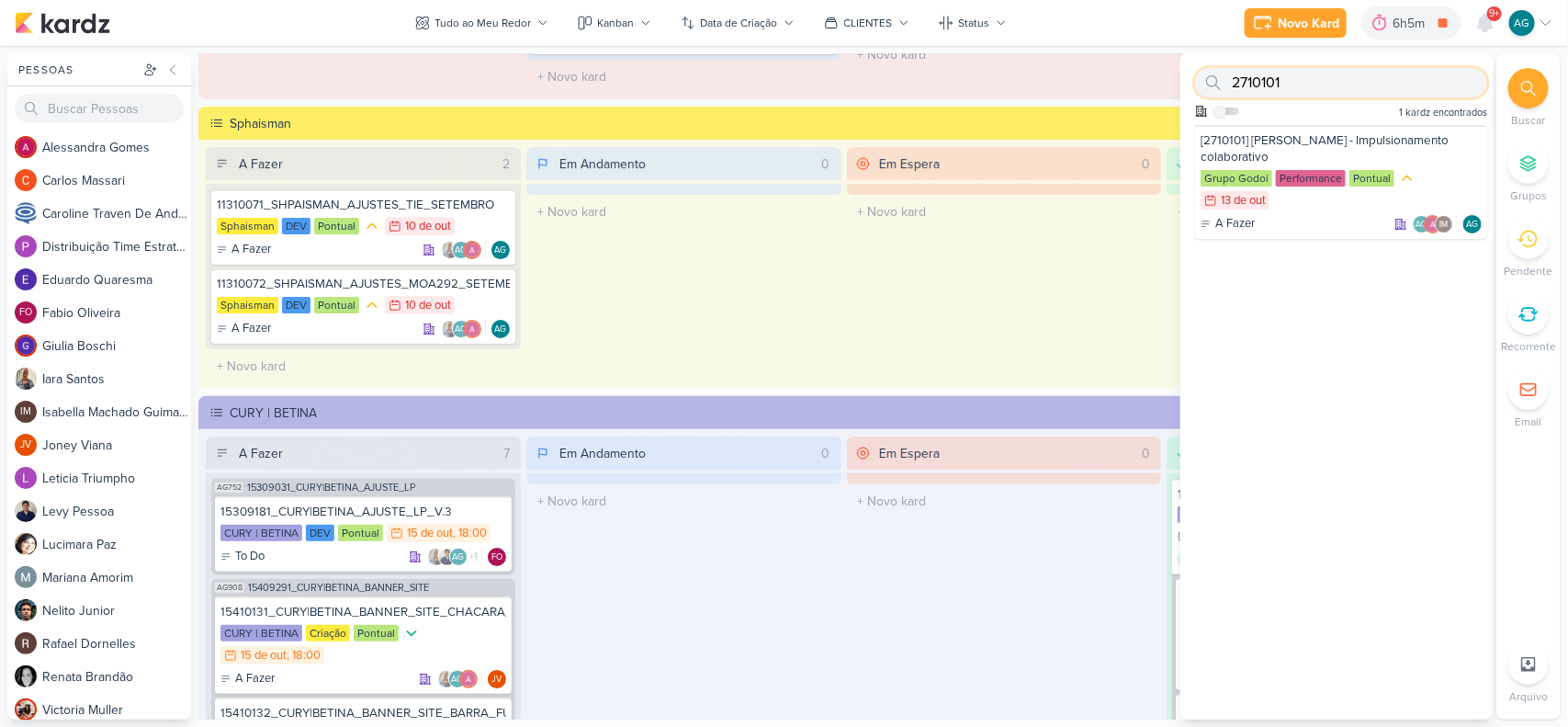
drag, startPoint x: 1240, startPoint y: 83, endPoint x: 1220, endPoint y: 83, distance: 20.0
click at [1220, 83] on div "2710101" at bounding box center [1341, 82] width 292 height 29
paste input "4"
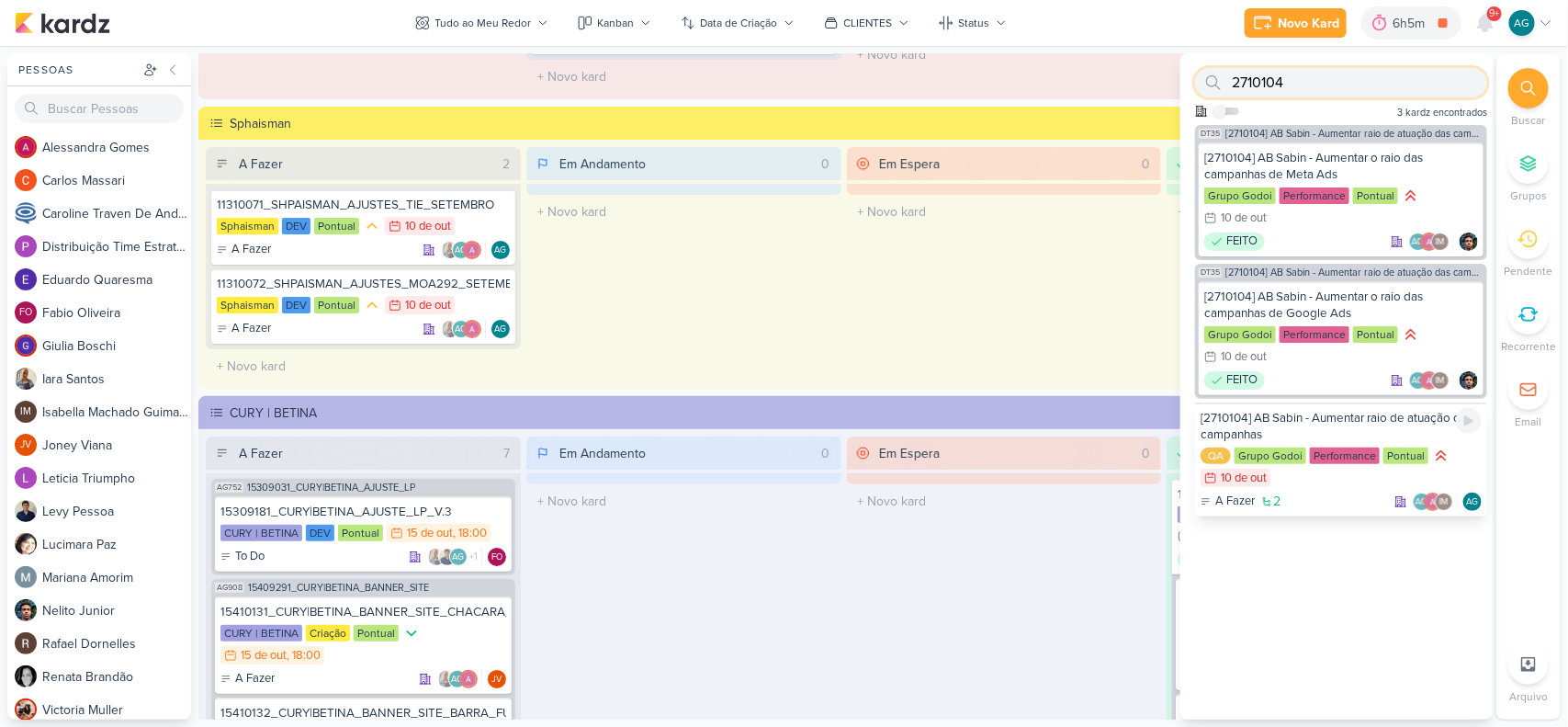
type input "2710104"
click at [1254, 495] on div "A Fazer 2 AG IM AG" at bounding box center [1341, 502] width 281 height 18
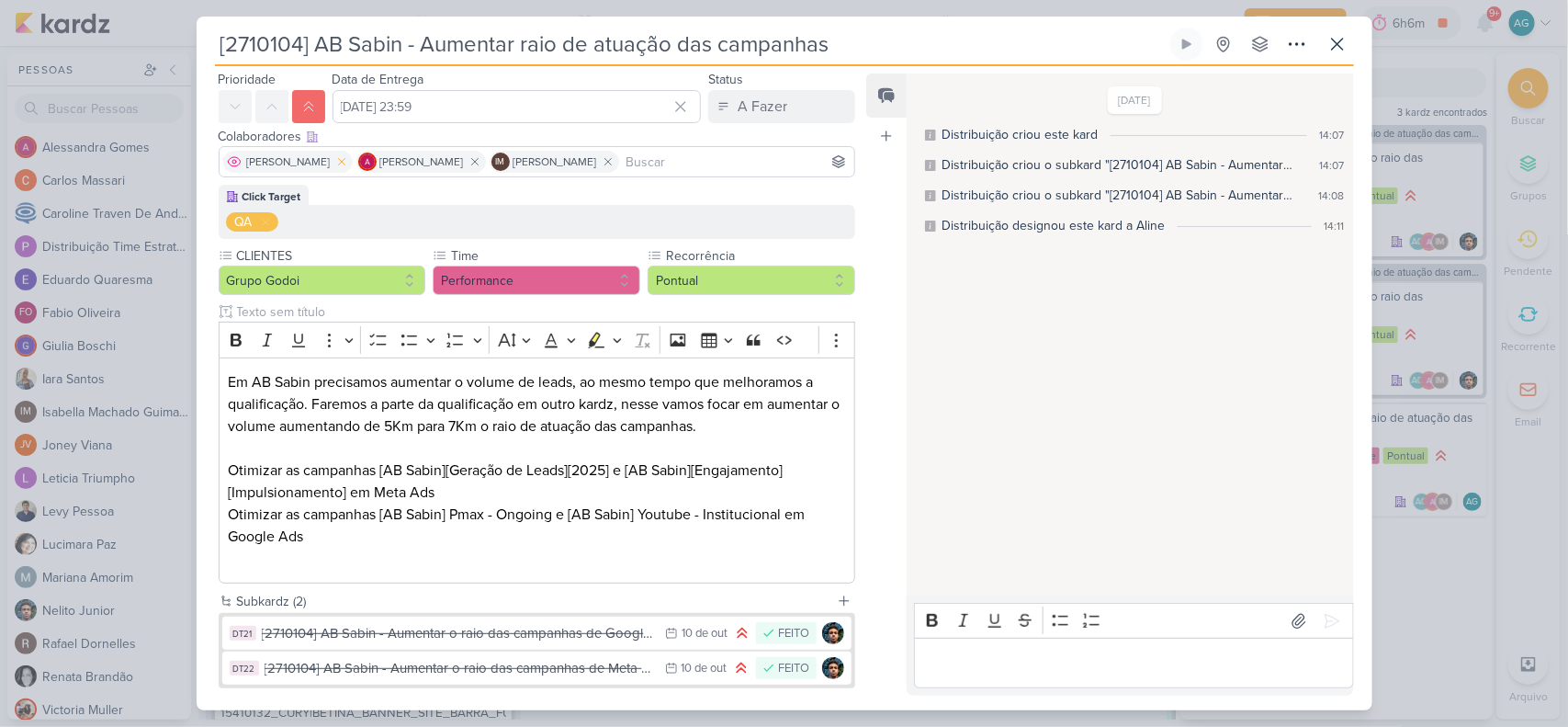
scroll to position [153, 0]
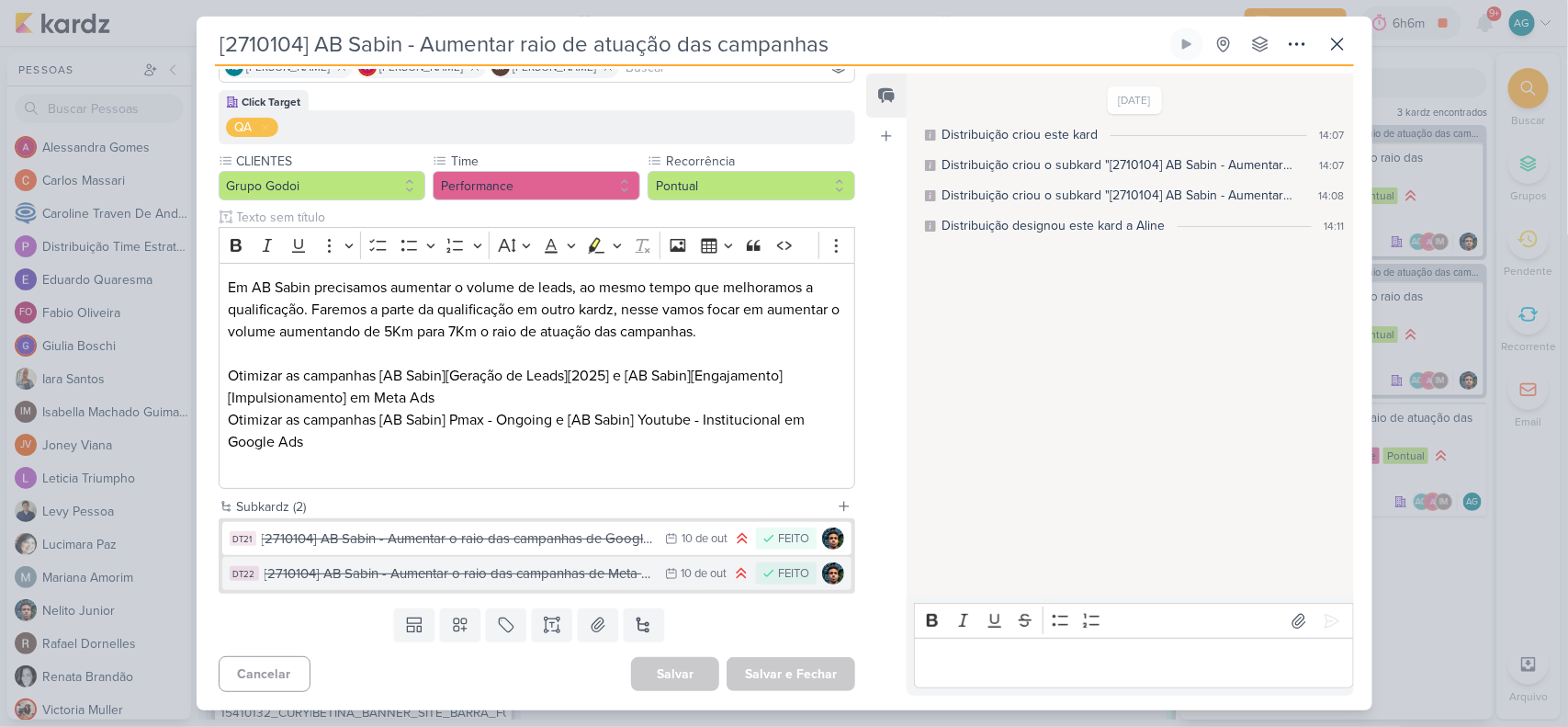
click at [462, 581] on button "DT22 [2710104] AB Sabin - Aumentar o raio das campanhas de Meta Ads 10/10 10 de…" at bounding box center [538, 573] width 631 height 33
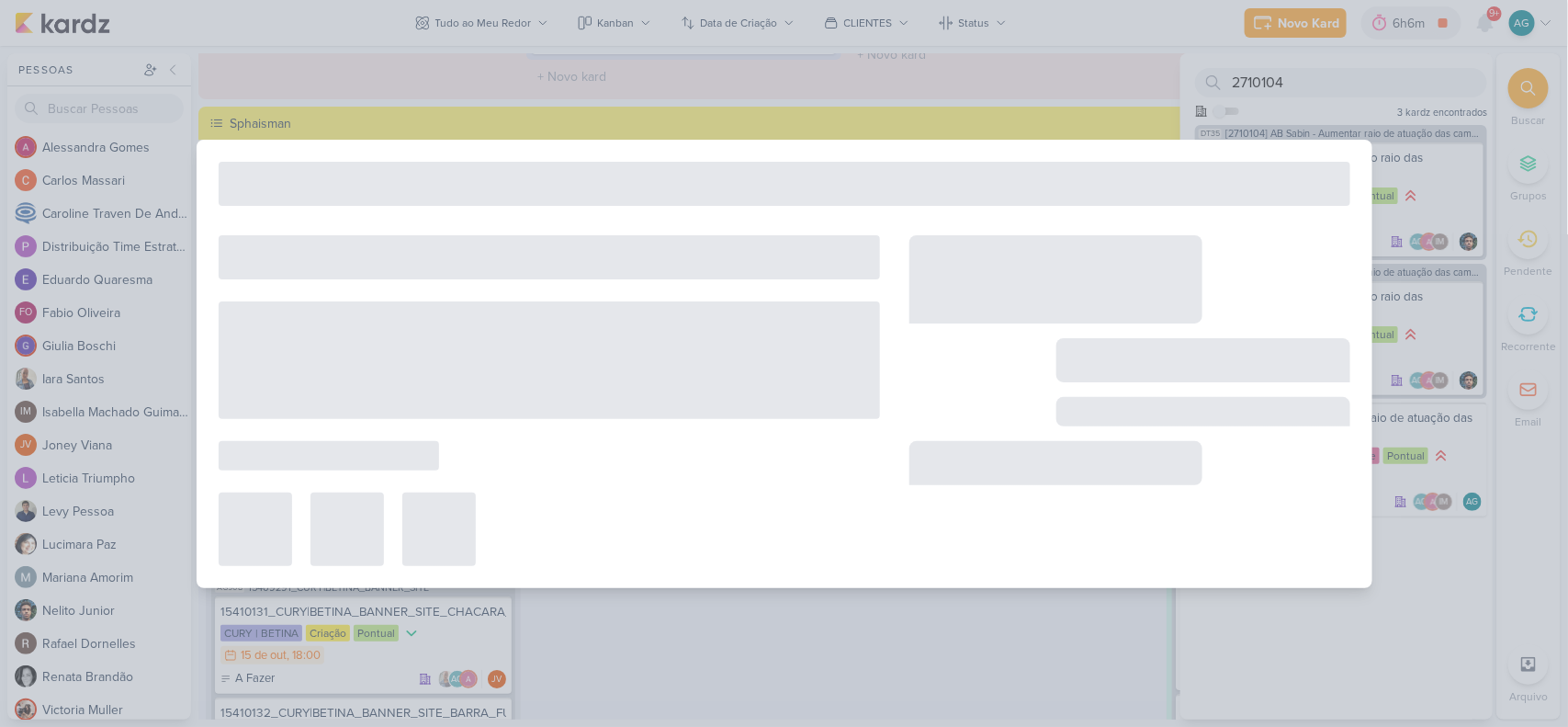
type input "[2710104] AB Sabin - Aumentar o raio das campanhas de Meta Ads"
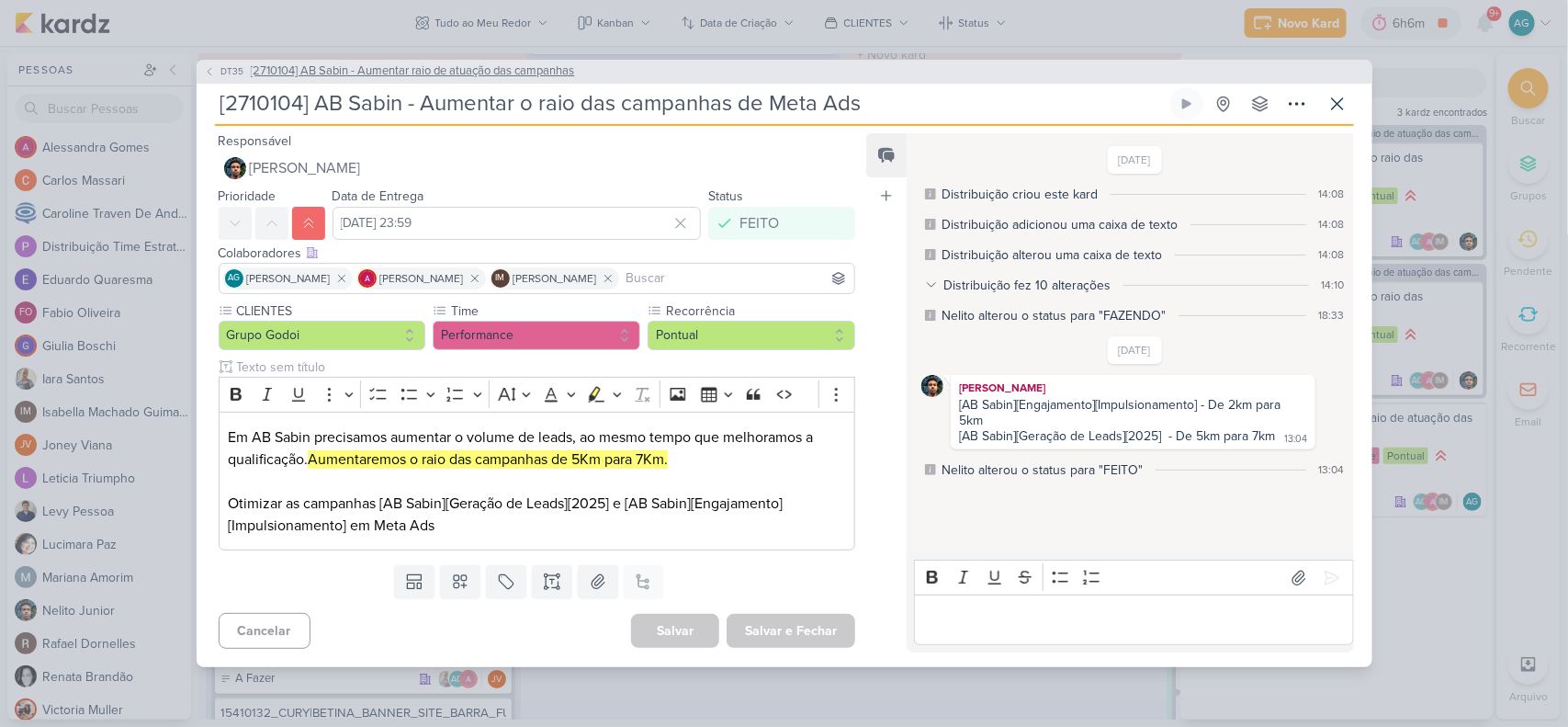
click at [513, 78] on span "[2710104] AB Sabin - Aumentar raio de atuação das campanhas" at bounding box center [413, 72] width 325 height 18
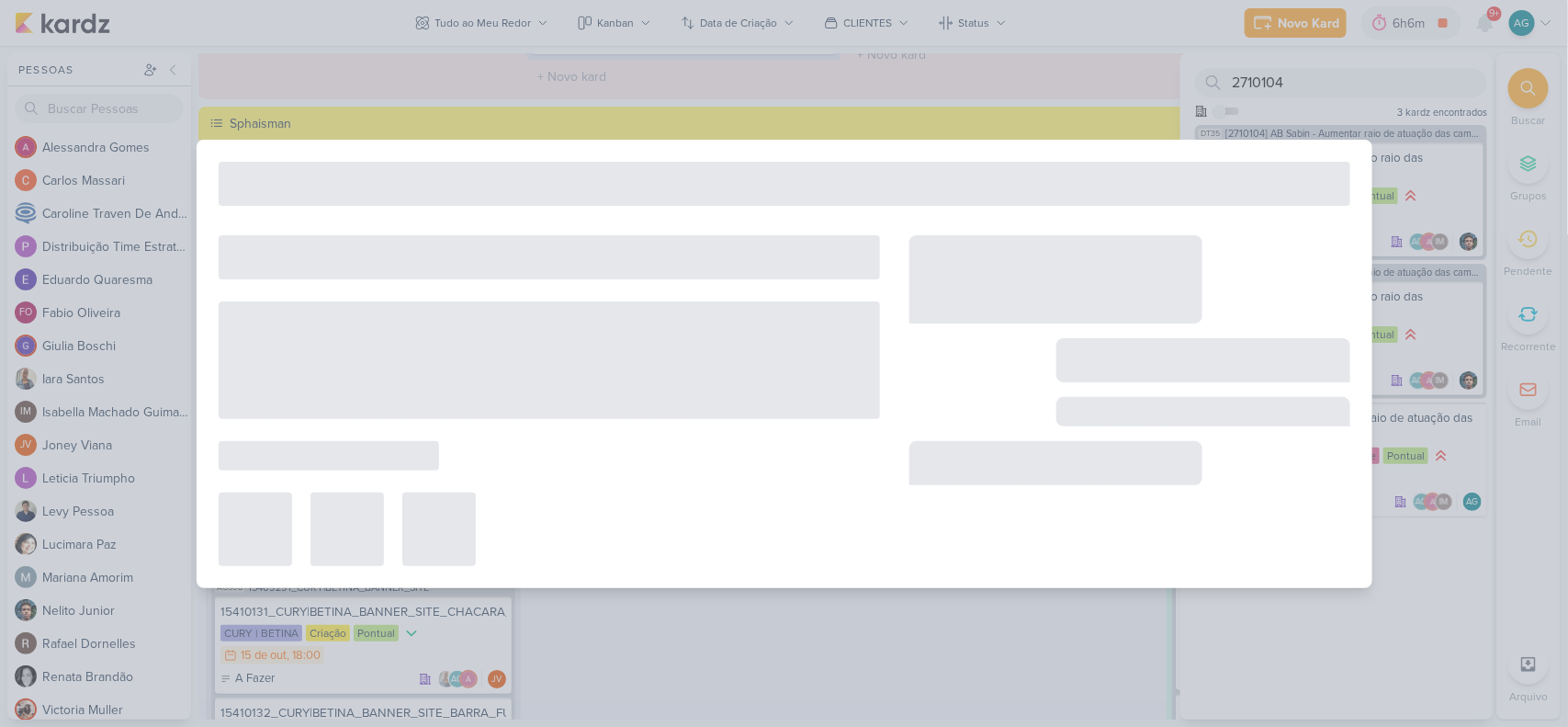
type input "[2710104] AB Sabin - Aumentar raio de atuação das campanhas"
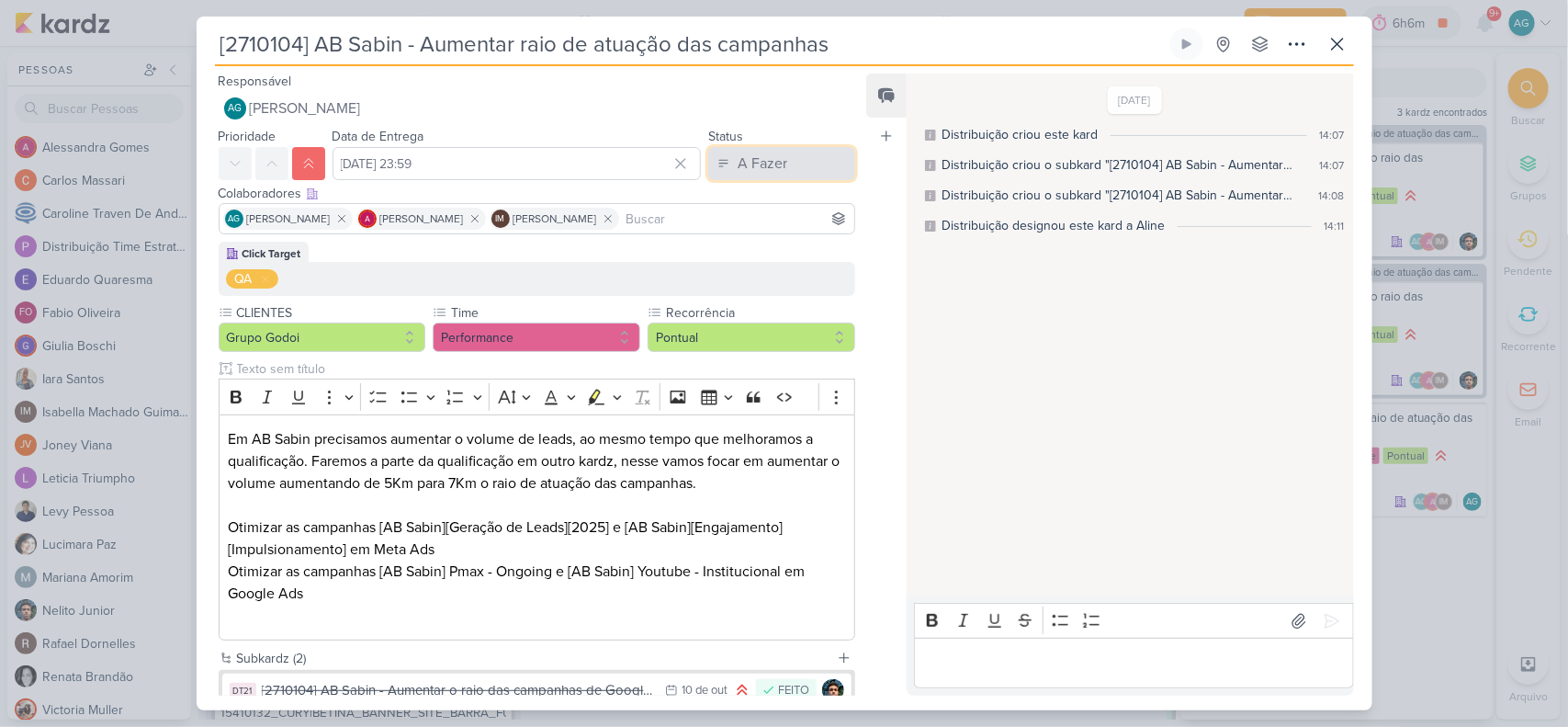
click at [784, 163] on button "A Fazer" at bounding box center [782, 163] width 147 height 33
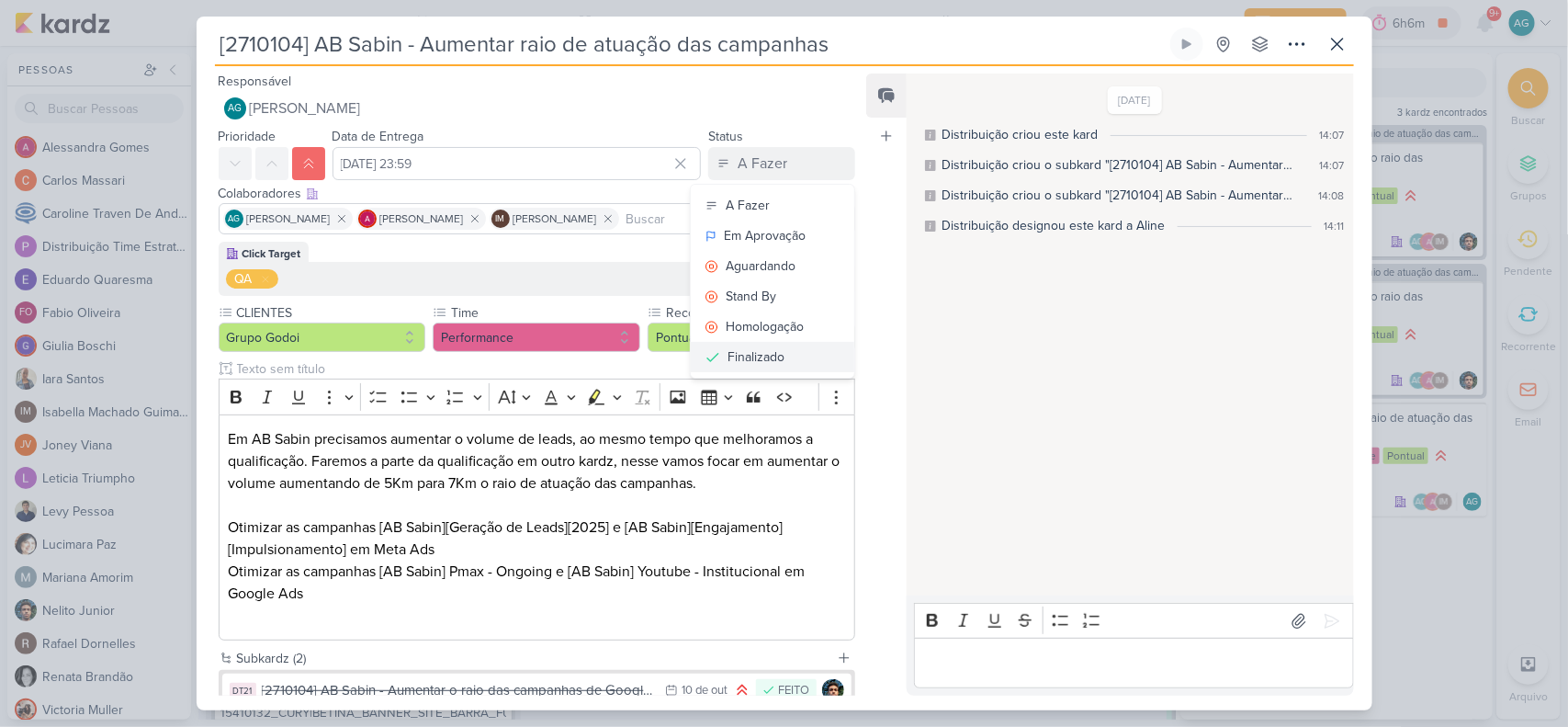
click at [791, 355] on button "Finalizado" at bounding box center [773, 357] width 164 height 30
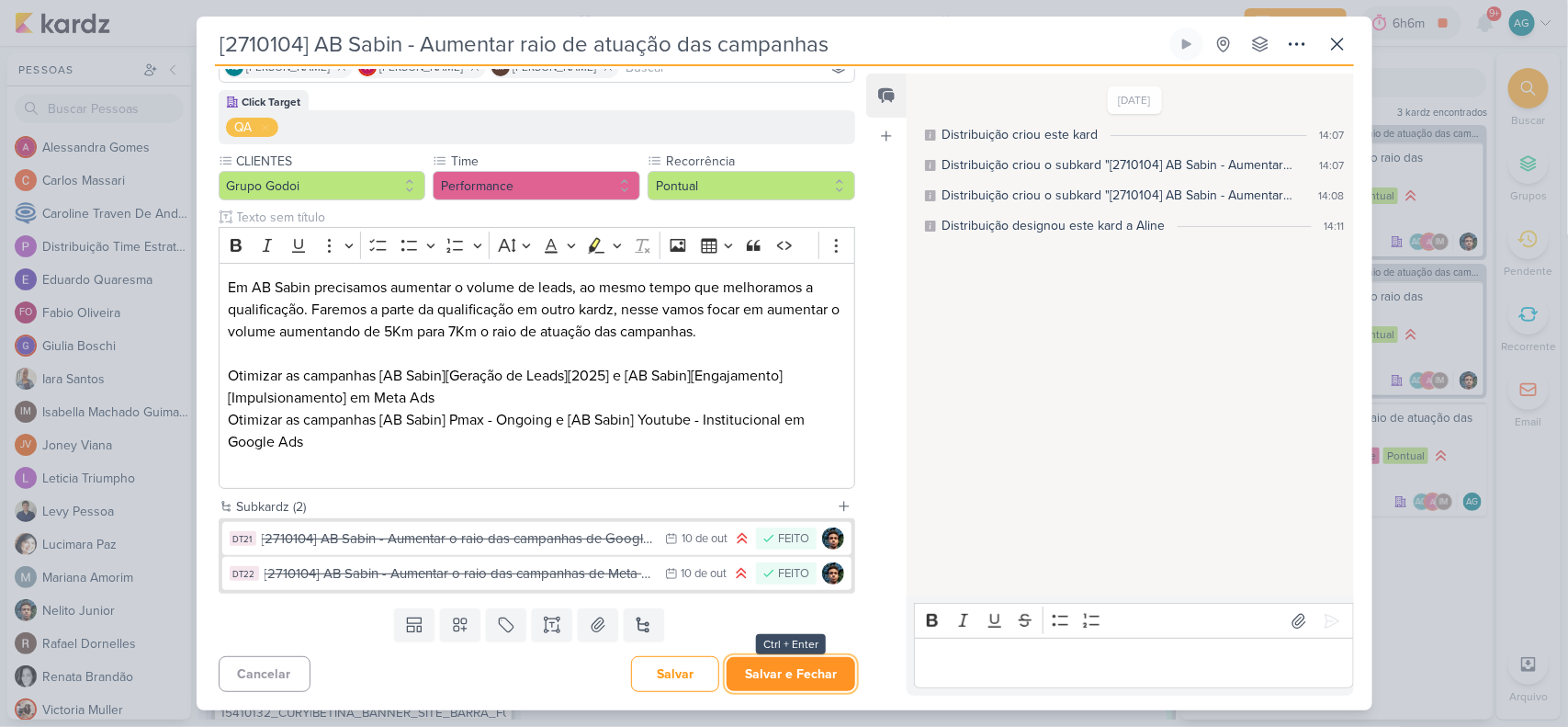
click at [801, 581] on button "Salvar e Fechar" at bounding box center [790, 674] width 129 height 34
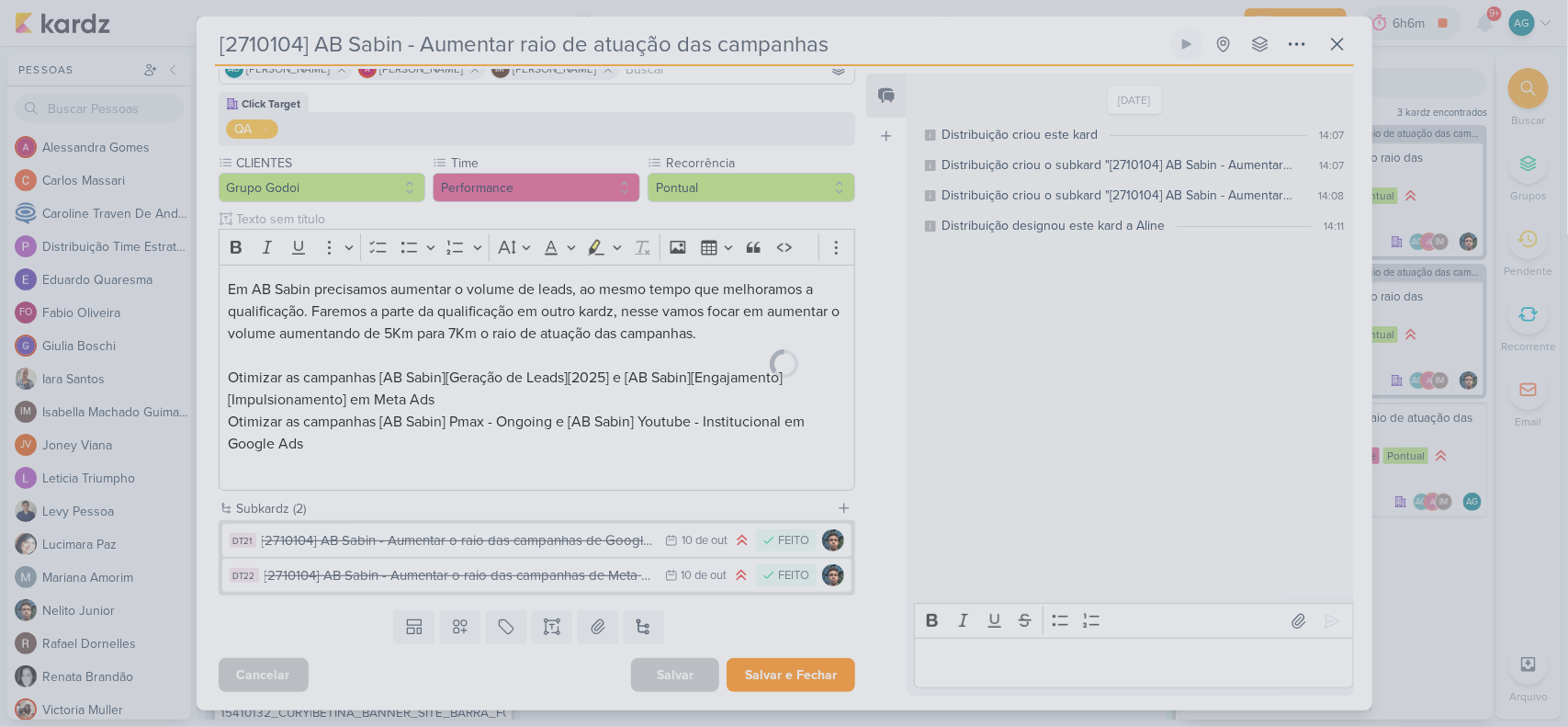
scroll to position [150, 0]
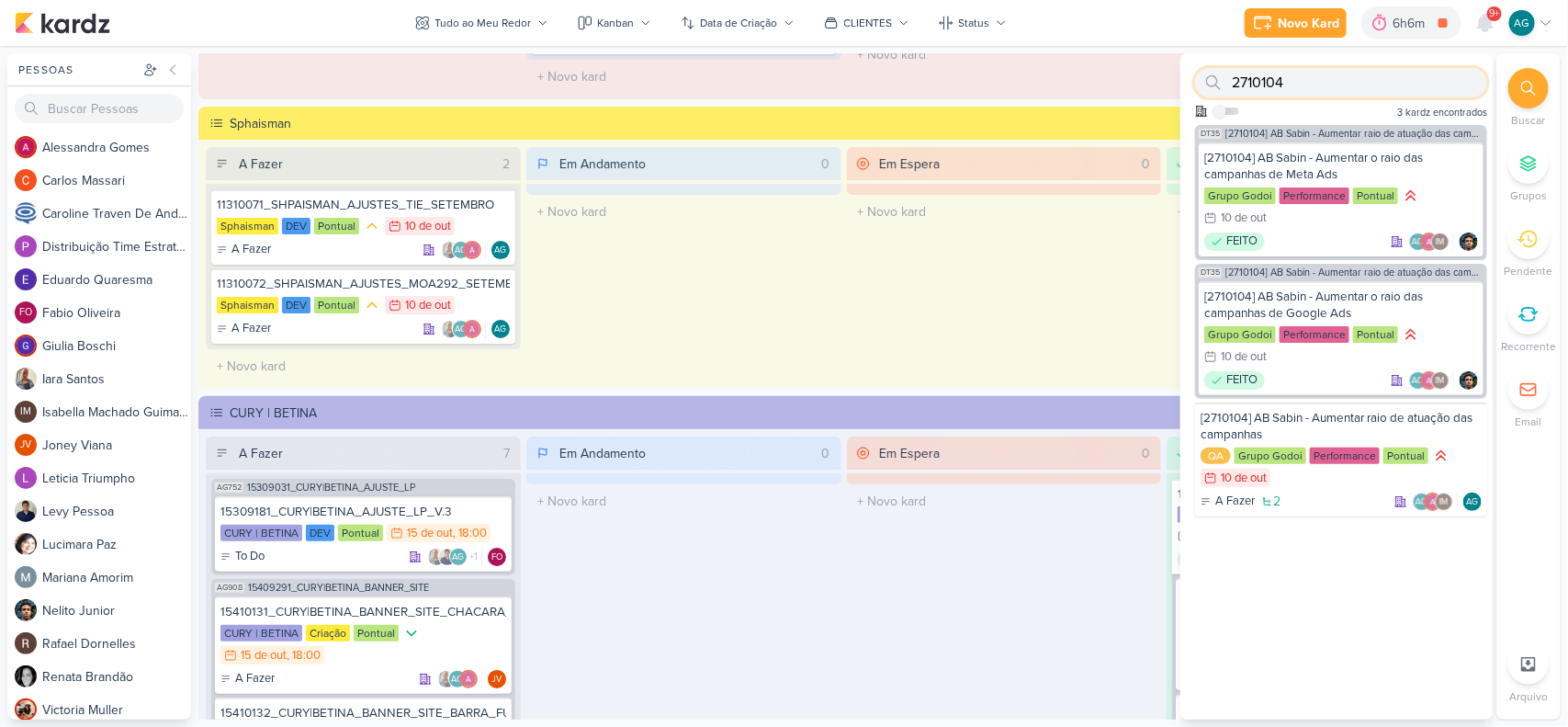
drag, startPoint x: 1325, startPoint y: 78, endPoint x: 1165, endPoint y: 72, distance: 160.1
click at [1165, 72] on div "Pessoas Pessoas A l e s s a n d r a G o m e s C a r l o s M a s s a r i C a r o…" at bounding box center [784, 386] width 1568 height 667
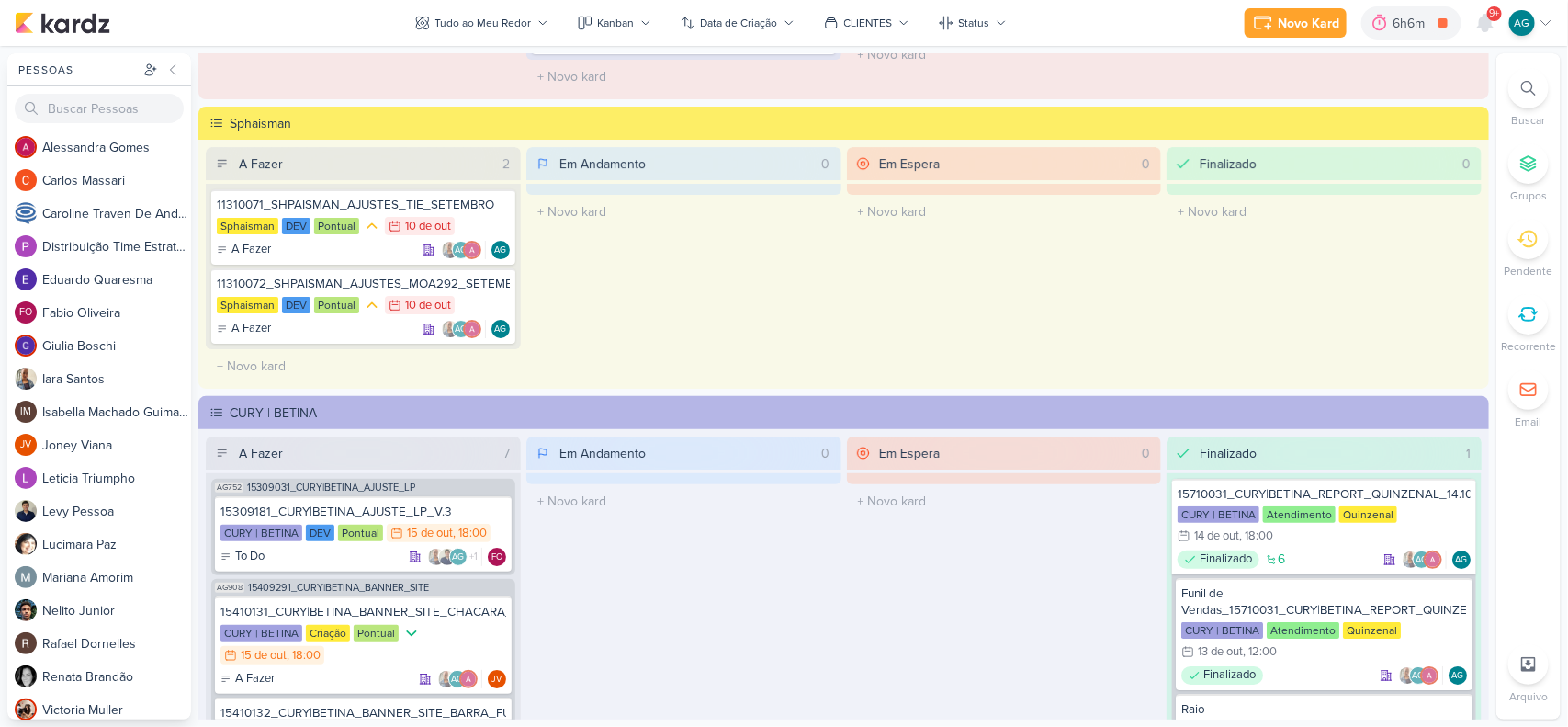
click at [1254, 84] on icon at bounding box center [1529, 88] width 15 height 15
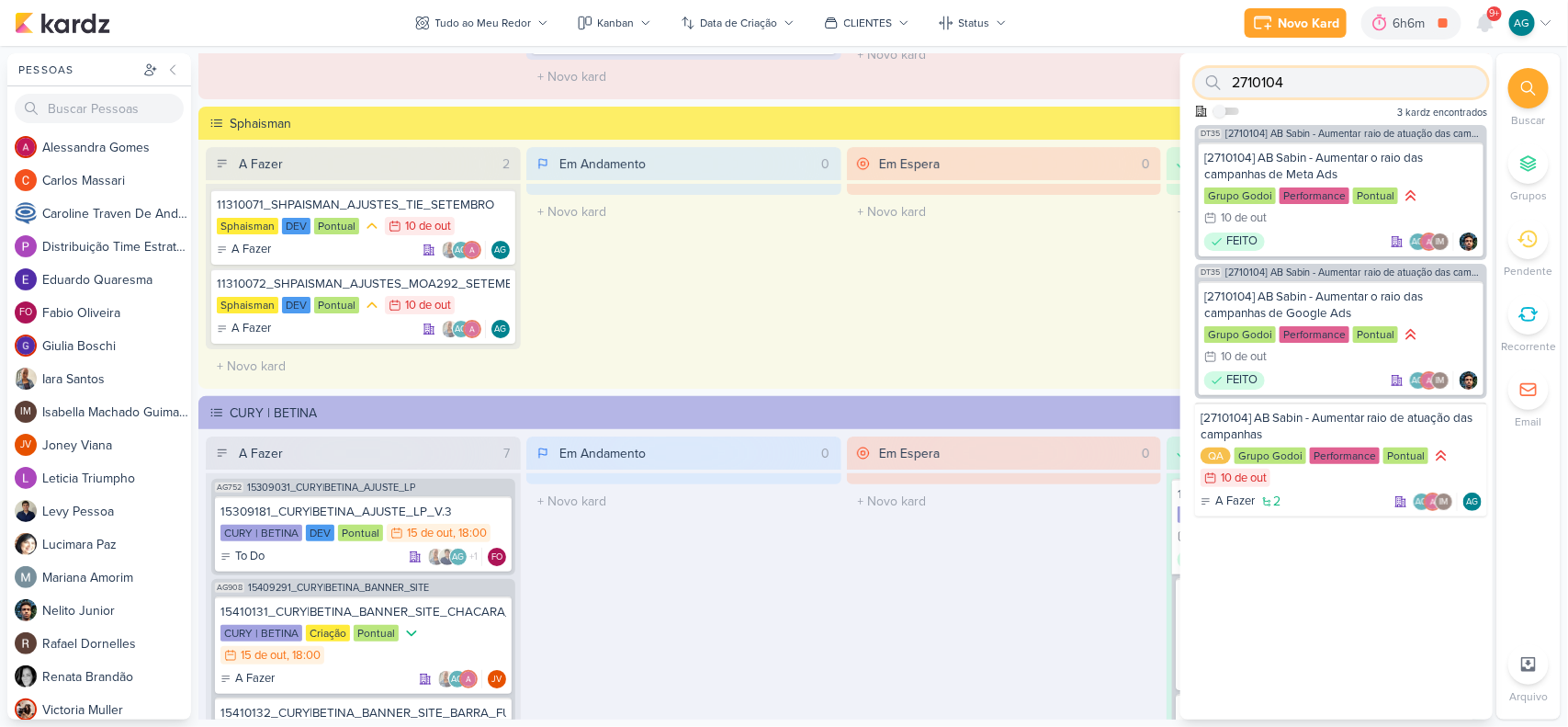
paste input "5"
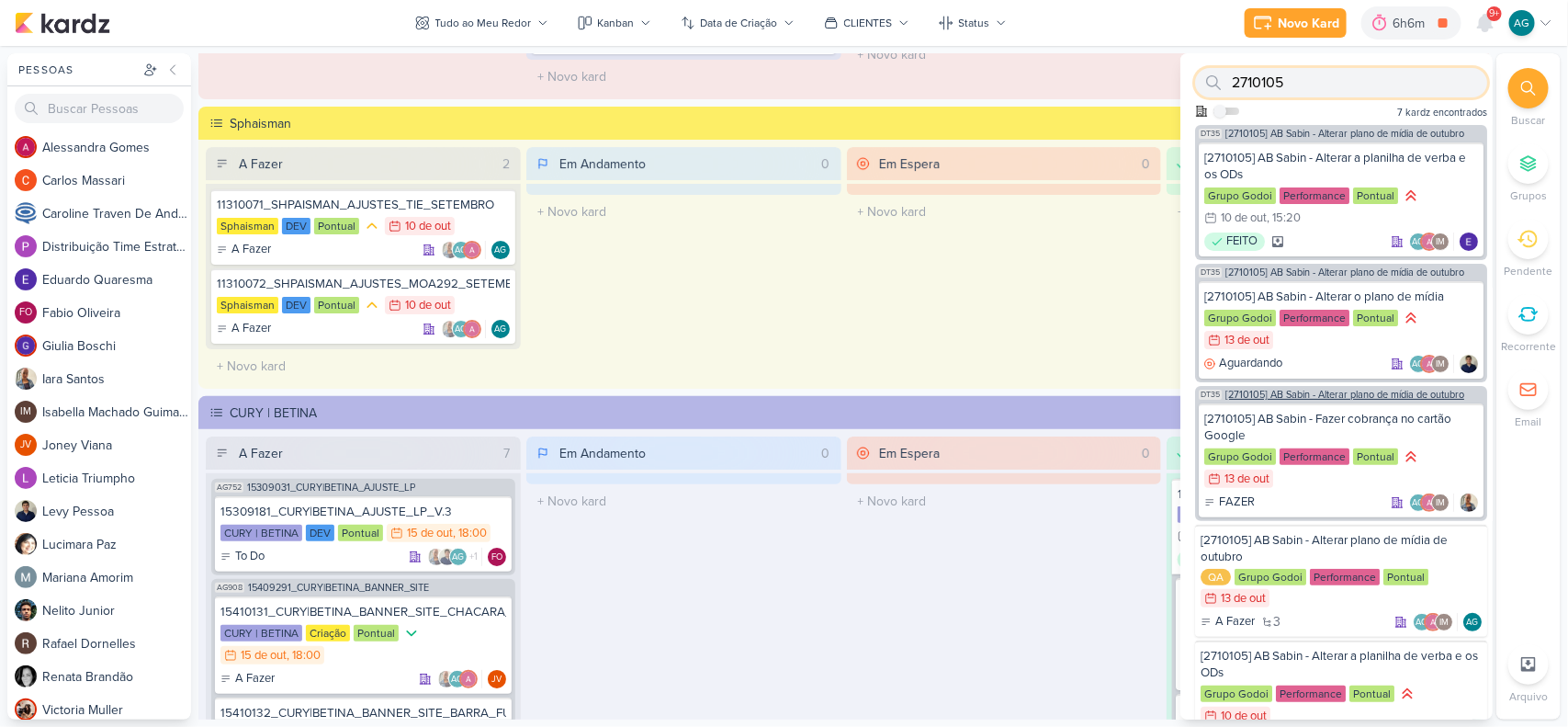
type input "2710105"
click at [1254, 394] on span "[2710105] AB Sabin - Alterar plano de mídia de outubro" at bounding box center [1345, 395] width 239 height 10
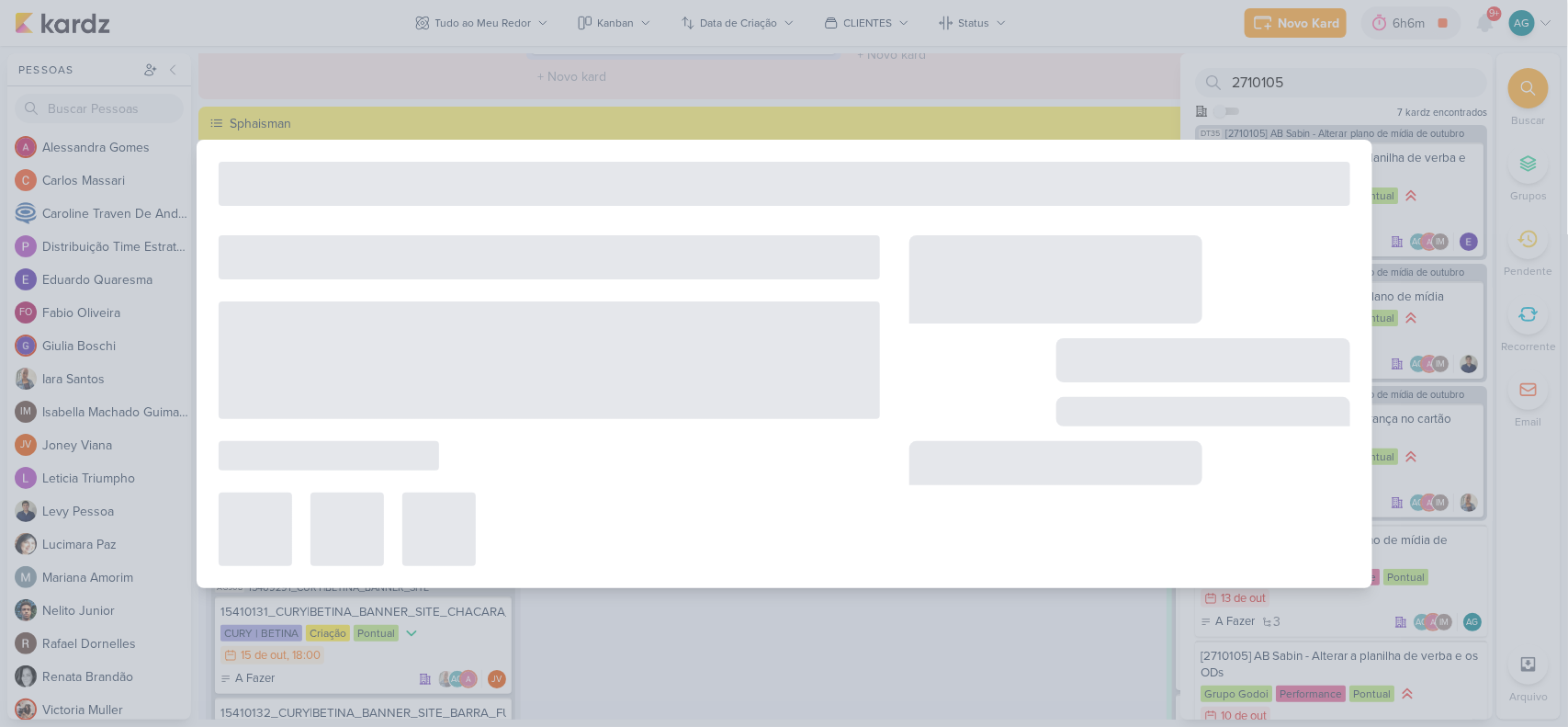
type input "[2710105] AB Sabin - Alterar plano de mídia de outubro"
type input "13 de outubro de 2025 às 23:59"
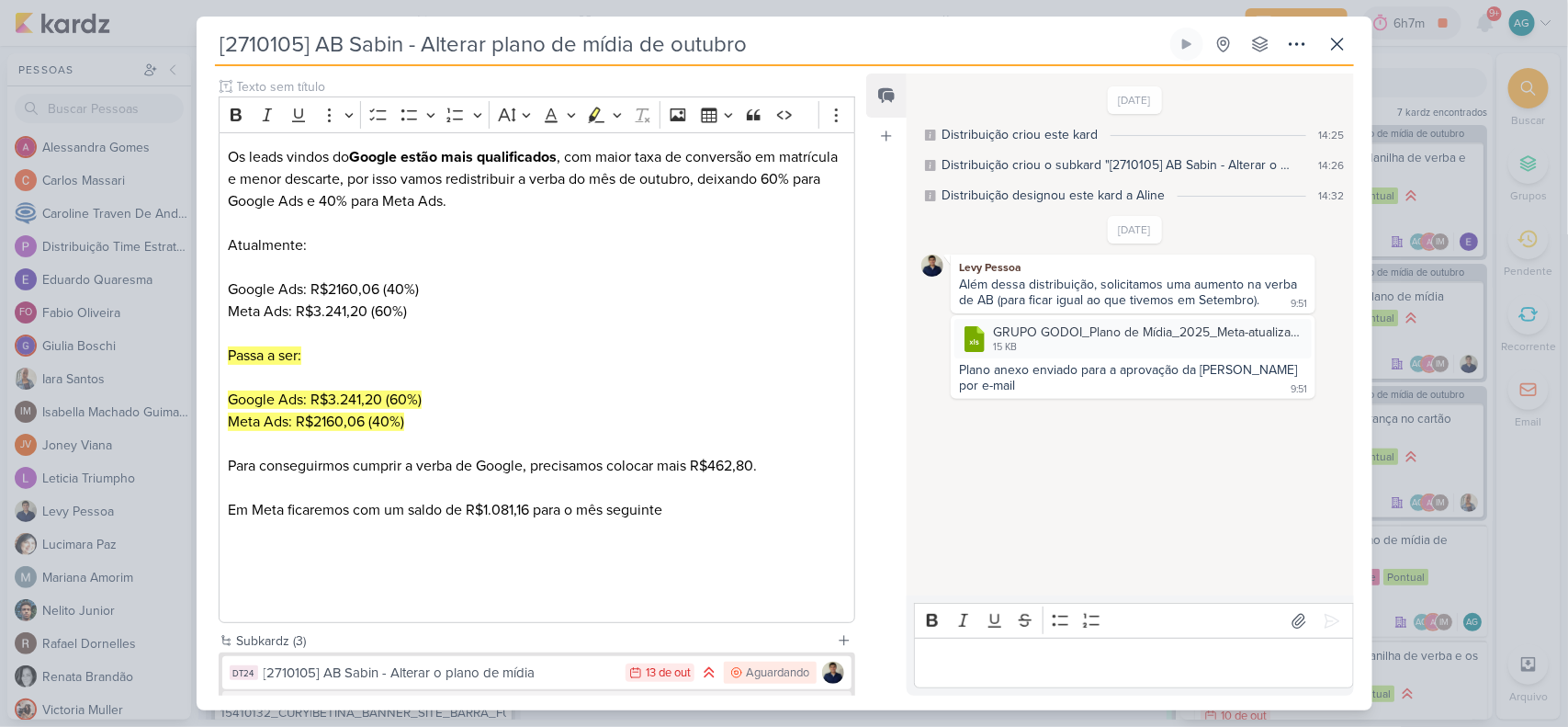
scroll to position [452, 0]
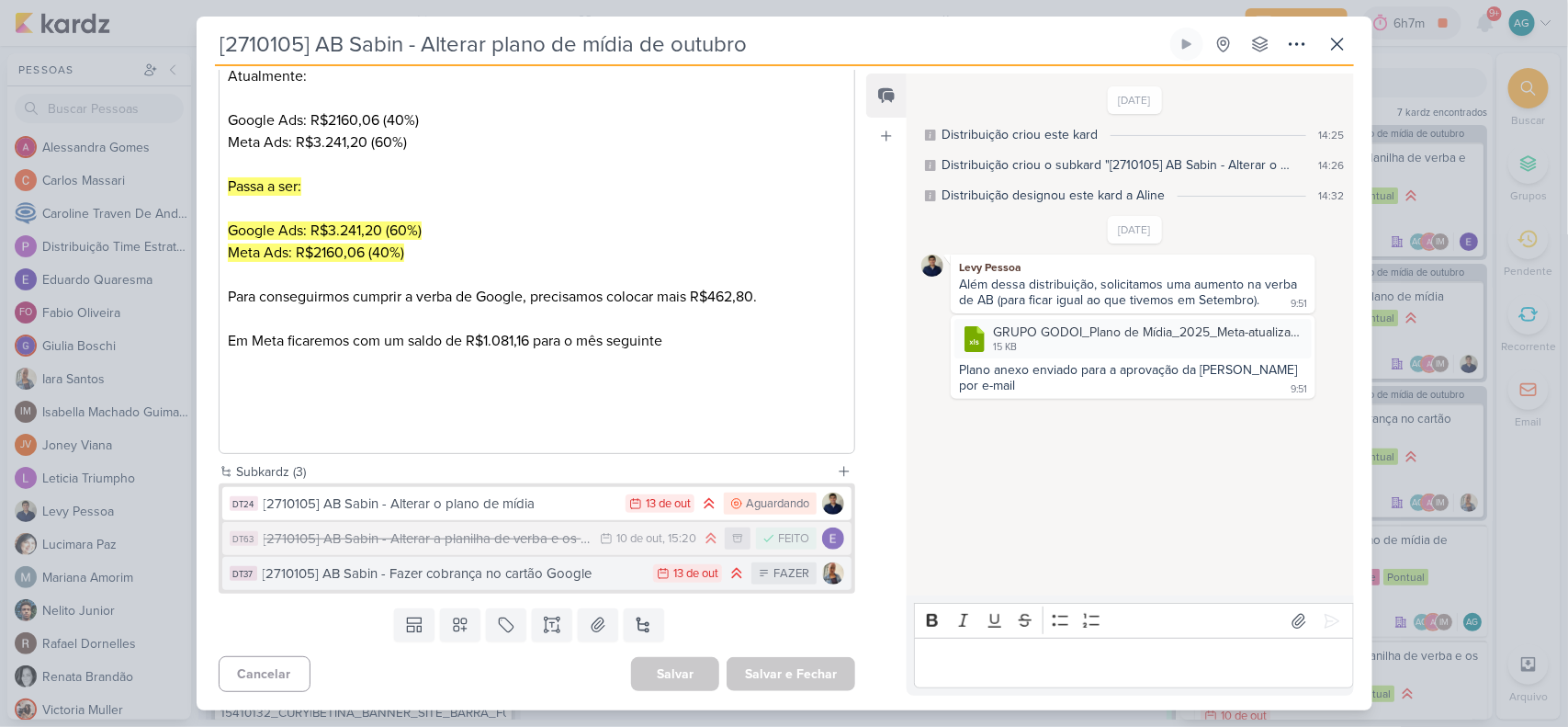
click at [531, 580] on div "[2710105] AB Sabin - Fazer cobrança no cartão Google" at bounding box center [454, 574] width 382 height 21
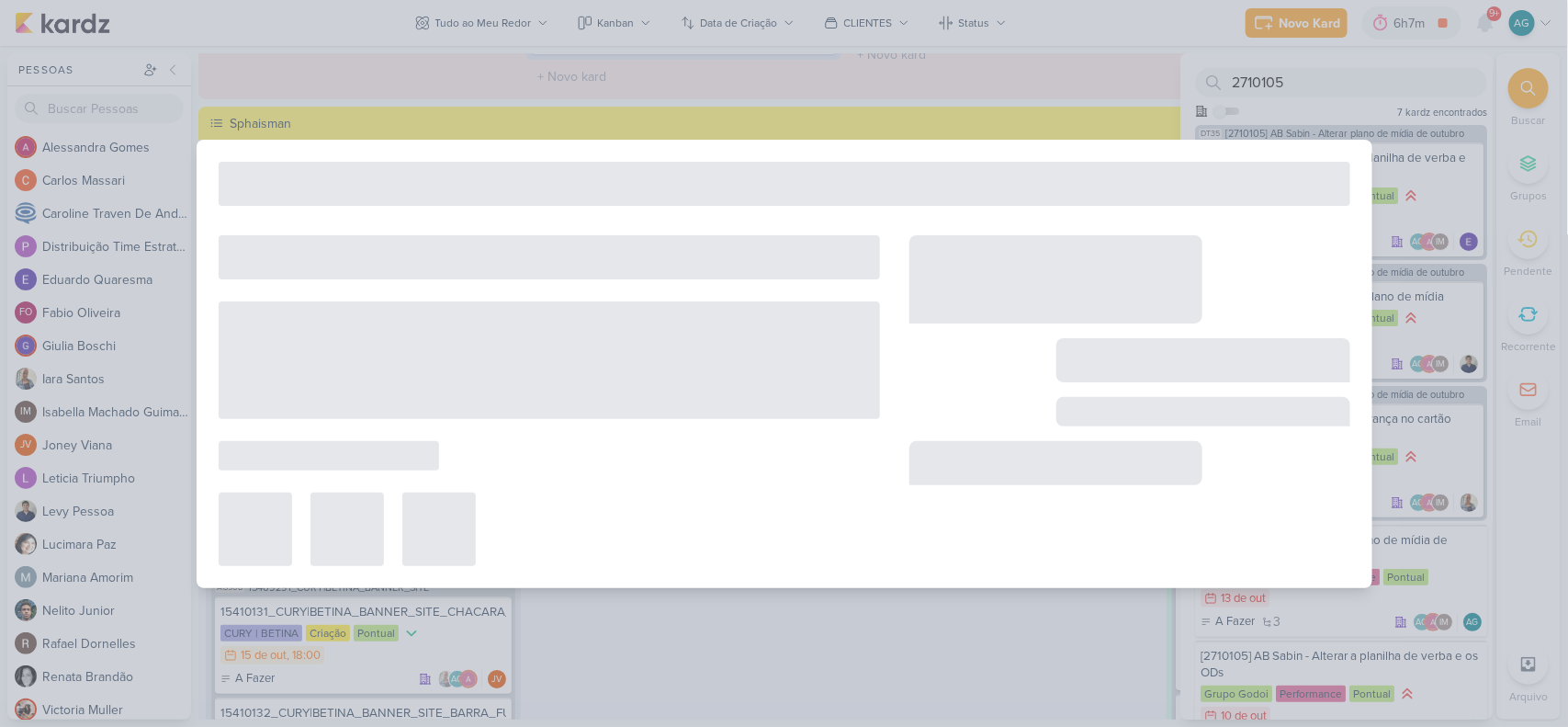
type input "[2710105] AB Sabin - Fazer cobrança no cartão Google"
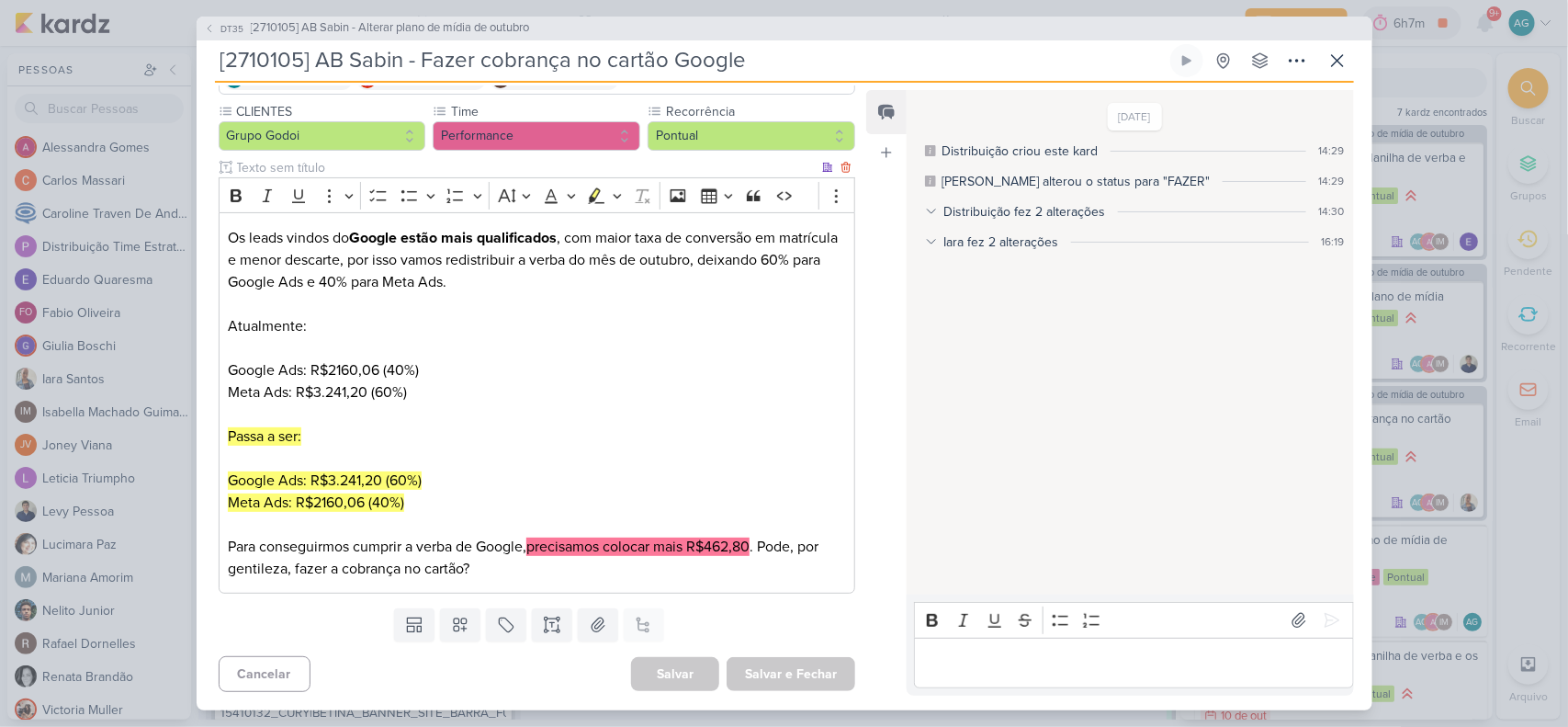
scroll to position [0, 0]
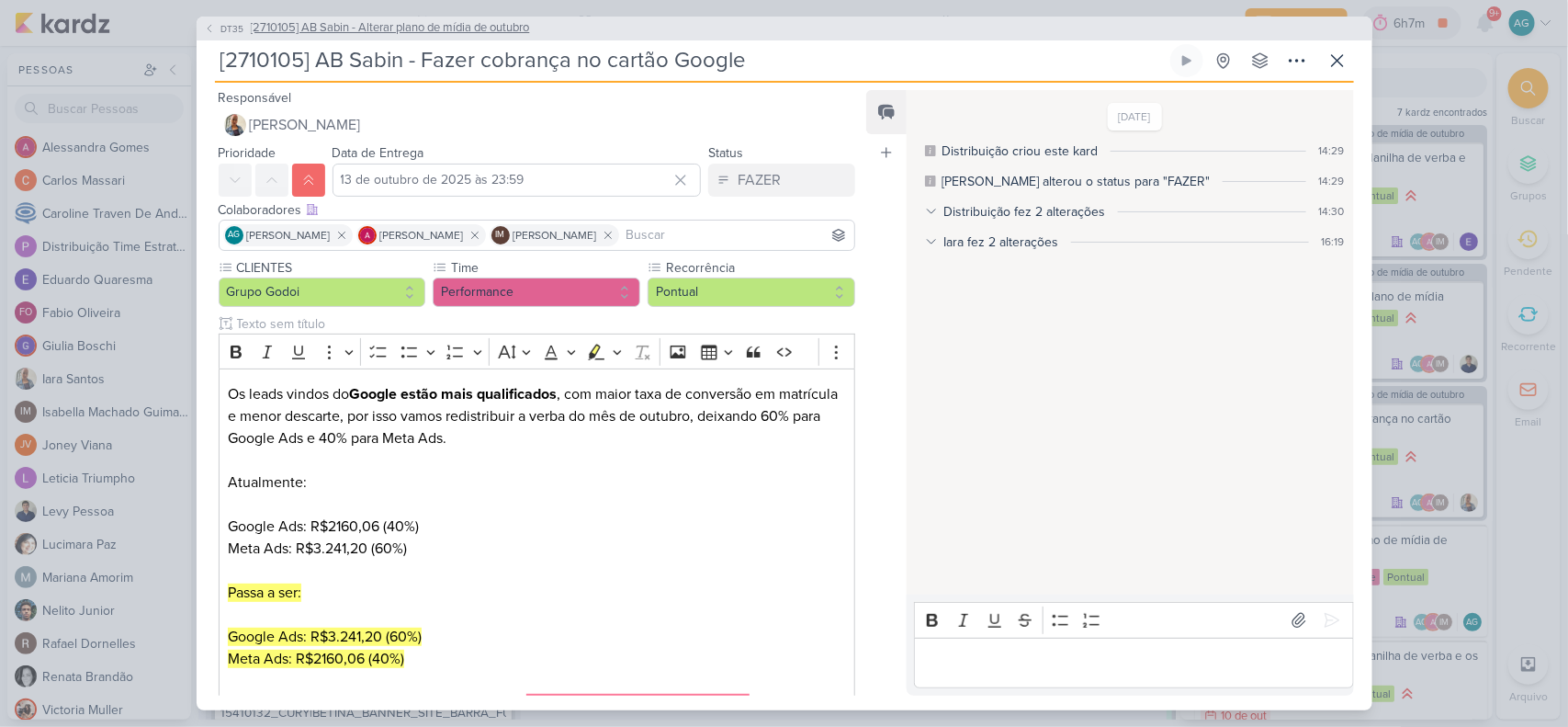
click at [428, 26] on span "[2710105] AB Sabin - Alterar plano de mídia de outubro" at bounding box center [391, 28] width 280 height 18
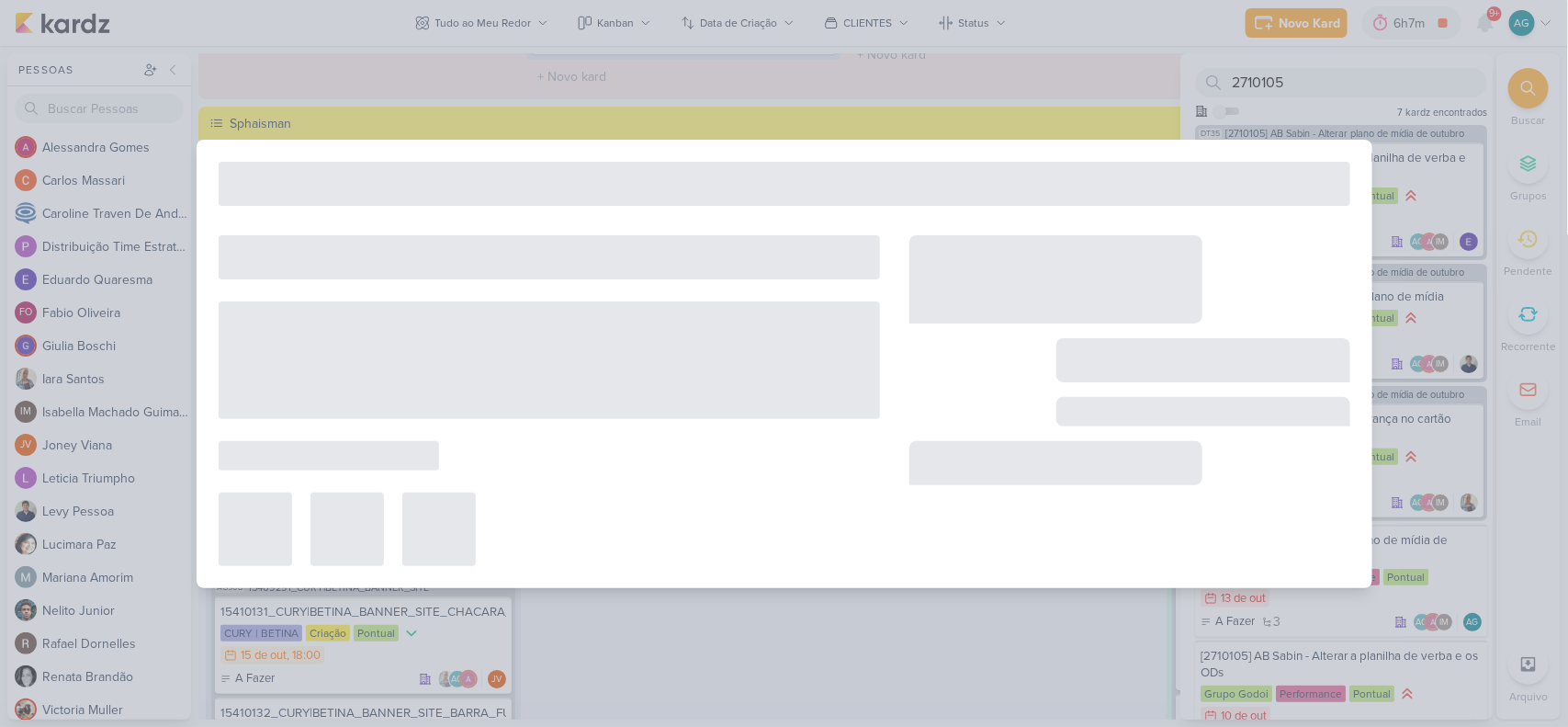
type input "[2710105] AB Sabin - Alterar plano de mídia de outubro"
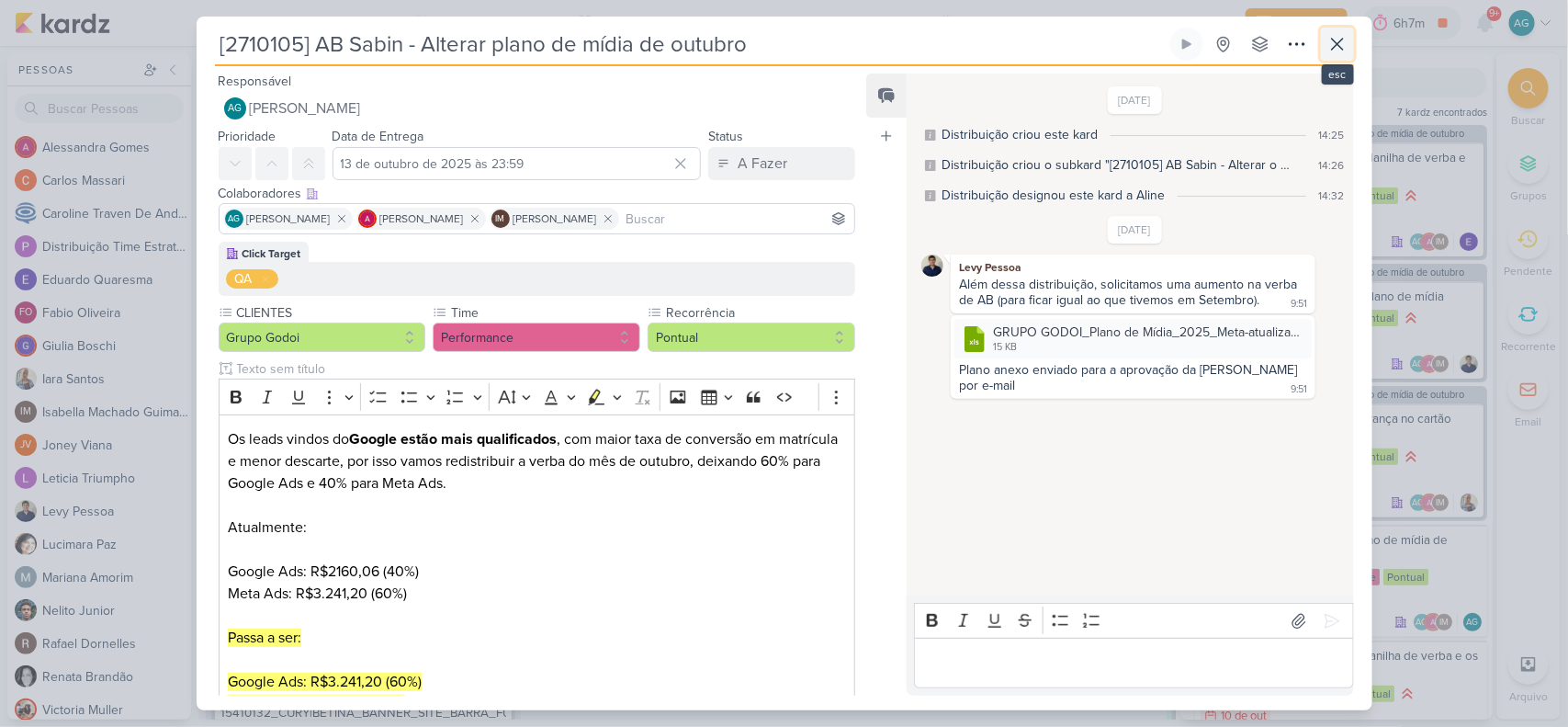
click at [1254, 40] on icon at bounding box center [1338, 44] width 22 height 22
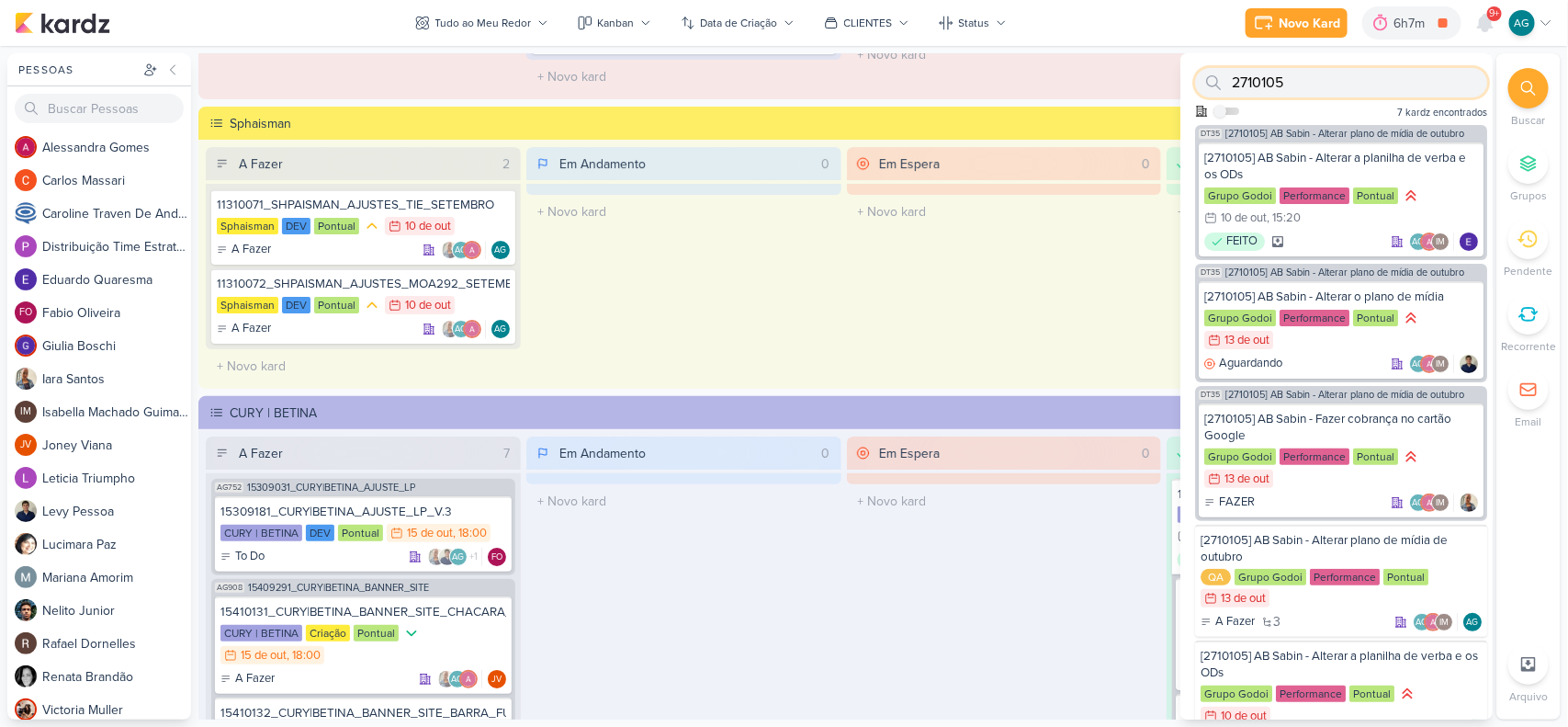
drag, startPoint x: 1273, startPoint y: 79, endPoint x: 1233, endPoint y: 79, distance: 40.0
click at [1233, 79] on input "2710105" at bounding box center [1341, 82] width 292 height 29
paste input "7"
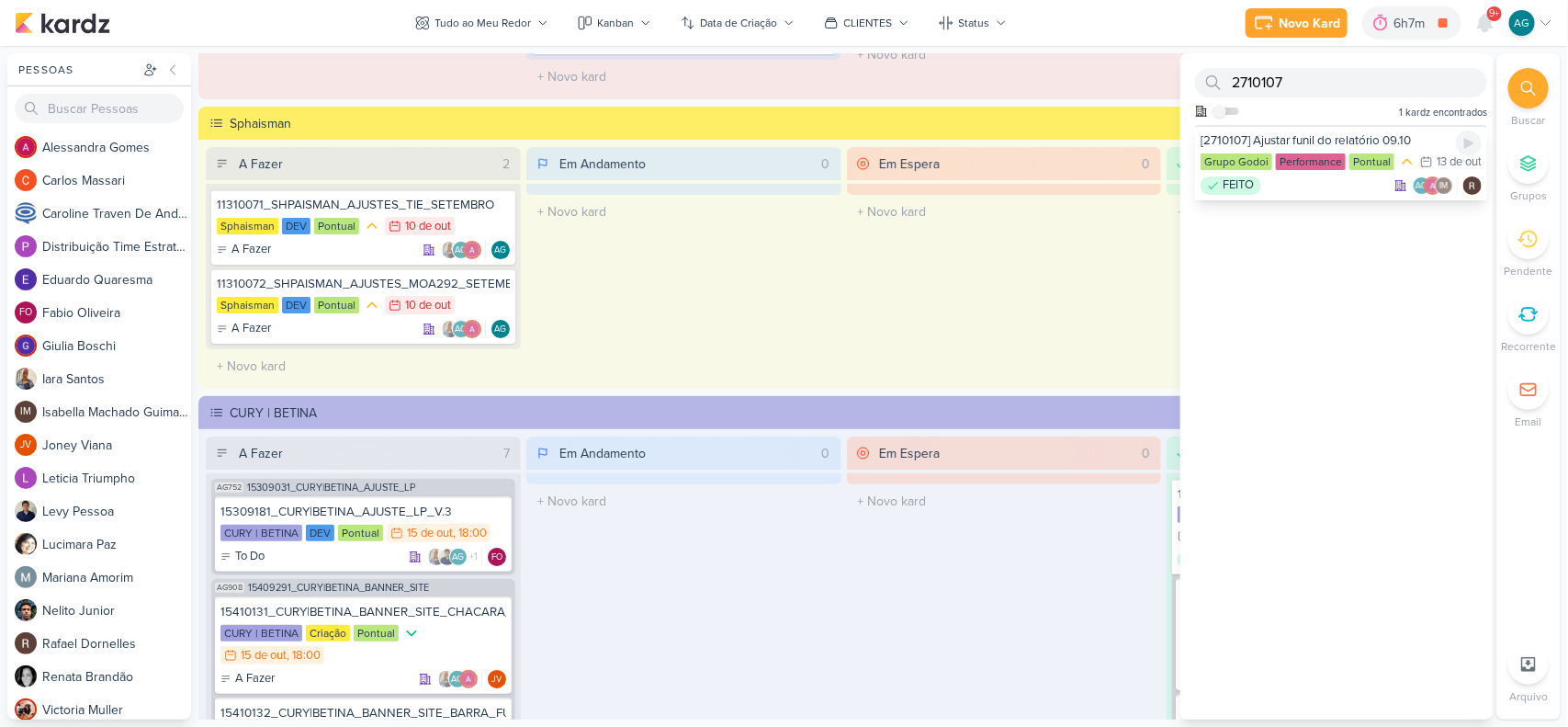
click at [1254, 195] on div "FEITO AG IM" at bounding box center [1341, 186] width 281 height 18
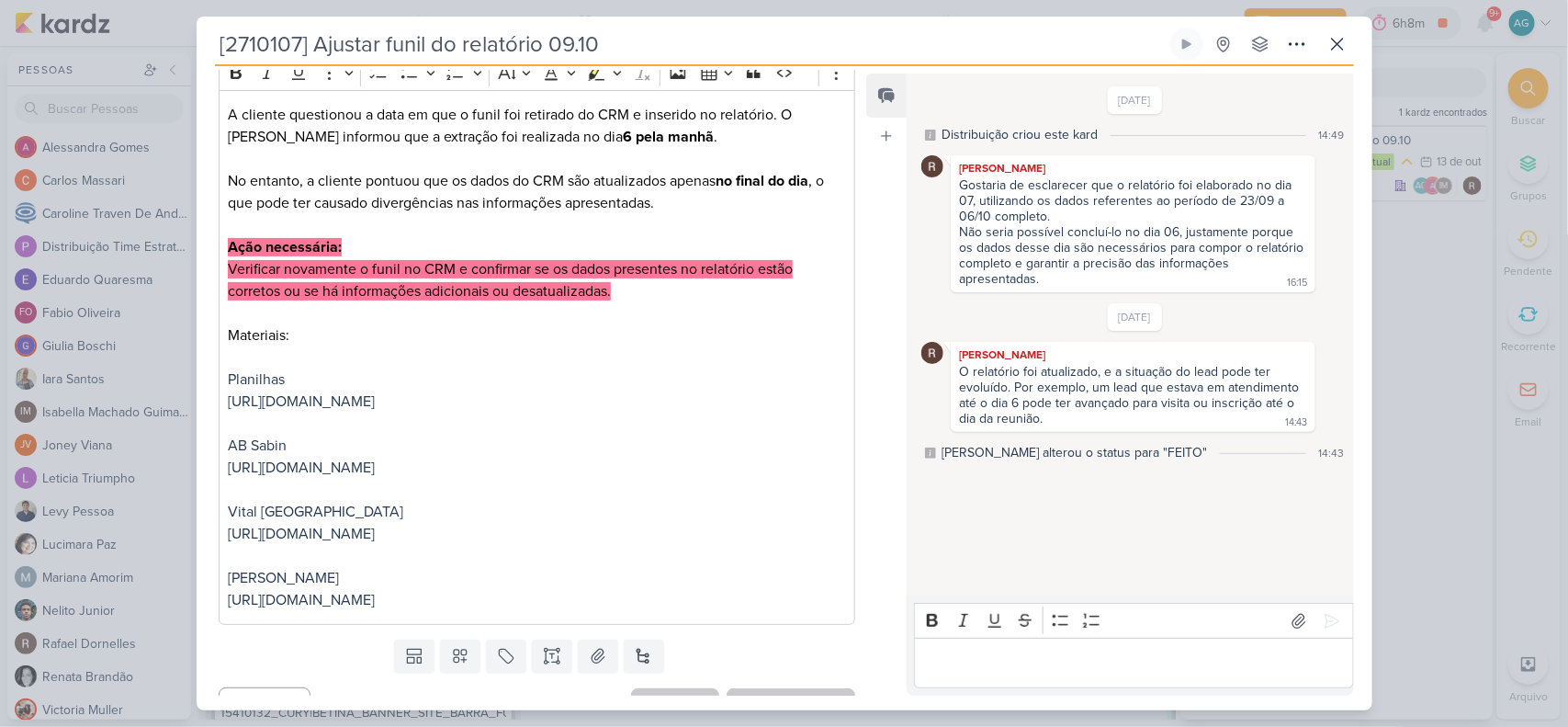
scroll to position [295, 0]
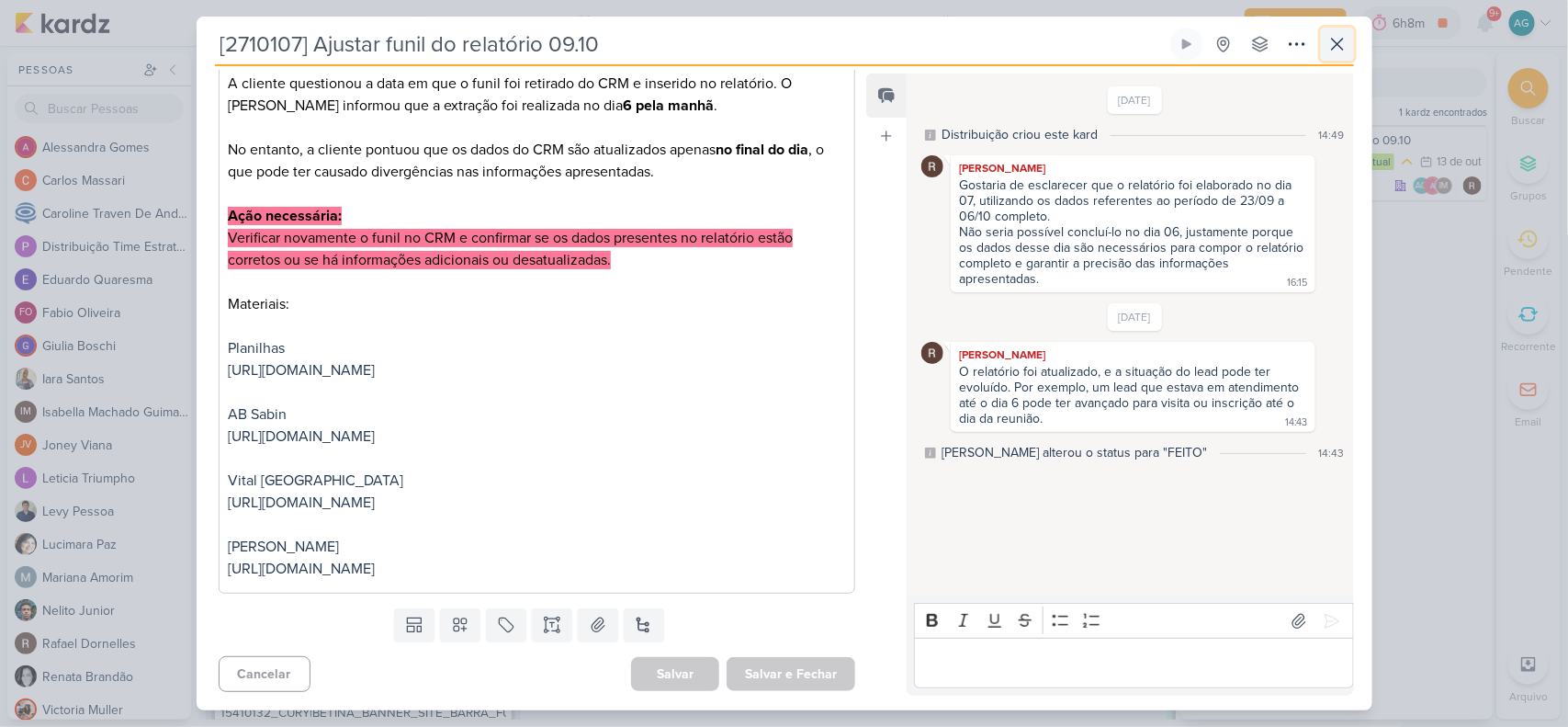
click at [1254, 53] on icon at bounding box center [1338, 44] width 22 height 22
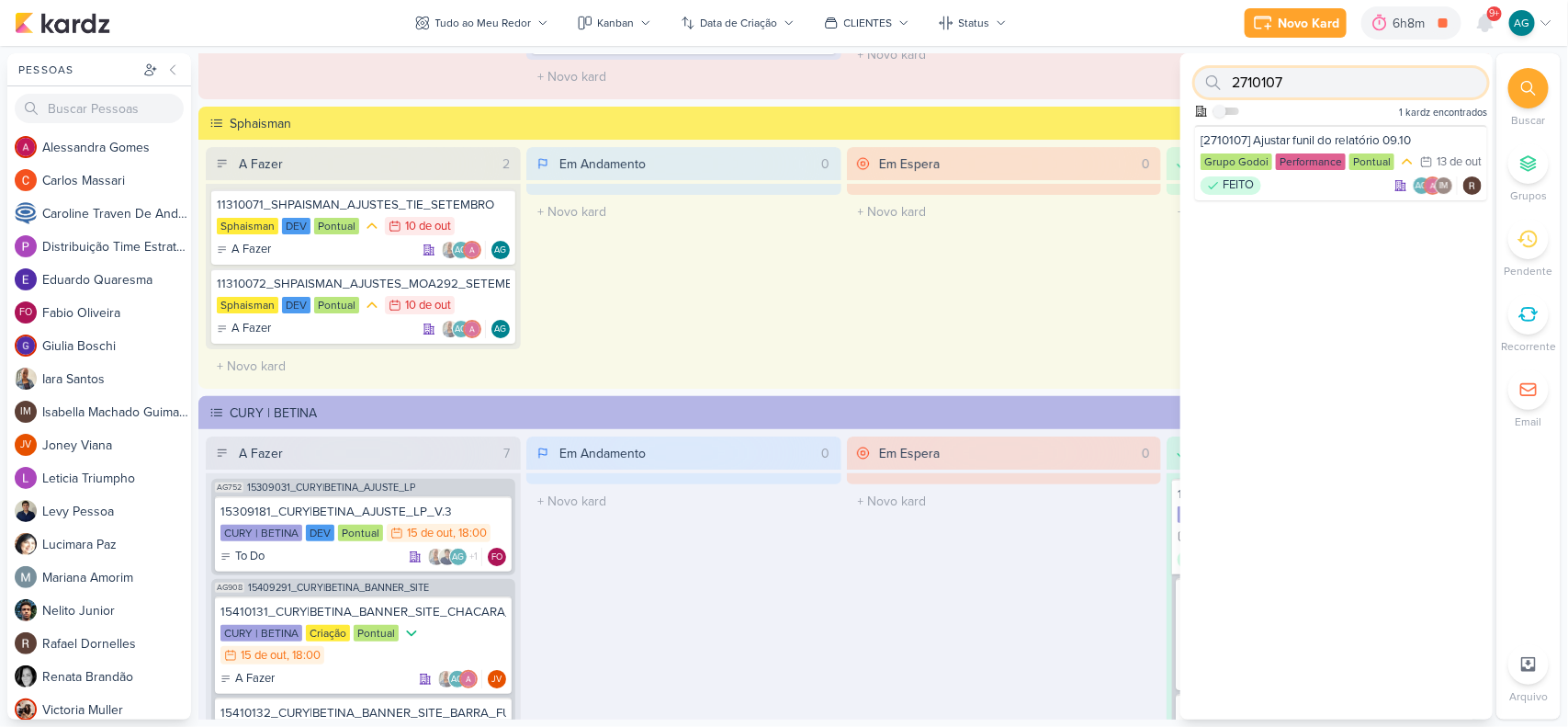
drag, startPoint x: 1297, startPoint y: 81, endPoint x: 1179, endPoint y: 71, distance: 118.4
click at [1179, 71] on div "Pessoas Pessoas A l e s s a n d r a G o m e s C a r l o s M a s s a r i C a r o…" at bounding box center [784, 386] width 1568 height 667
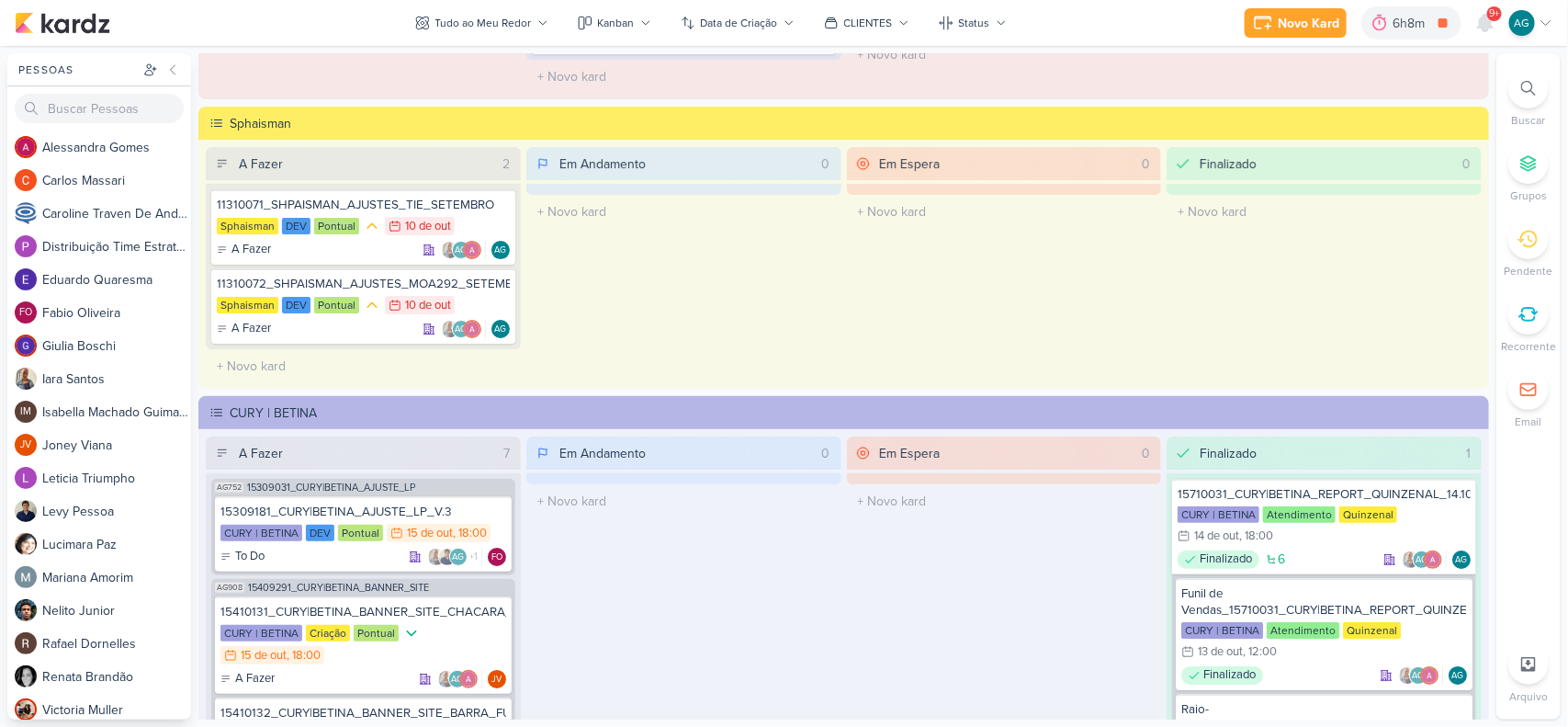
click at [1254, 72] on div at bounding box center [1529, 88] width 40 height 40
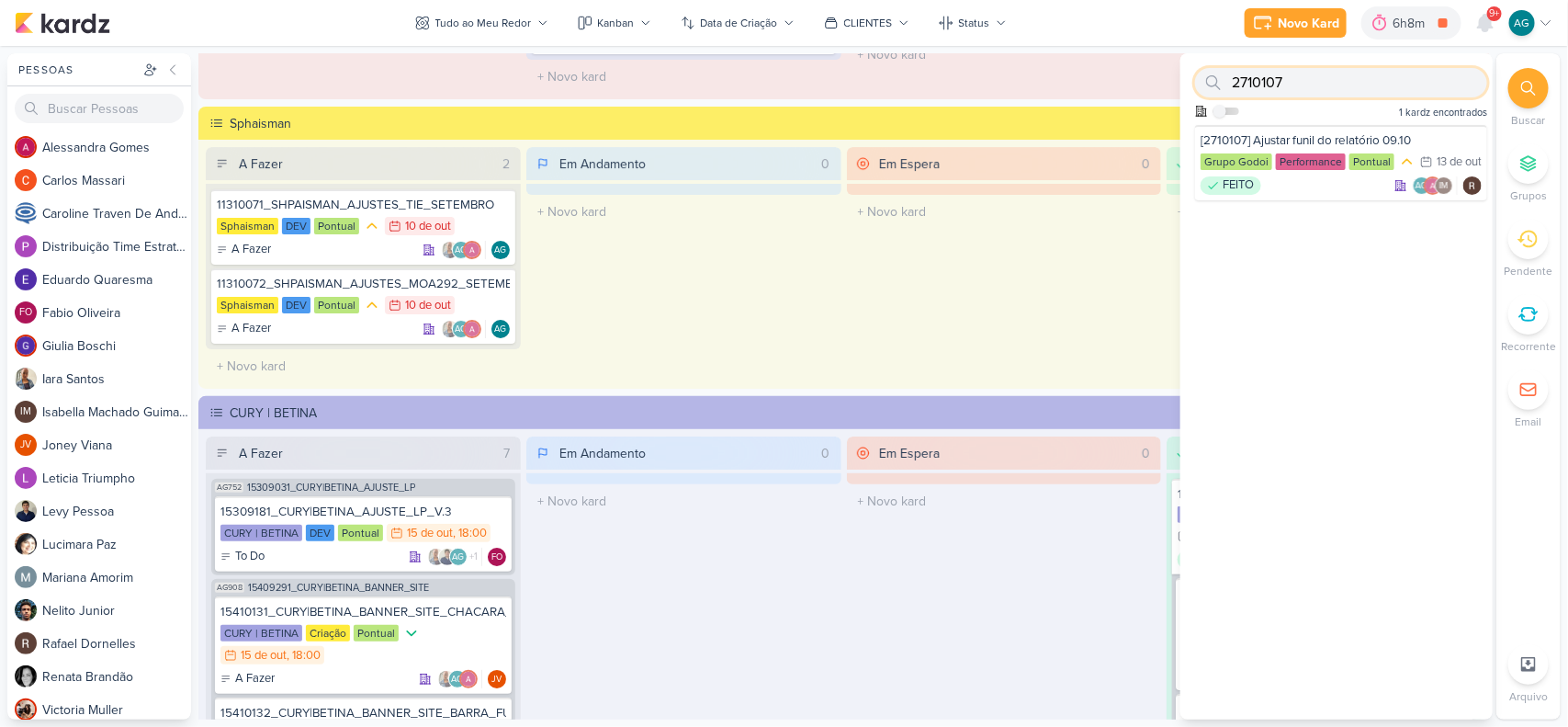
paste input "3710072"
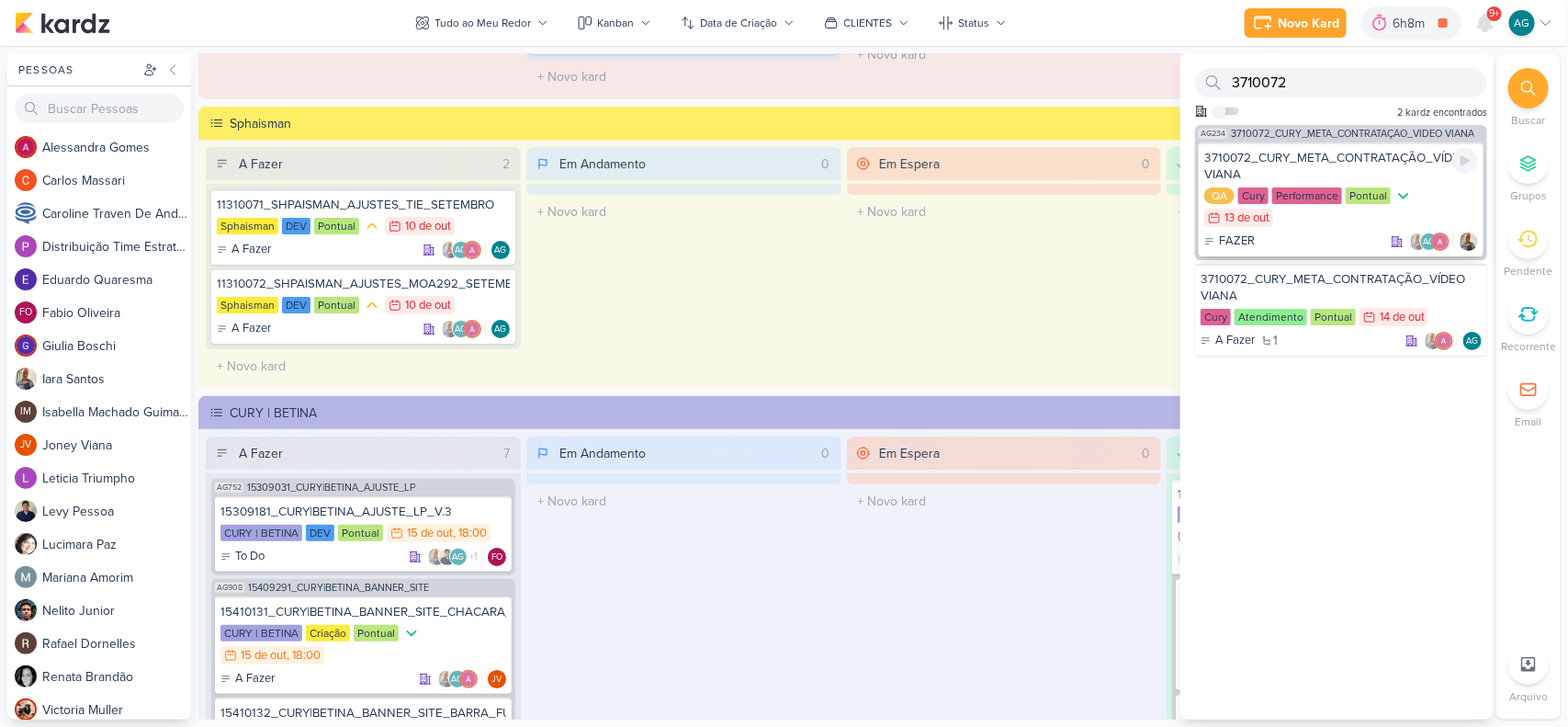
click at [1254, 245] on div "FAZER AG" at bounding box center [1341, 242] width 274 height 18
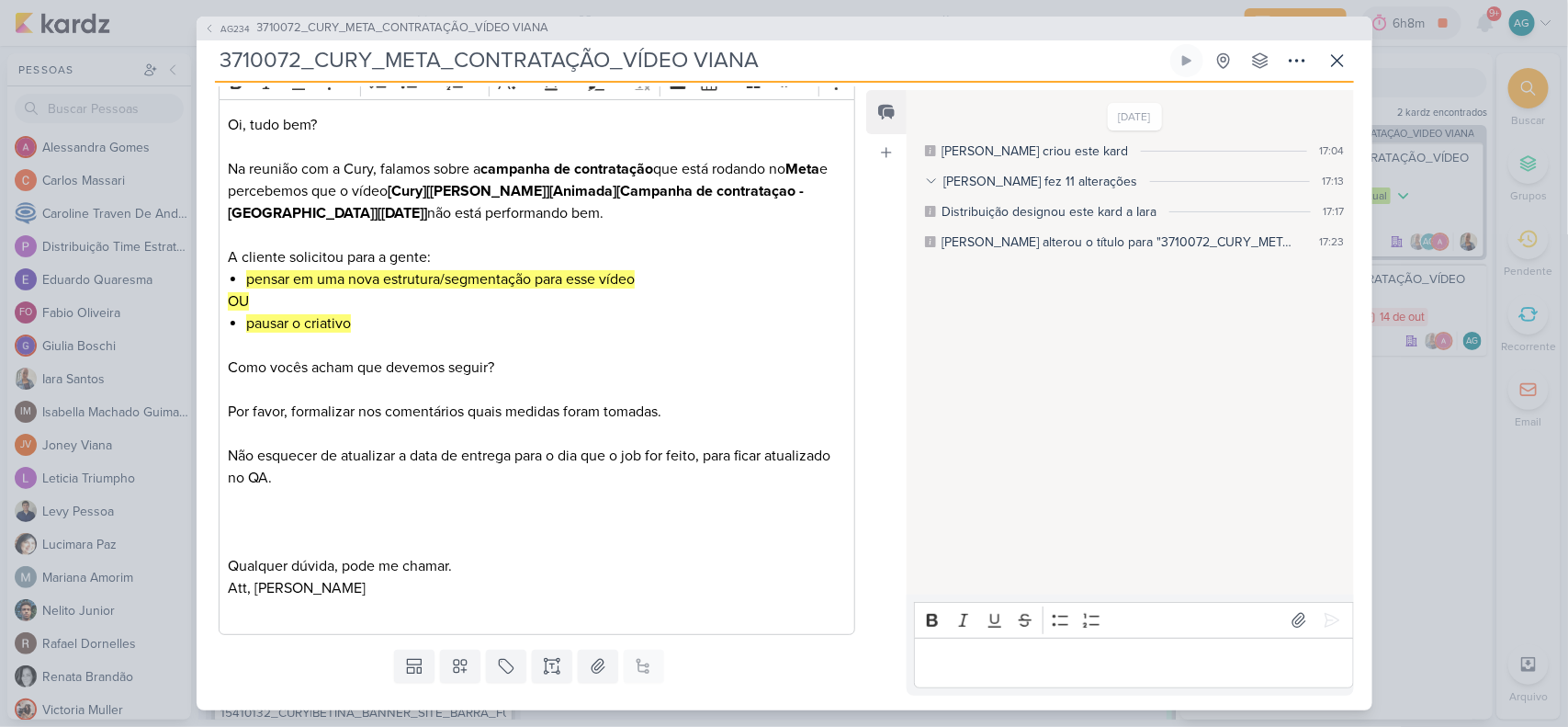
scroll to position [345, 0]
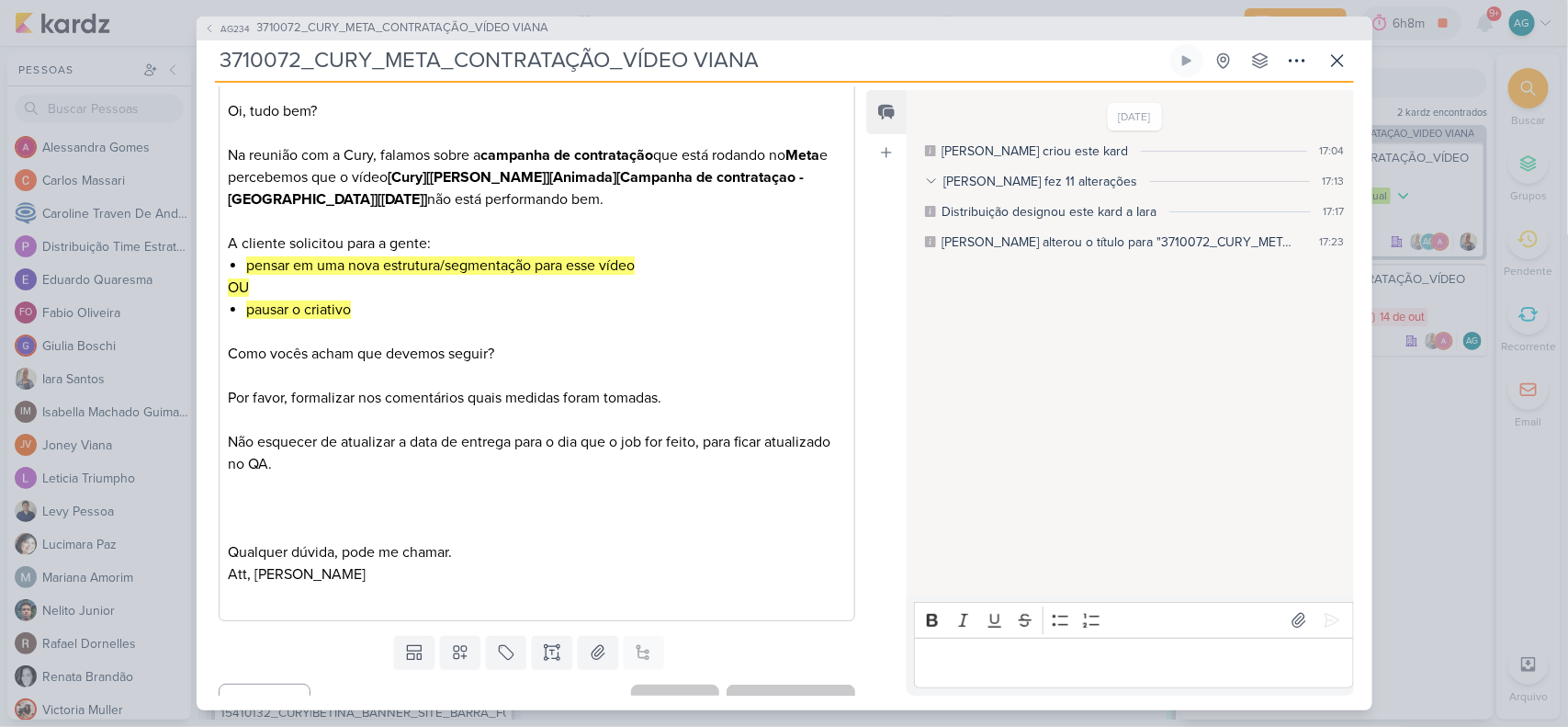
click at [1038, 581] on p "Editor editing area: main" at bounding box center [1134, 663] width 420 height 22
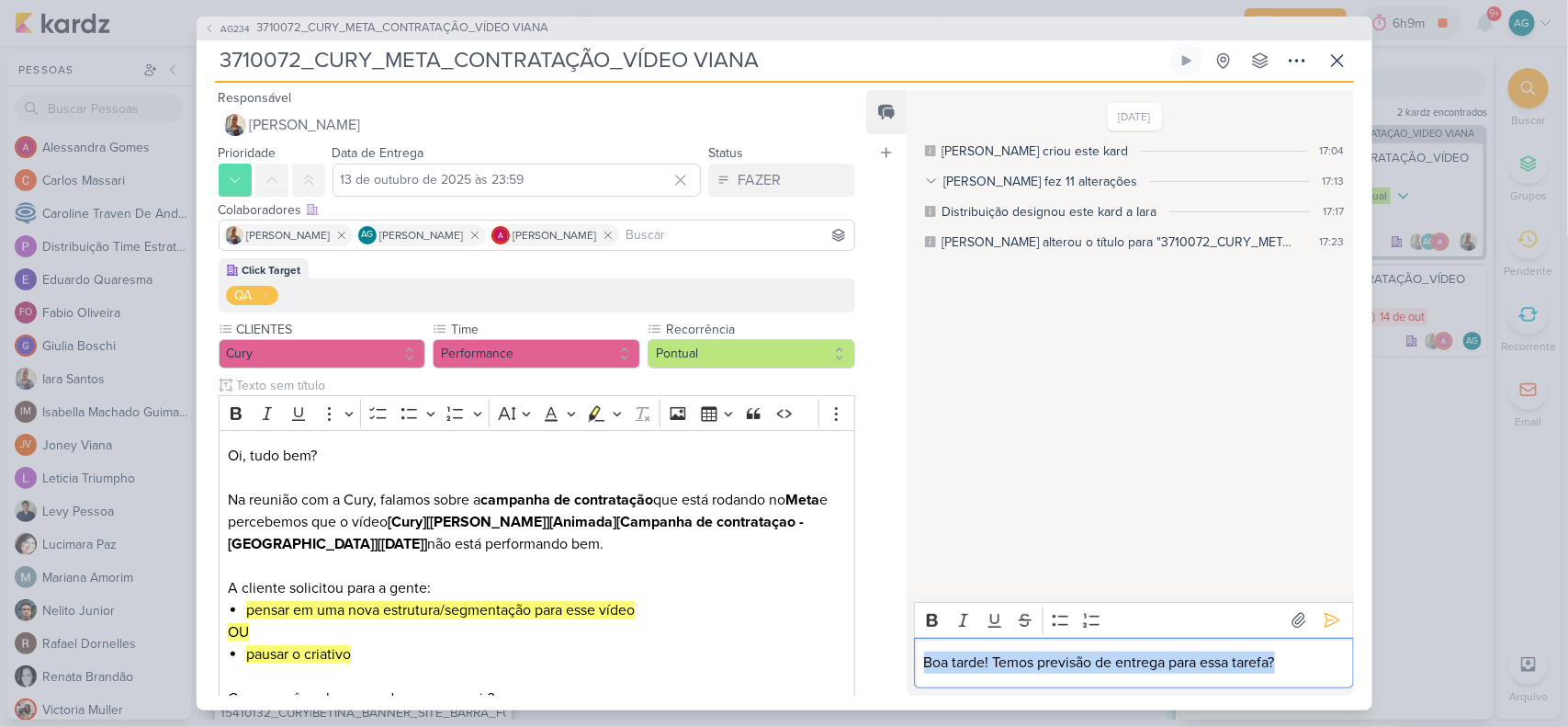
drag, startPoint x: 1289, startPoint y: 659, endPoint x: 912, endPoint y: 641, distance: 377.4
click at [914, 581] on div "Boa tarde! Temos previsão de entrega para essa tarefa?" at bounding box center [1133, 663] width 439 height 51
click at [1254, 581] on icon at bounding box center [1332, 620] width 18 height 18
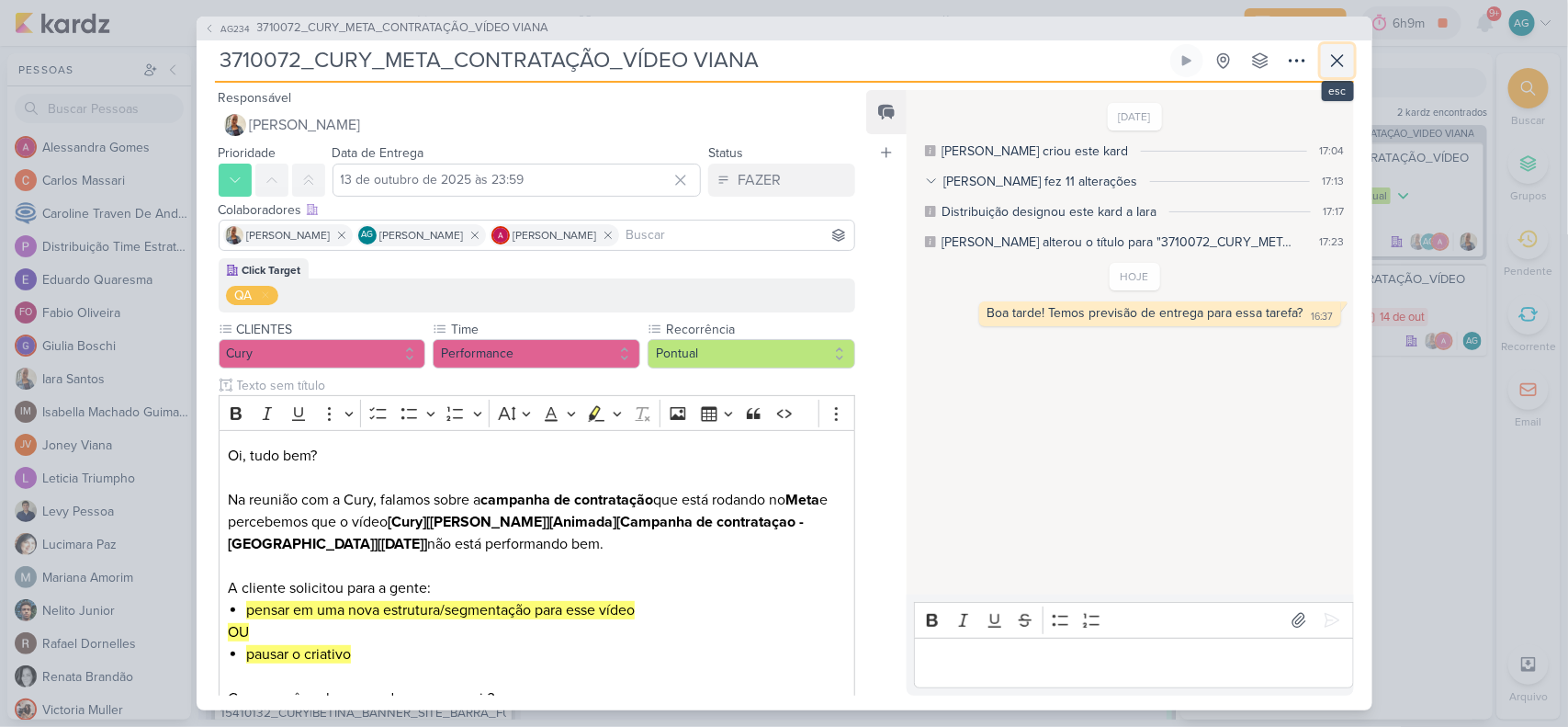
click at [1254, 57] on icon at bounding box center [1338, 61] width 22 height 22
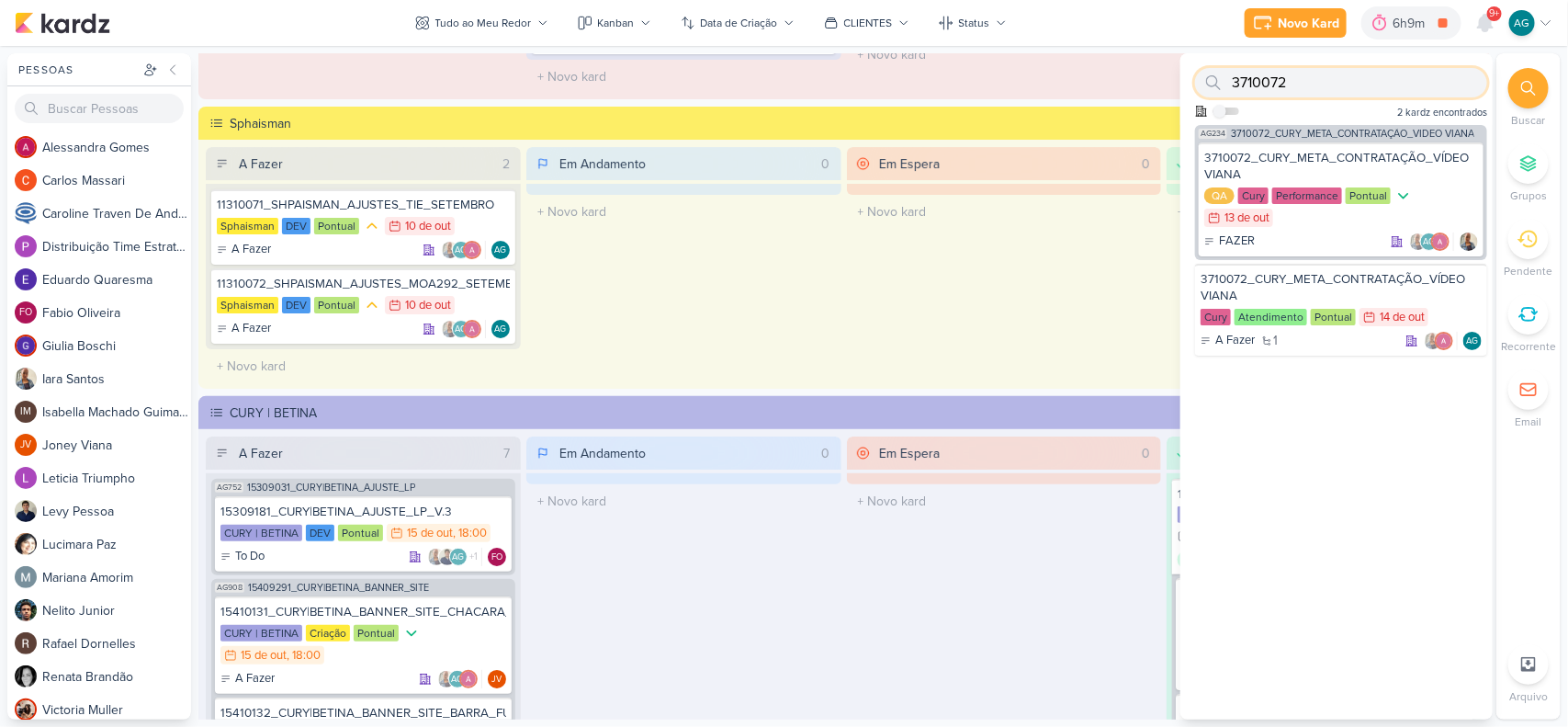
drag, startPoint x: 1306, startPoint y: 79, endPoint x: 1204, endPoint y: 84, distance: 102.1
click at [1204, 84] on div "3710072" at bounding box center [1341, 82] width 292 height 29
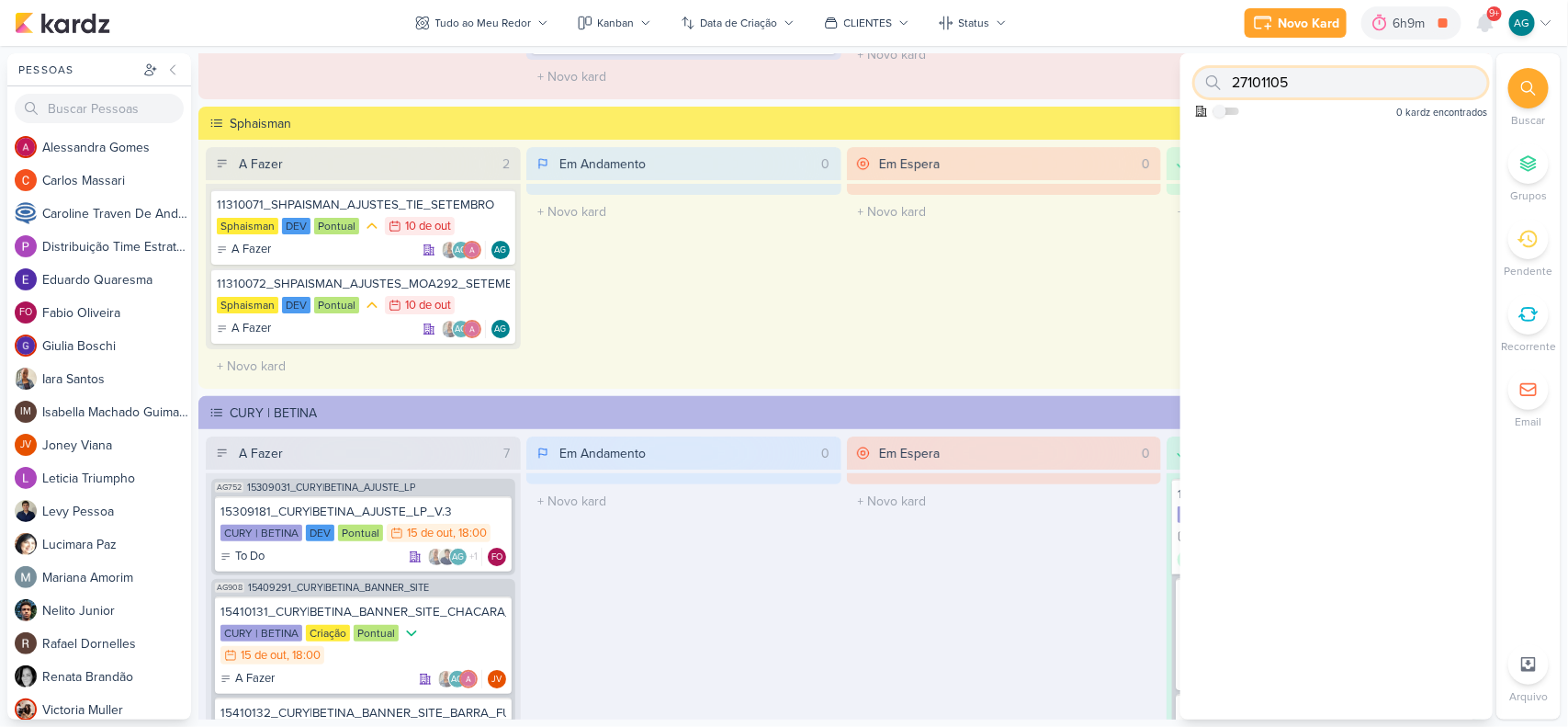
click at [1254, 81] on input "27101105" at bounding box center [1341, 82] width 292 height 29
type input "2710105"
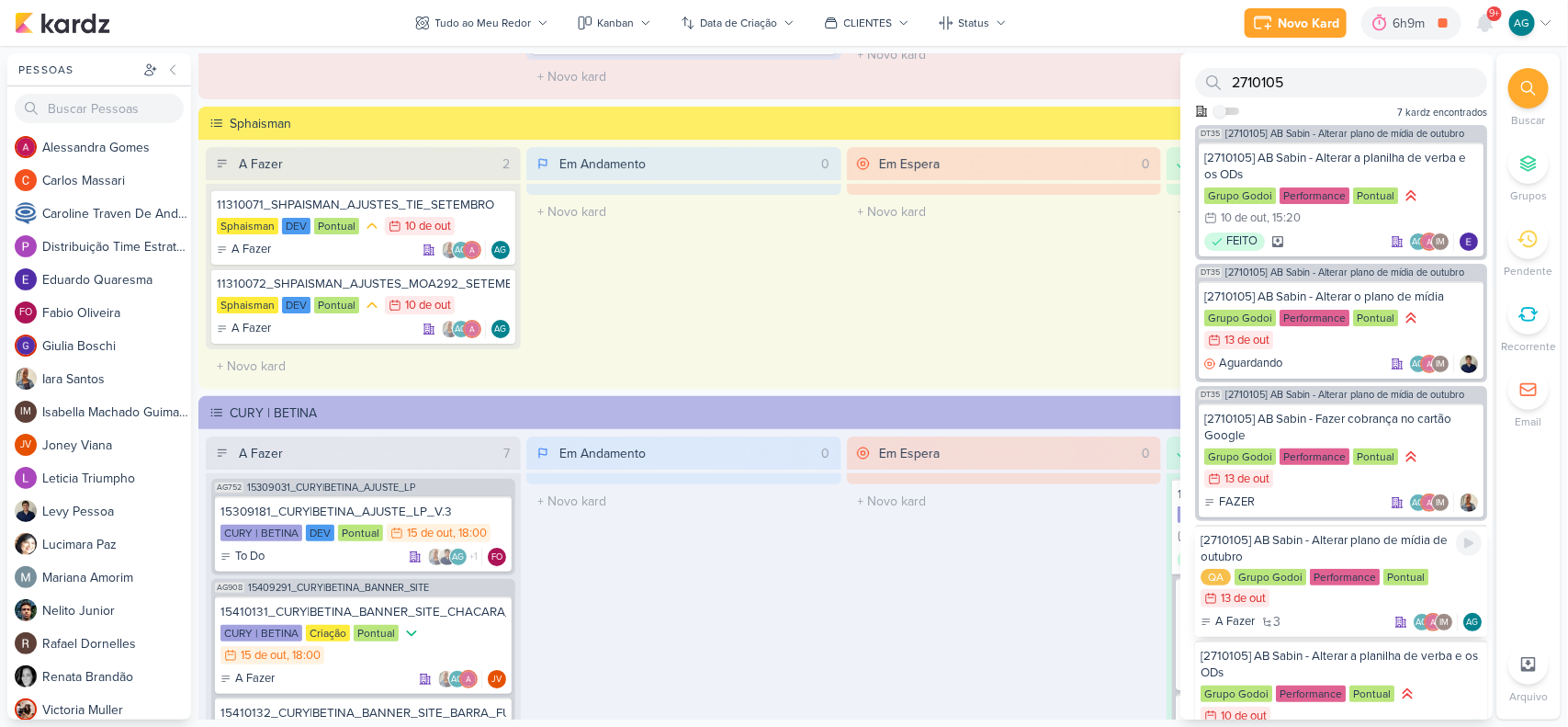
click at [1254, 539] on div "[2710105] AB Sabin - Alterar plano de mídia de outubro" at bounding box center [1341, 548] width 281 height 33
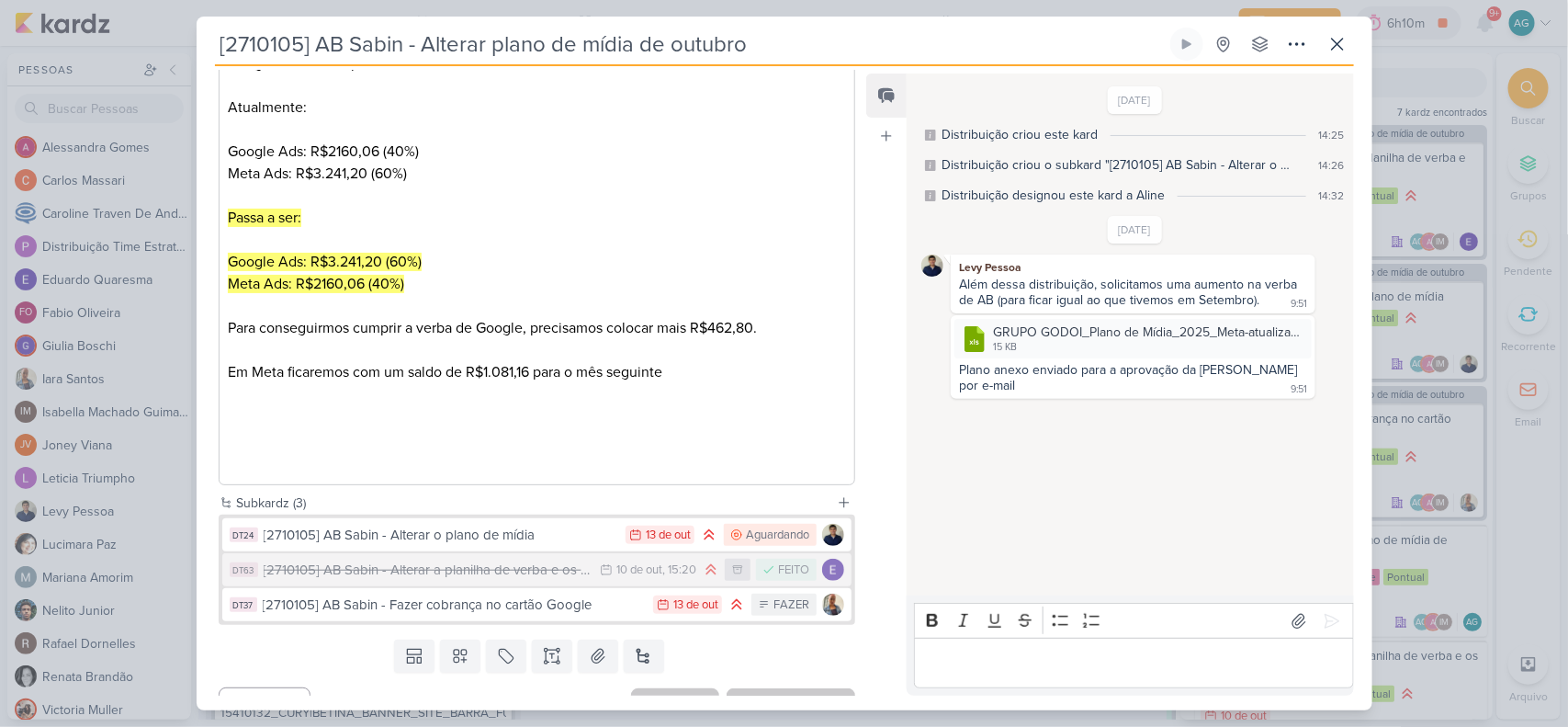
scroll to position [452, 0]
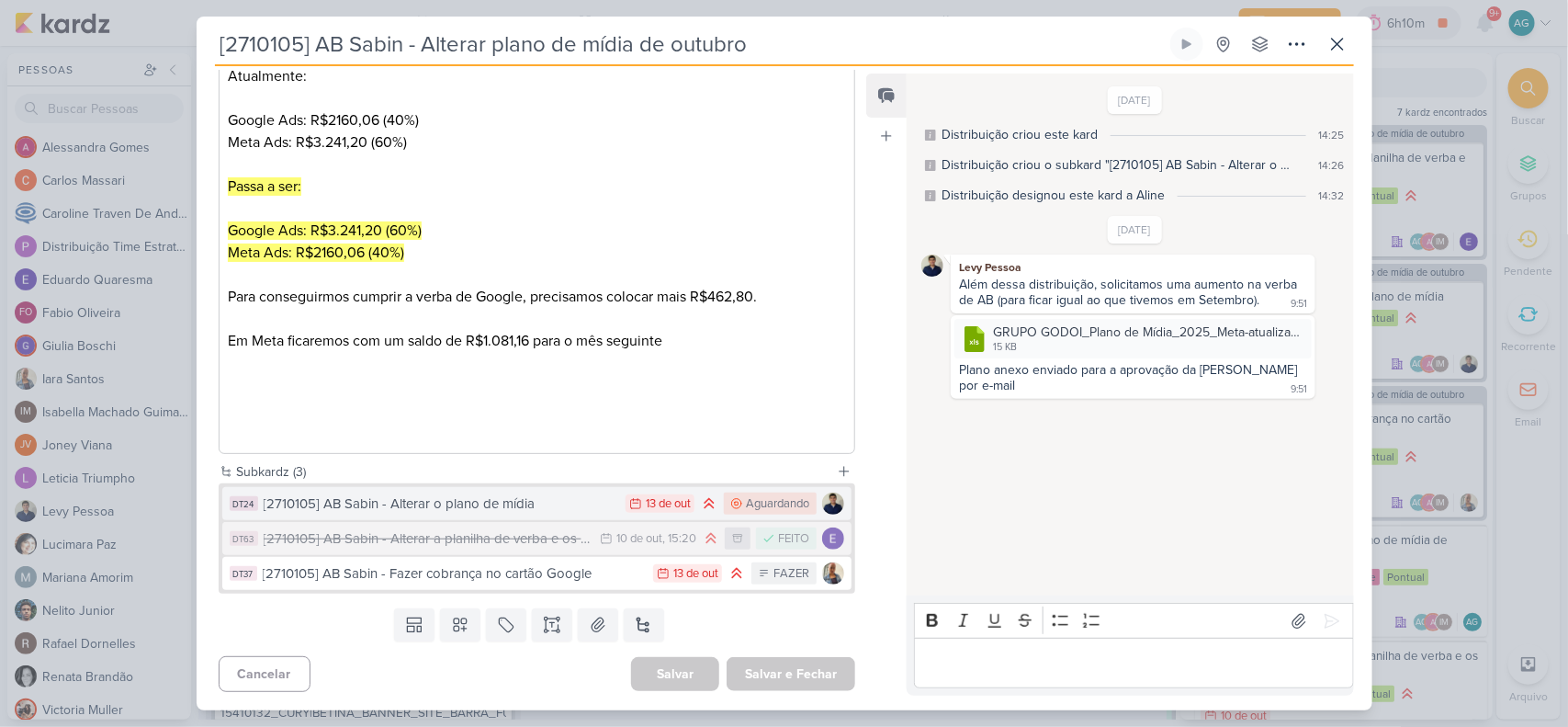
click at [525, 508] on div "[2710105] AB Sabin - Alterar o plano de mídia" at bounding box center [441, 504] width 354 height 21
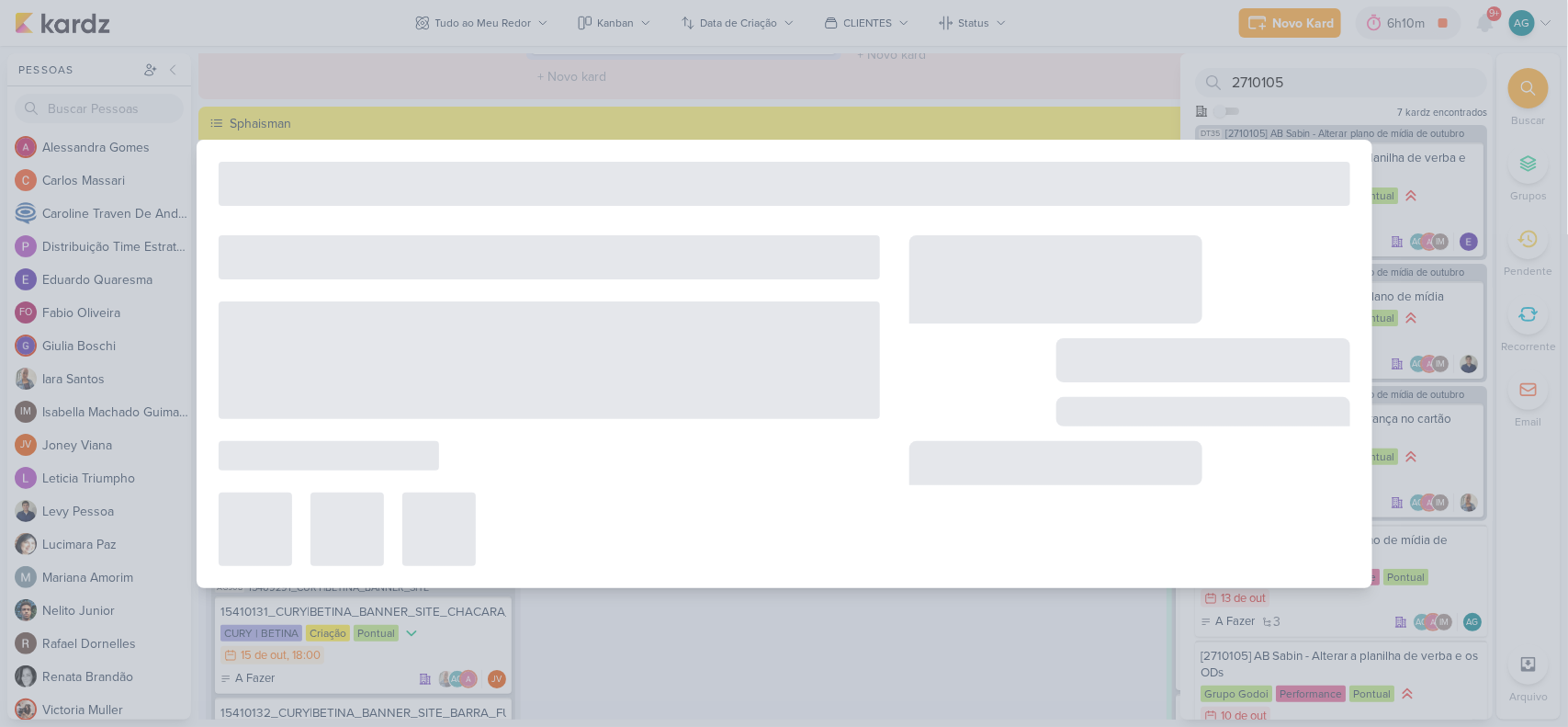
type input "[2710105] AB Sabin - Alterar o plano de mídia"
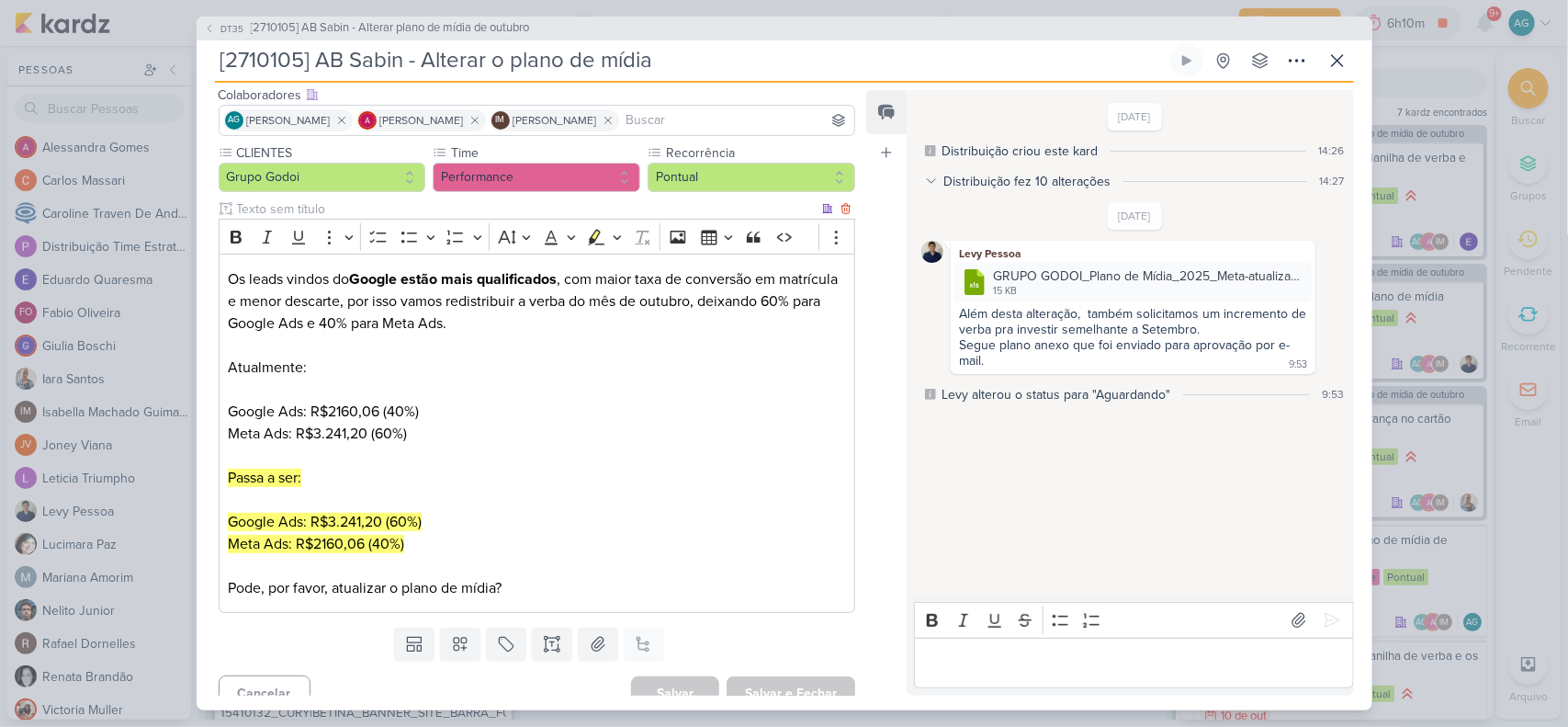
scroll to position [0, 0]
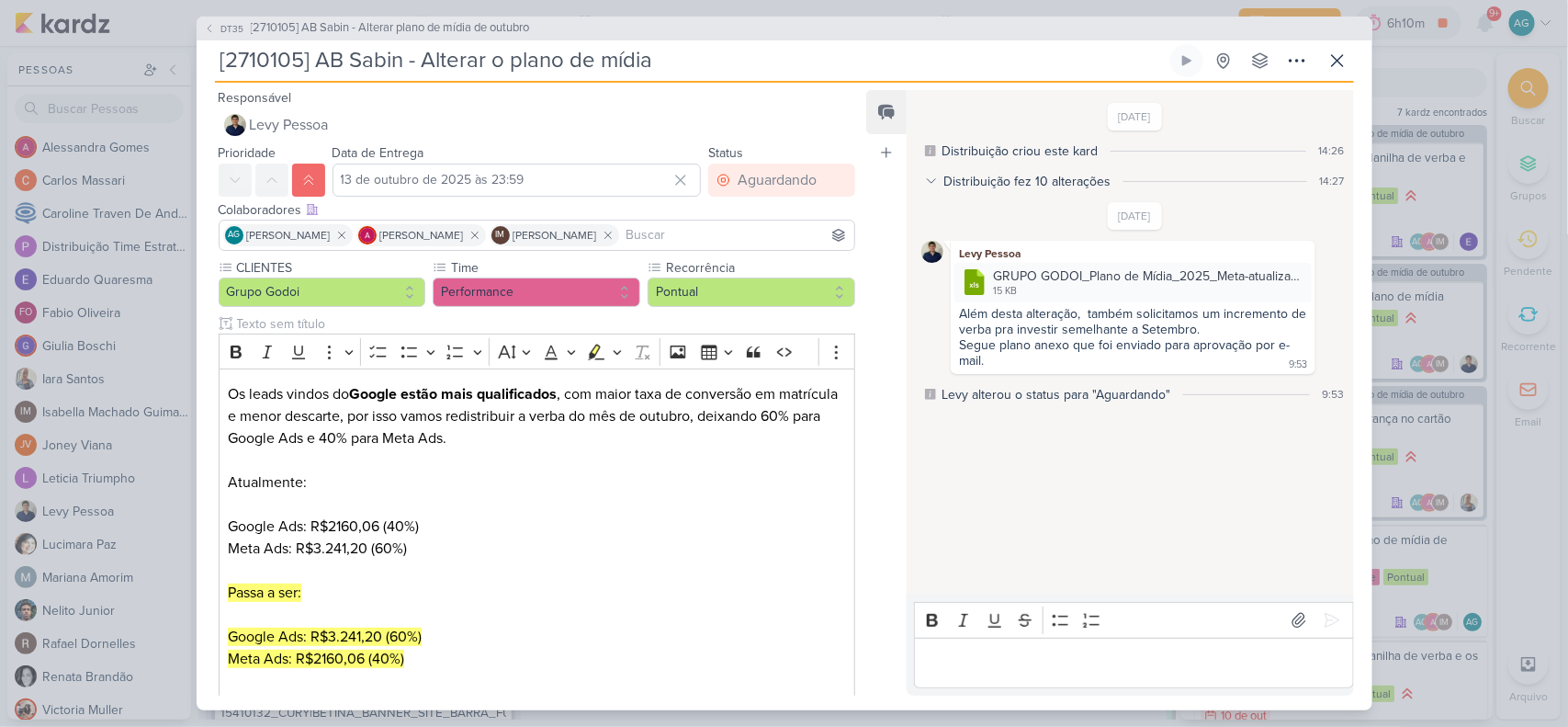
click at [1081, 581] on div "Editor editing area: main" at bounding box center [1133, 663] width 439 height 51
click at [1067, 581] on div "Editor editing area: main" at bounding box center [1133, 663] width 439 height 51
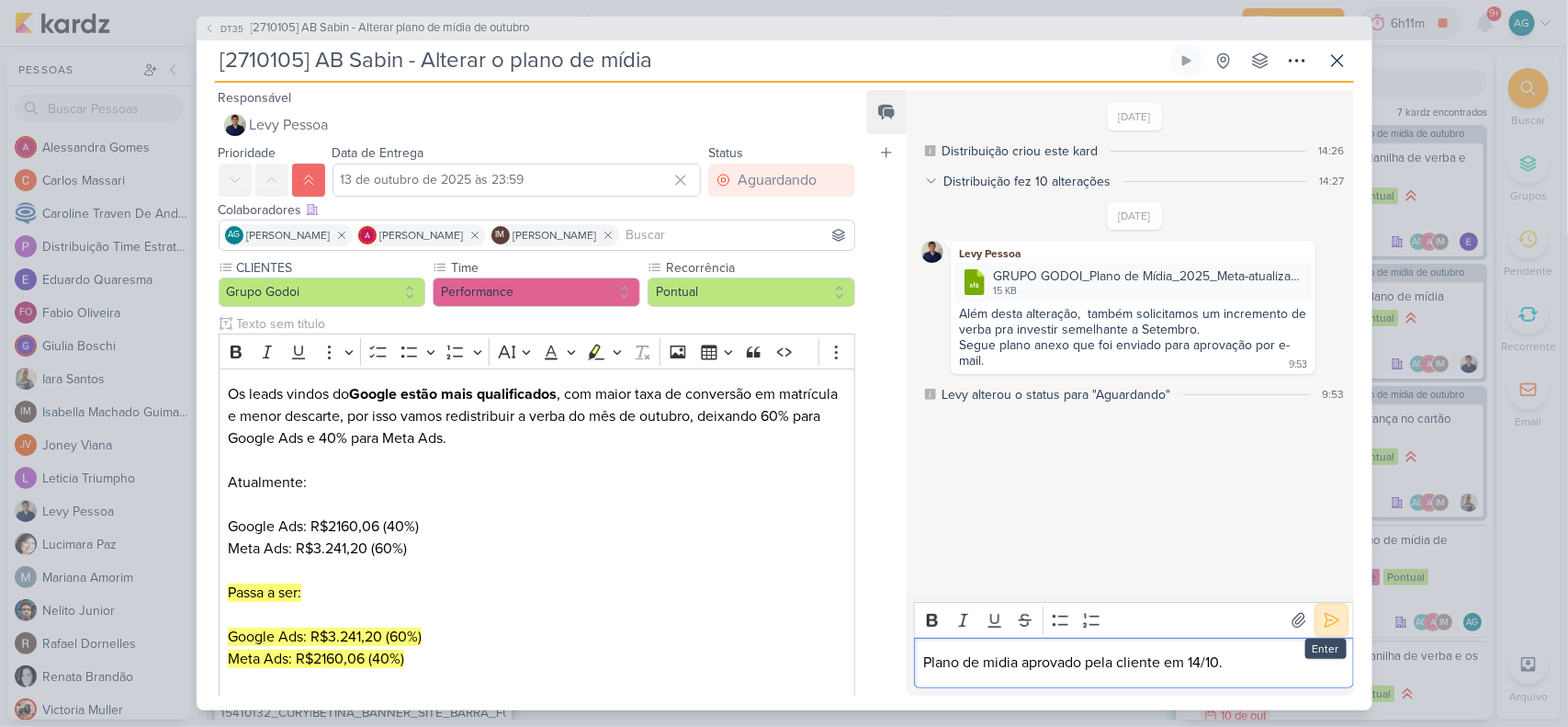
click at [1254, 581] on icon at bounding box center [1332, 620] width 18 height 18
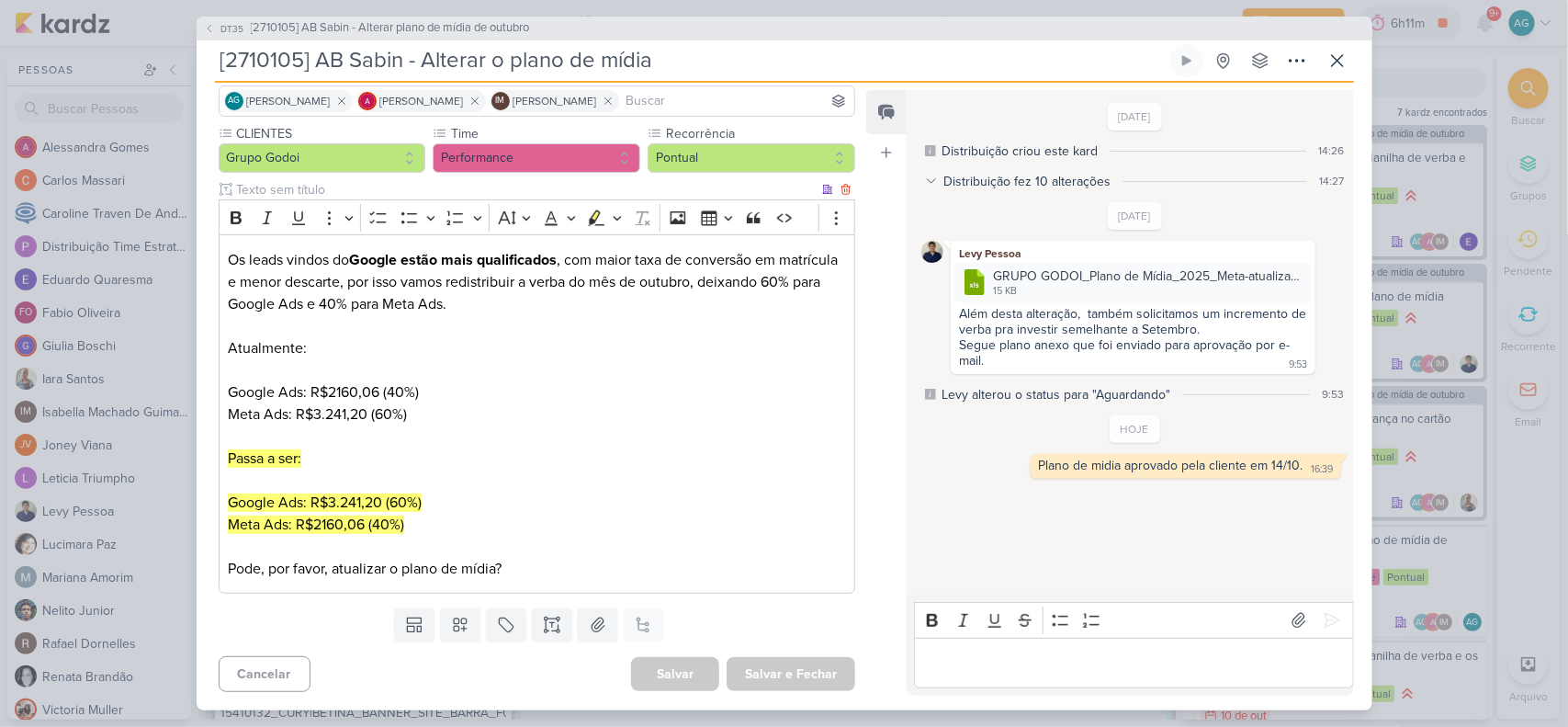
scroll to position [135, 0]
click at [489, 33] on span "[2710105] AB Sabin - Alterar plano de mídia de outubro" at bounding box center [391, 28] width 280 height 18
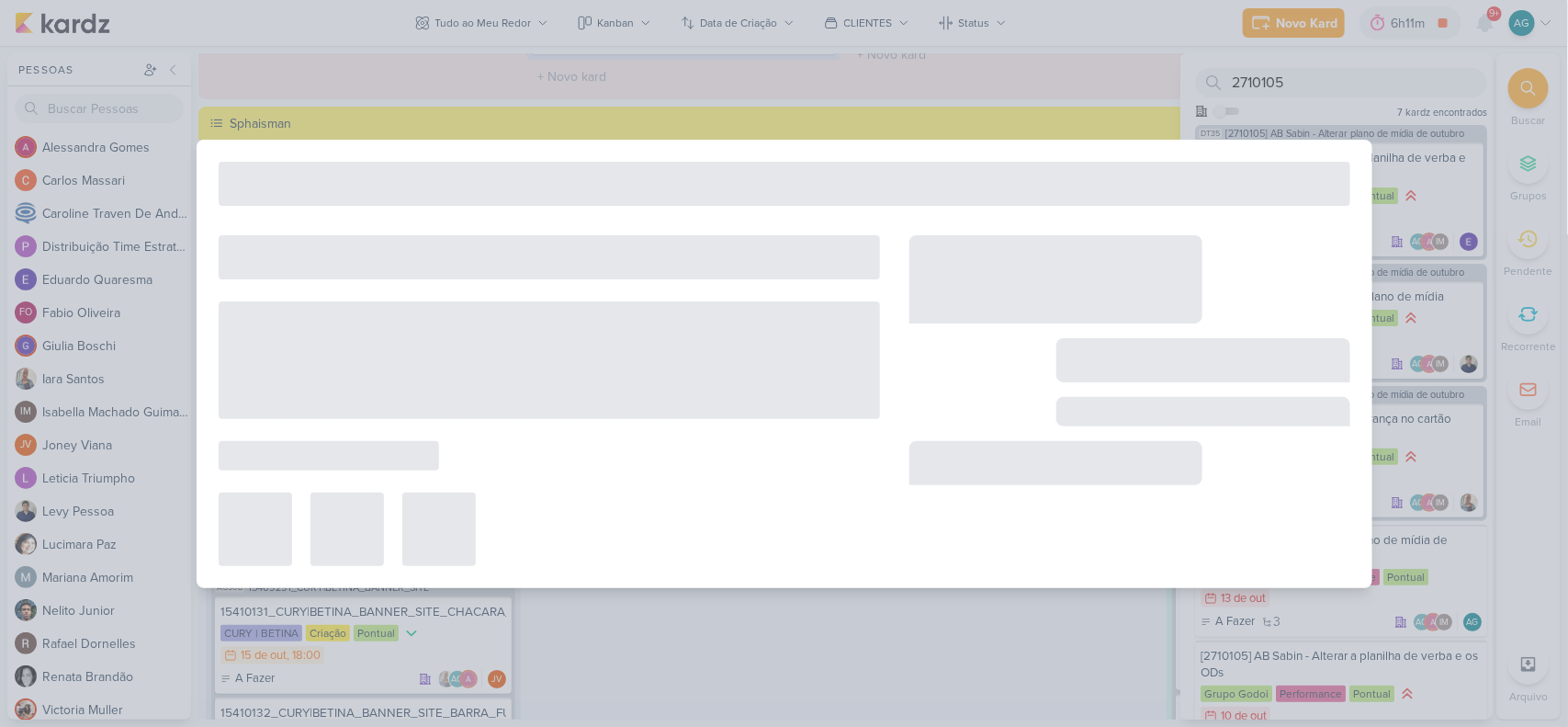
type input "[2710105] AB Sabin - Alterar plano de mídia de outubro"
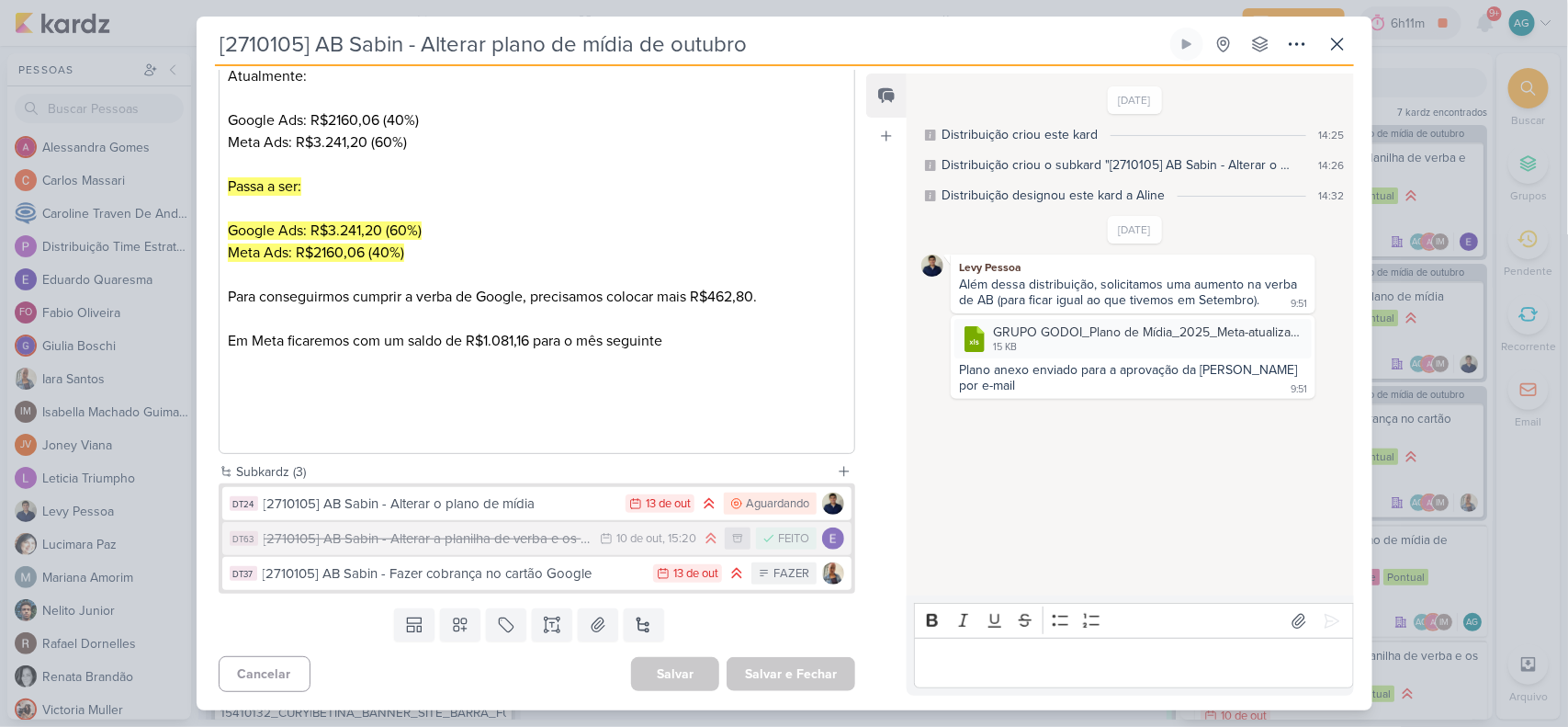
scroll to position [452, 0]
click at [525, 580] on div "[2710105] AB Sabin - Fazer cobrança no cartão Google" at bounding box center [454, 574] width 382 height 21
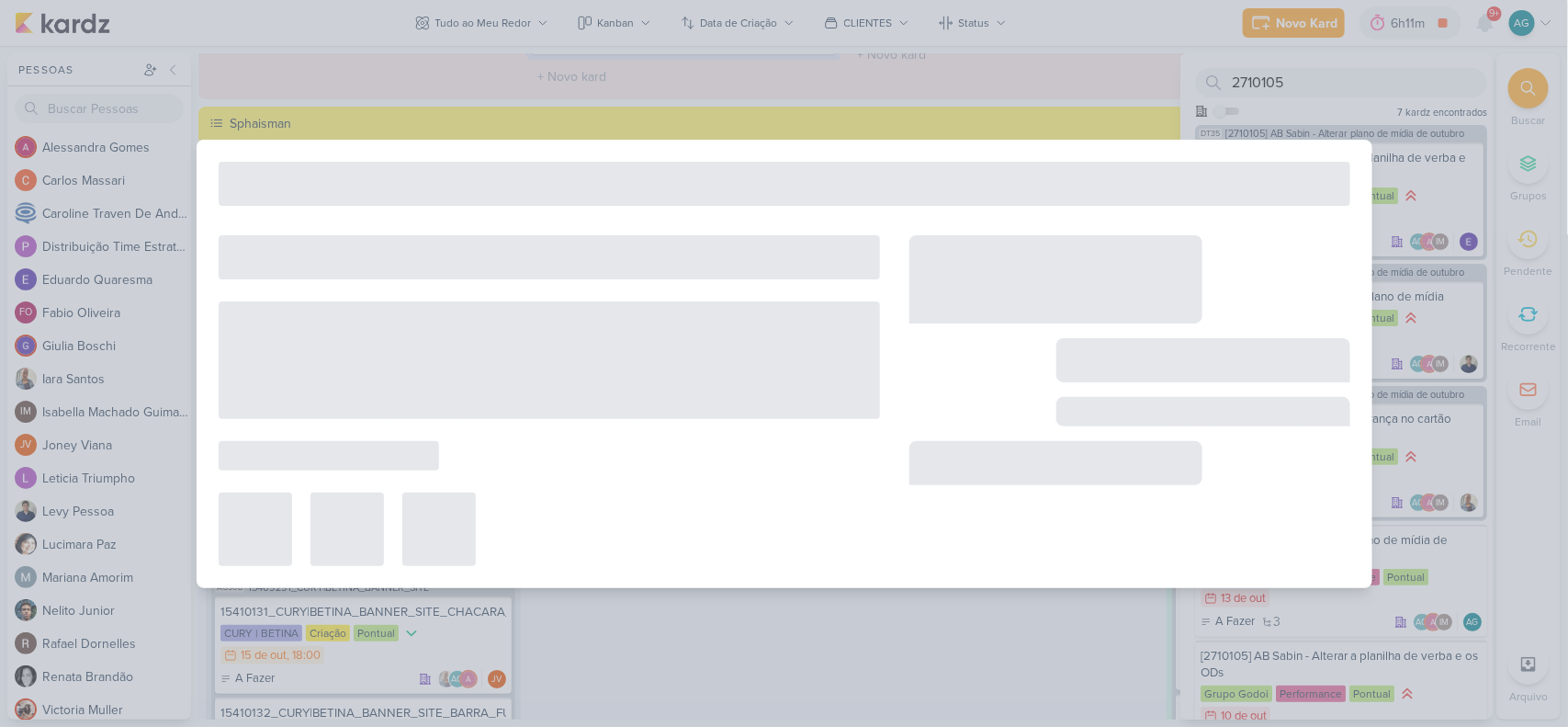
type input "[2710105] AB Sabin - Fazer cobrança no cartão Google"
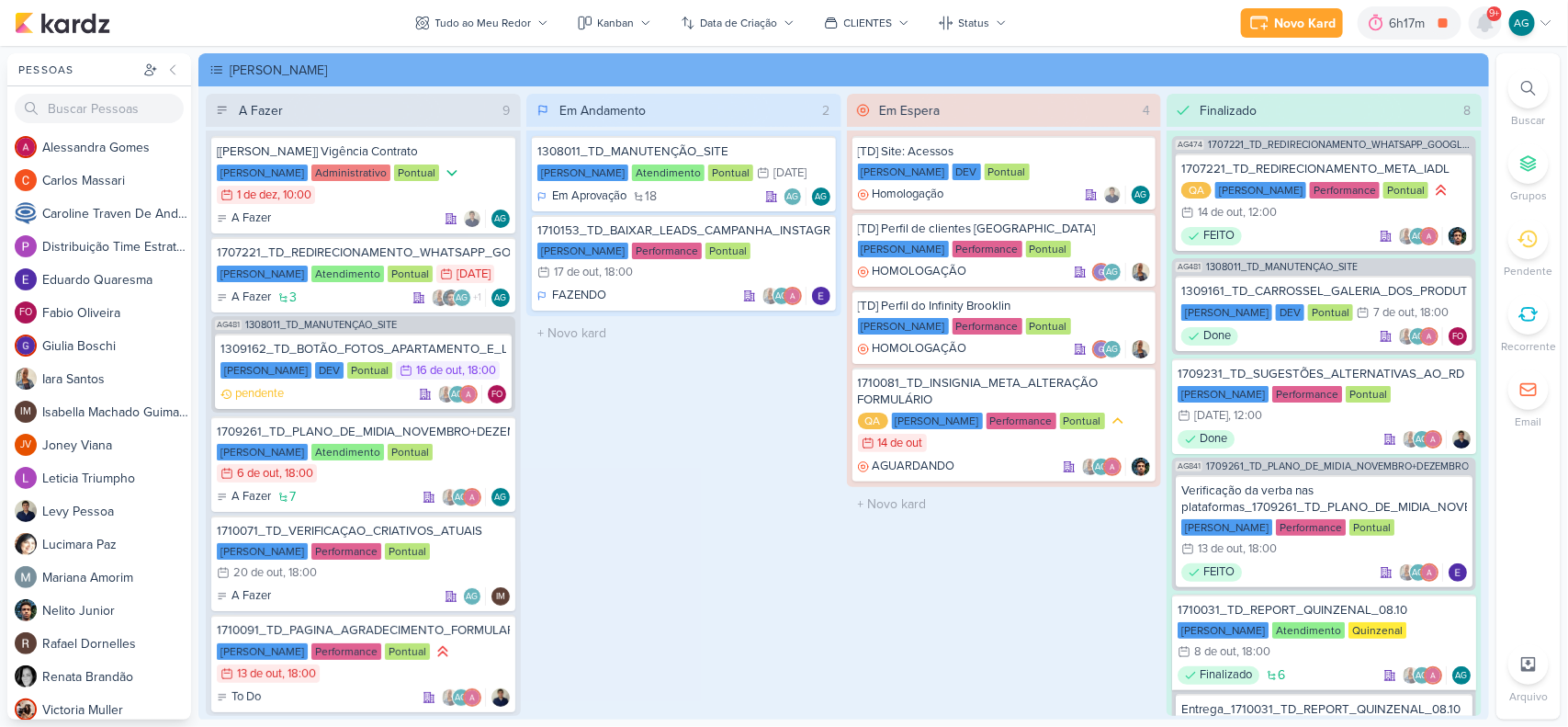
click at [1488, 25] on icon at bounding box center [1485, 23] width 15 height 17
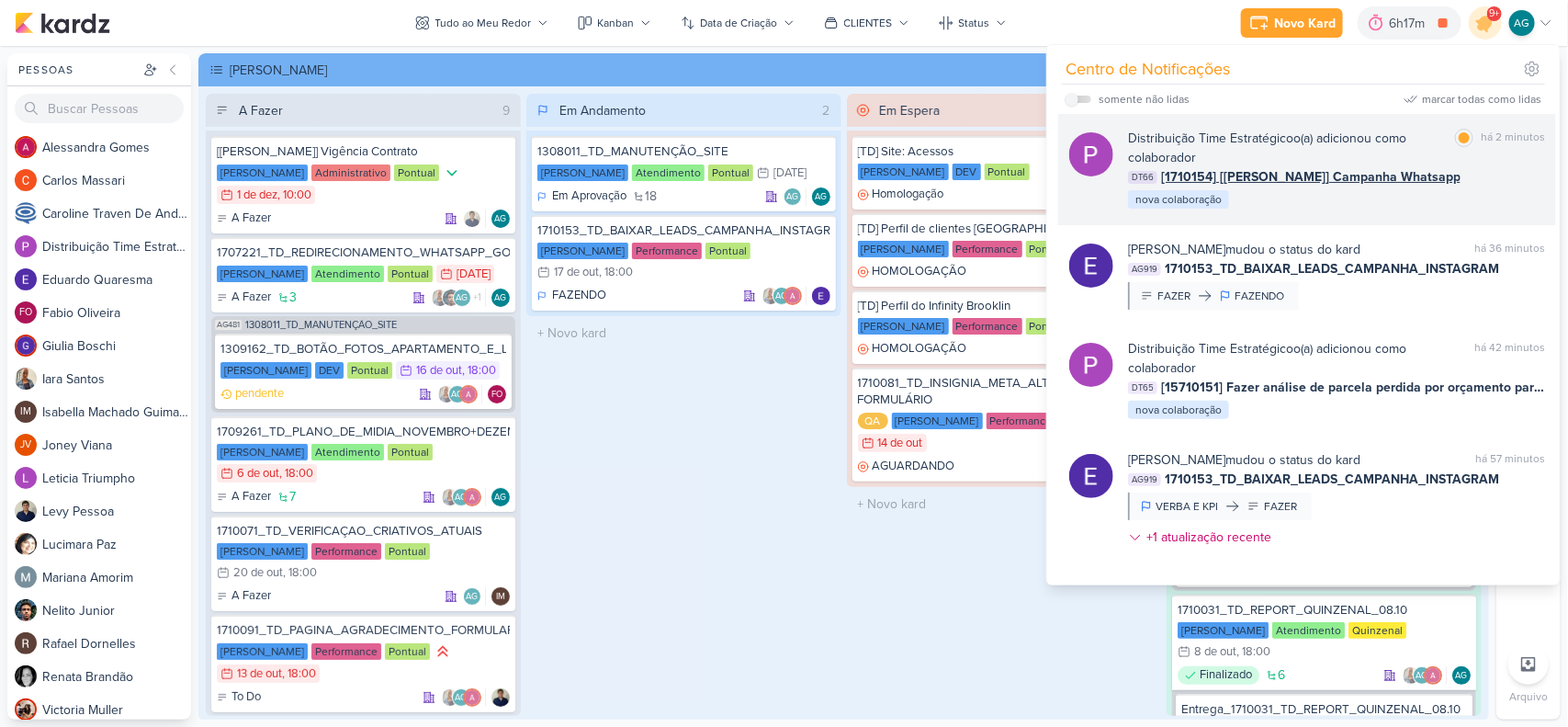
click at [1335, 199] on div "Distribuição Time Estratégico o(a) adicionou como colaborador marcar como lida …" at bounding box center [1336, 170] width 417 height 82
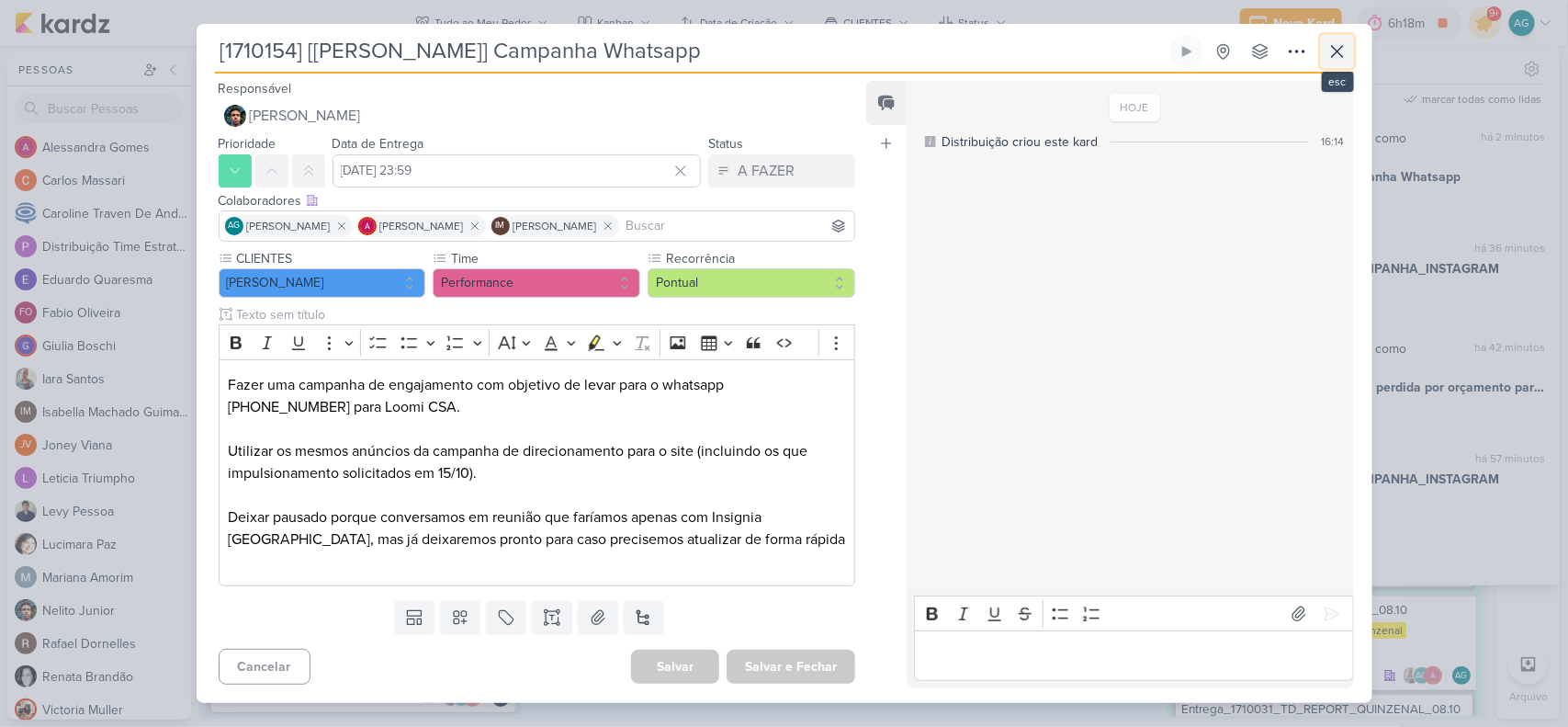
click at [1342, 51] on icon at bounding box center [1338, 51] width 22 height 22
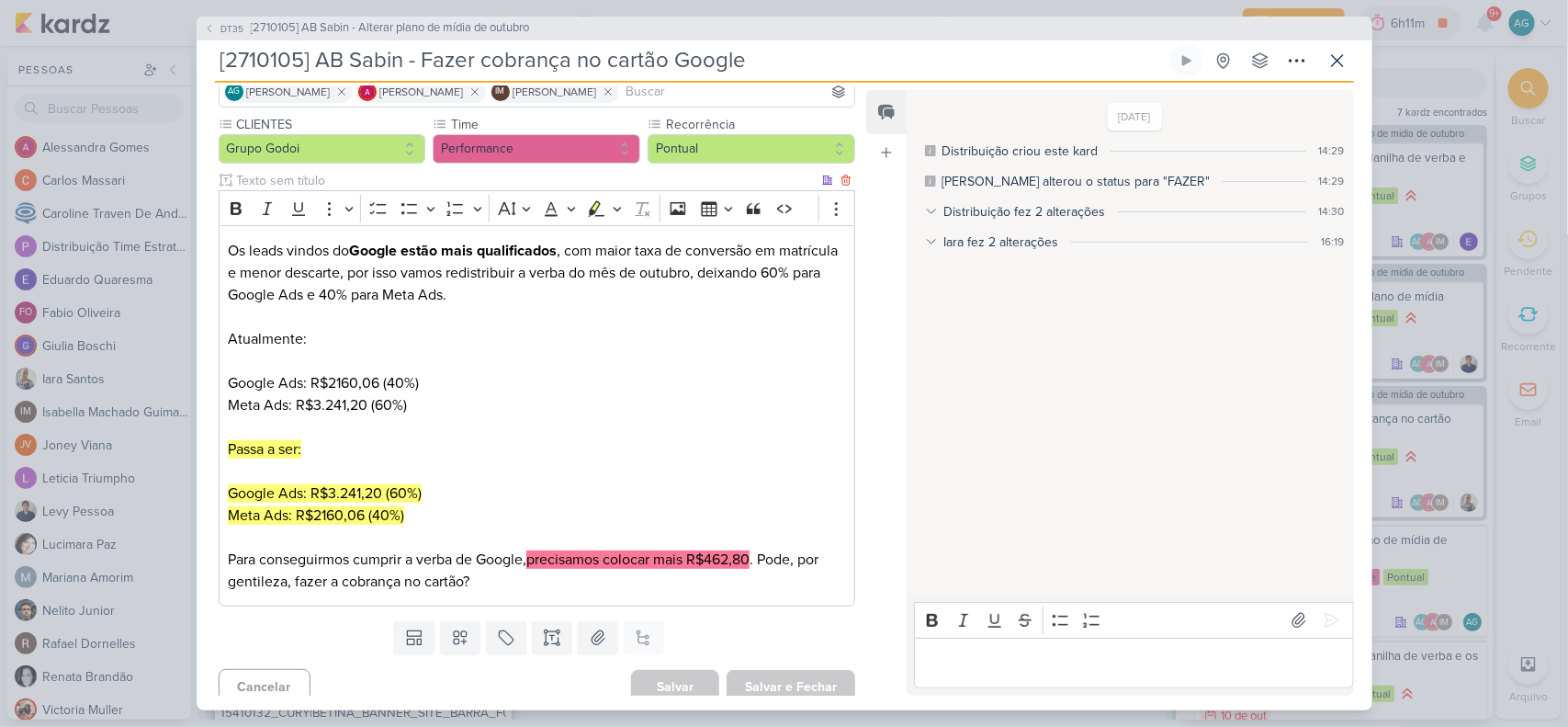
scroll to position [157, 0]
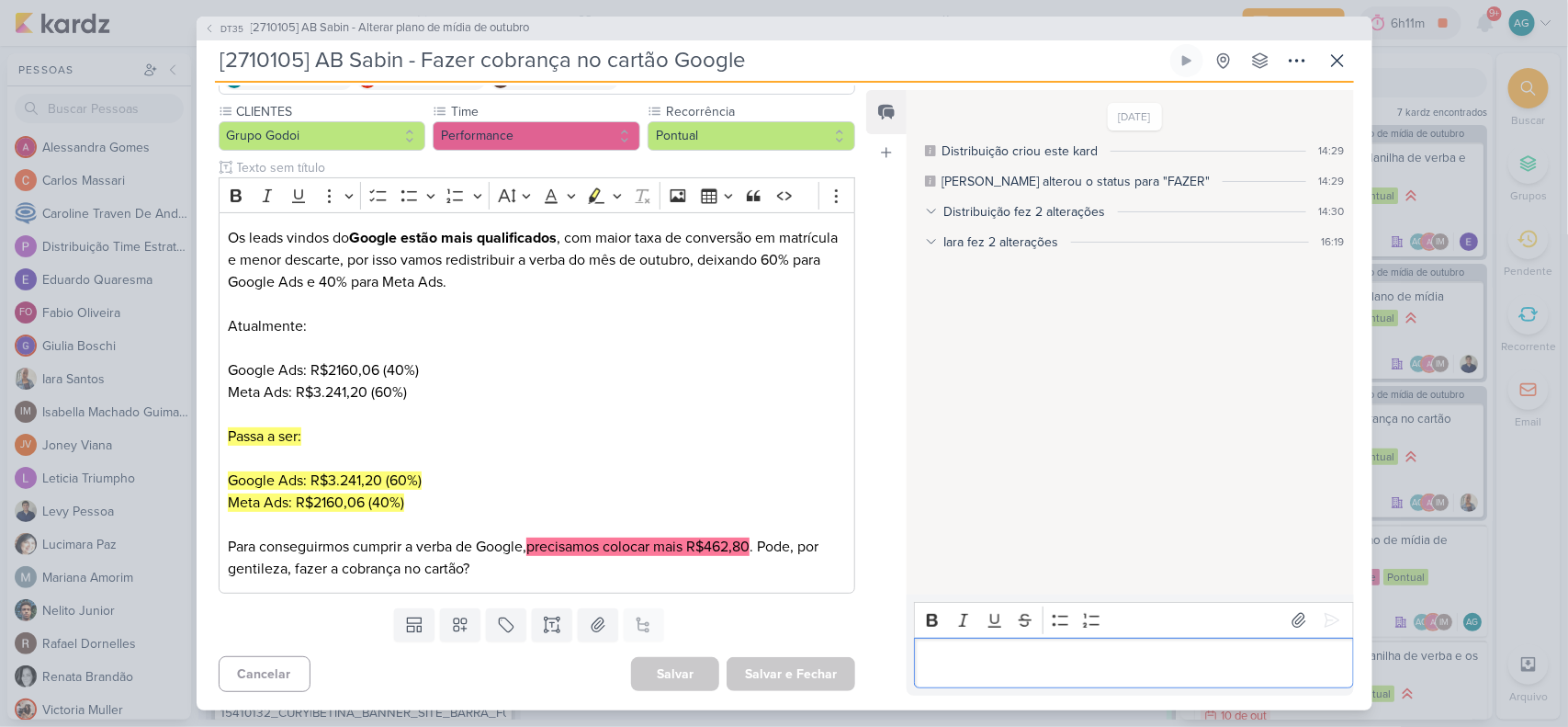
click at [1043, 663] on p "Editor editing area: main" at bounding box center [1134, 663] width 420 height 22
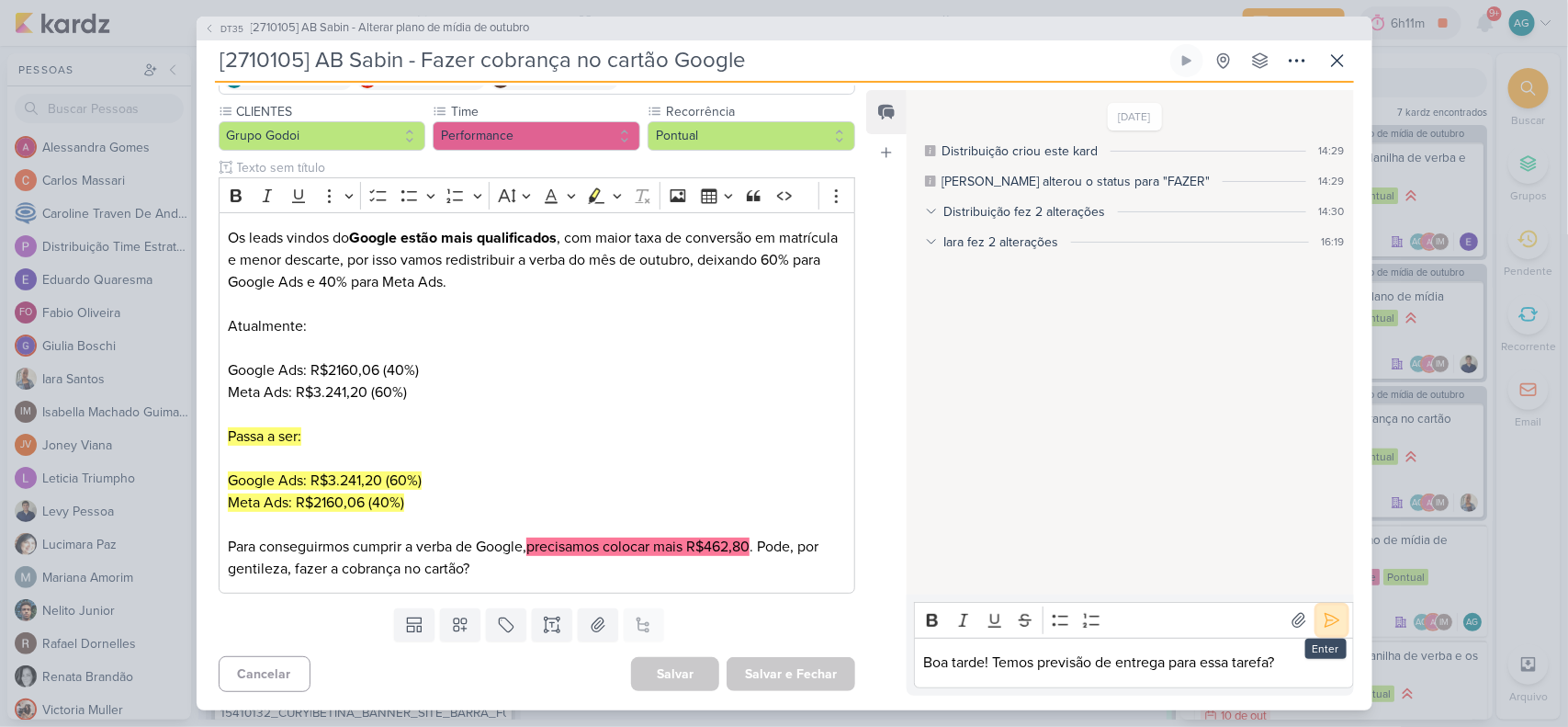
click at [1325, 613] on icon at bounding box center [1332, 620] width 18 height 18
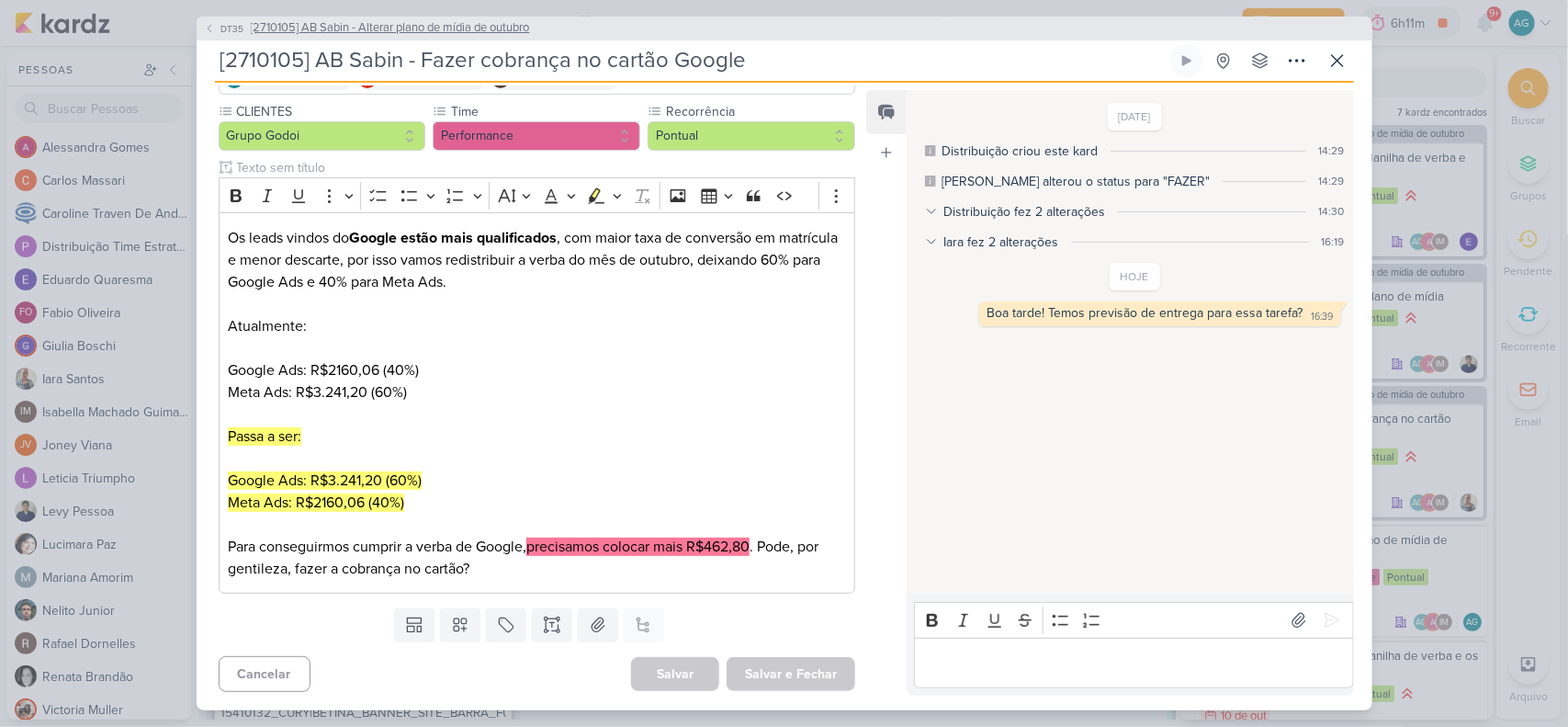
click at [493, 29] on span "[2710105] AB Sabin - Alterar plano de mídia de outubro" at bounding box center [391, 28] width 280 height 18
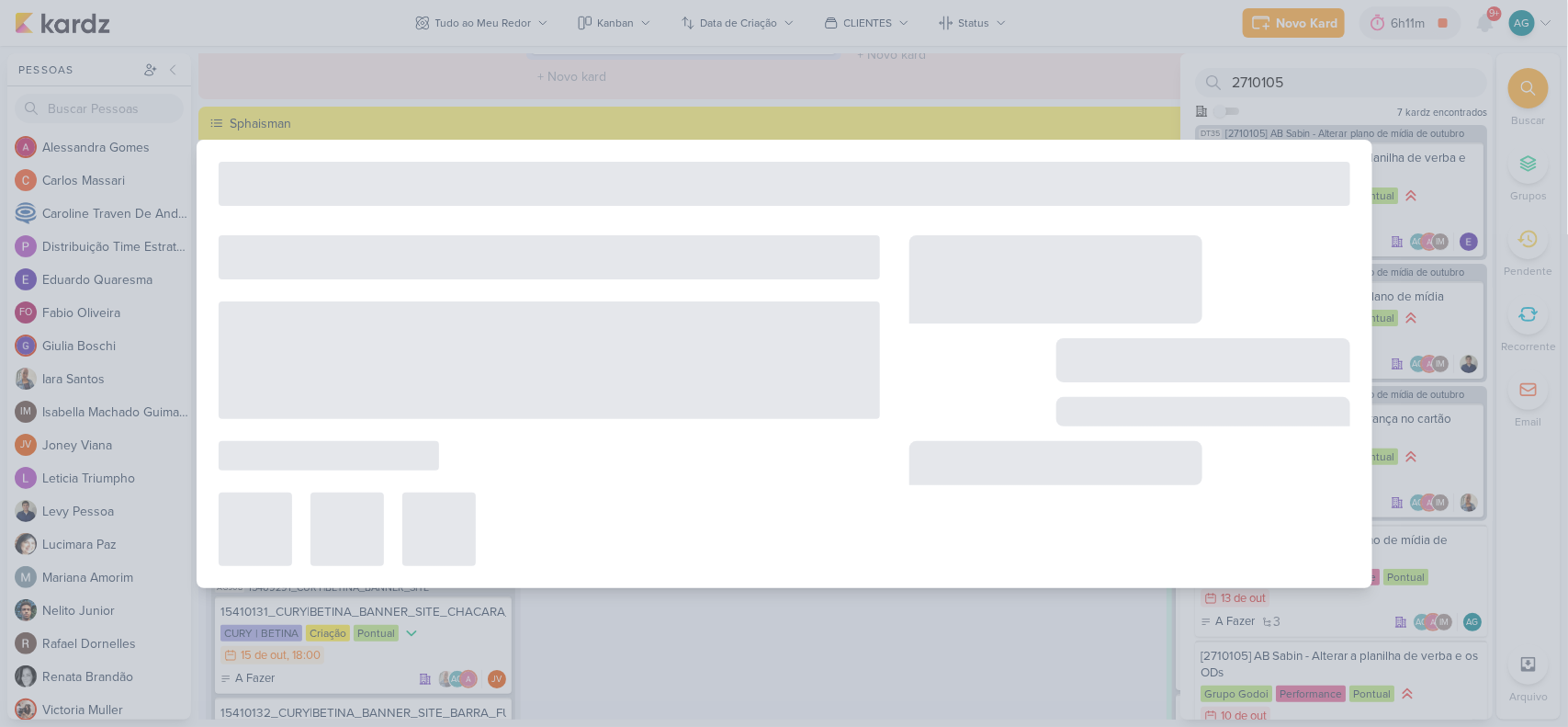
type input "[2710105] AB Sabin - Alterar plano de mídia de outubro"
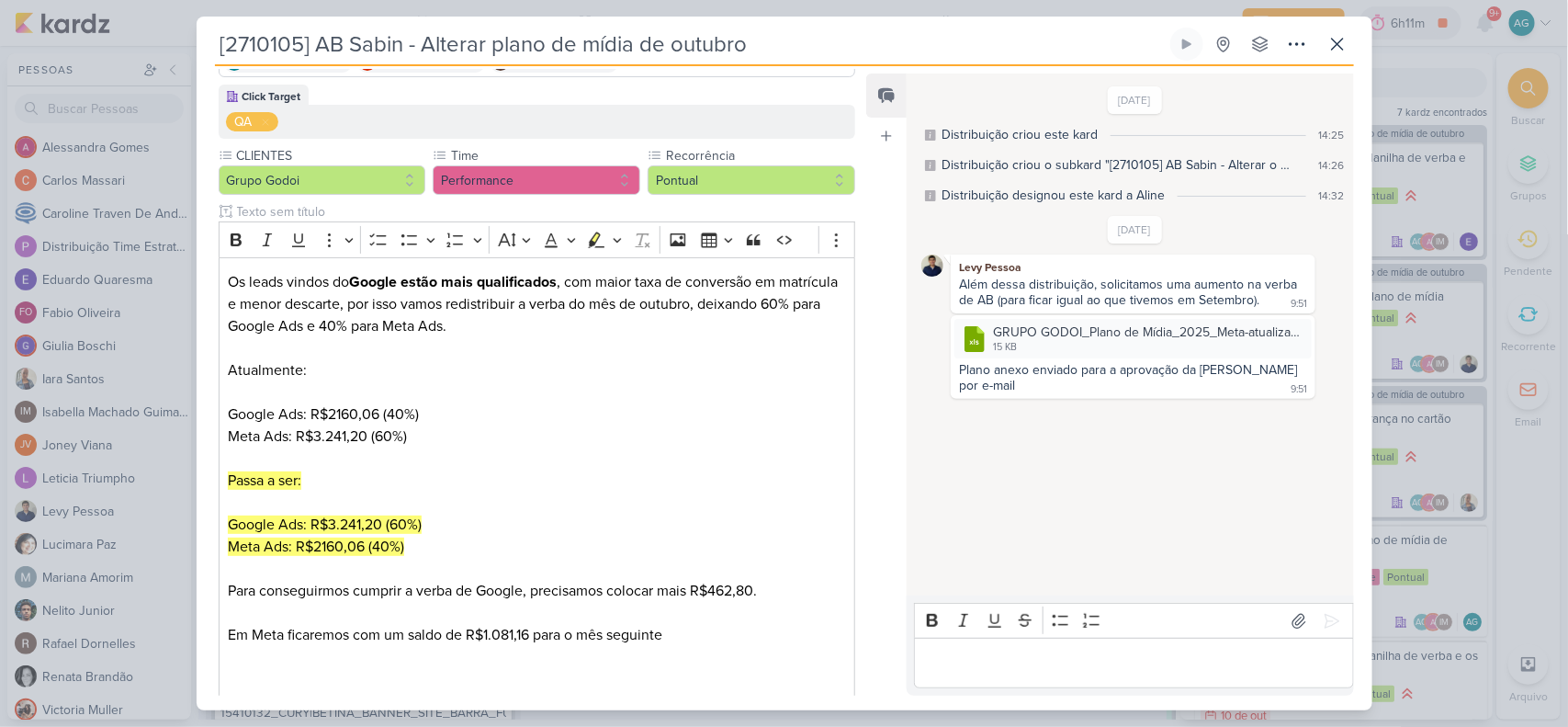
scroll to position [0, 0]
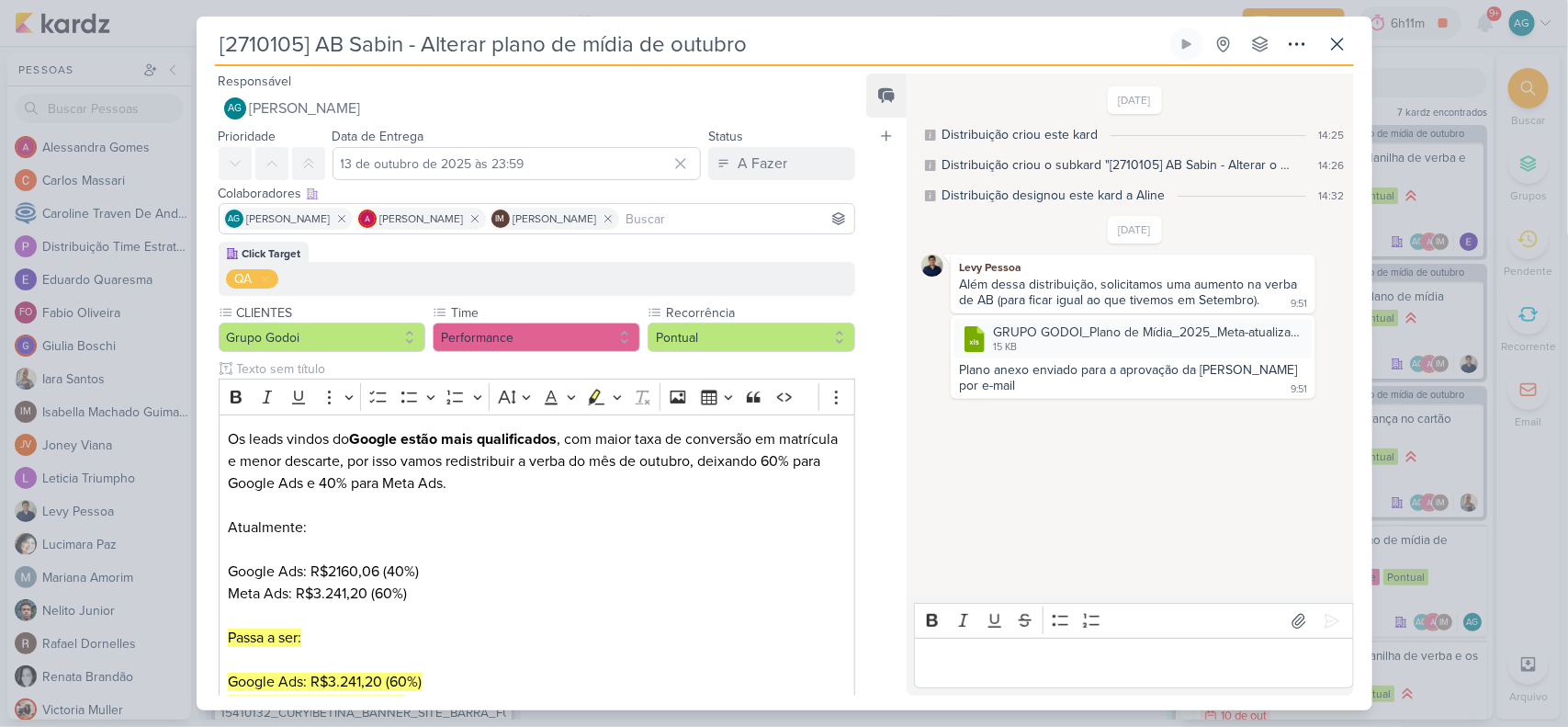
click at [1094, 668] on p "Editor editing area: main" at bounding box center [1134, 664] width 420 height 22
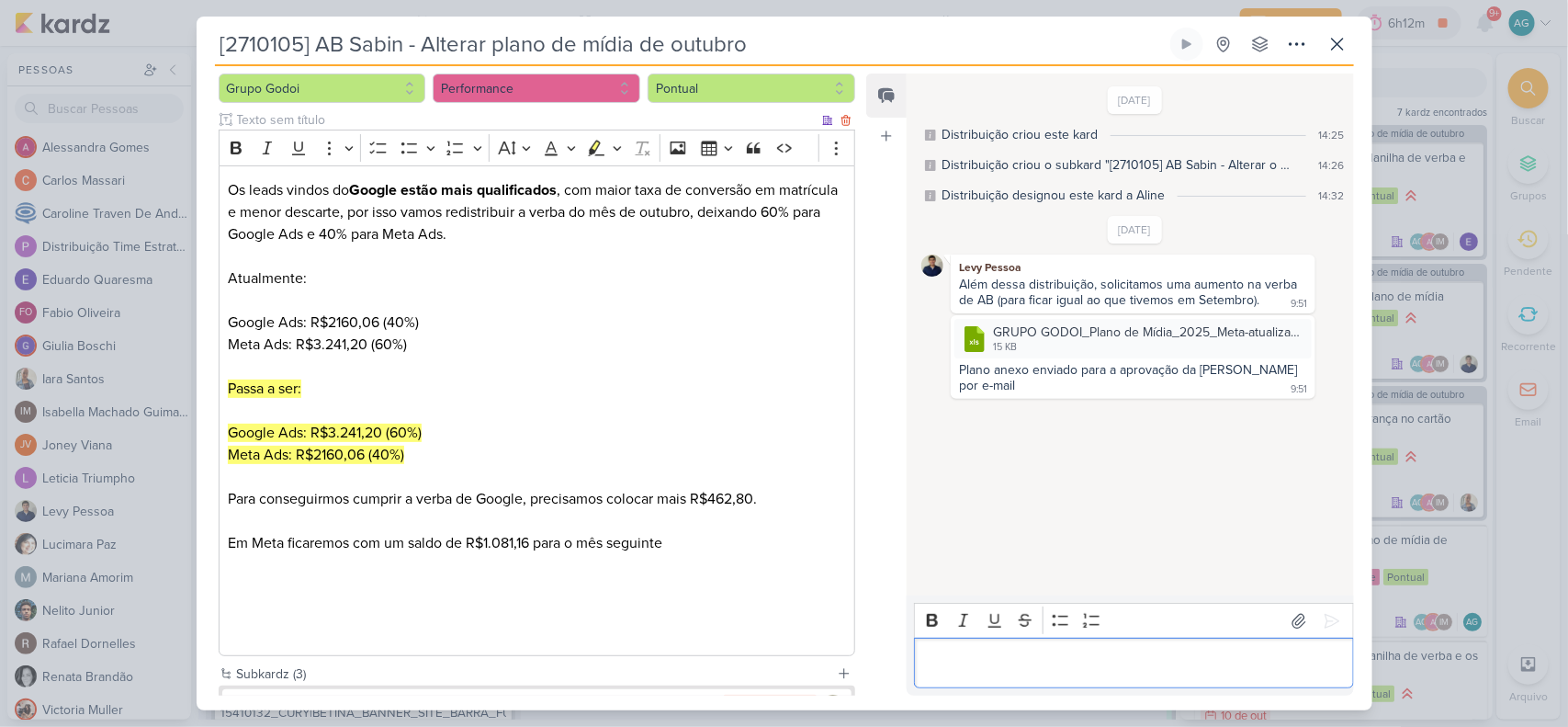
scroll to position [452, 0]
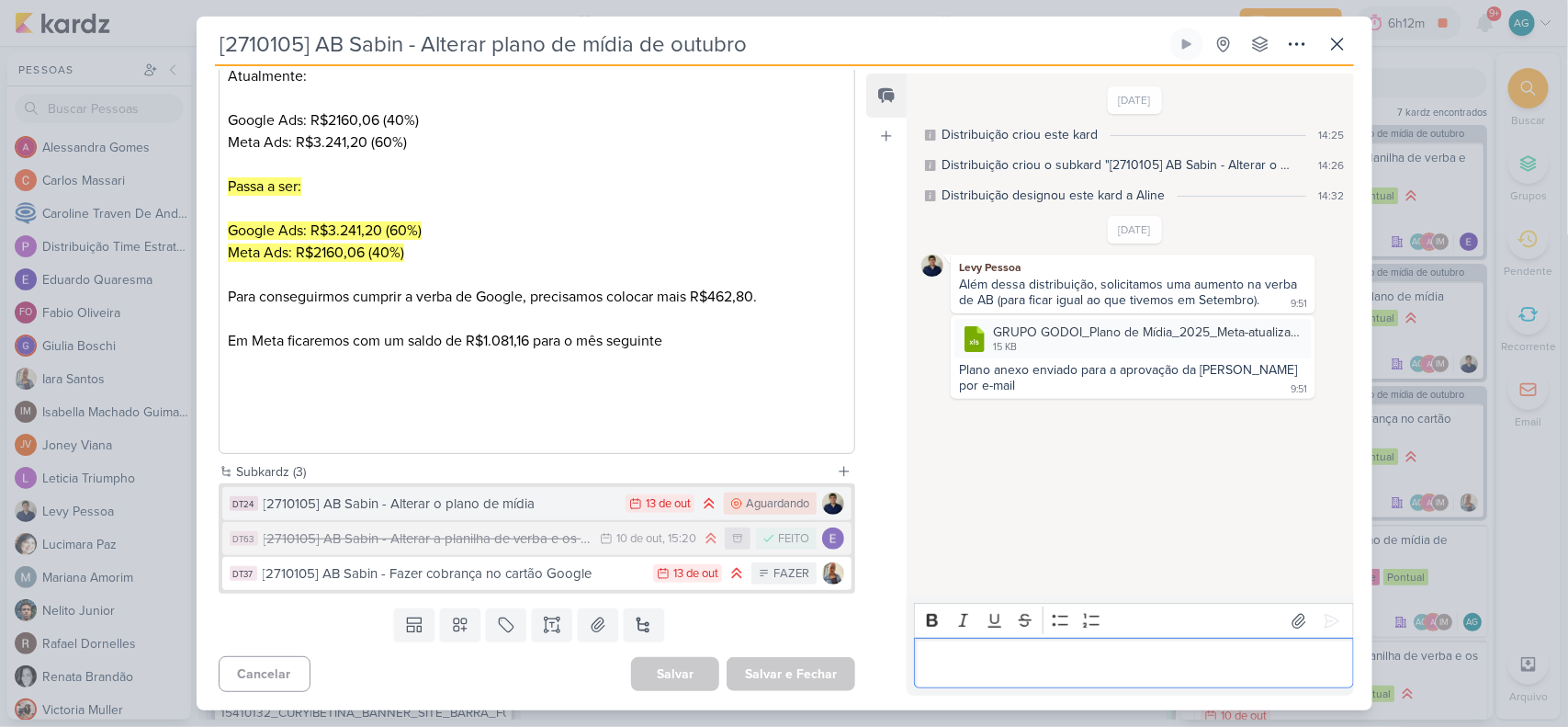
click at [553, 506] on div "[2710105] AB Sabin - Alterar o plano de mídia" at bounding box center [441, 504] width 354 height 21
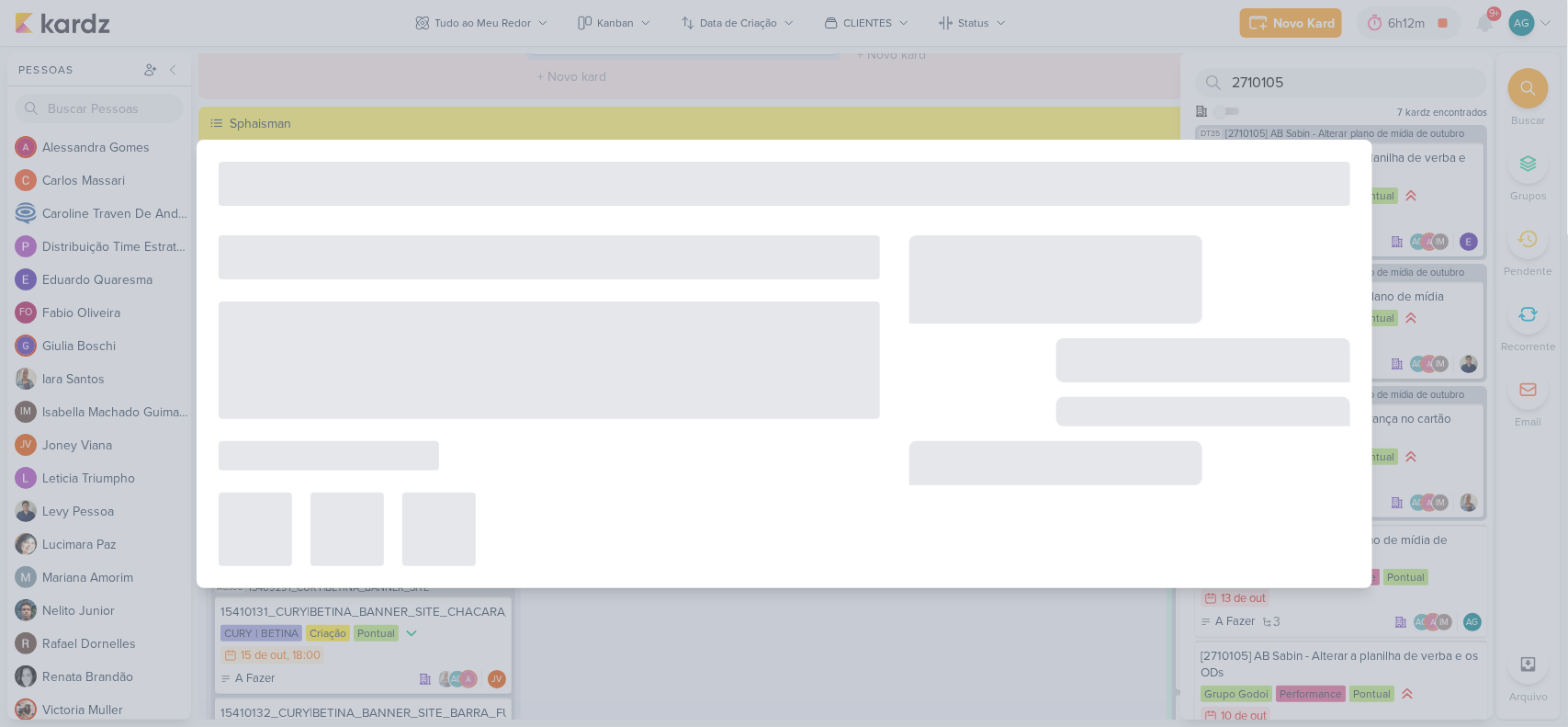
type input "[2710105] AB Sabin - Alterar o plano de mídia"
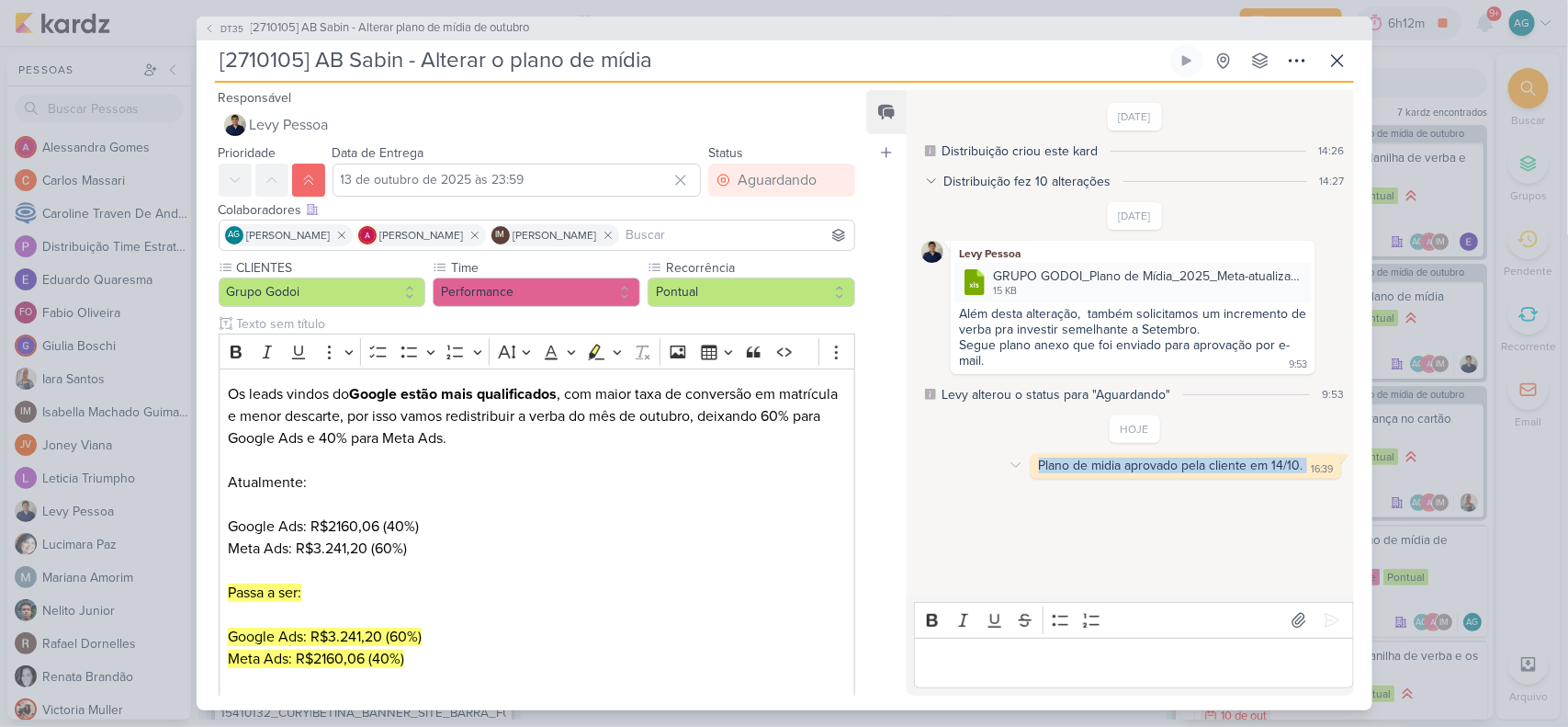
drag, startPoint x: 1034, startPoint y: 462, endPoint x: 1302, endPoint y: 458, distance: 268.0
click at [1302, 458] on div "Plano de midia aprovado pela cliente em 14/10. 16:39" at bounding box center [1185, 466] width 303 height 17
copy div "Plano de midia aprovado pela cliente em 14/10."
click at [467, 32] on span "[2710105] AB Sabin - Alterar plano de mídia de outubro" at bounding box center [391, 28] width 280 height 18
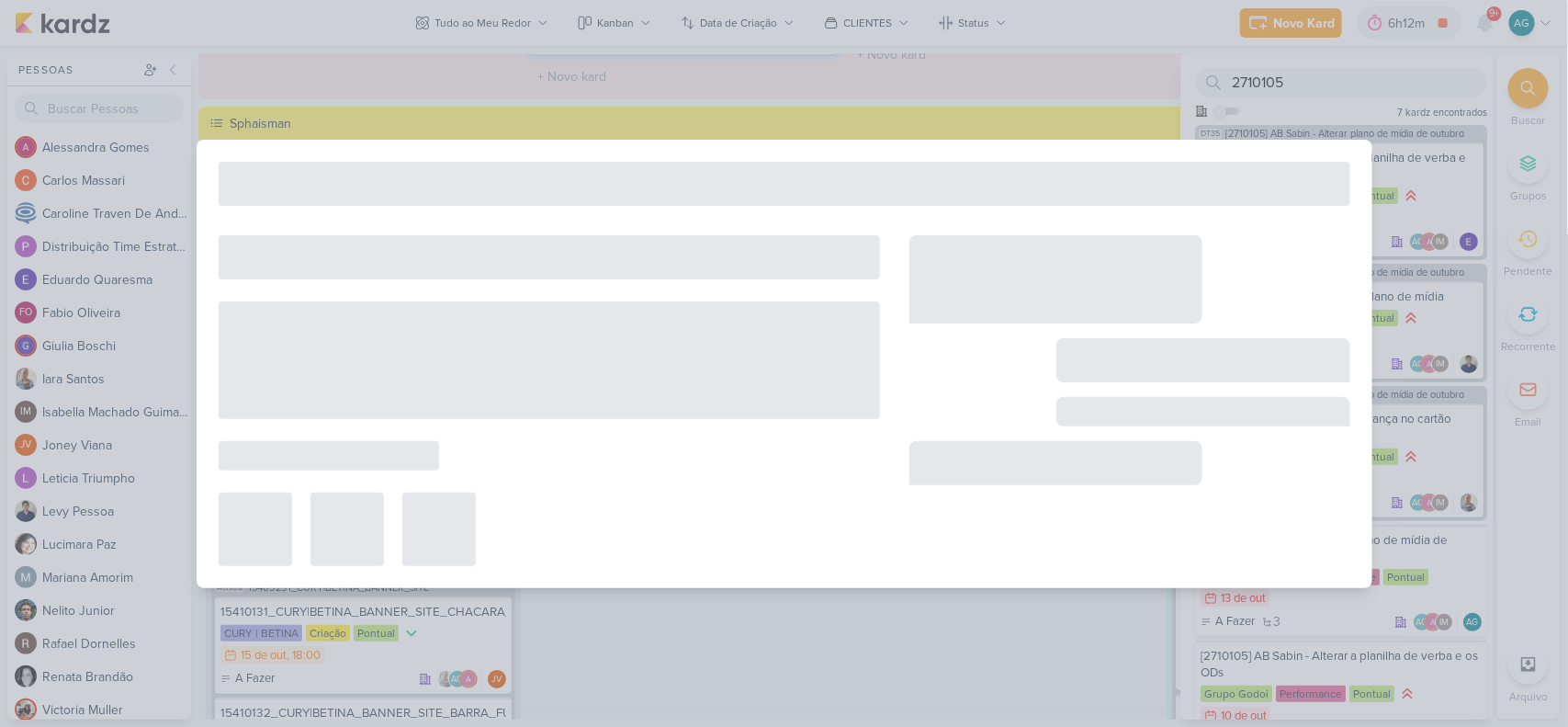
type input "[2710105] AB Sabin - Alterar plano de mídia de outubro"
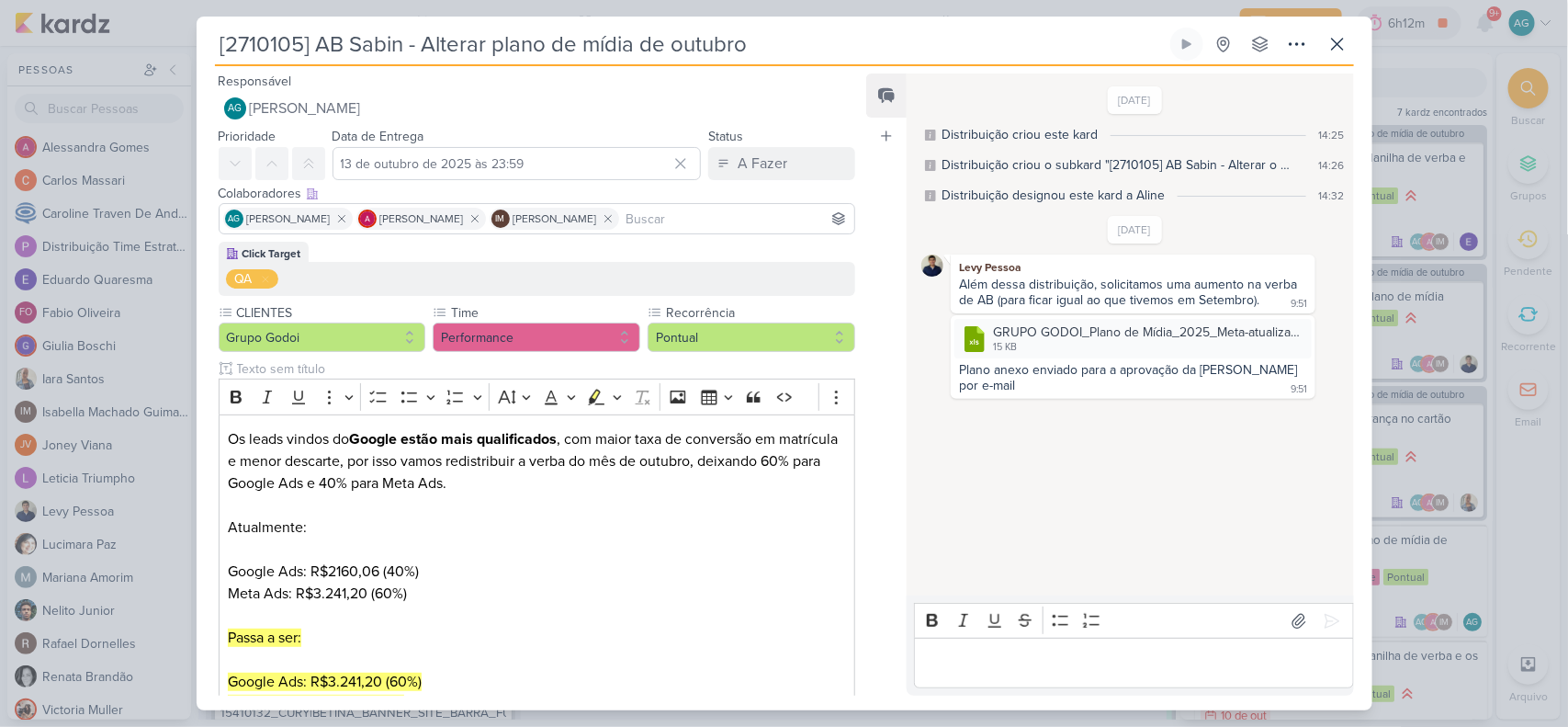
click at [1117, 672] on p "Editor editing area: main" at bounding box center [1134, 664] width 420 height 22
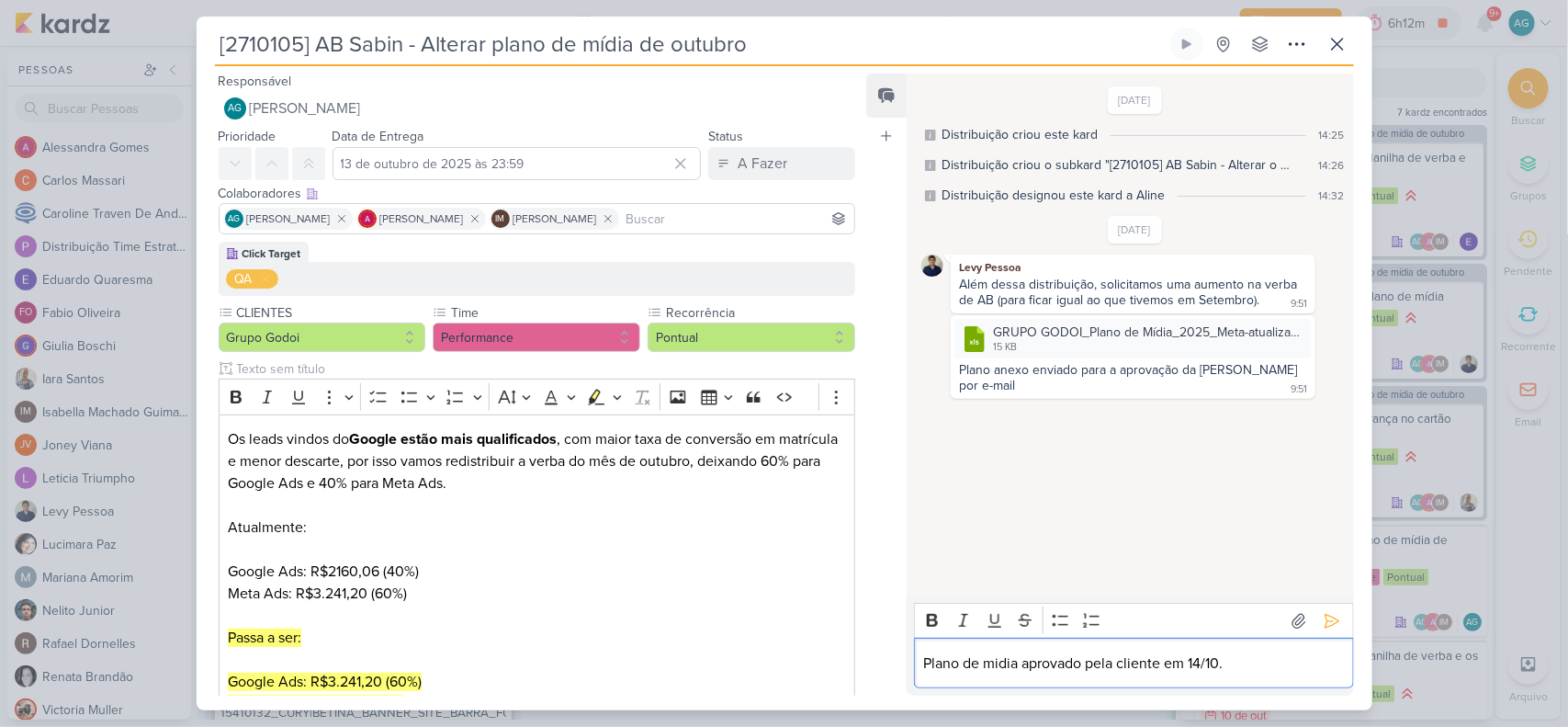
click at [1024, 663] on p "Plano de midia aprovado pela cliente em 14/10." at bounding box center [1134, 664] width 420 height 22
click at [1328, 618] on icon at bounding box center [1332, 621] width 18 height 18
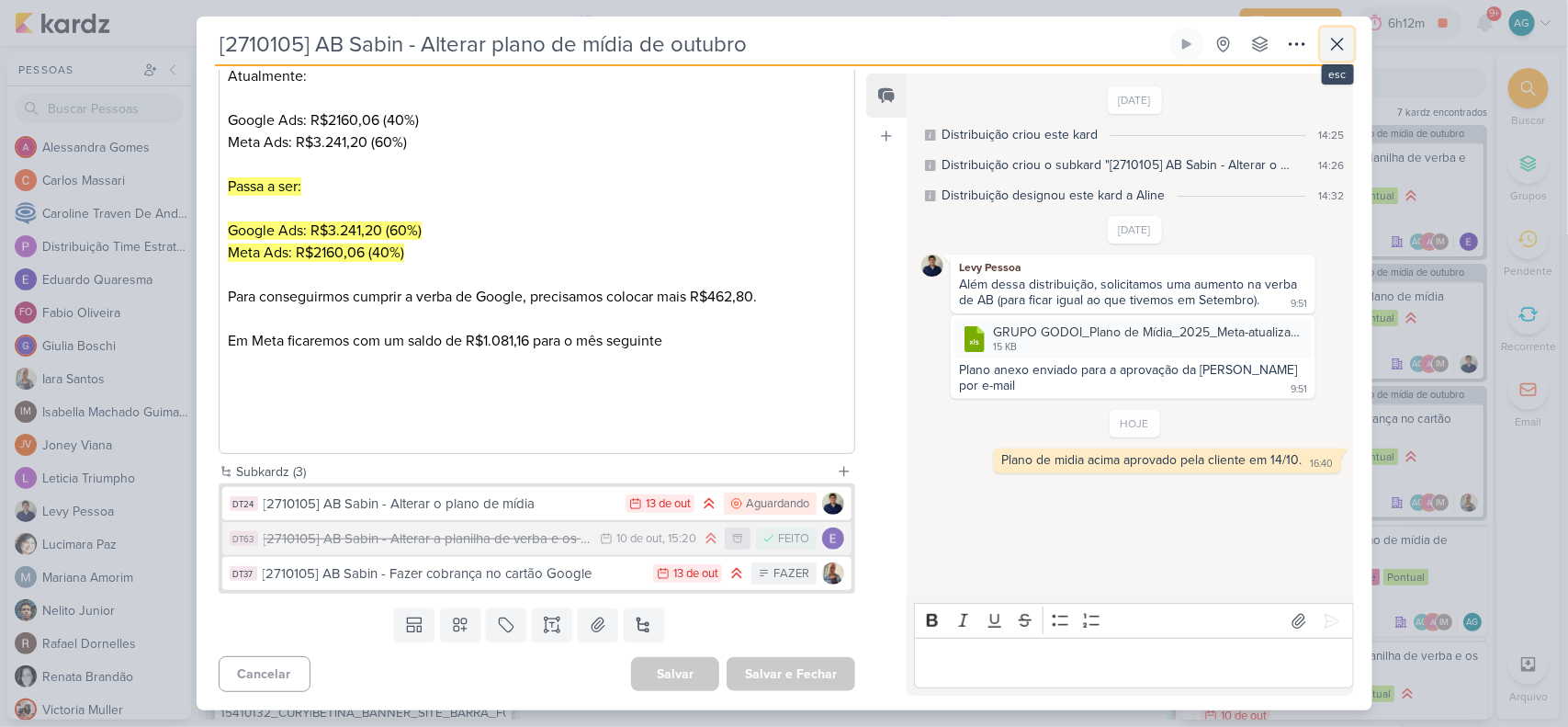
click at [1338, 41] on icon at bounding box center [1338, 44] width 22 height 22
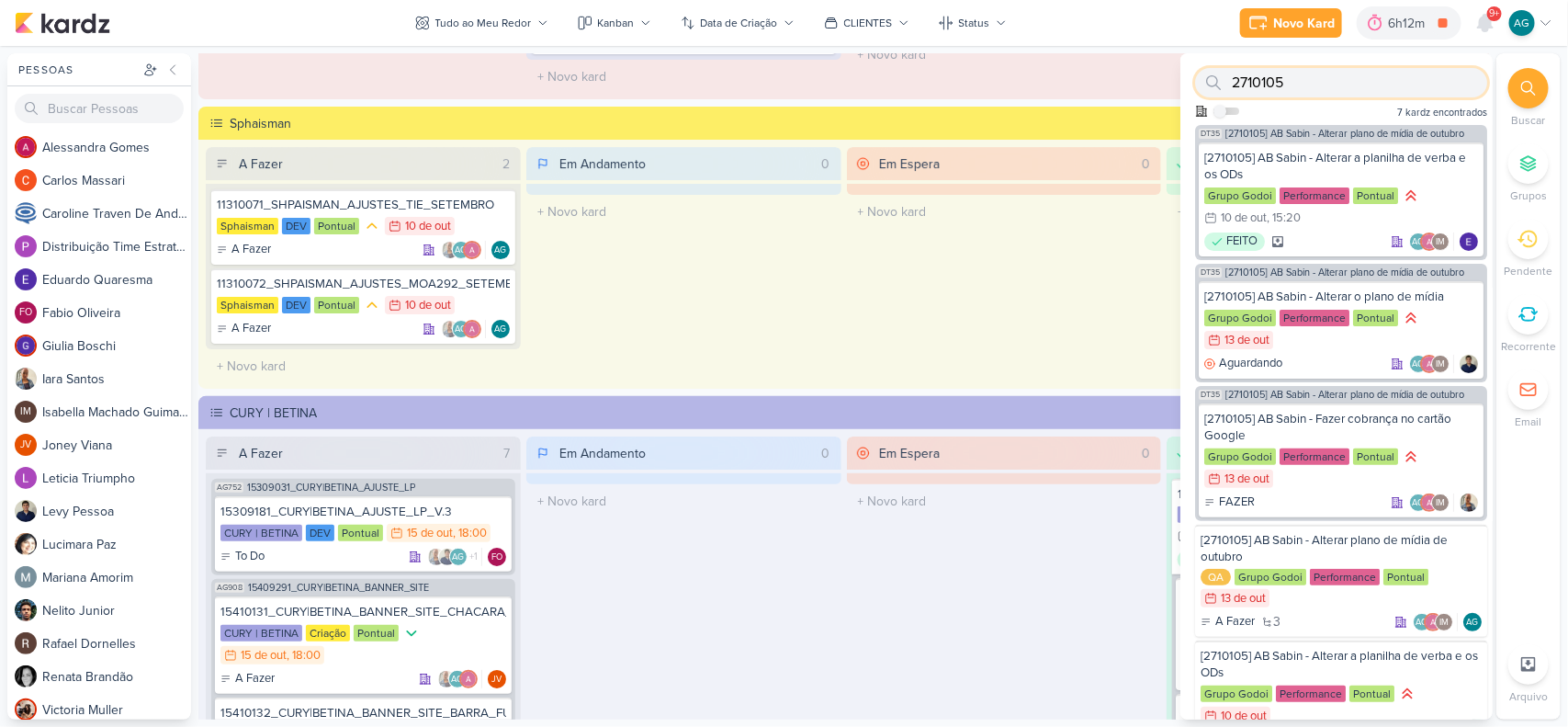
drag, startPoint x: 1314, startPoint y: 87, endPoint x: 1223, endPoint y: 79, distance: 91.4
click at [1223, 79] on div "2710105" at bounding box center [1341, 82] width 292 height 29
paste input "15410131"
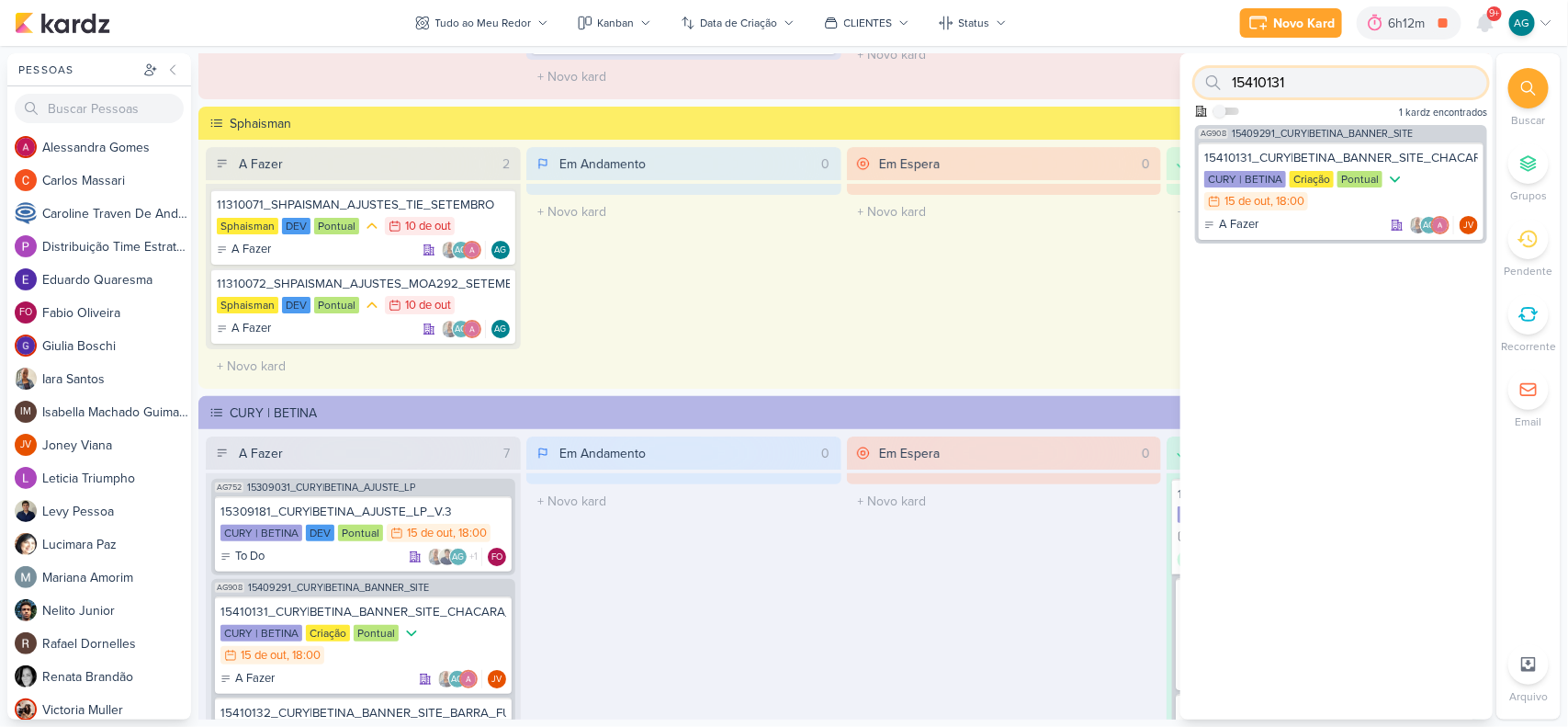
drag, startPoint x: 1292, startPoint y: 74, endPoint x: 1227, endPoint y: 75, distance: 65.0
click at [1227, 75] on div "15410131" at bounding box center [1341, 82] width 292 height 29
paste input "2"
drag, startPoint x: 1302, startPoint y: 84, endPoint x: 1217, endPoint y: 83, distance: 85.0
click at [1217, 83] on div "15410132" at bounding box center [1341, 82] width 292 height 29
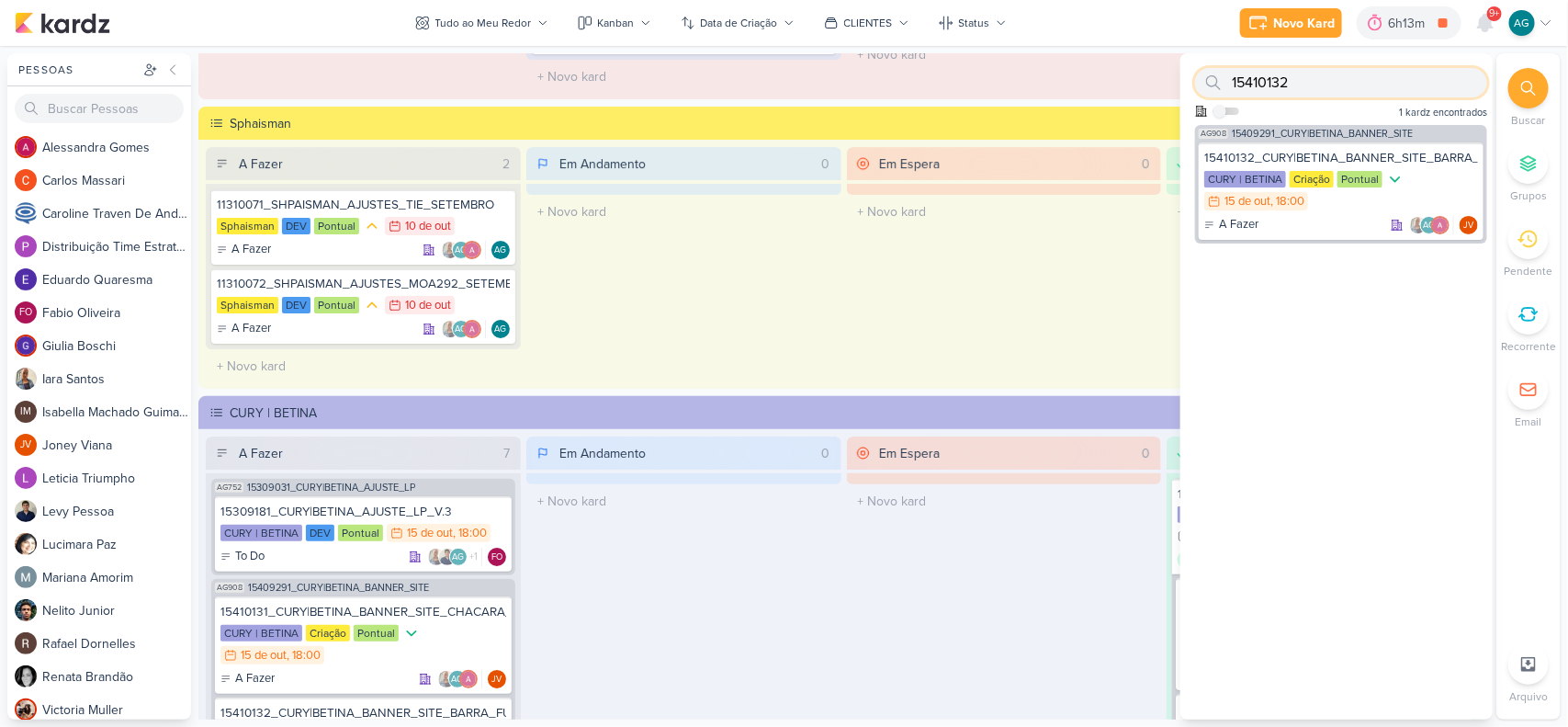
paste input "3710141"
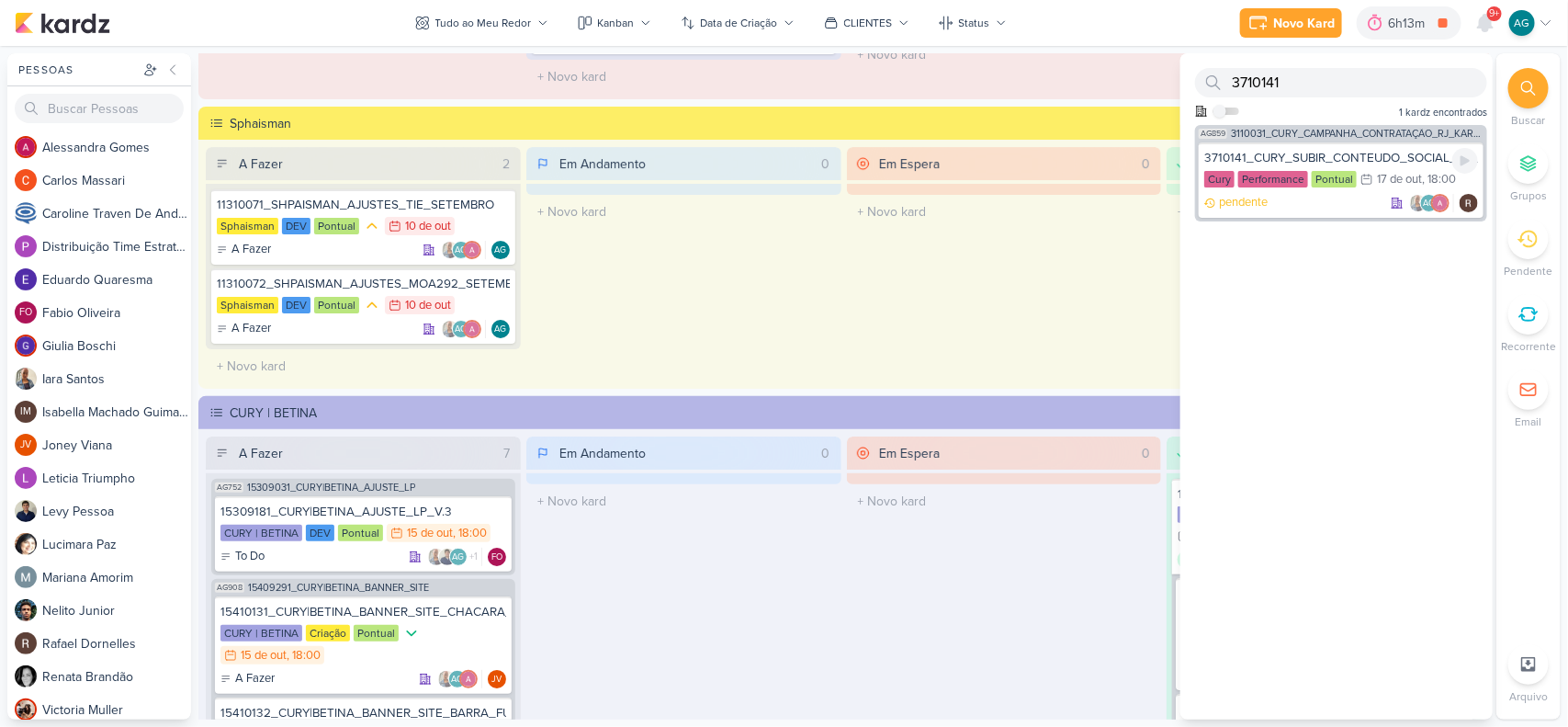
click at [1320, 200] on div "pendente AG" at bounding box center [1341, 203] width 274 height 18
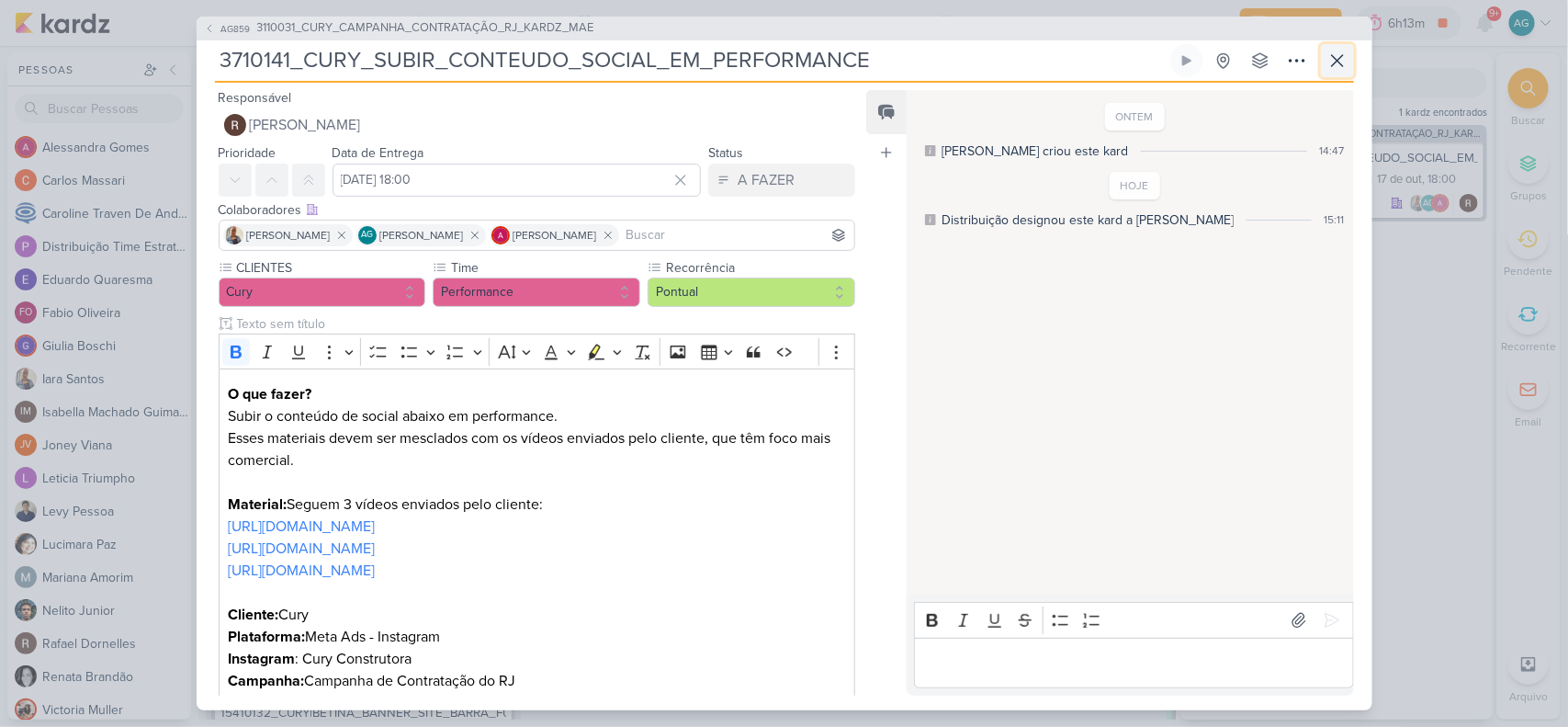
click at [1349, 63] on button at bounding box center [1337, 60] width 33 height 33
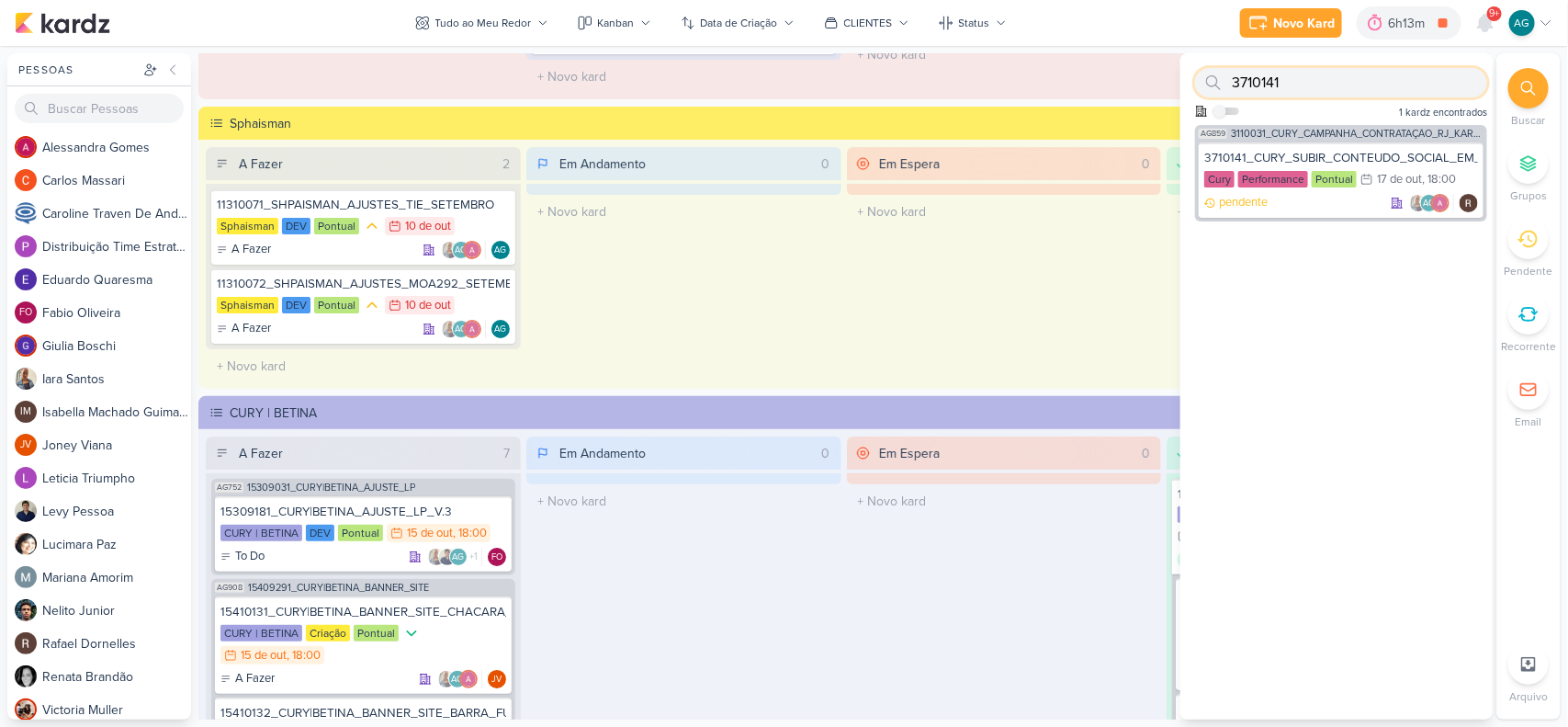
drag, startPoint x: 1301, startPoint y: 84, endPoint x: 1233, endPoint y: 81, distance: 68.1
click at [1233, 81] on input "3710141" at bounding box center [1341, 82] width 292 height 29
paste input "171008"
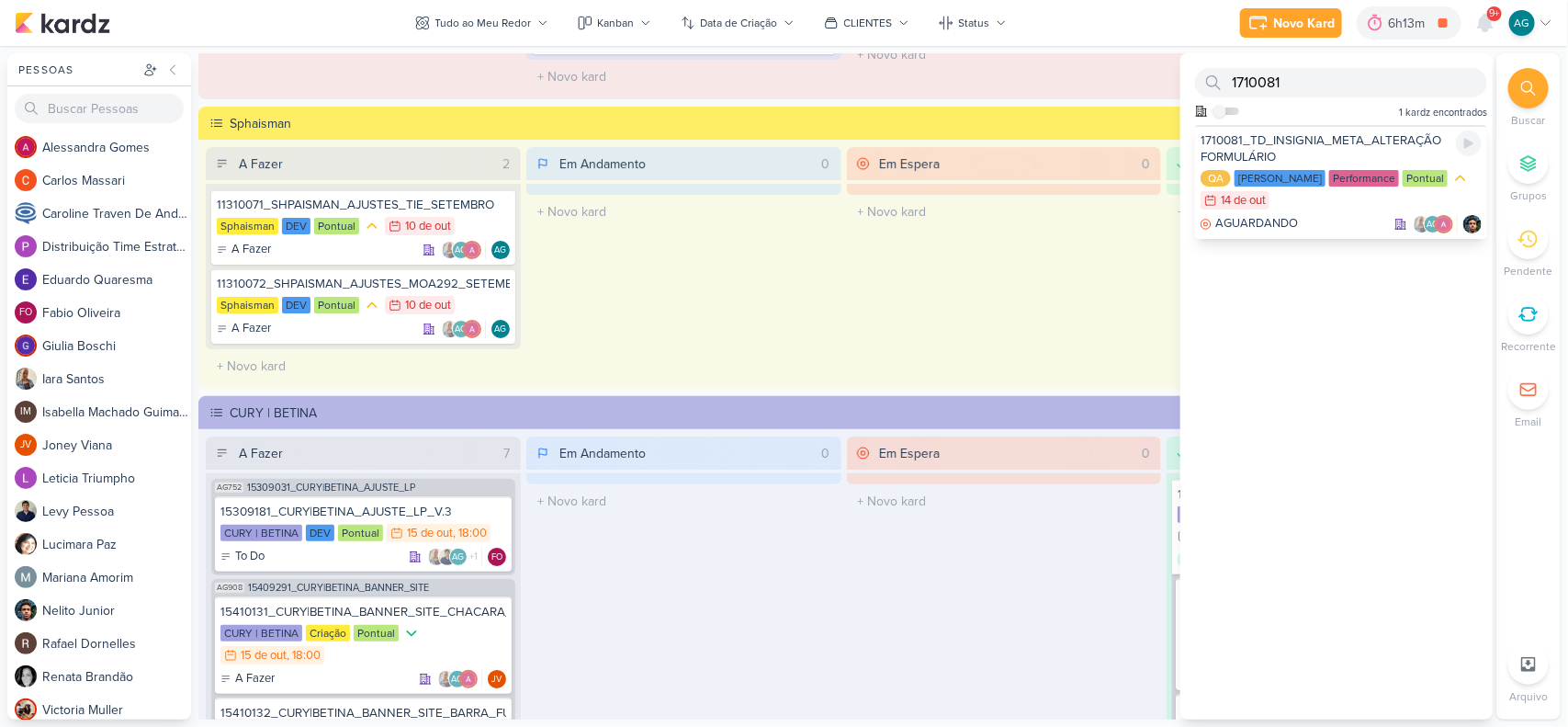
click at [1305, 208] on div "QA [PERSON_NAME] Performance Pontual 14/10 [DATE]" at bounding box center [1341, 190] width 281 height 42
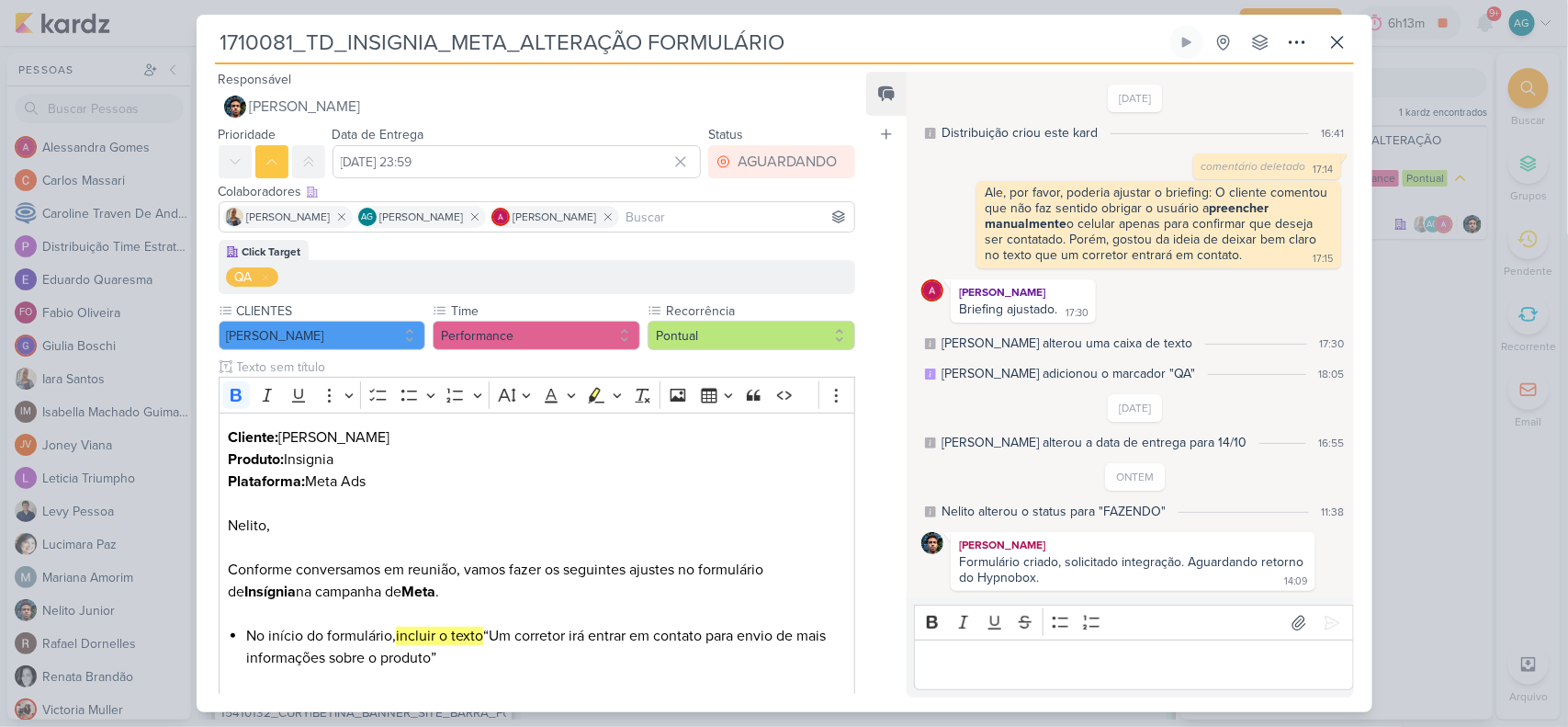
scroll to position [122, 0]
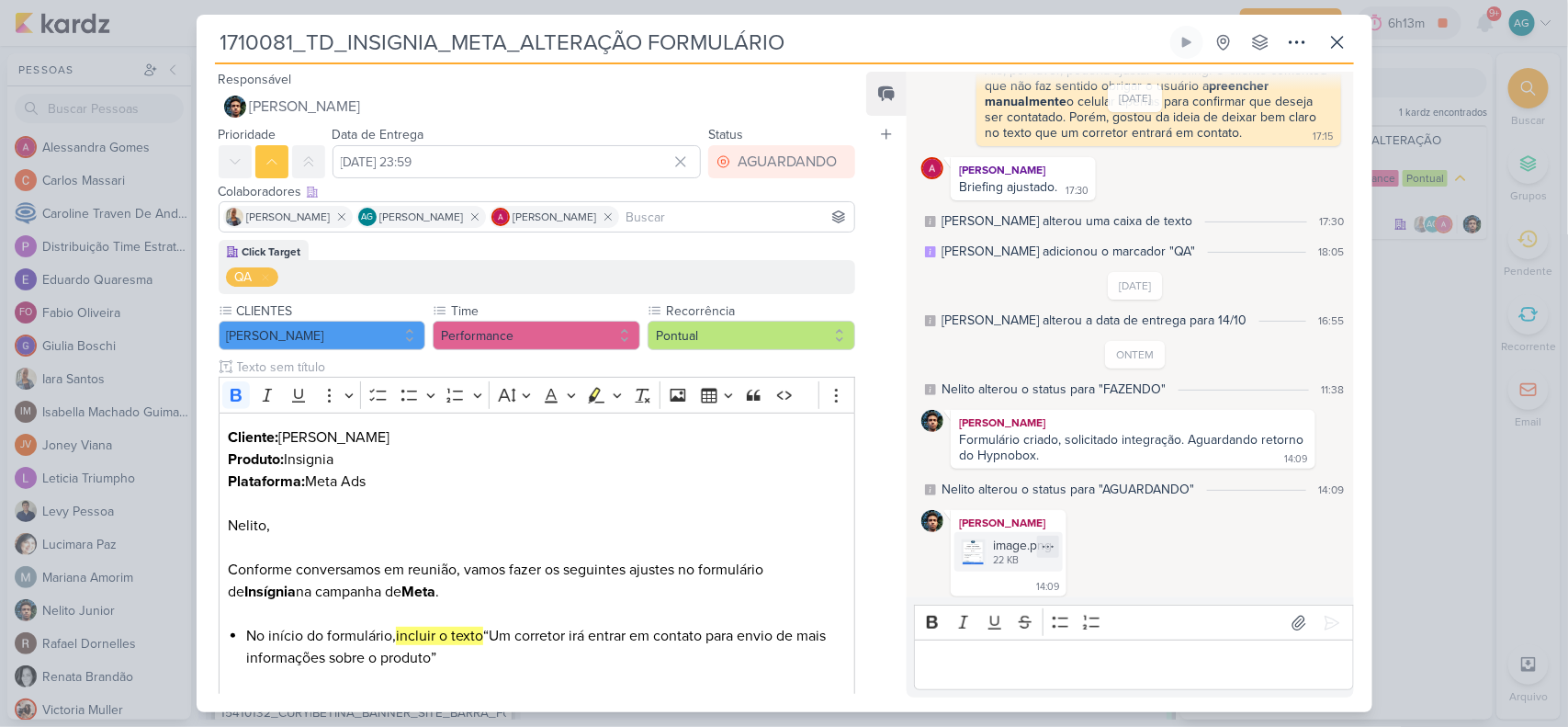
click at [1020, 553] on div "22 KB" at bounding box center [1022, 560] width 59 height 15
drag, startPoint x: 958, startPoint y: 434, endPoint x: 1096, endPoint y: 449, distance: 138.8
click at [1096, 449] on div "Formulário criado, solicitado integração. Aguardando retorno do Hypnobox. 14:09" at bounding box center [1132, 448] width 357 height 33
copy div "Formulário criado, solicitado integração. Aguardando retorno do Hypnobox."
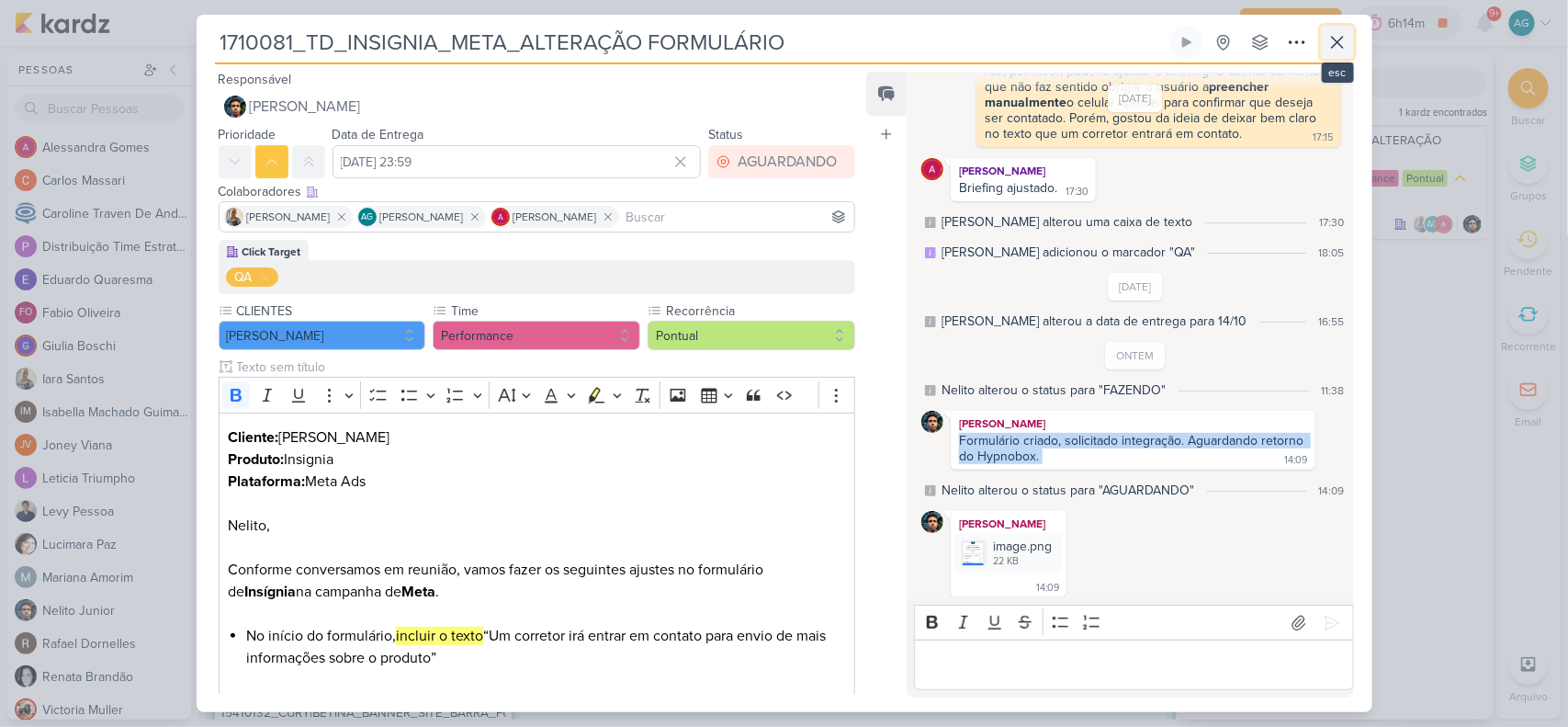
click at [1334, 48] on icon at bounding box center [1338, 42] width 22 height 22
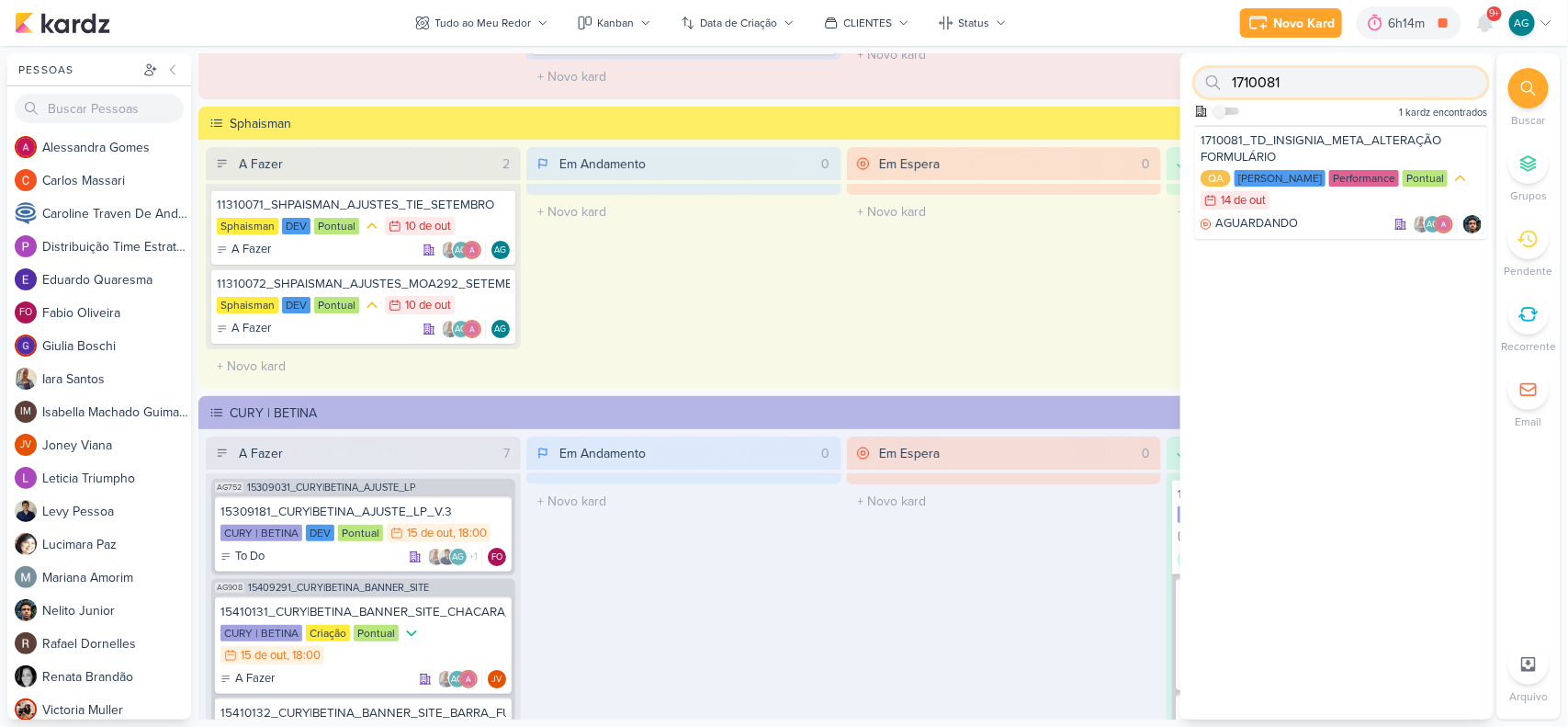
drag, startPoint x: 1294, startPoint y: 79, endPoint x: 1208, endPoint y: 80, distance: 86.0
click at [1208, 80] on div "1710081" at bounding box center [1341, 82] width 292 height 29
paste input "153"
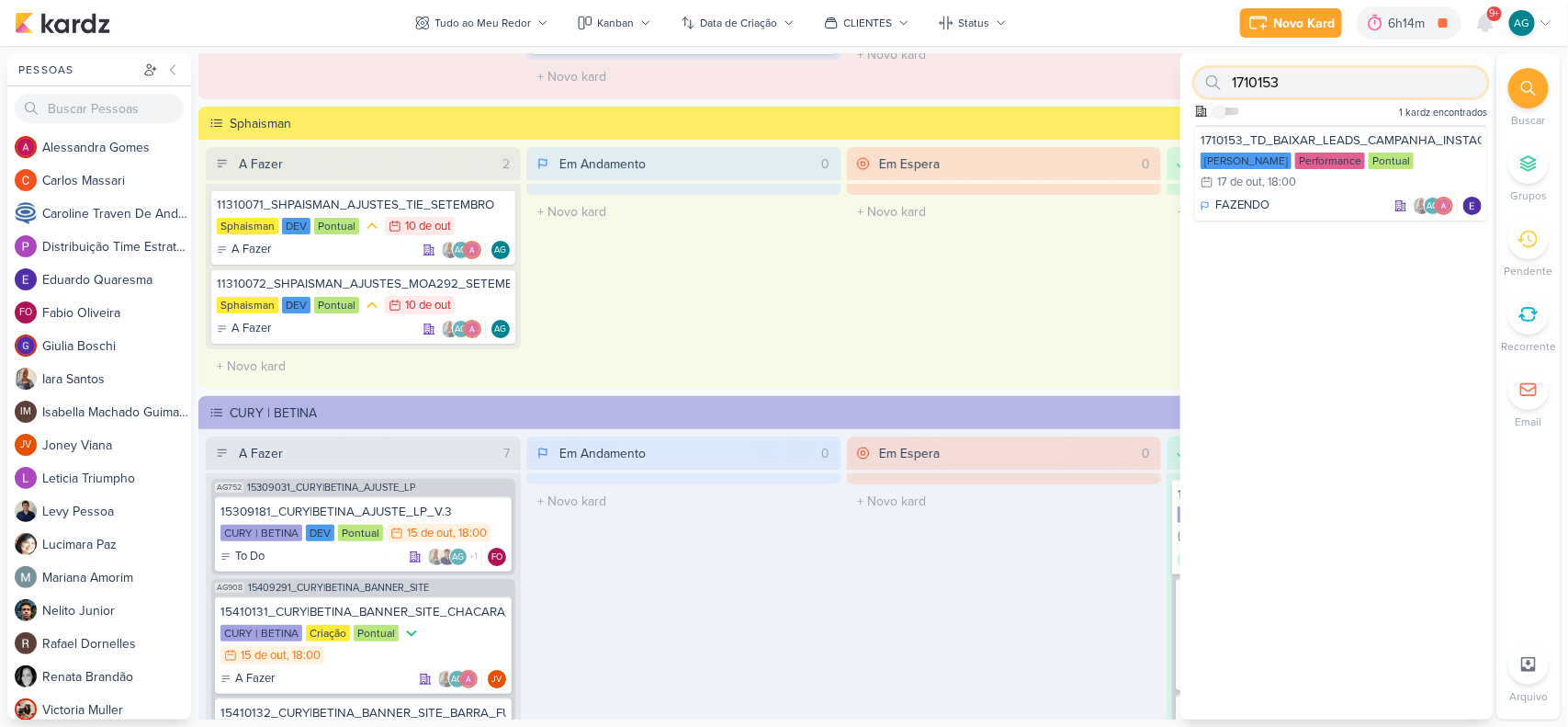
type input "1710153"
click at [960, 359] on div "Em Espera 0 O título do kard deve ter menos que 100 caracteres" at bounding box center [1004, 265] width 315 height 236
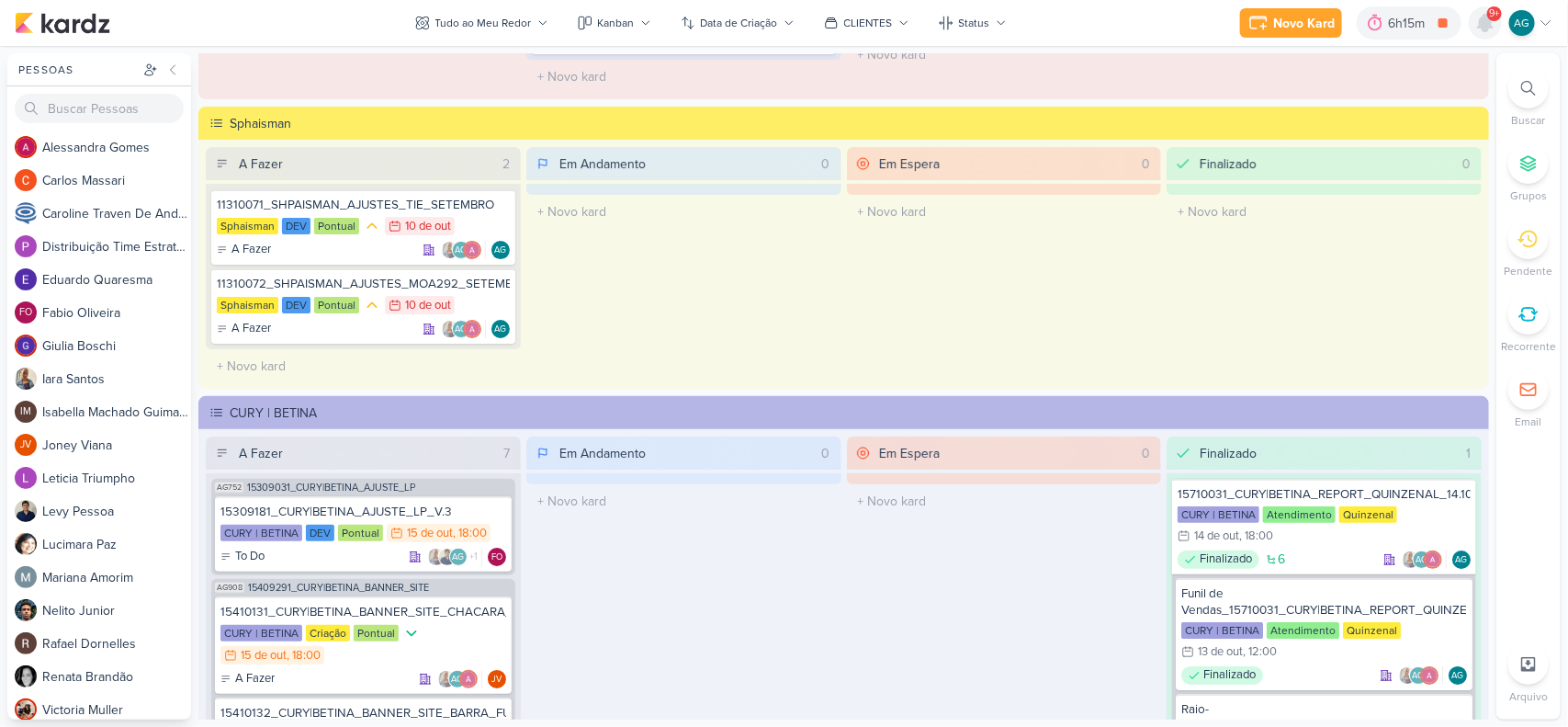
click at [1487, 18] on icon at bounding box center [1485, 23] width 15 height 17
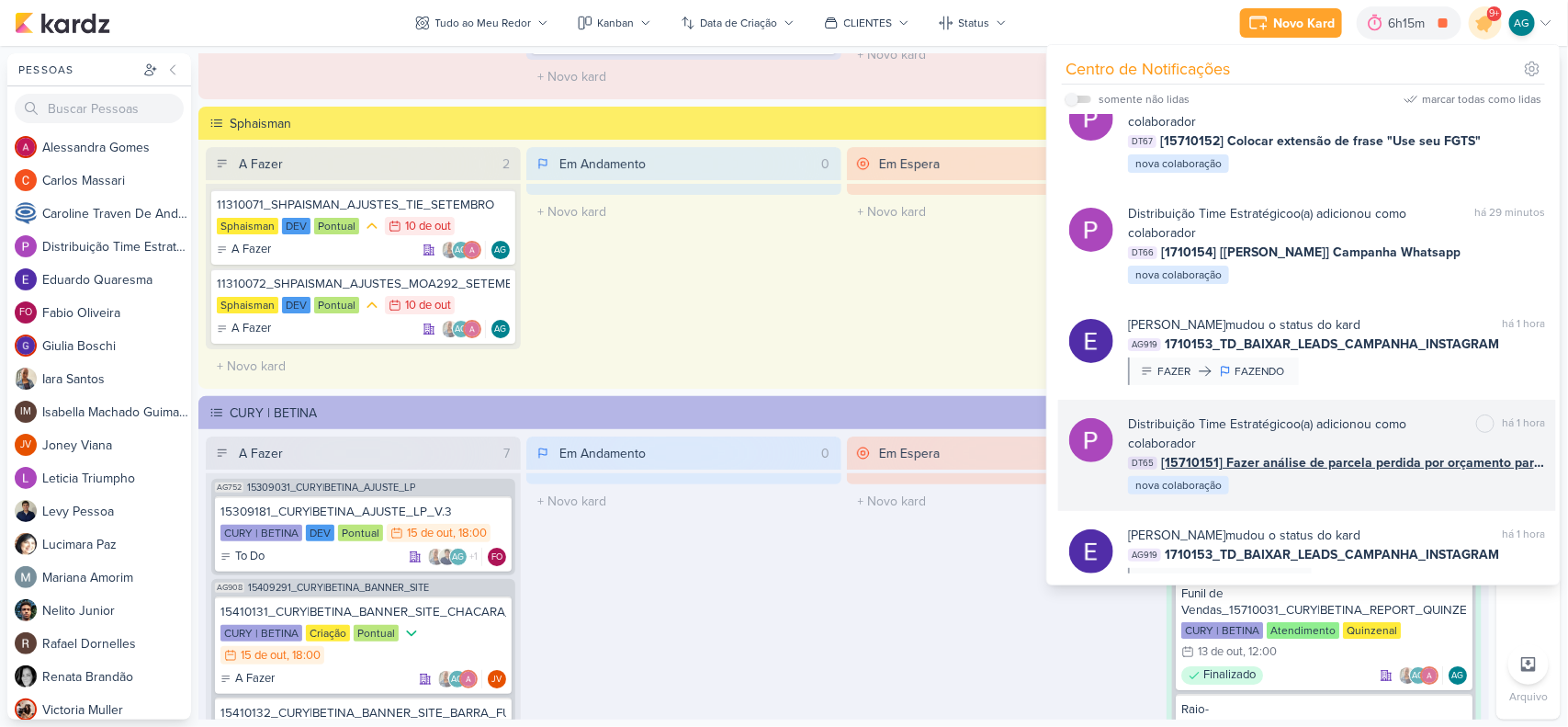
scroll to position [115, 0]
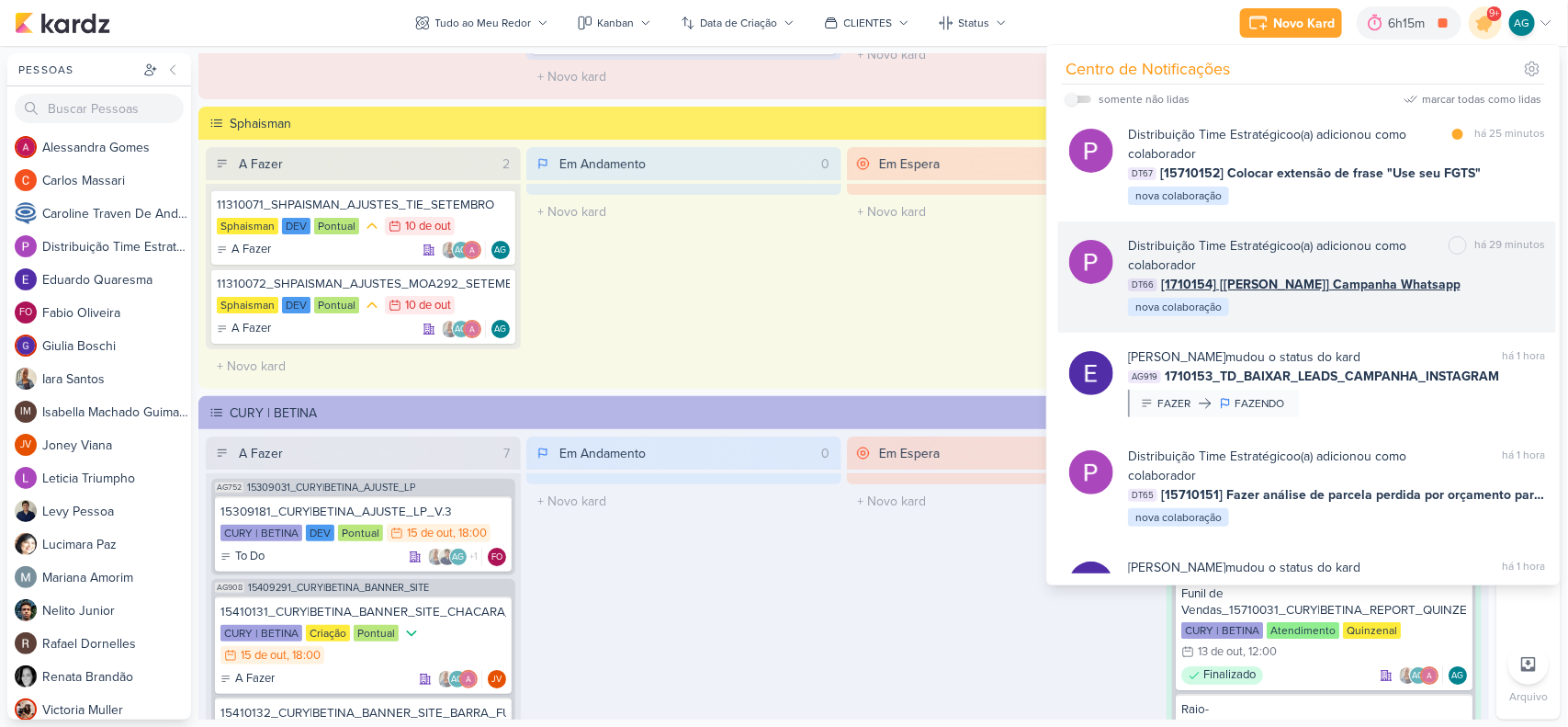
click at [1347, 313] on div "Distribuição Time Estratégico o(a) adicionou como colaborador marcar como não l…" at bounding box center [1336, 277] width 417 height 82
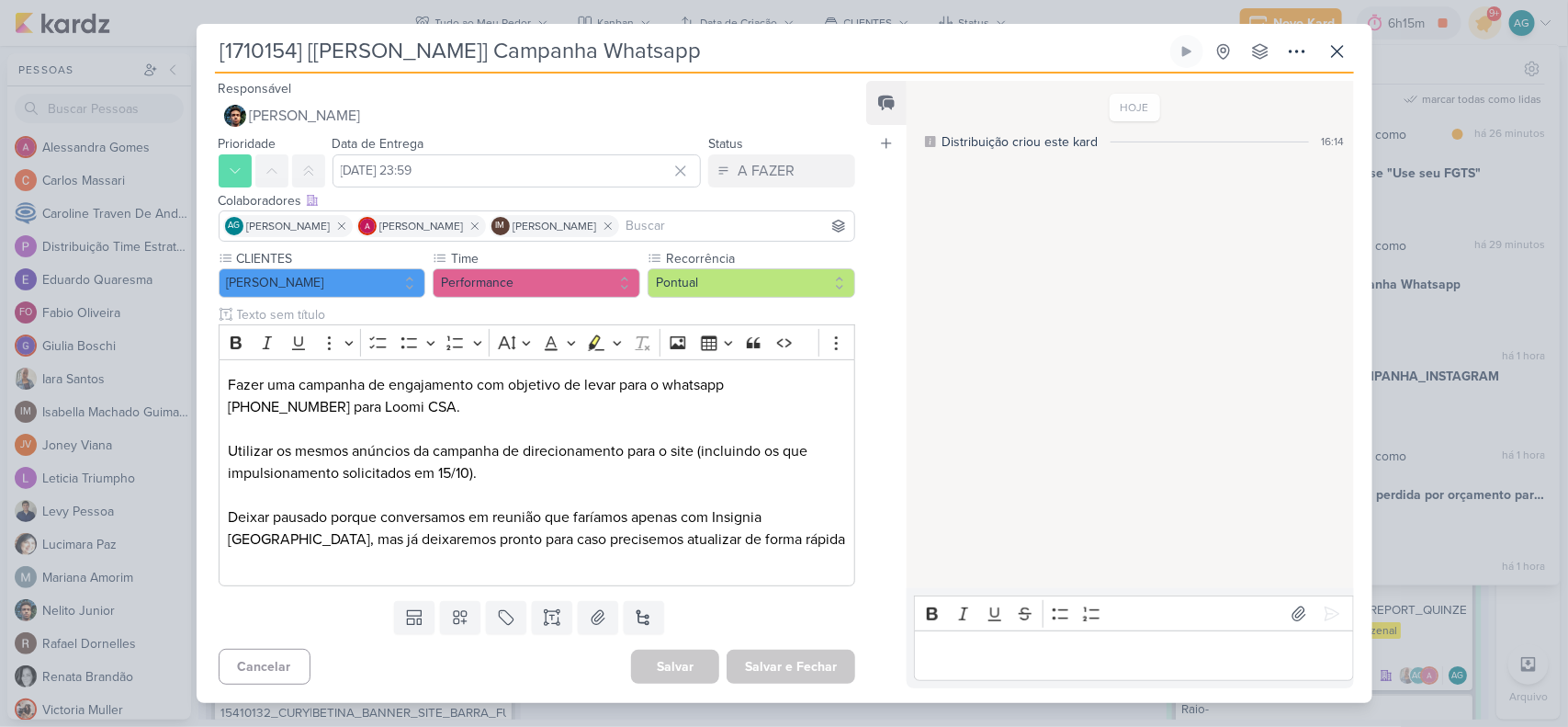
drag, startPoint x: 665, startPoint y: 47, endPoint x: 139, endPoint y: 49, distance: 526.0
click at [139, 49] on div "[1710154] [[PERSON_NAME]] Campanha Whatsapp" at bounding box center [784, 363] width 1568 height 727
click at [1337, 48] on icon at bounding box center [1338, 51] width 22 height 22
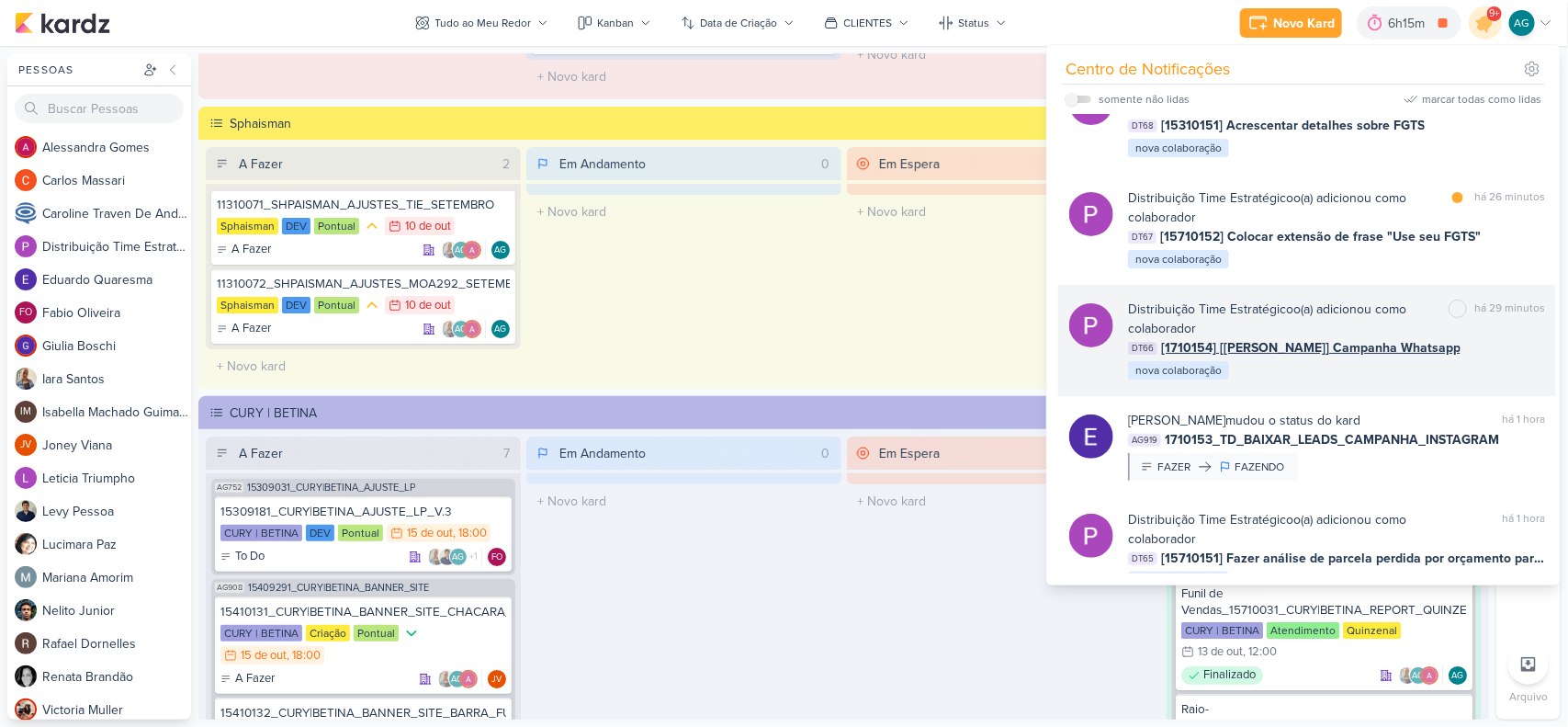
scroll to position [0, 0]
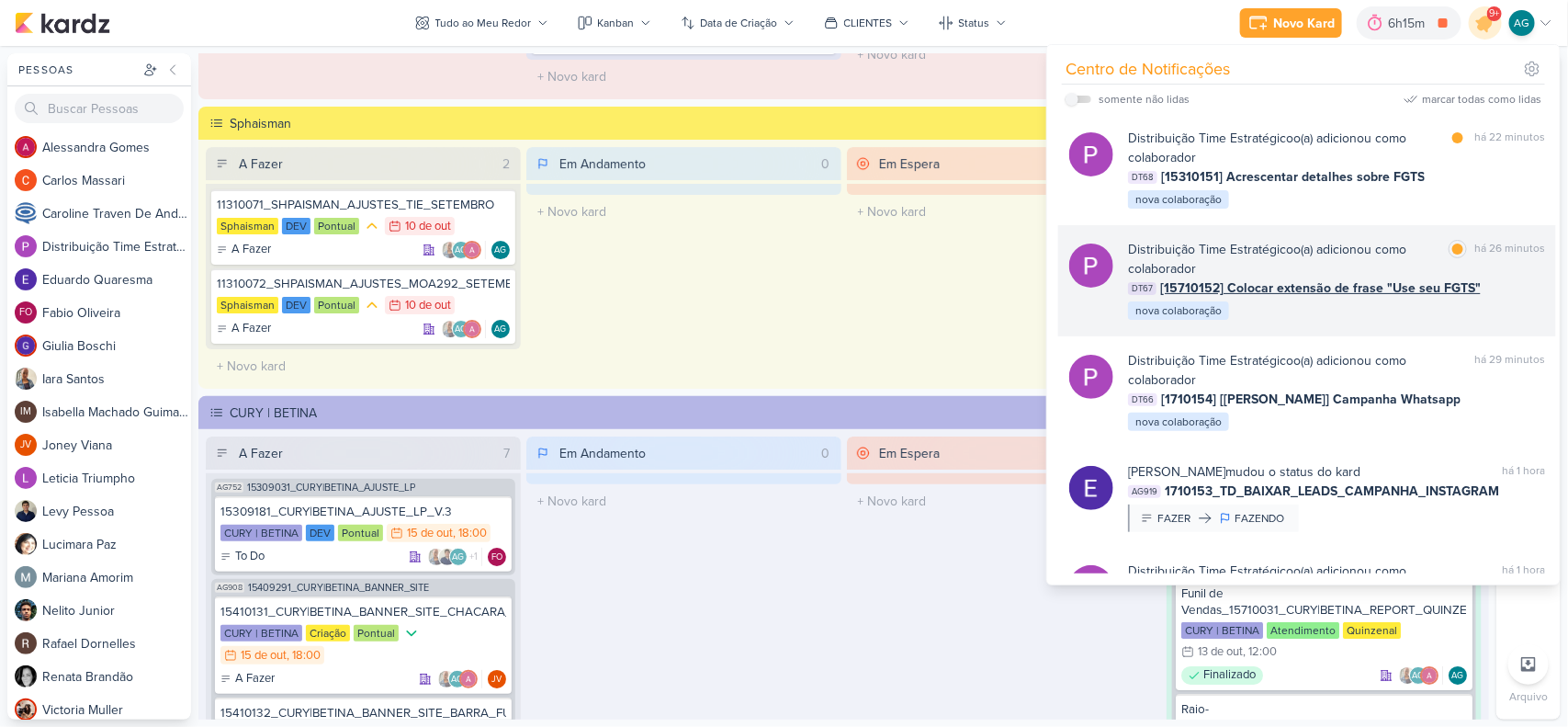
click at [1376, 308] on div "Distribuição Time Estratégico o(a) adicionou como colaborador marcar como lida …" at bounding box center [1336, 281] width 417 height 82
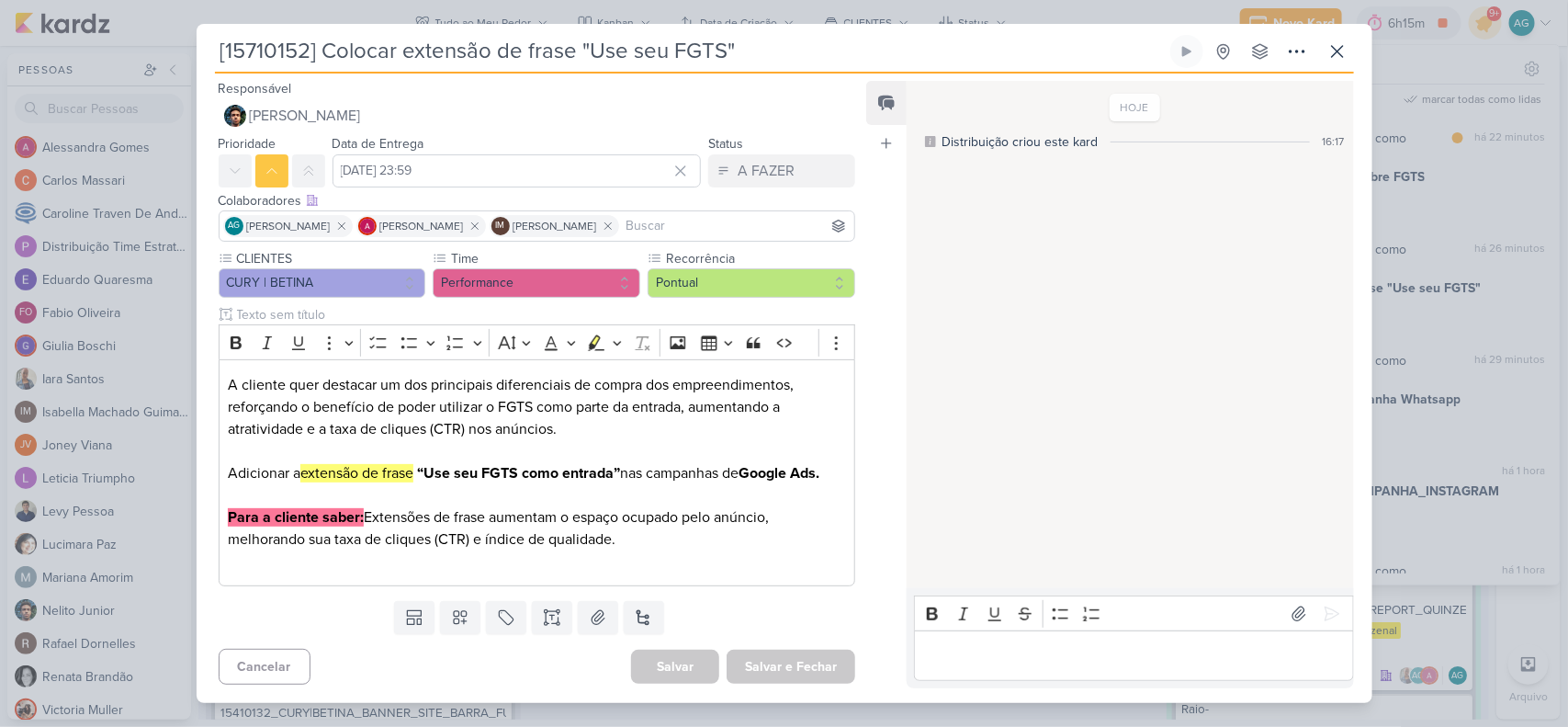
drag, startPoint x: 766, startPoint y: 55, endPoint x: 173, endPoint y: 60, distance: 593.0
click at [173, 60] on div "[15710152] Colocar extensão de frase "Use seu FGTS"" at bounding box center [784, 363] width 1568 height 727
click at [1337, 40] on icon at bounding box center [1338, 51] width 22 height 22
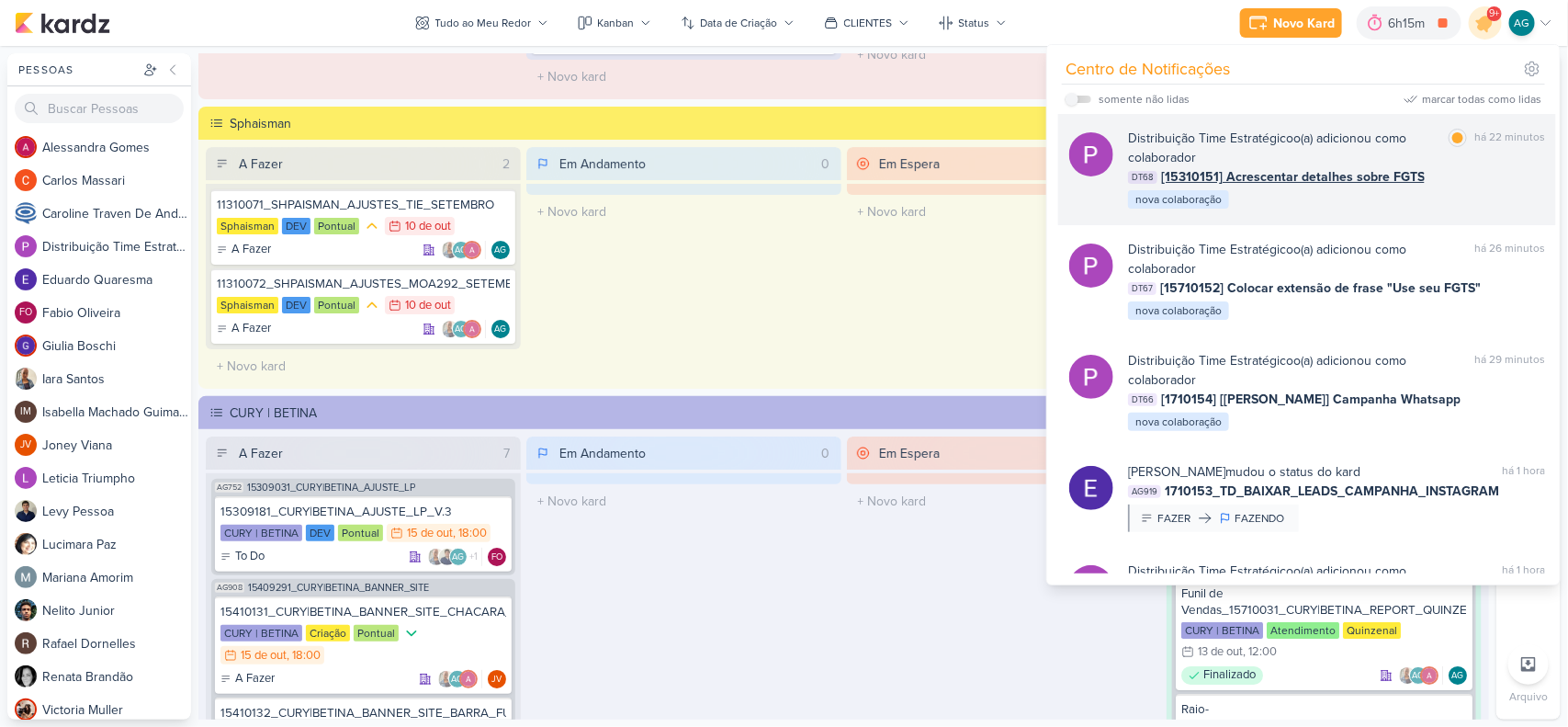
click at [1282, 204] on div "Distribuição Time Estratégico o(a) adicionou como colaborador marcar como lida …" at bounding box center [1336, 170] width 417 height 82
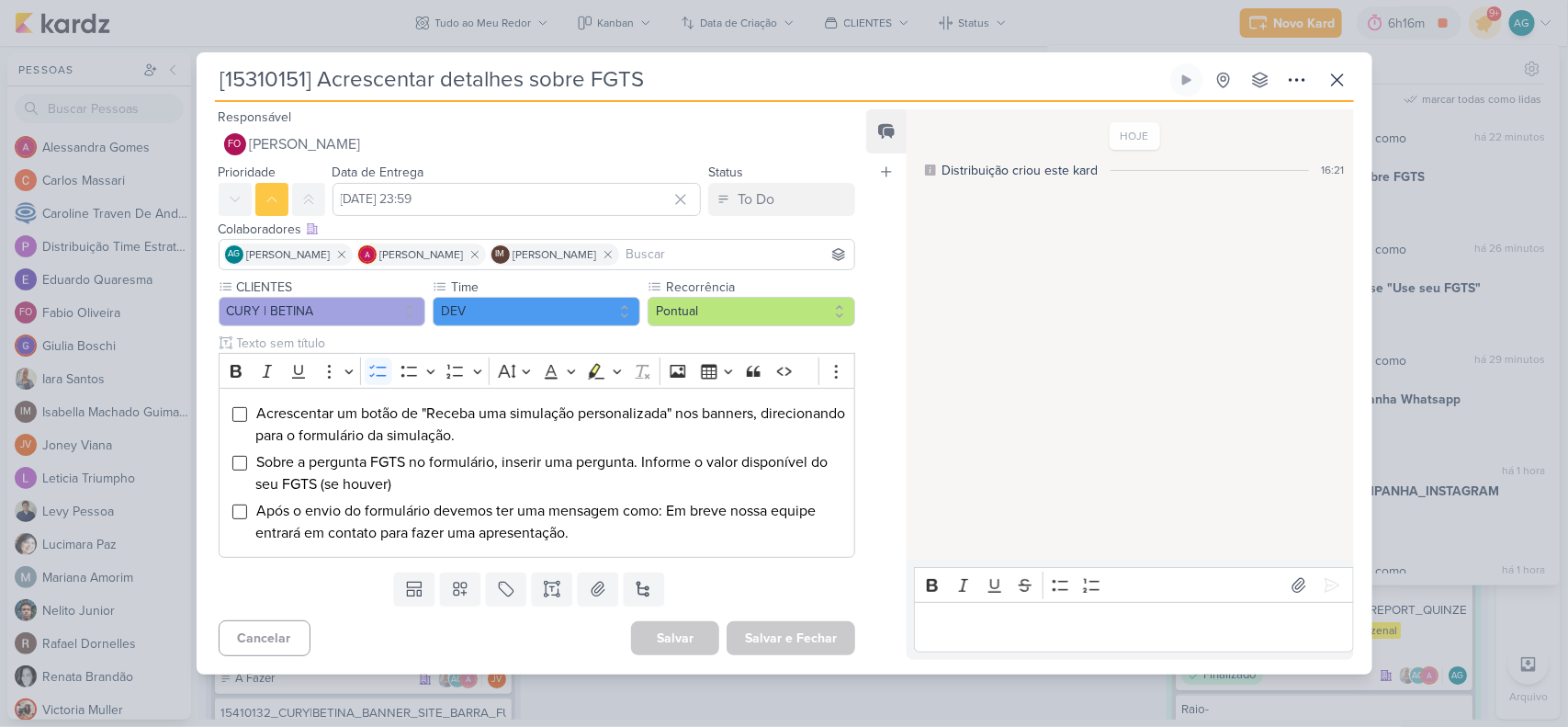
drag, startPoint x: 713, startPoint y: 87, endPoint x: 145, endPoint y: 93, distance: 568.0
click at [145, 93] on div "[15310151] Acrescentar detalhes sobre FGTS" at bounding box center [784, 363] width 1568 height 727
click at [1015, 639] on p "Editor editing area: main" at bounding box center [1134, 628] width 420 height 22
drag, startPoint x: 686, startPoint y: 79, endPoint x: 186, endPoint y: 71, distance: 500.1
click at [186, 71] on div "[15310151] Acrescentar detalhes sobre FGTS" at bounding box center [784, 363] width 1568 height 727
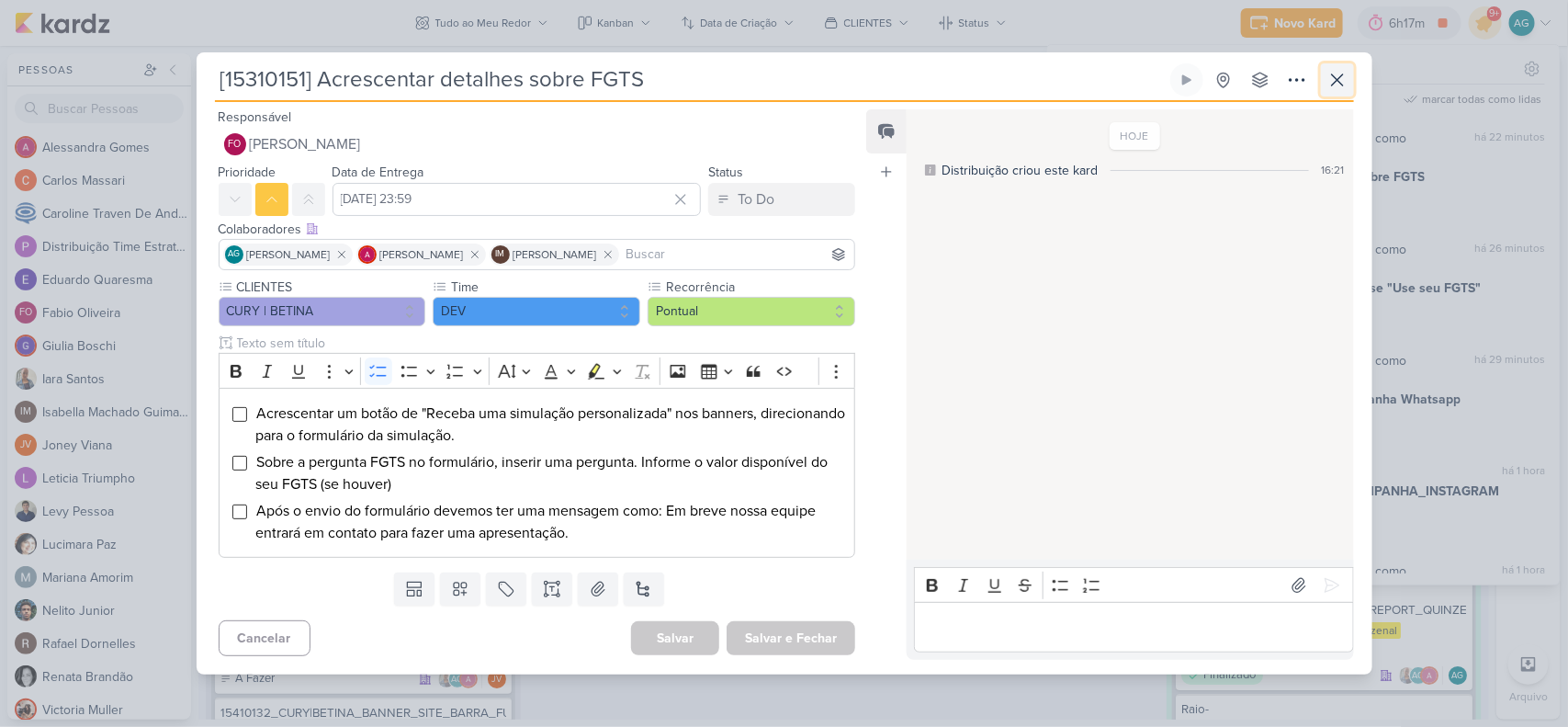
click at [1341, 80] on icon at bounding box center [1338, 80] width 22 height 22
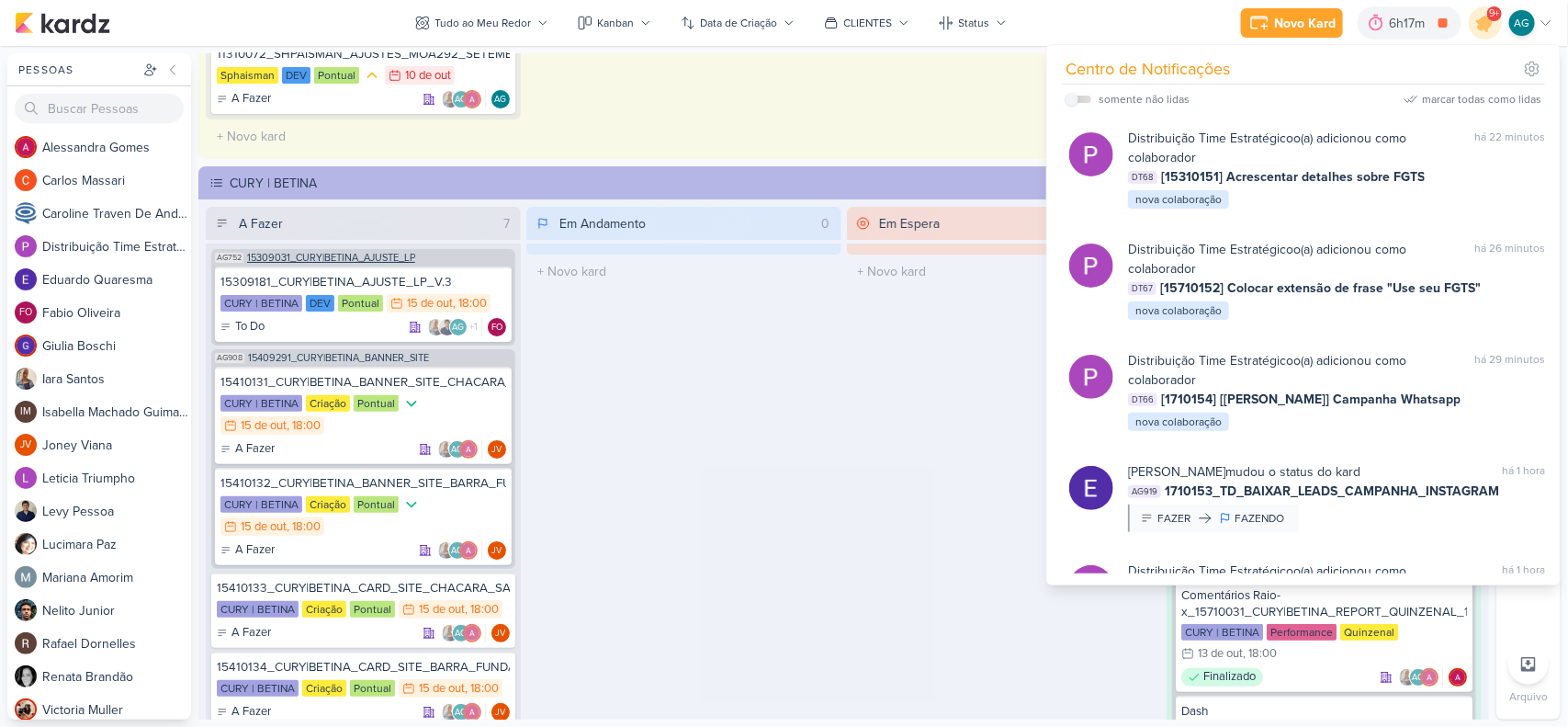
click at [392, 255] on span "15309031_CURY|BETINA_AJUSTE_LP" at bounding box center [331, 258] width 168 height 10
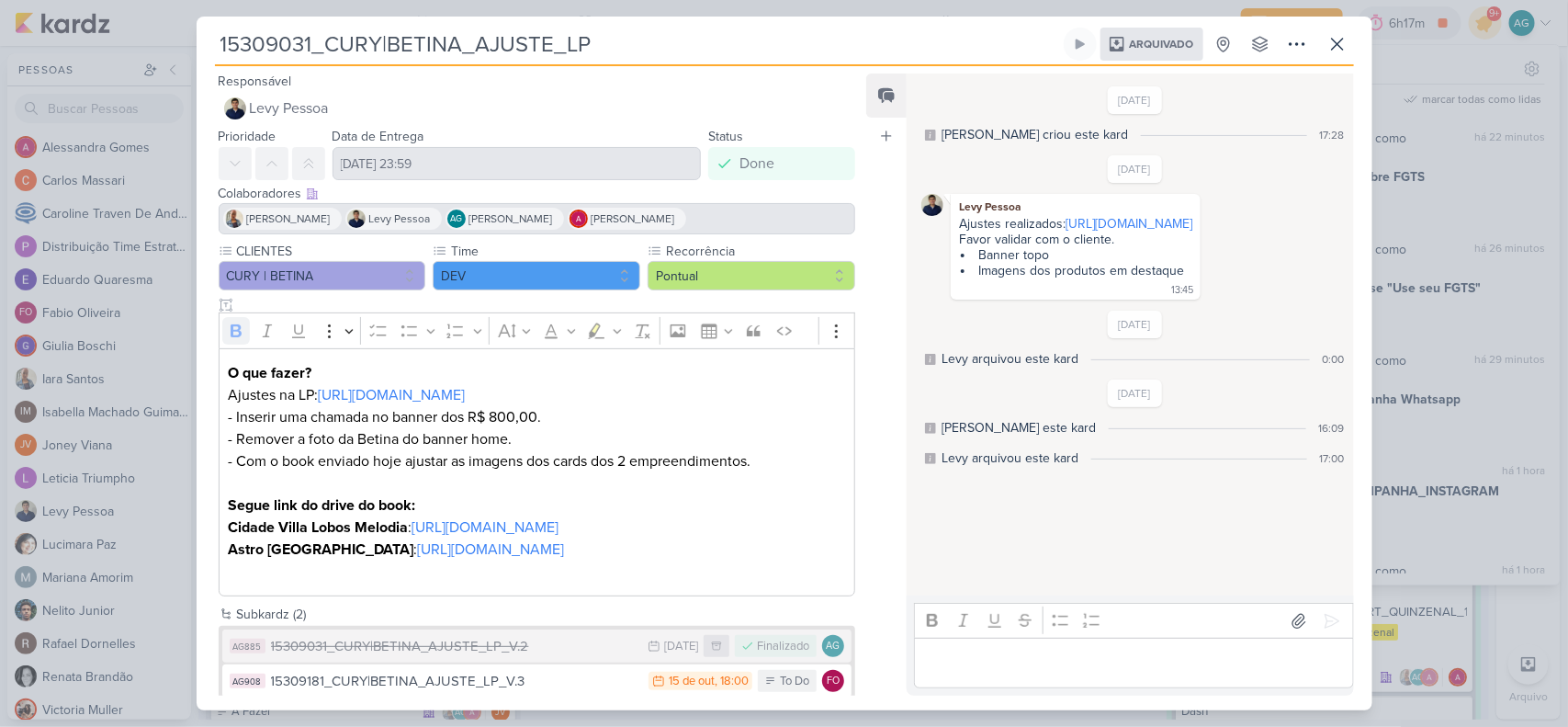
scroll to position [69, 0]
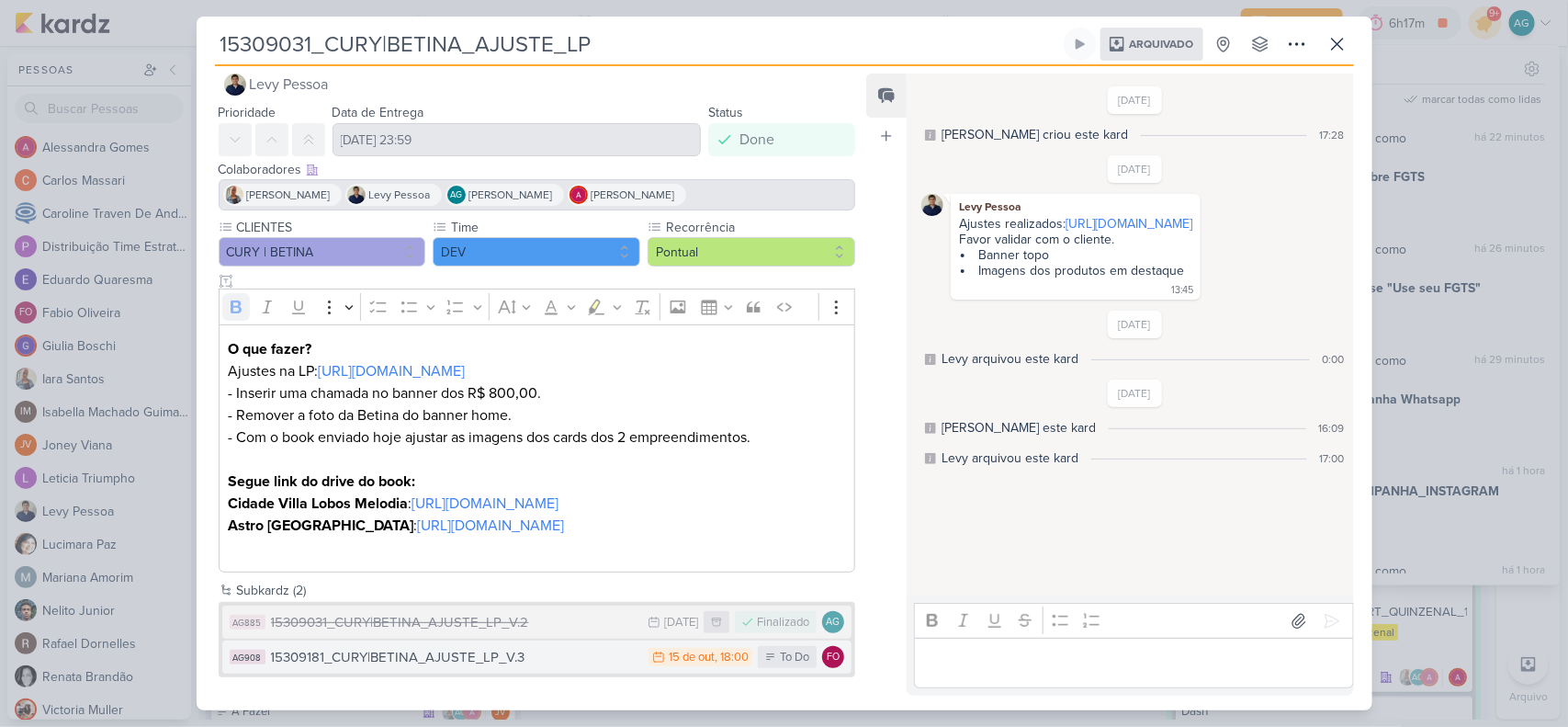
click at [513, 655] on div "15309181_CURY|BETINA_AJUSTE_LP_V.3" at bounding box center [456, 657] width 370 height 21
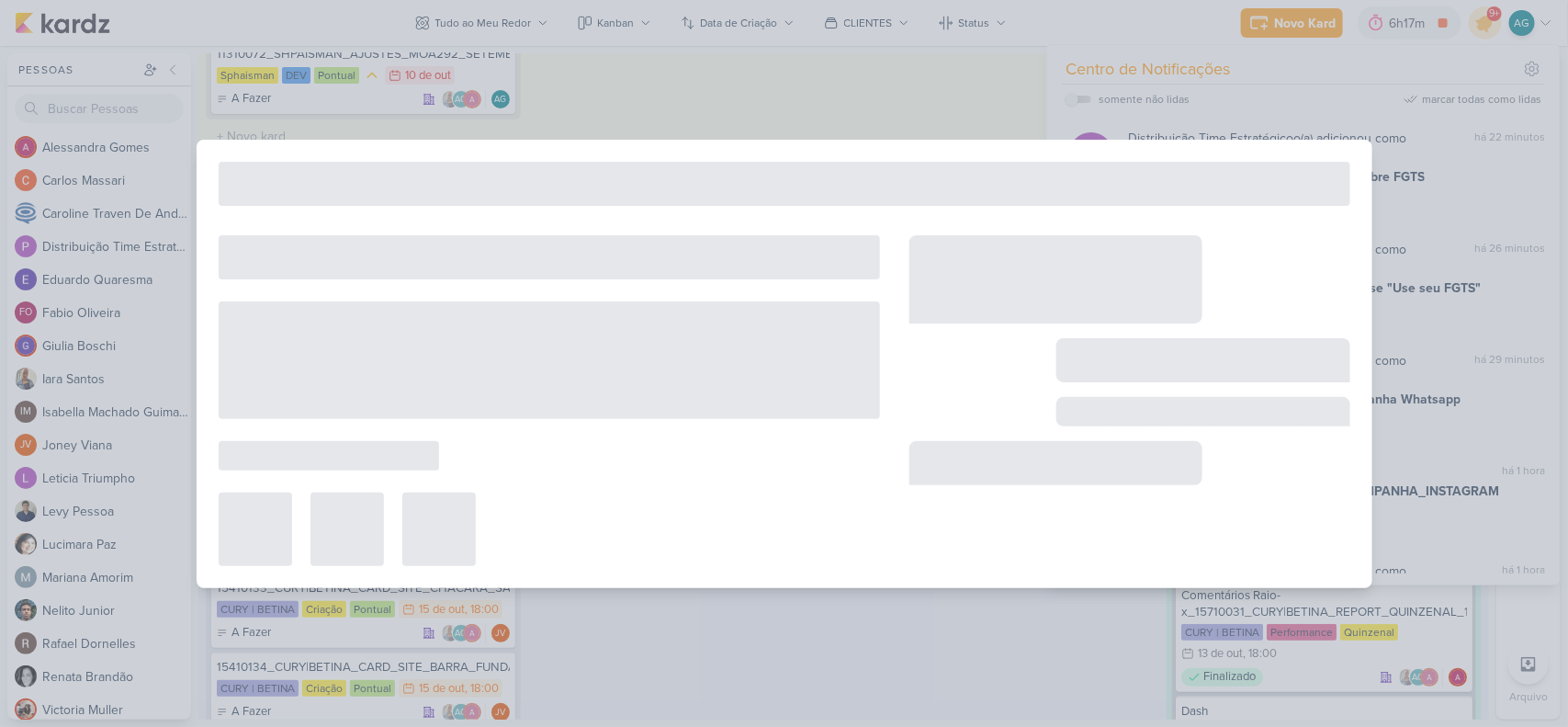
type input "15309181_CURY|BETINA_AJUSTE_LP_V.3"
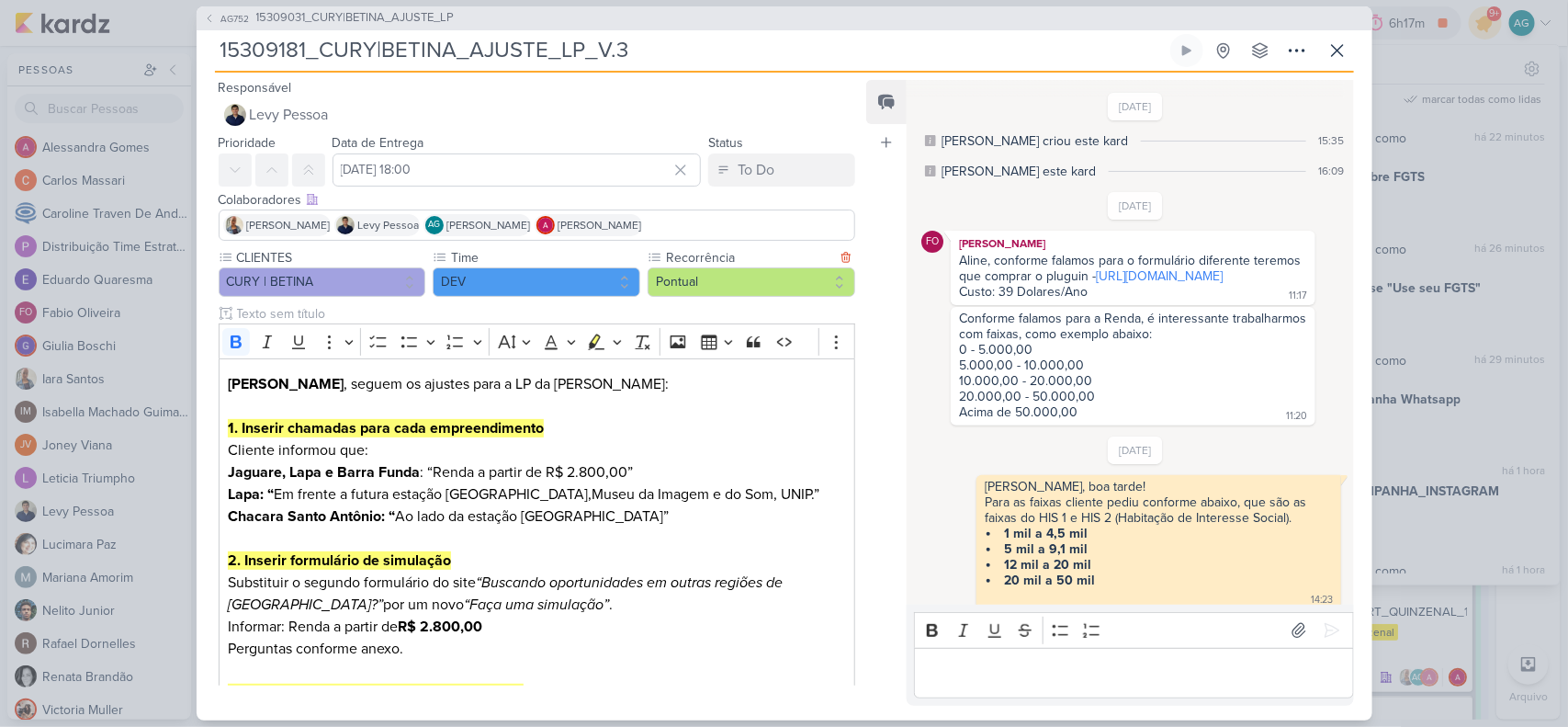
scroll to position [1754, 0]
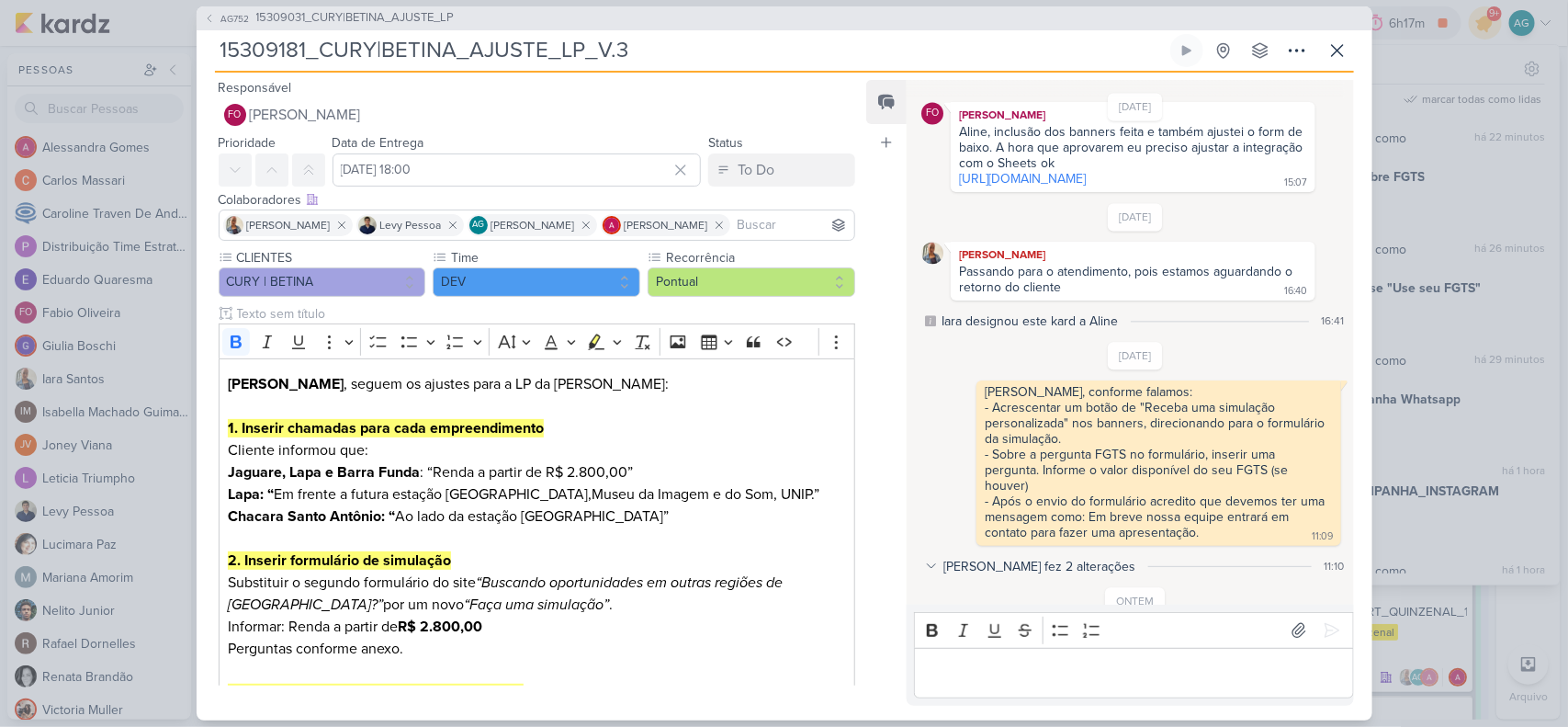
drag, startPoint x: 687, startPoint y: 53, endPoint x: 168, endPoint y: 52, distance: 519.0
click at [168, 52] on div "AG752 15309031_CURY|BETINA_AJUSTE_LP 15309181_CURY|BETINA_AJUSTE_LP_V.3" at bounding box center [784, 363] width 1568 height 727
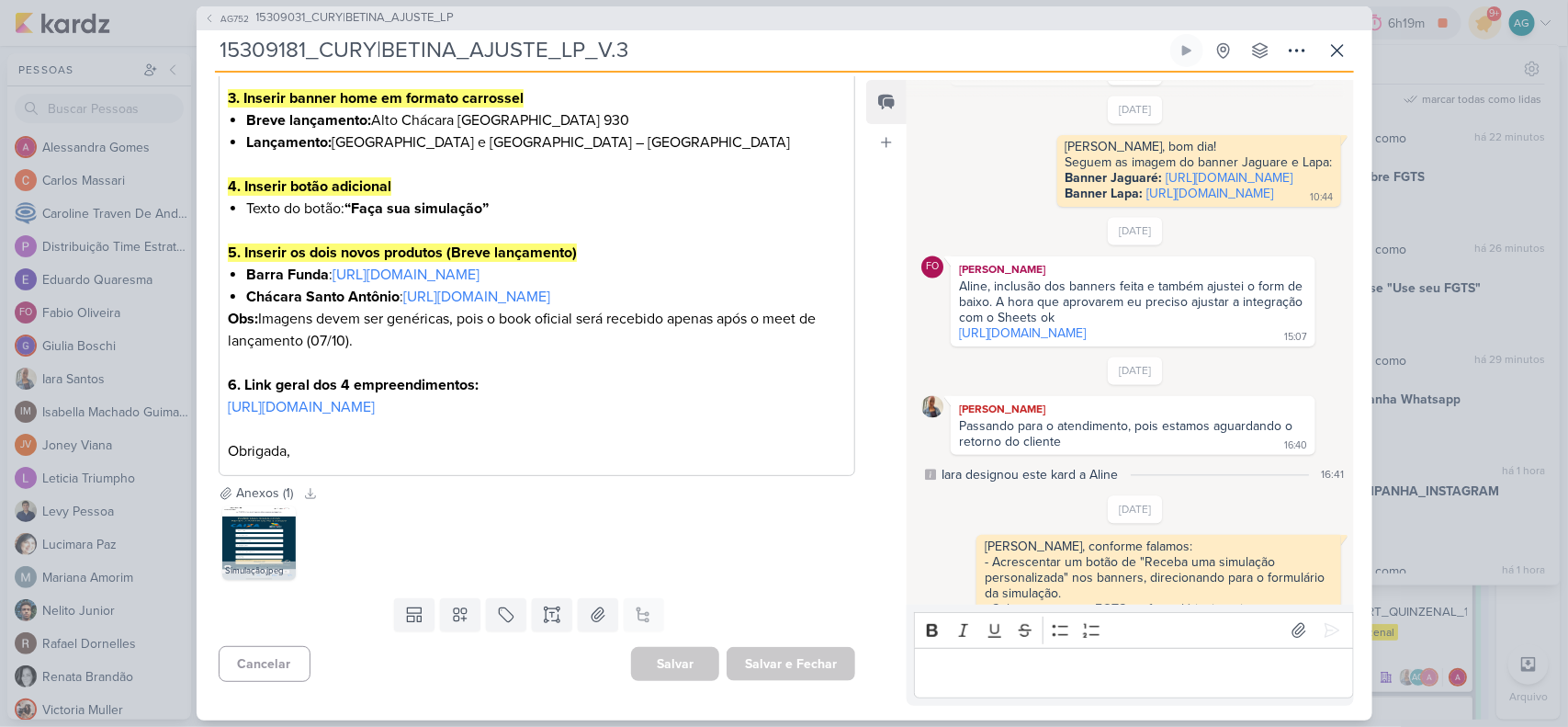
scroll to position [1524, 0]
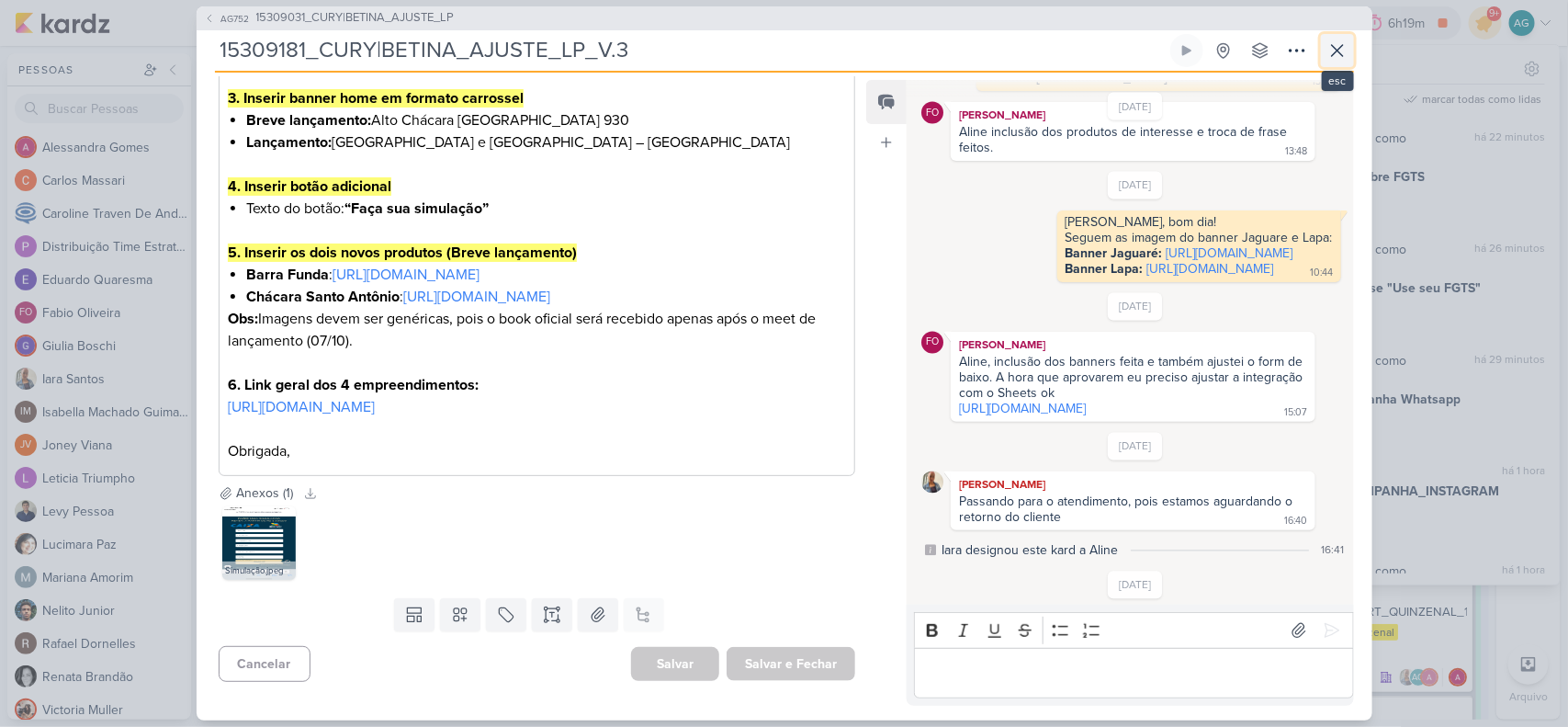
click at [1346, 44] on icon at bounding box center [1338, 51] width 22 height 22
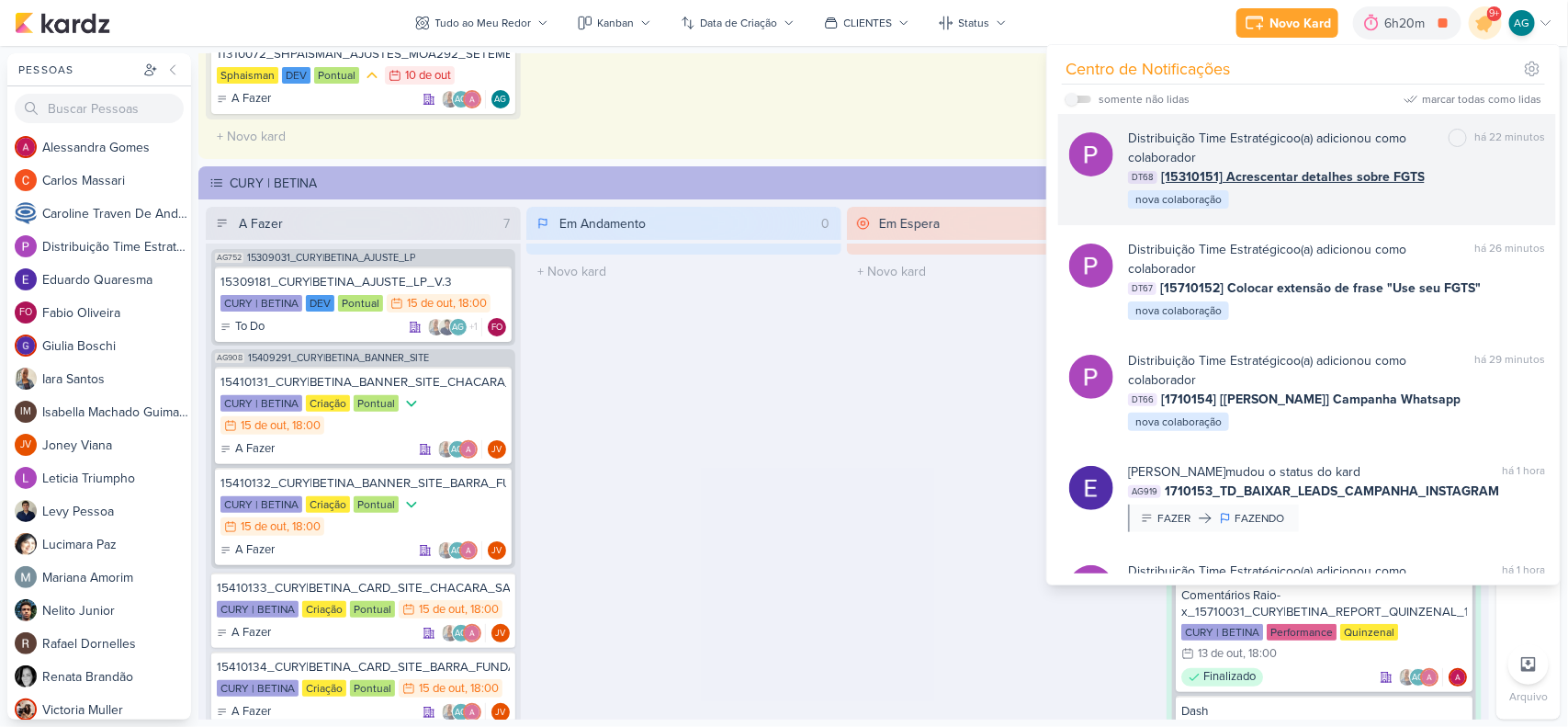
click at [1311, 210] on div "Distribuição Time Estratégico o(a) adicionou como colaborador marcar como não l…" at bounding box center [1336, 170] width 417 height 82
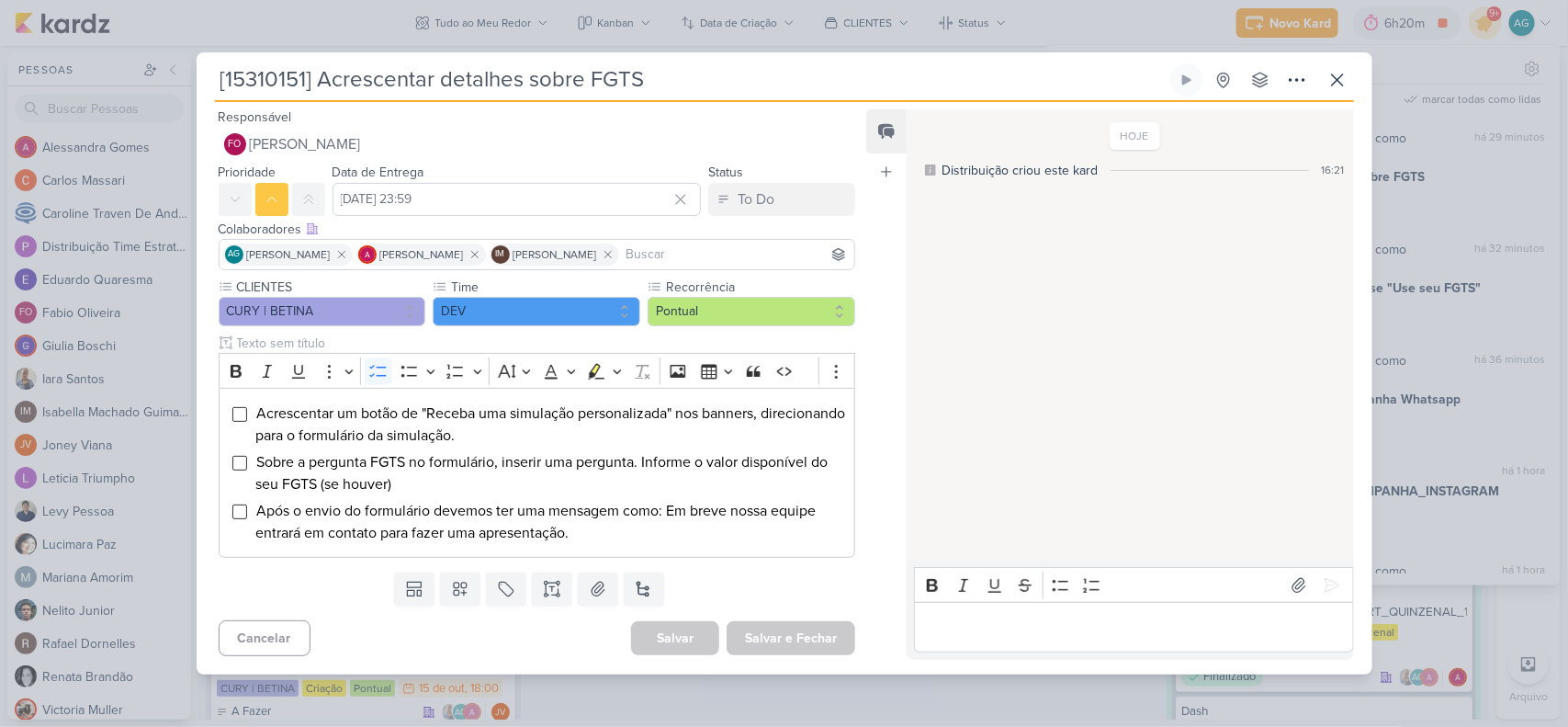
drag, startPoint x: 686, startPoint y: 72, endPoint x: 185, endPoint y: 84, distance: 501.1
click at [185, 84] on div "[15310151] Acrescentar detalhes sobre FGTS" at bounding box center [784, 363] width 1568 height 727
click at [1334, 86] on icon at bounding box center [1338, 80] width 22 height 22
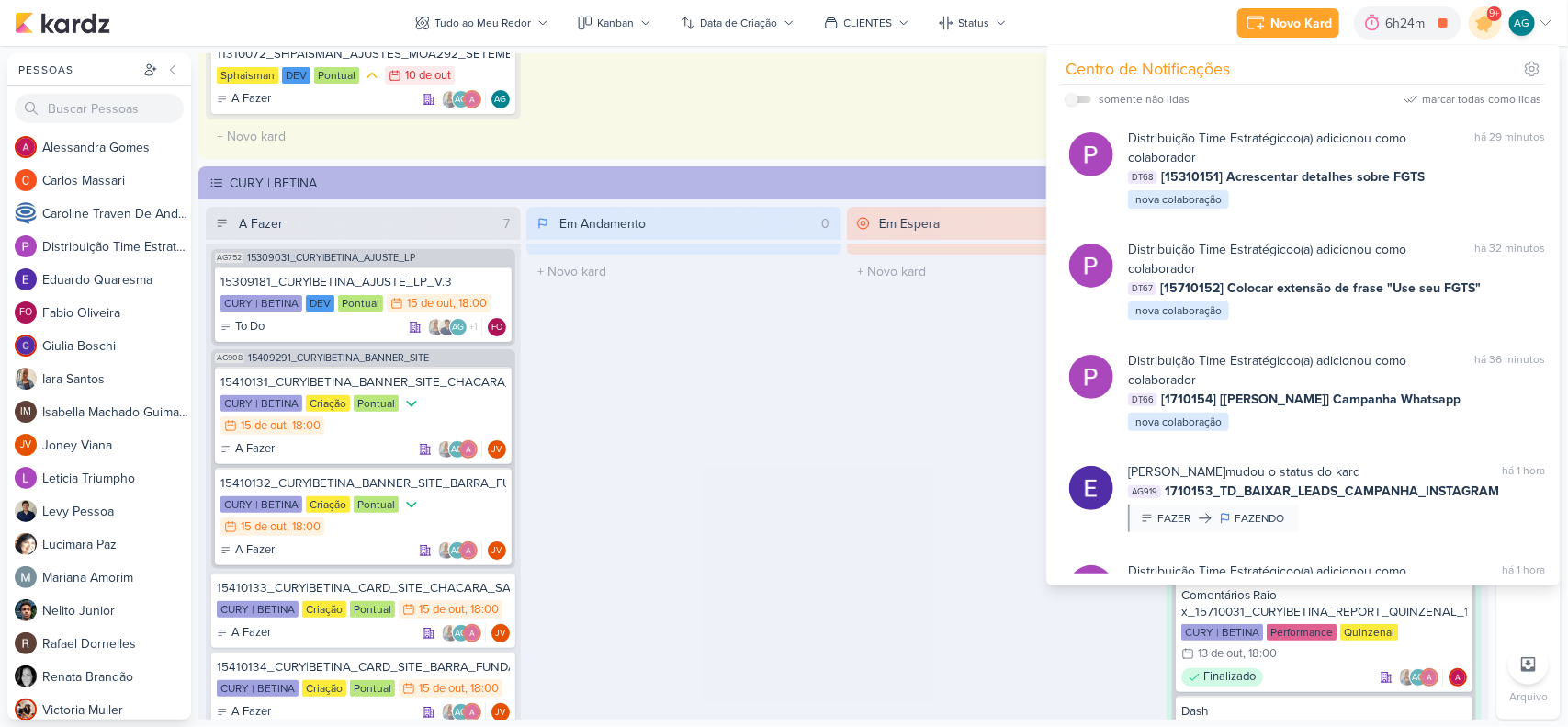
click at [860, 502] on div "Em Espera 0 O título do kard deve ter menos que 100 caracteres" at bounding box center [1004, 518] width 315 height 622
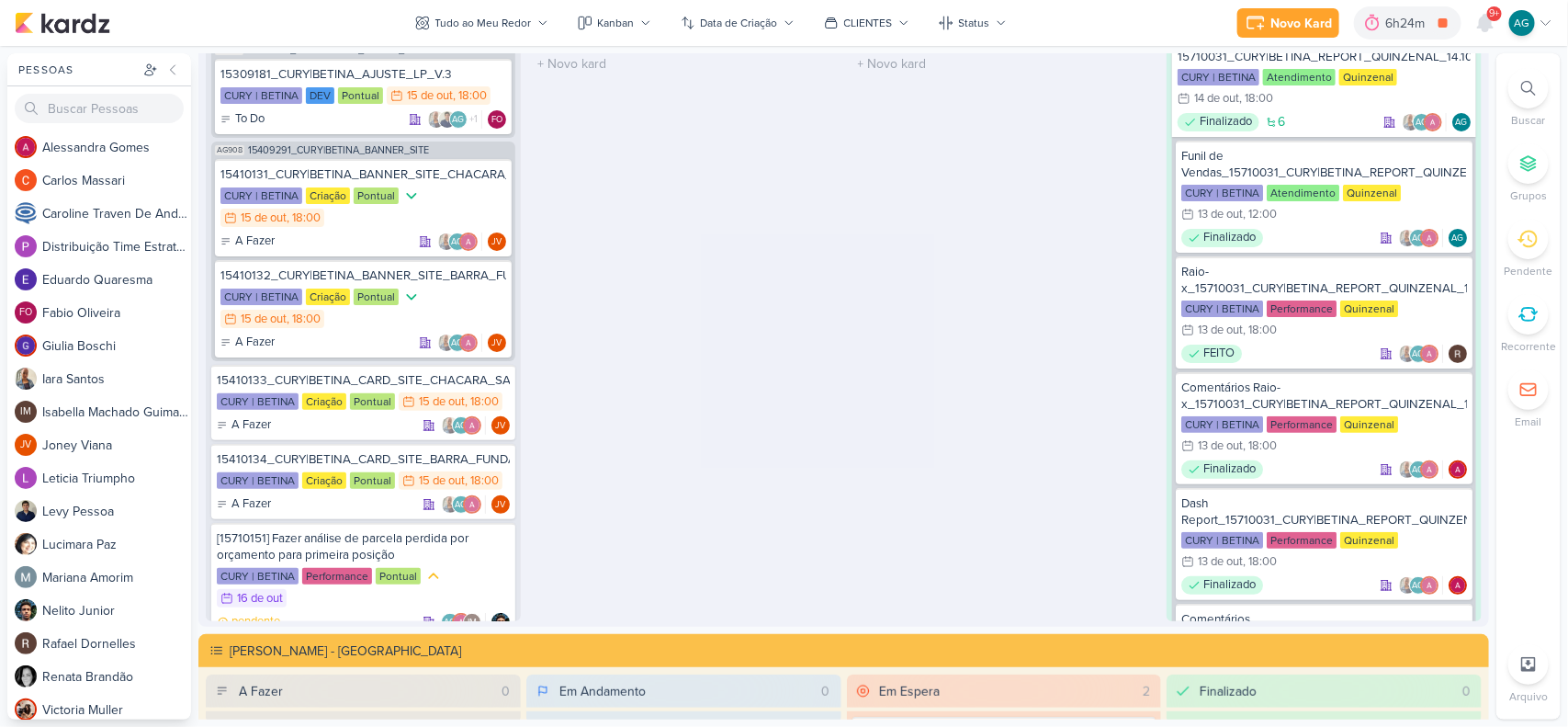
scroll to position [2736, 0]
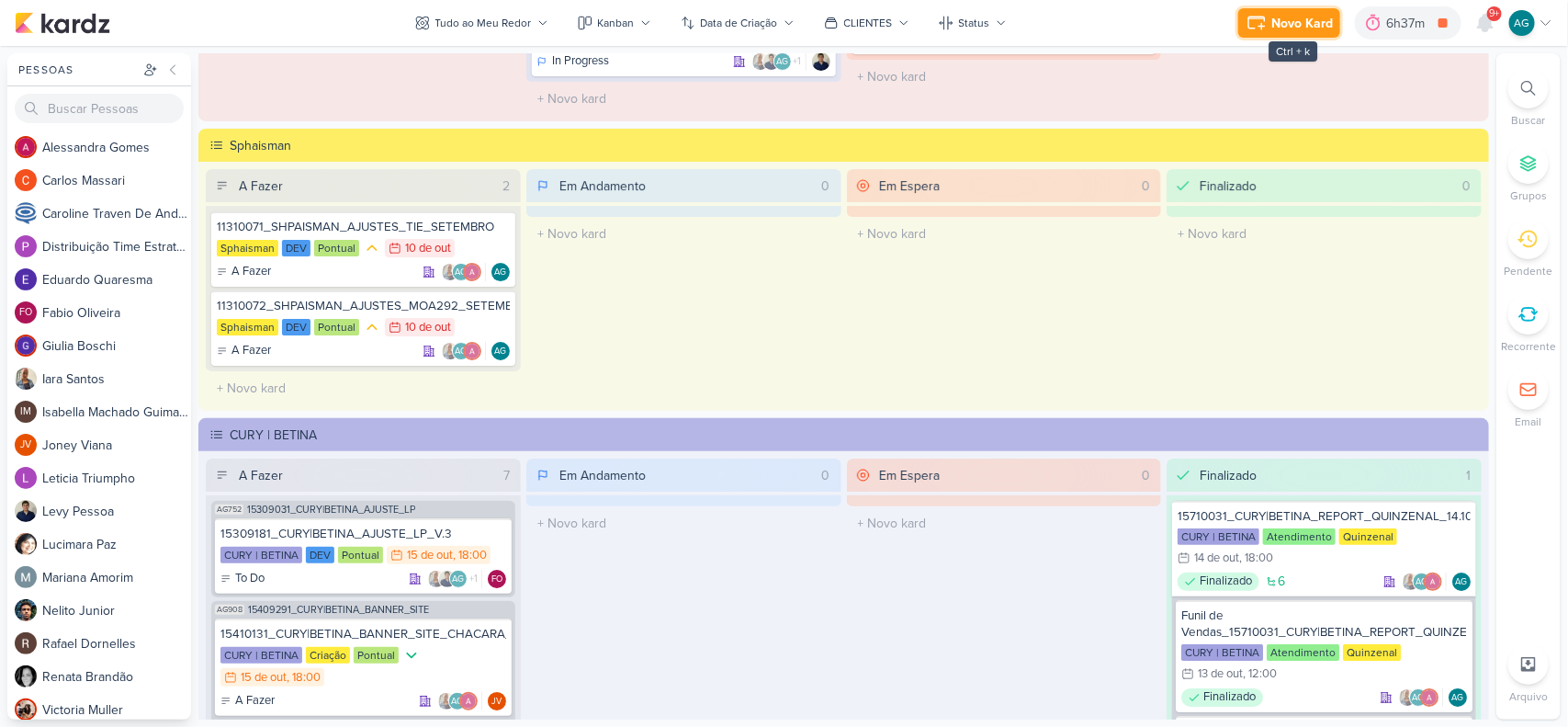
click at [1296, 28] on div "Novo Kard" at bounding box center [1302, 23] width 62 height 19
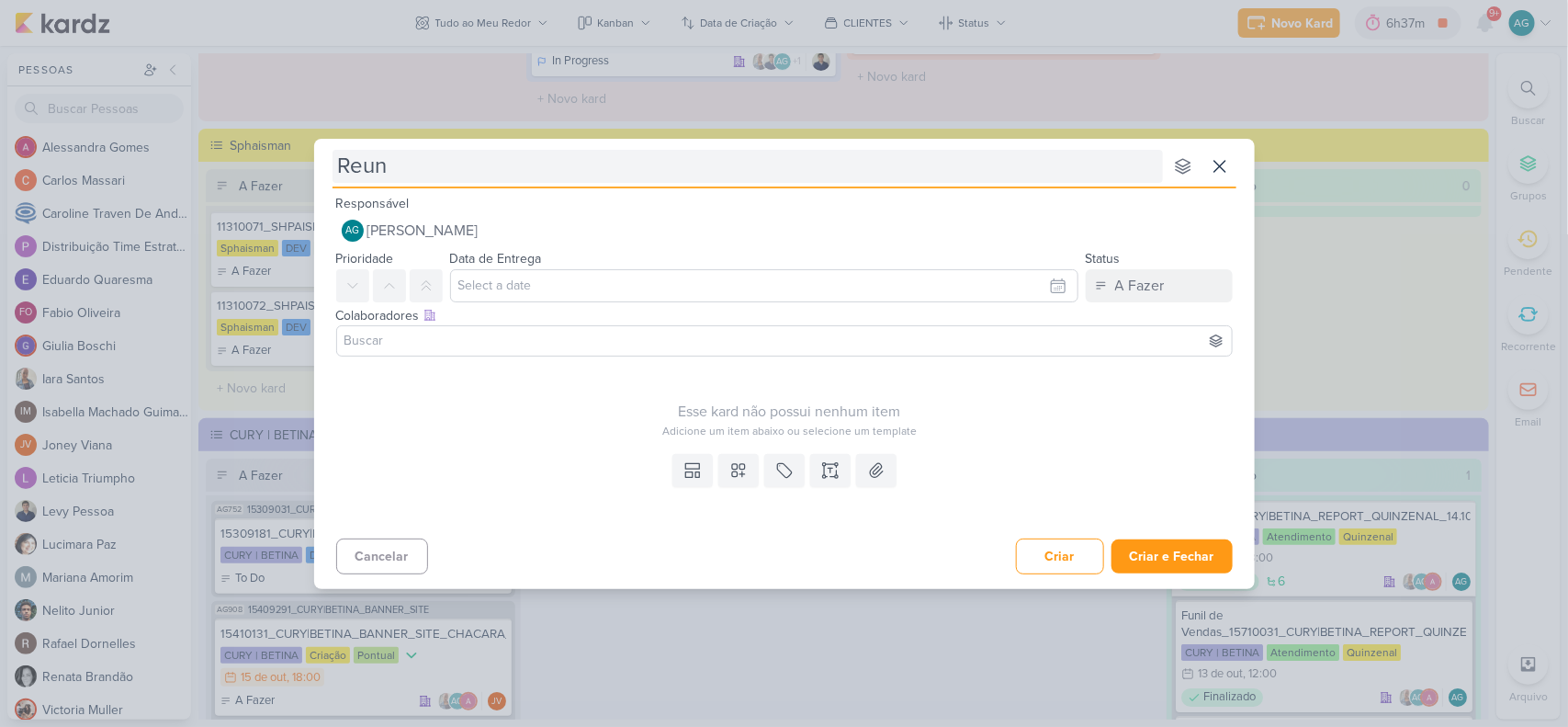
type input "Reuni"
type input "Reunião com F"
type input "Reunião com [PERSON_NAME]"
type input "Reunião com [PERSON_NAME]."
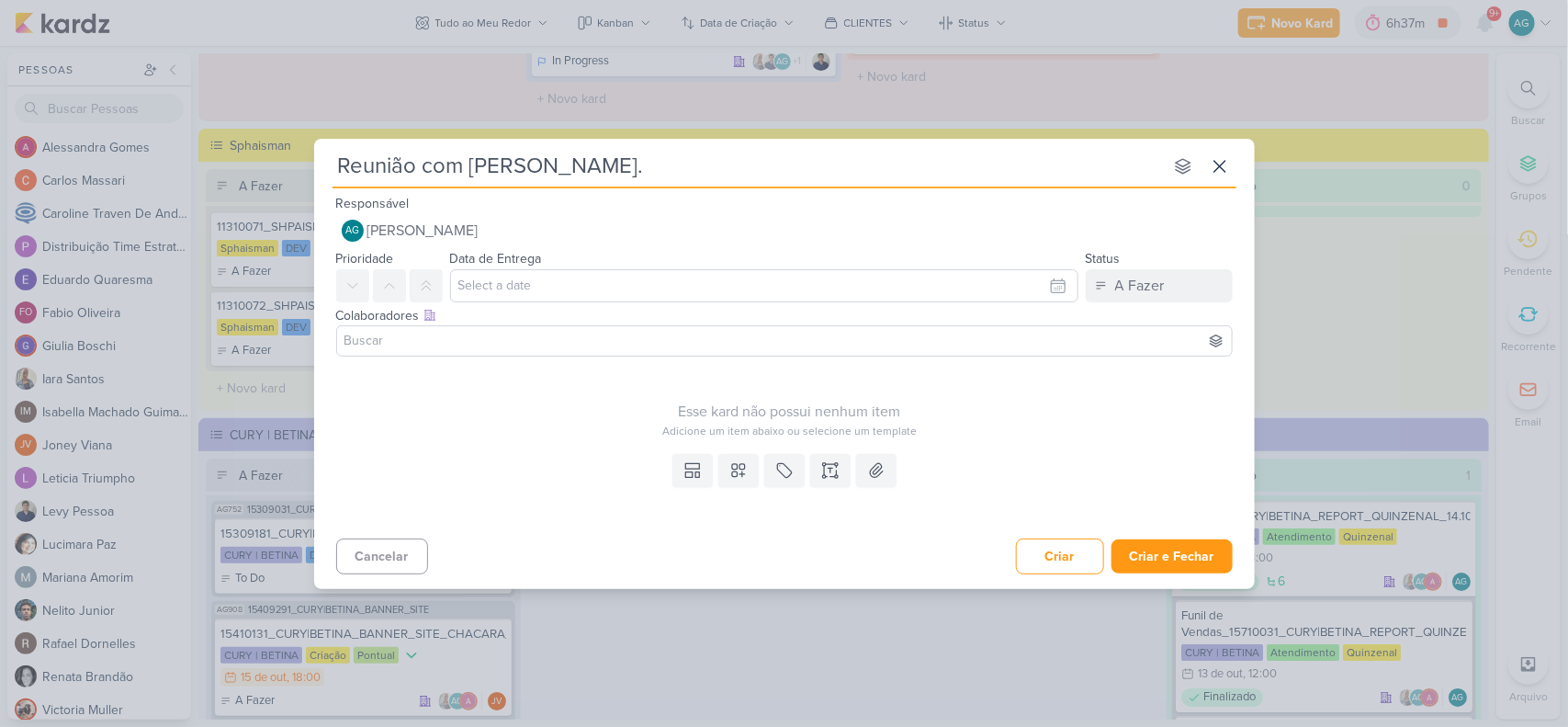
type input "Reunião com [PERSON_NAME]."
click at [645, 291] on input "text" at bounding box center [765, 285] width 629 height 33
click at [971, 433] on div "15" at bounding box center [967, 436] width 29 height 28
type input "15 de outubro de 2025 às 23:59"
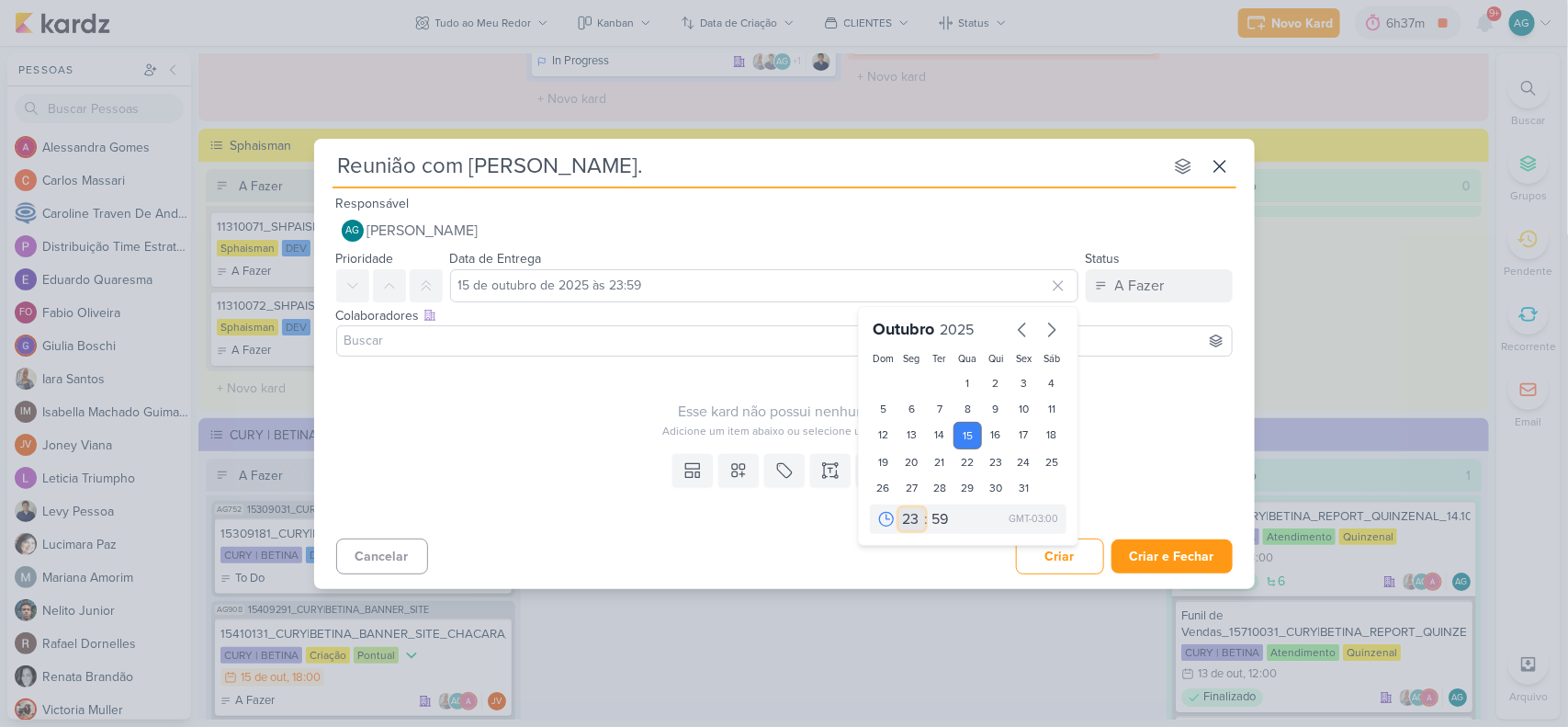
click at [907, 520] on select "00 01 02 03 04 05 06 07 08 09 10 11 12 13 14 15 16 17 18 19 20 21 22 23" at bounding box center [912, 519] width 26 height 22
select select "17"
click at [899, 508] on select "00 01 02 03 04 05 06 07 08 09 10 11 12 13 14 15 16 17 18 19 20 21 22 23" at bounding box center [912, 519] width 26 height 22
type input "[DATE] 17:59"
click at [941, 511] on select "00 05 10 15 20 25 30 35 40 45 50 55 59" at bounding box center [942, 519] width 26 height 22
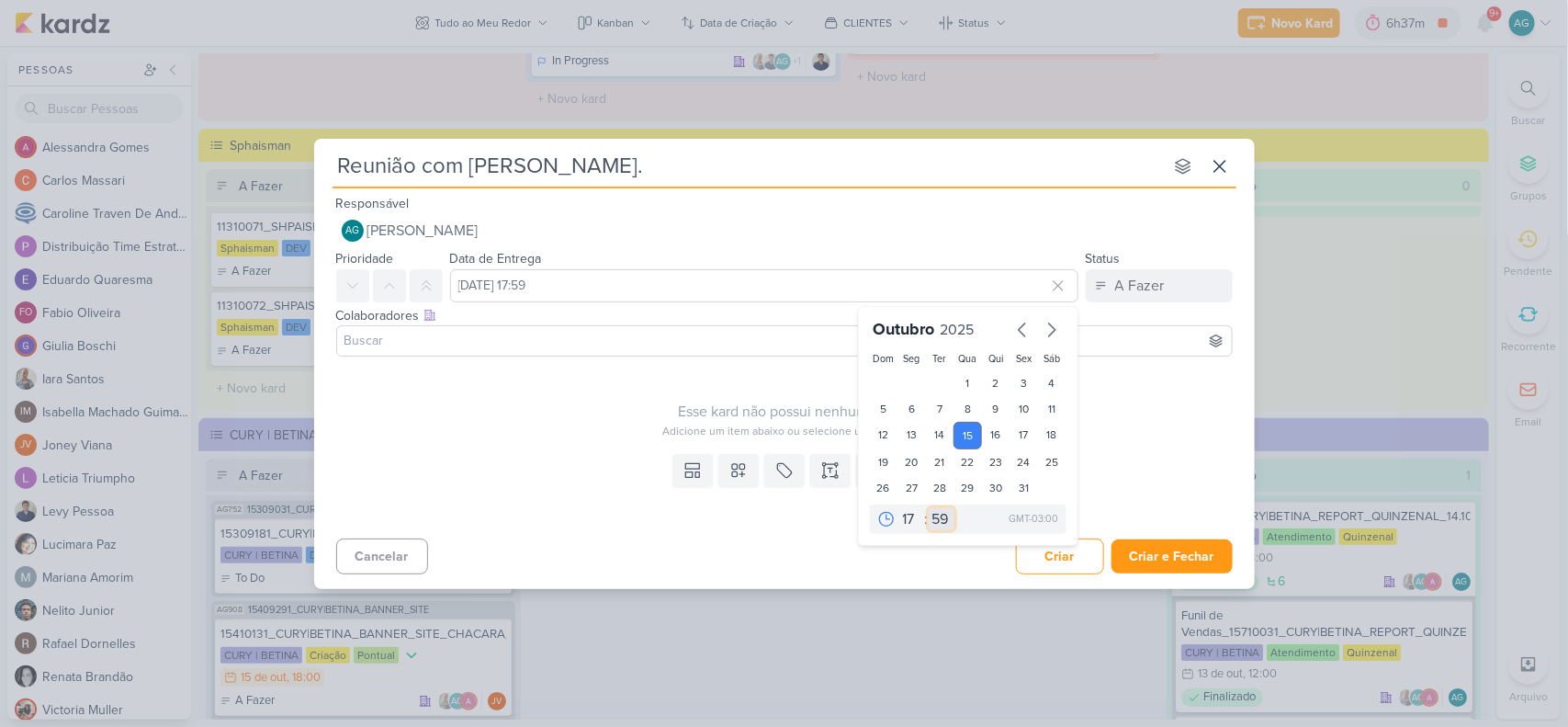
select select "25"
click at [929, 508] on select "00 05 10 15 20 25 30 35 40 45 50 55 59" at bounding box center [942, 519] width 26 height 22
type input "[DATE] 17:25"
click at [955, 559] on div "Cancelar Criar Criar e Fechar Ctrl + Enter" at bounding box center [784, 554] width 940 height 47
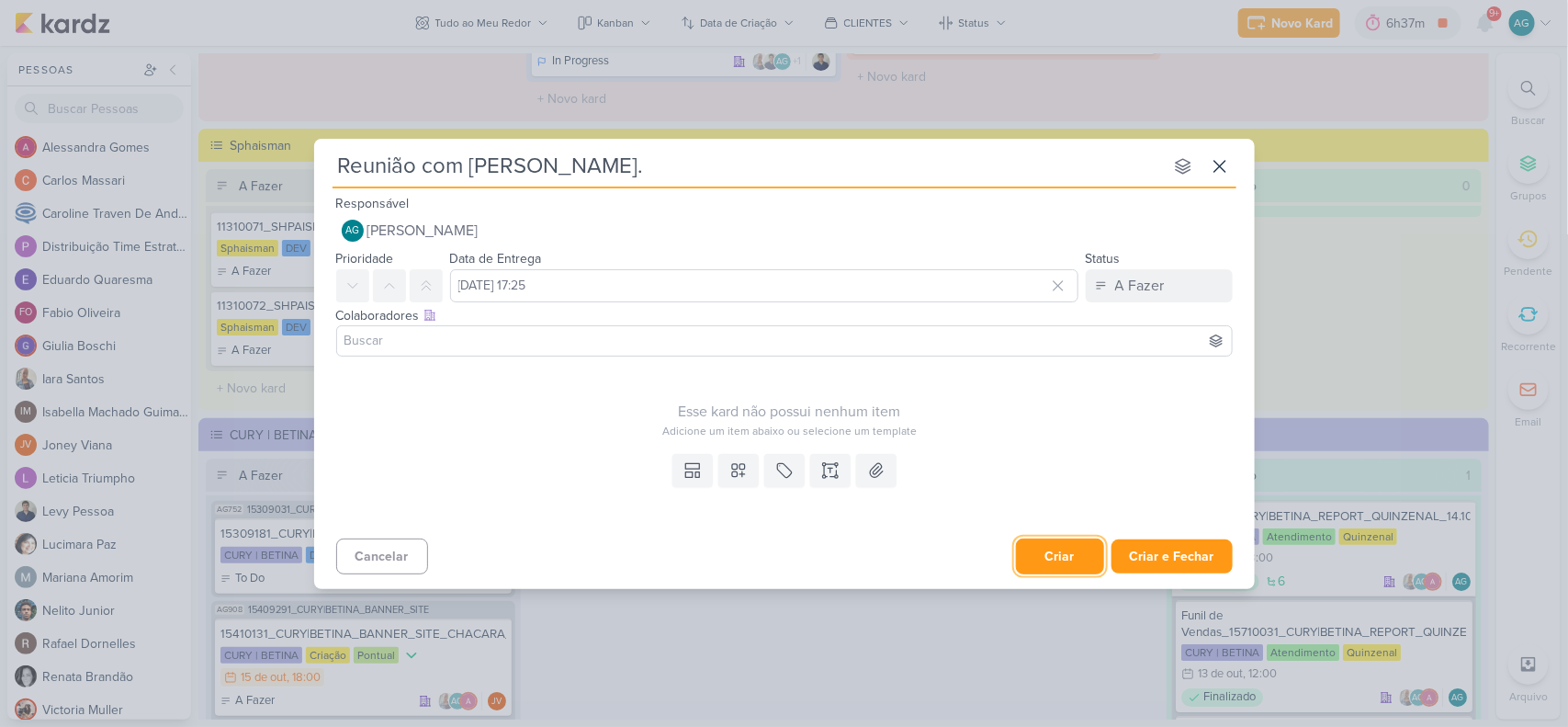
click at [1054, 554] on button "Criar" at bounding box center [1060, 557] width 88 height 36
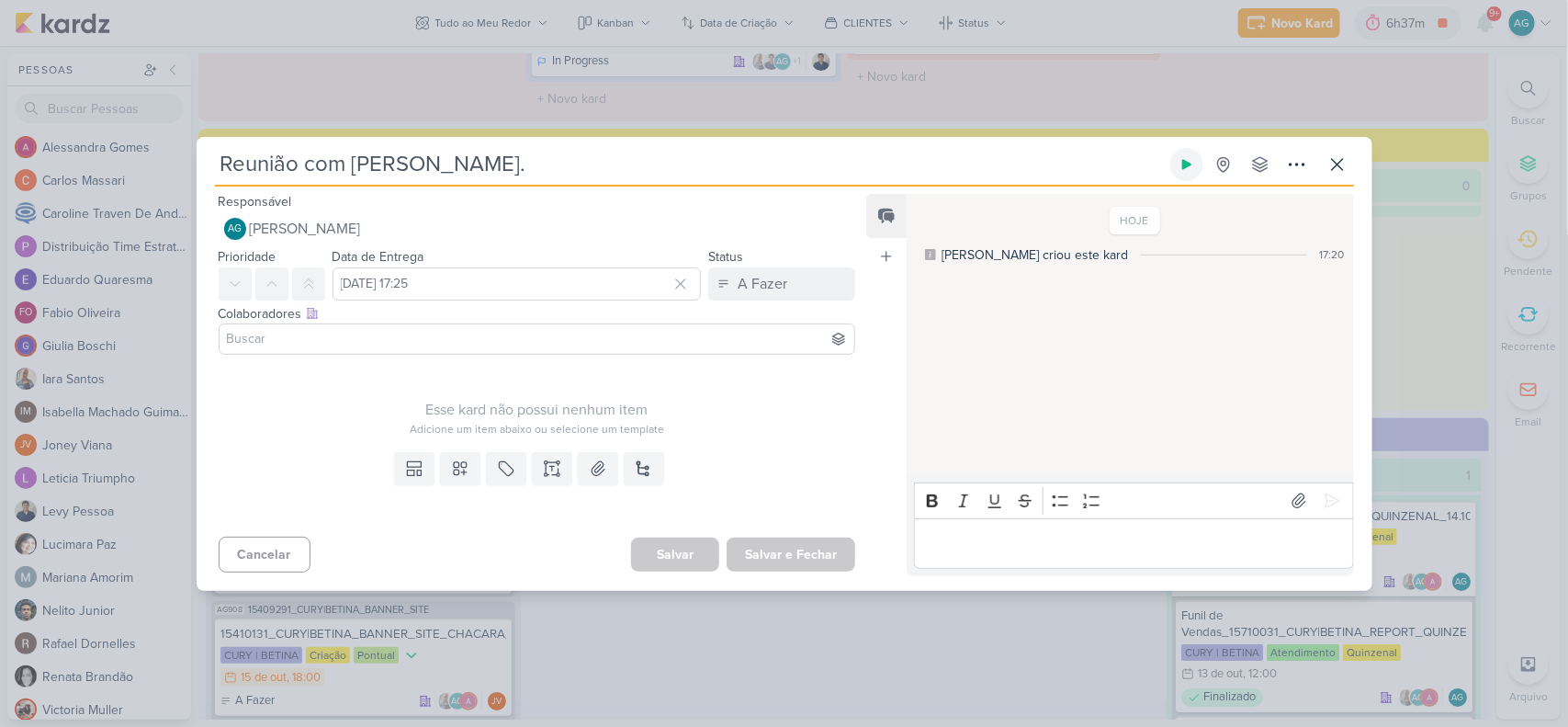
click at [1192, 164] on icon at bounding box center [1187, 164] width 15 height 15
drag, startPoint x: 921, startPoint y: 163, endPoint x: 622, endPoint y: 136, distance: 300.2
click at [622, 137] on div "Reunião com [PERSON_NAME]. Total 1s -- Histórico De Horas -- [DATE] 17:20" at bounding box center [784, 364] width 1176 height 454
click at [1338, 170] on icon at bounding box center [1338, 165] width 22 height 22
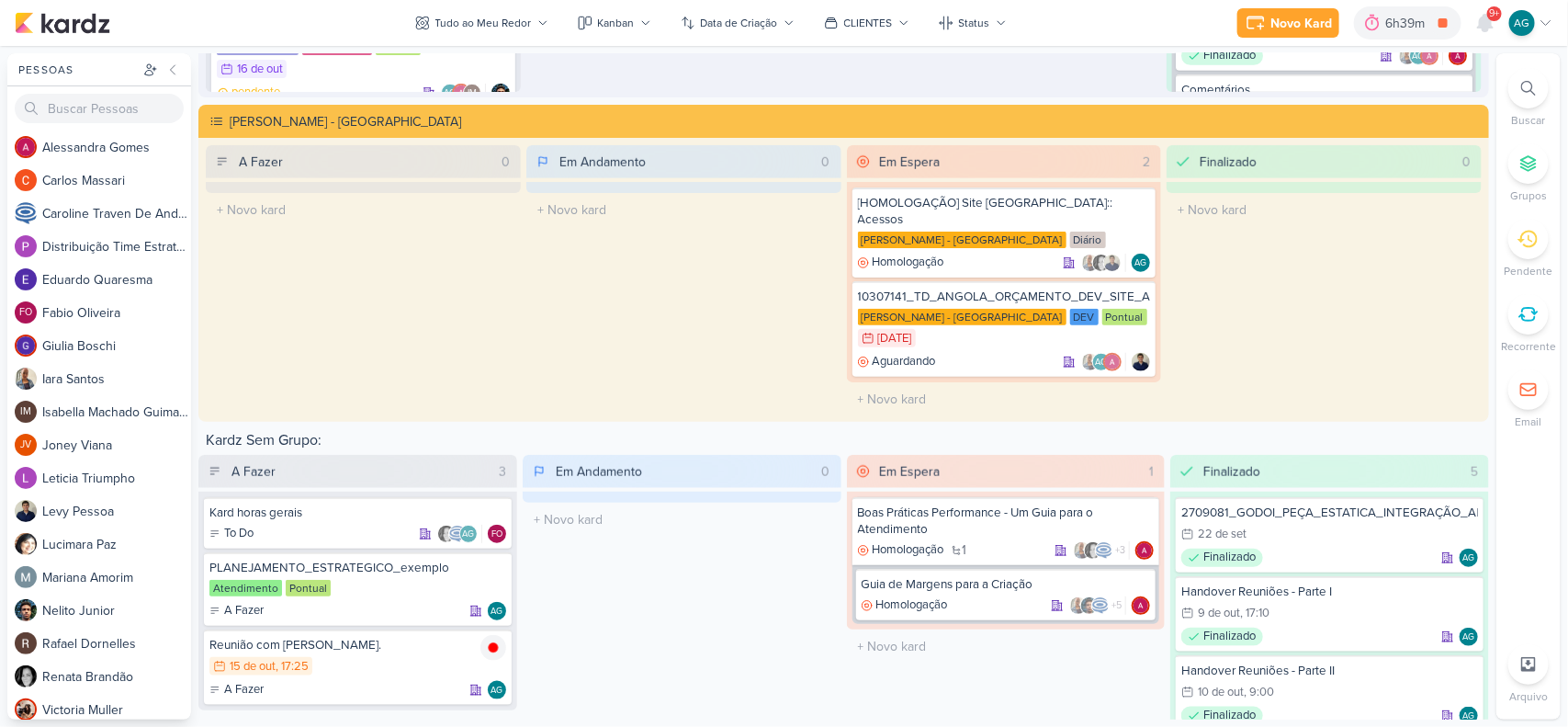
scroll to position [3886, 0]
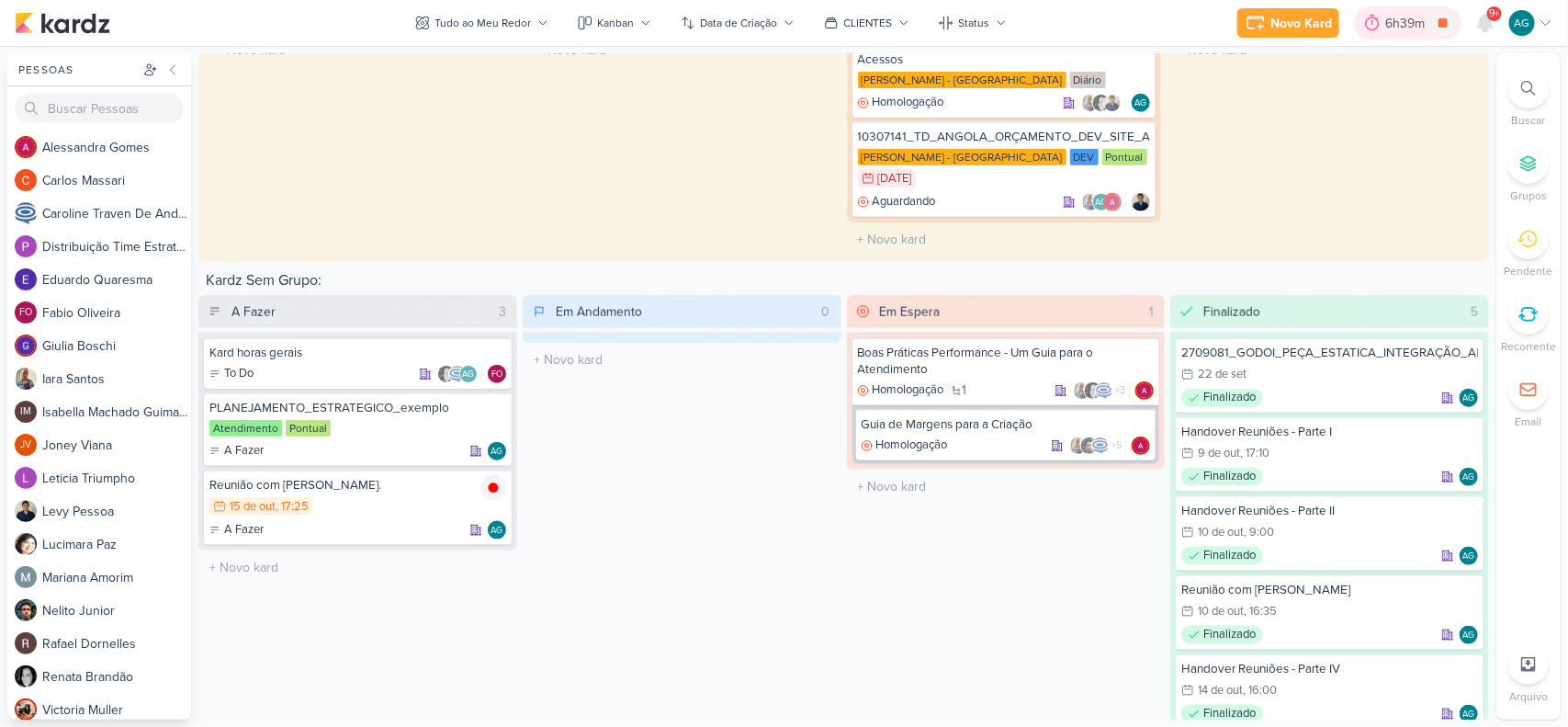
click at [1398, 26] on div "6h39m" at bounding box center [1407, 23] width 45 height 19
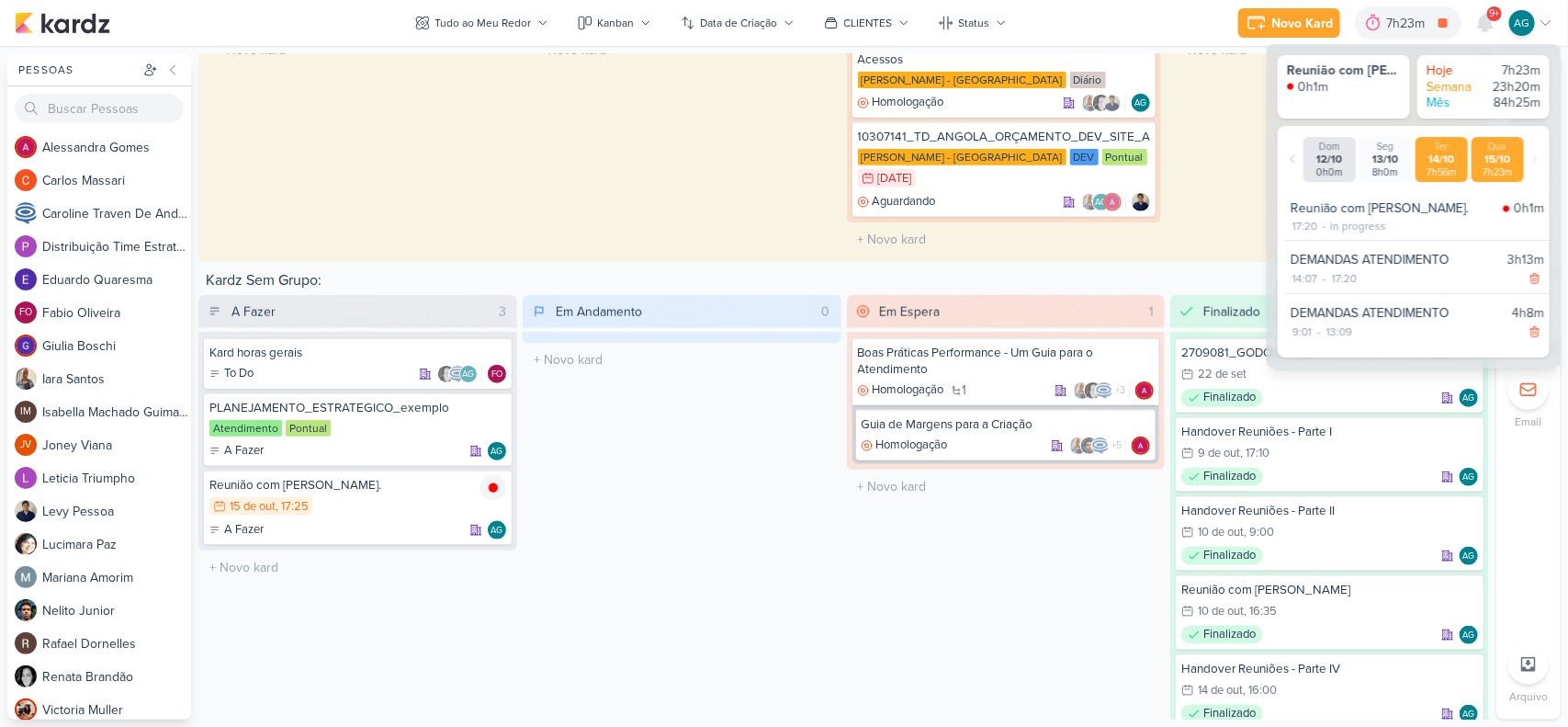
click at [1438, 168] on div "7h56m" at bounding box center [1442, 172] width 45 height 12
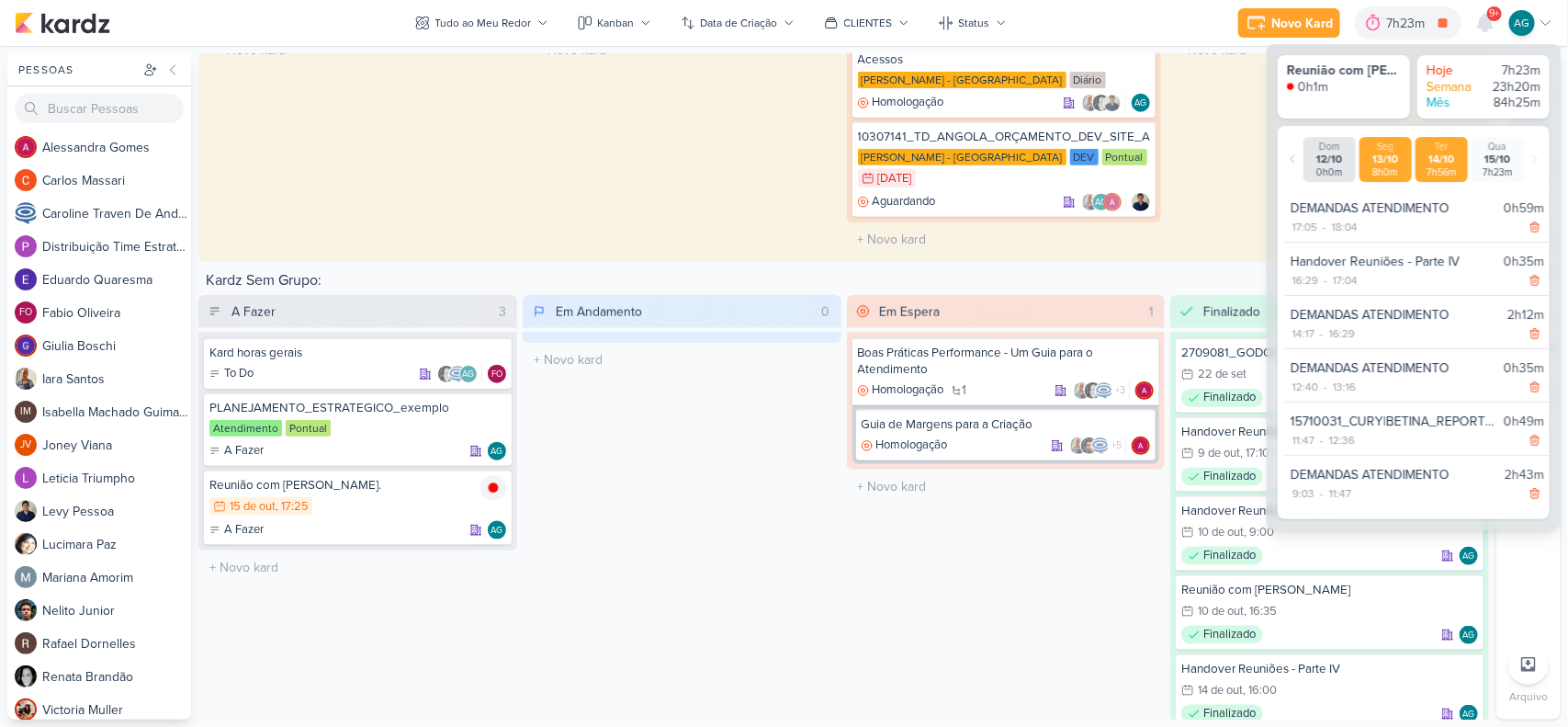
click at [1394, 166] on div "8h0m" at bounding box center [1385, 172] width 45 height 12
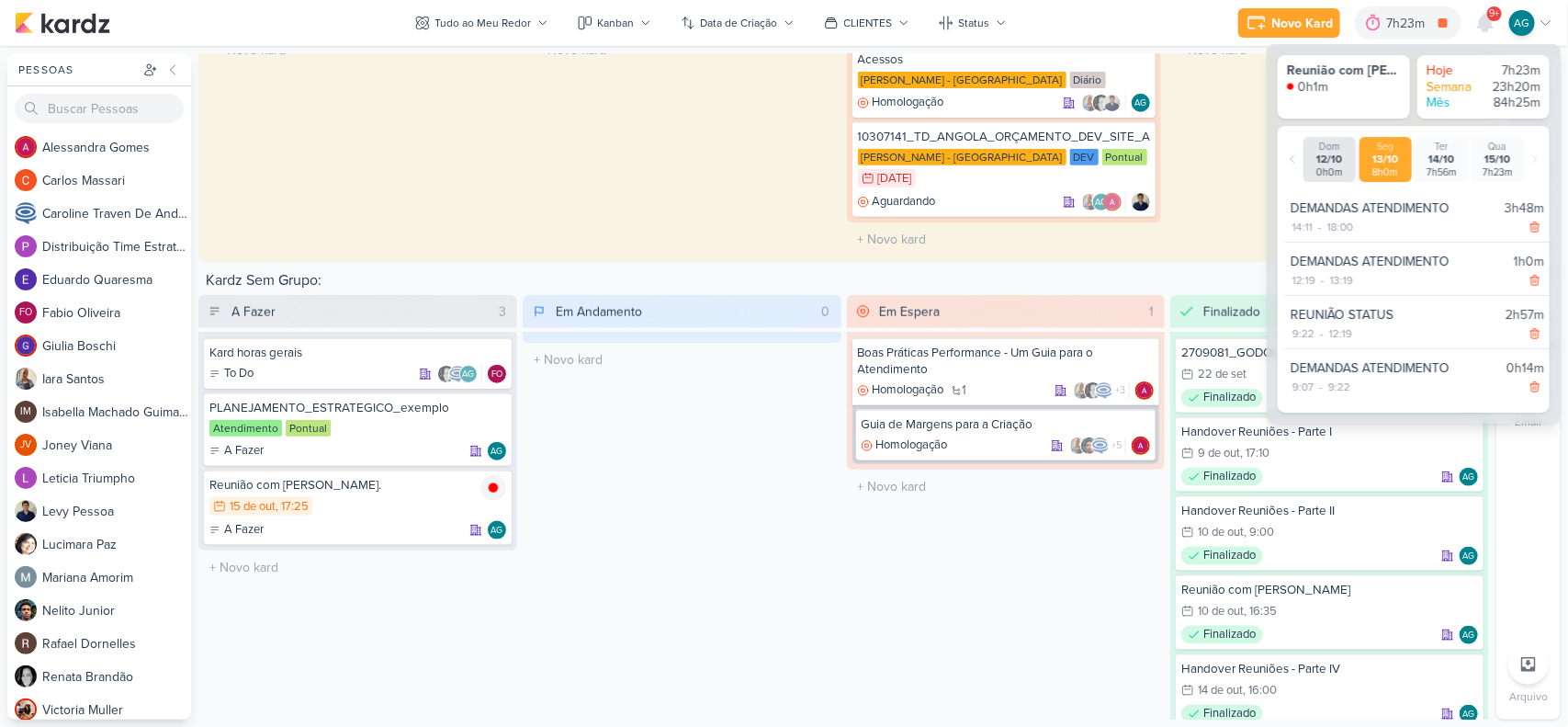
drag, startPoint x: 614, startPoint y: 529, endPoint x: 691, endPoint y: 524, distance: 77.2
click at [616, 529] on div "Em Andamento 0 O título do kard deve ter menos que 100 caracteres" at bounding box center [682, 532] width 319 height 474
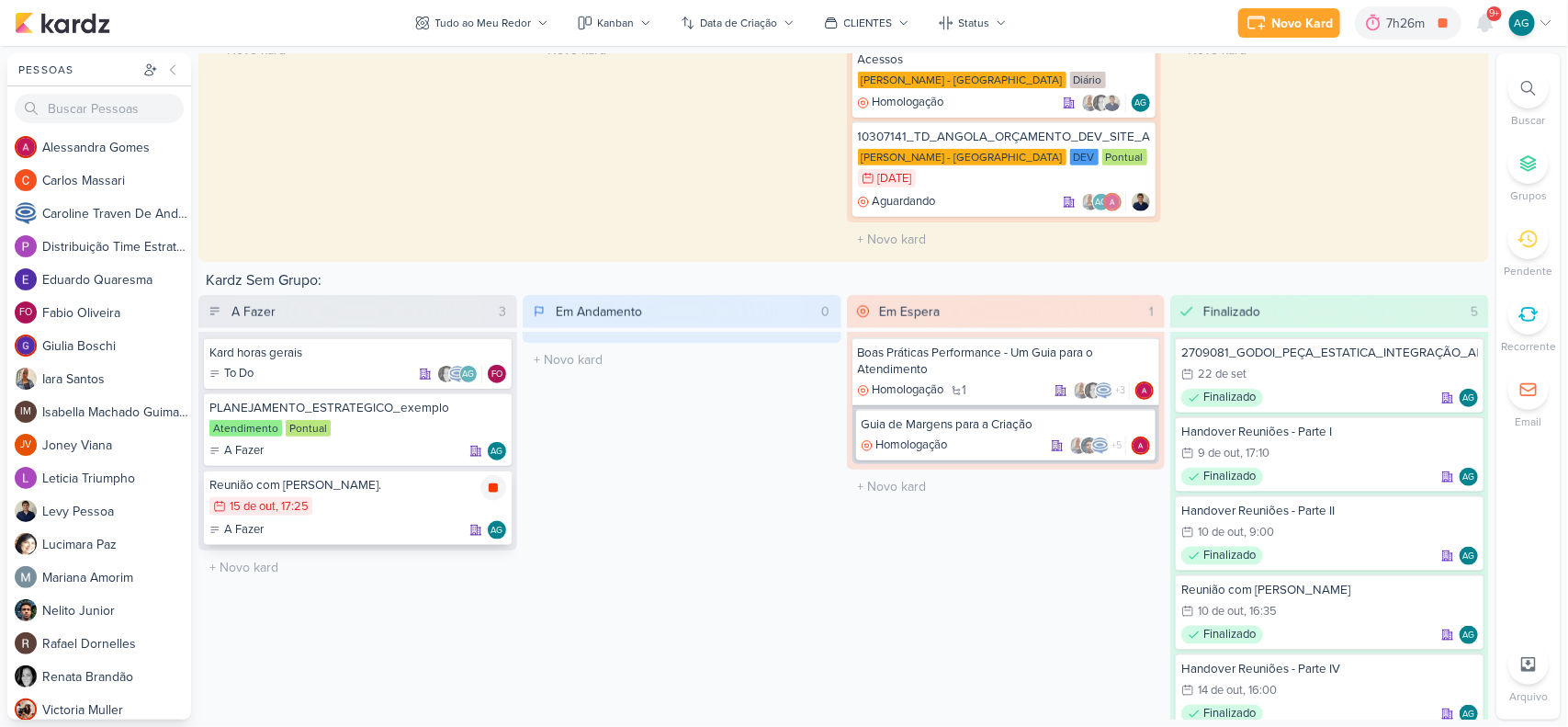
click at [498, 481] on icon at bounding box center [493, 488] width 15 height 15
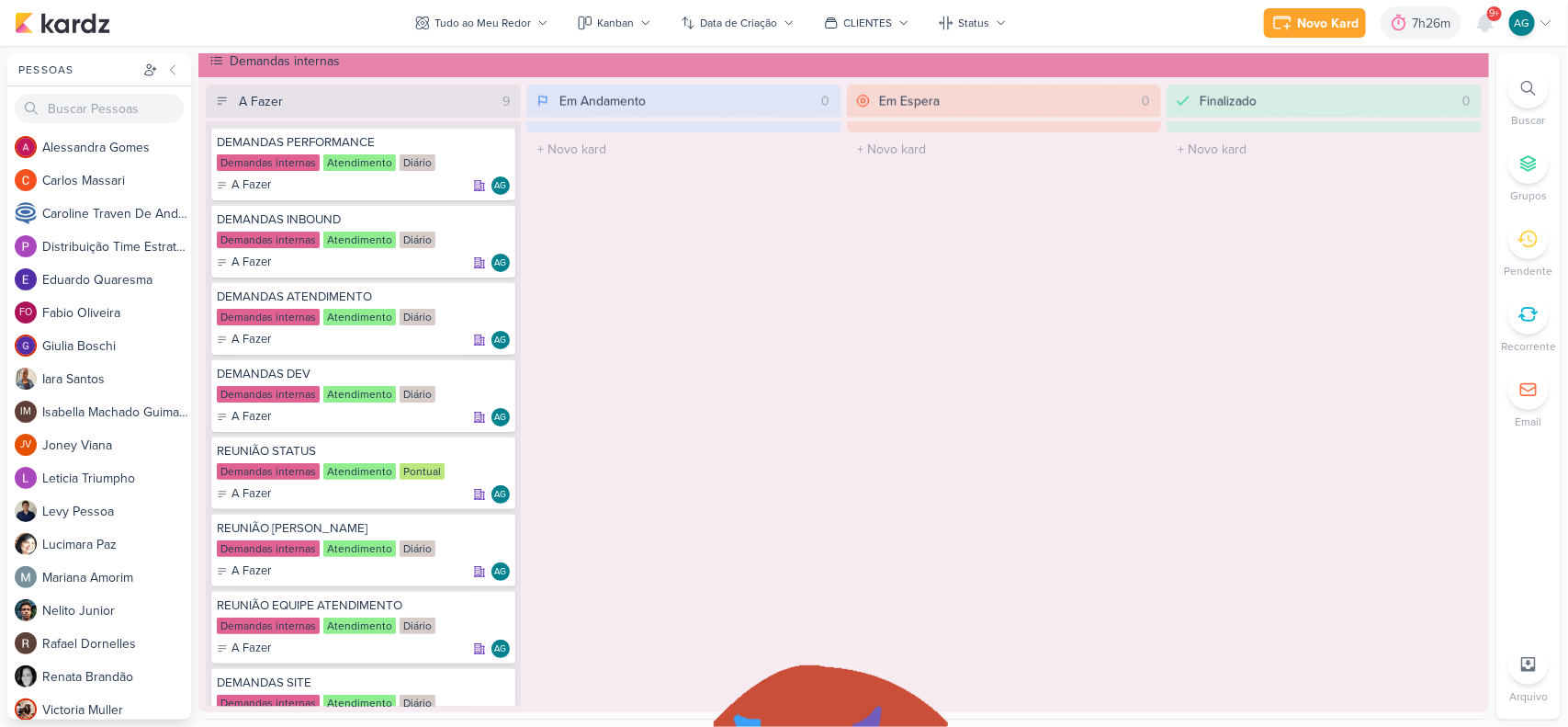
scroll to position [1357, 0]
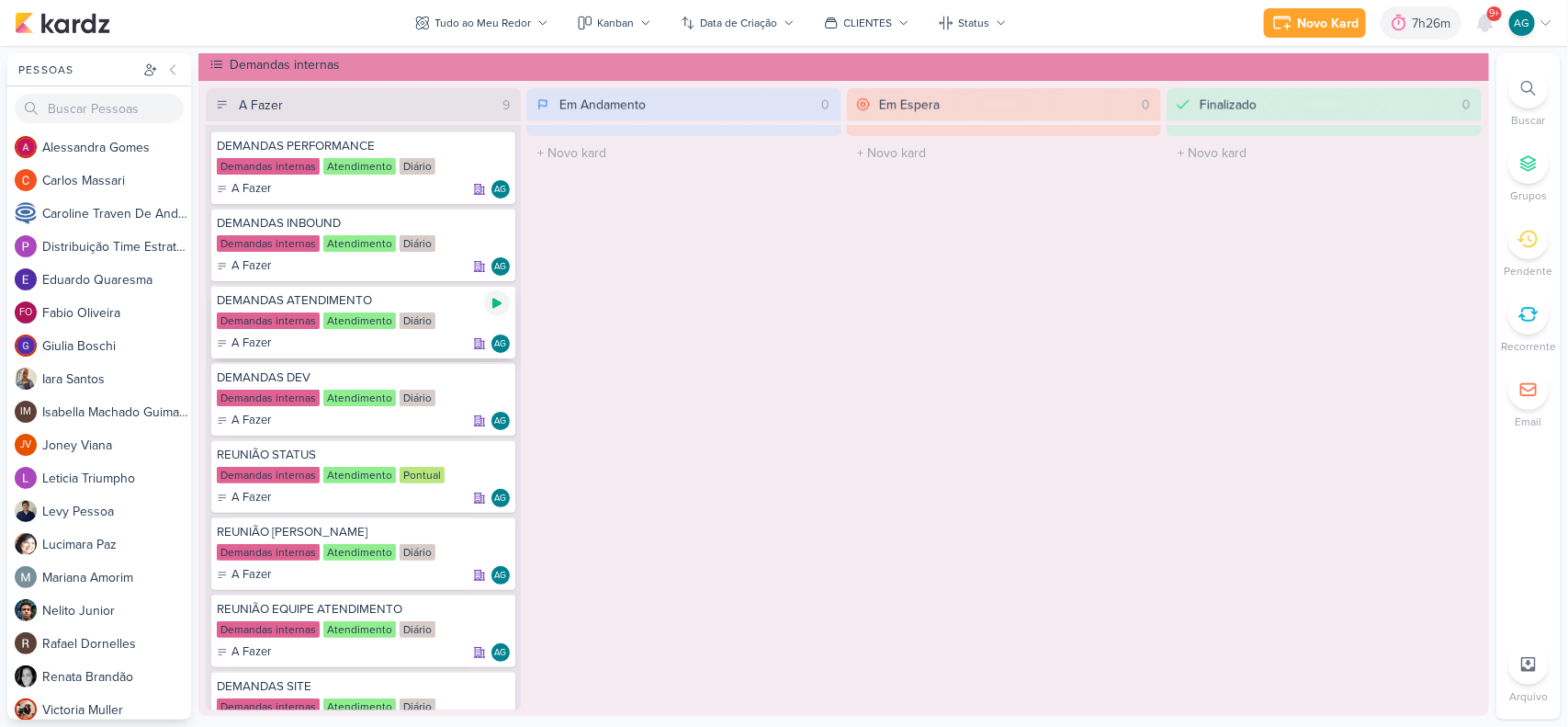
click at [490, 297] on icon at bounding box center [497, 303] width 15 height 15
click at [1490, 26] on icon at bounding box center [1485, 23] width 15 height 17
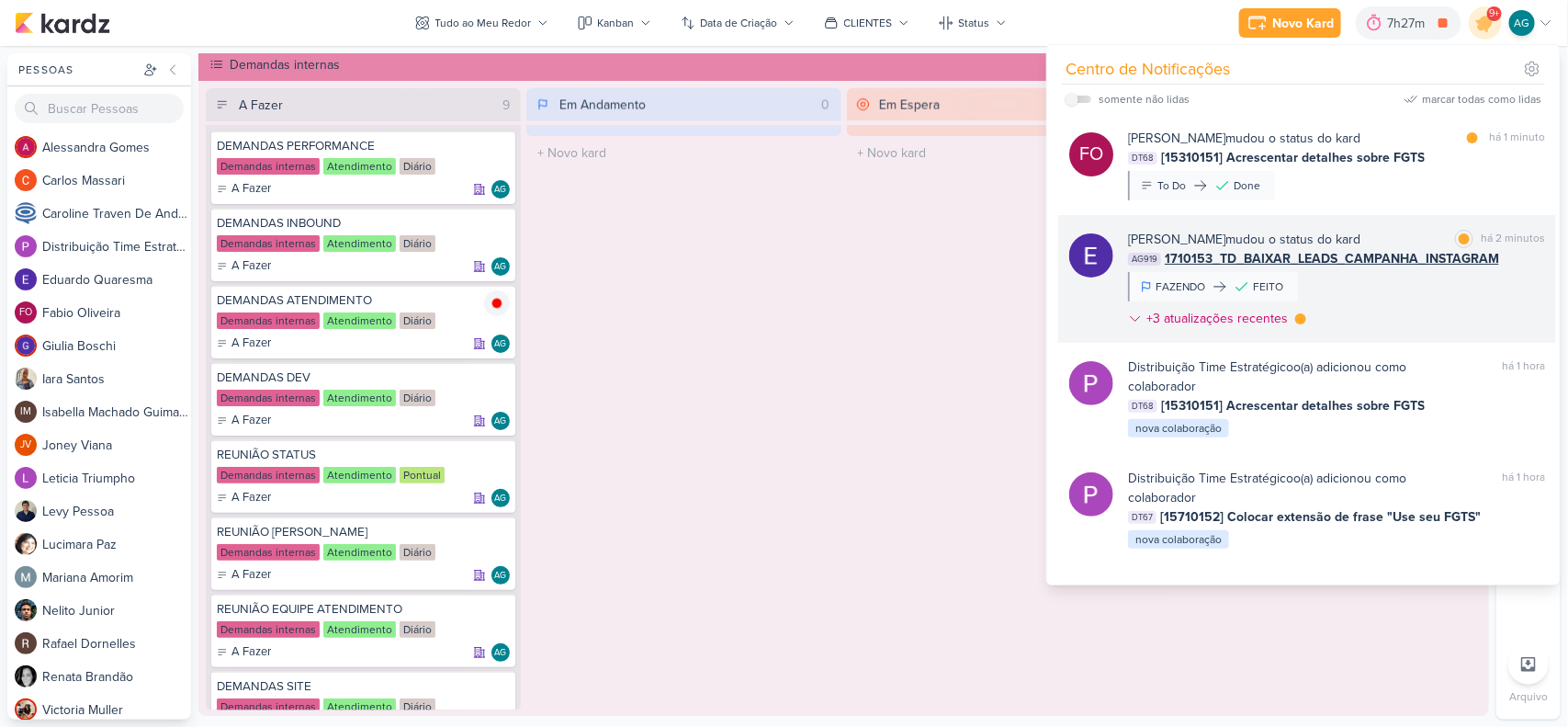
click at [1388, 296] on div "[PERSON_NAME] mudou o status do kard marcar como lida há 2 minutos AG919 171015…" at bounding box center [1336, 283] width 417 height 106
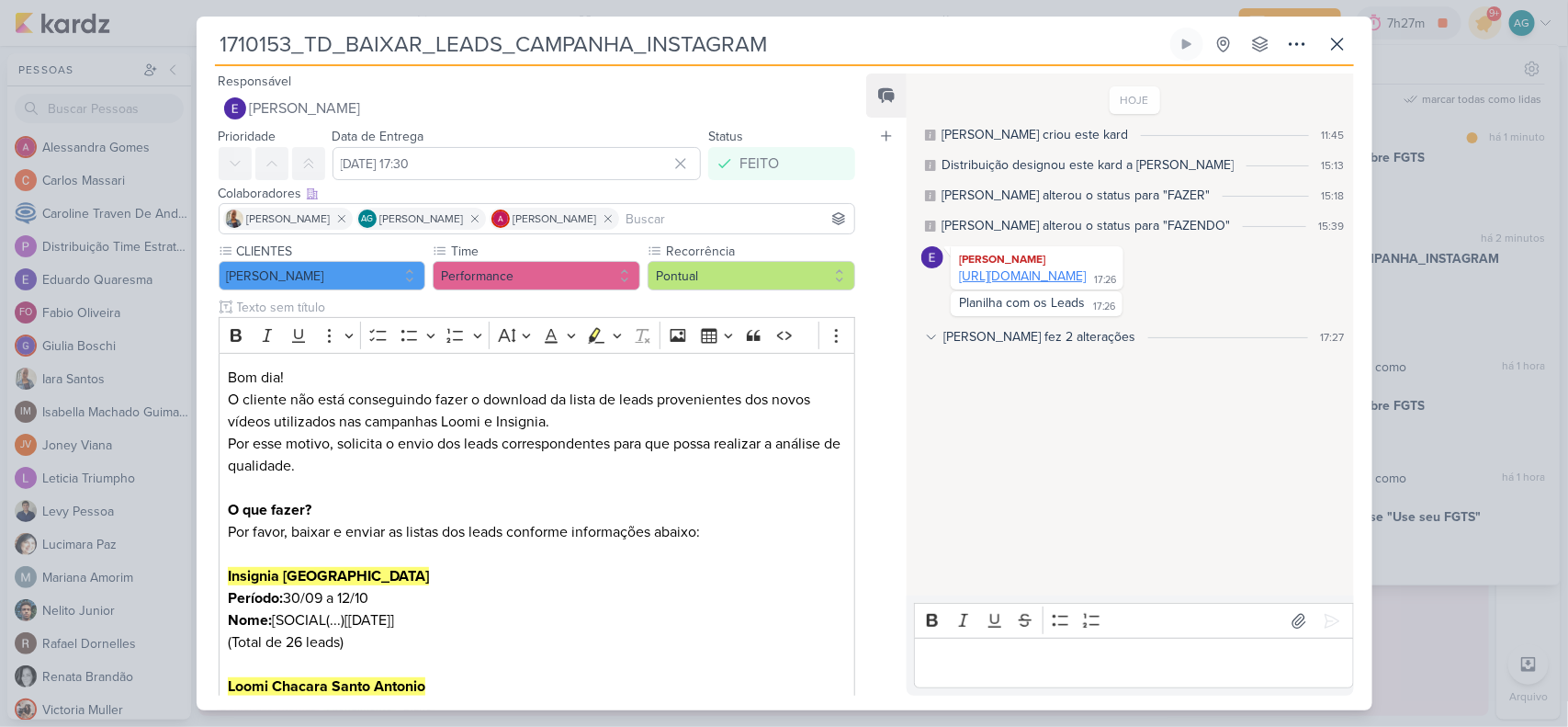
click at [1086, 279] on link "[URL][DOMAIN_NAME]" at bounding box center [1022, 276] width 127 height 16
drag, startPoint x: 817, startPoint y: 44, endPoint x: 204, endPoint y: 53, distance: 613.1
click at [204, 53] on div "1710153_TD_BAIXAR_LEADS_CAMPANHA_INSTAGRAM Criado por mim nenhum grupo disponív…" at bounding box center [784, 369] width 1176 height 683
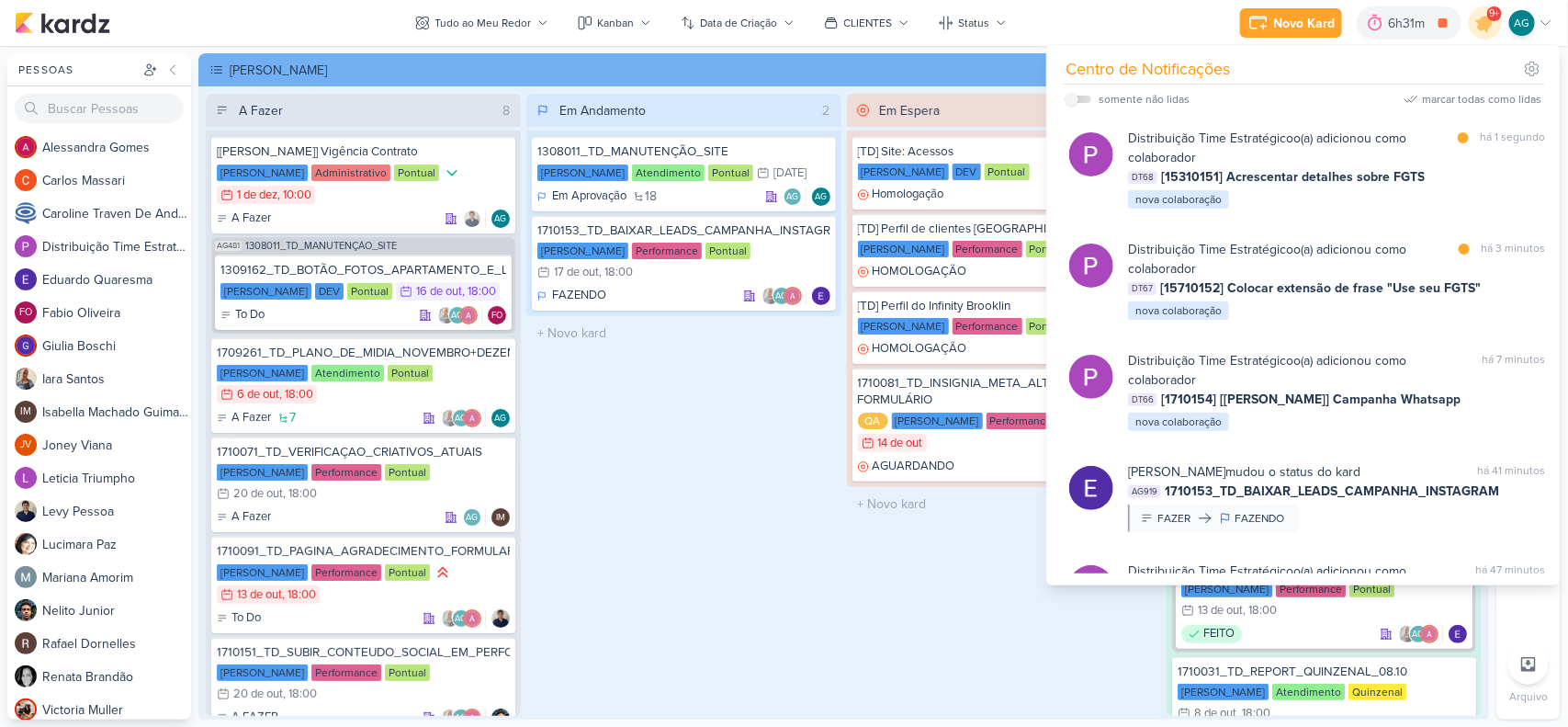
click at [769, 586] on div "Em Andamento 2 1308011_TD_MANUTENÇÃO_SITE Teixeira Duarte Atendimento Pontual 3…" at bounding box center [684, 405] width 315 height 622
